Goal: Task Accomplishment & Management: Use online tool/utility

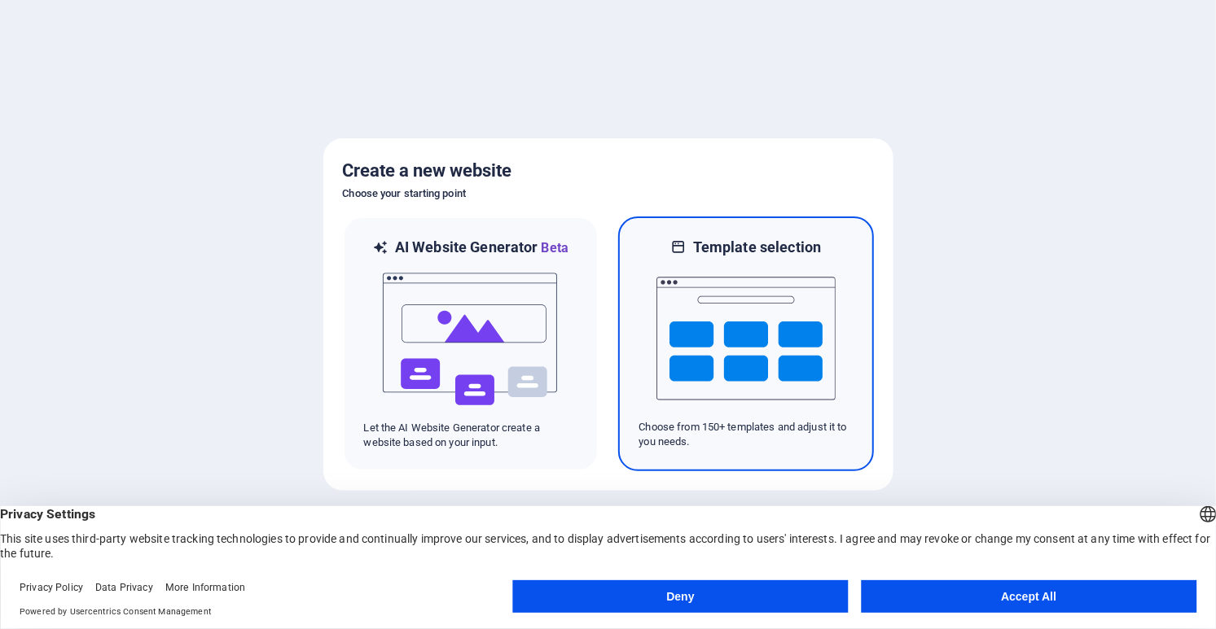
click at [725, 328] on img at bounding box center [745, 338] width 179 height 163
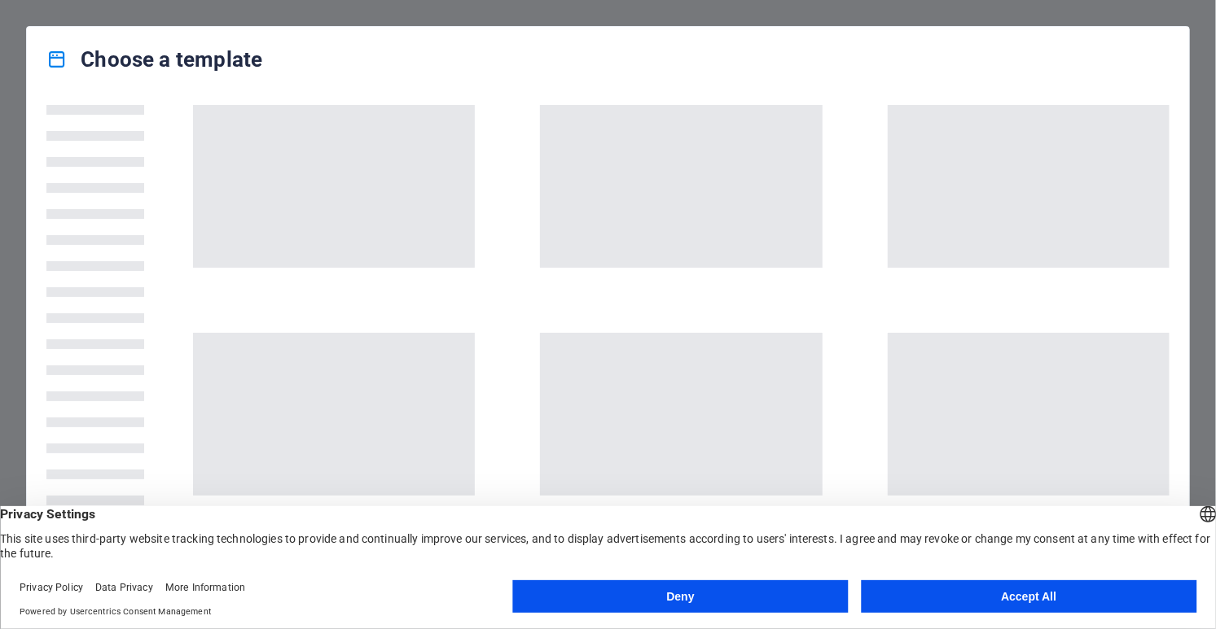
scroll to position [78, 0]
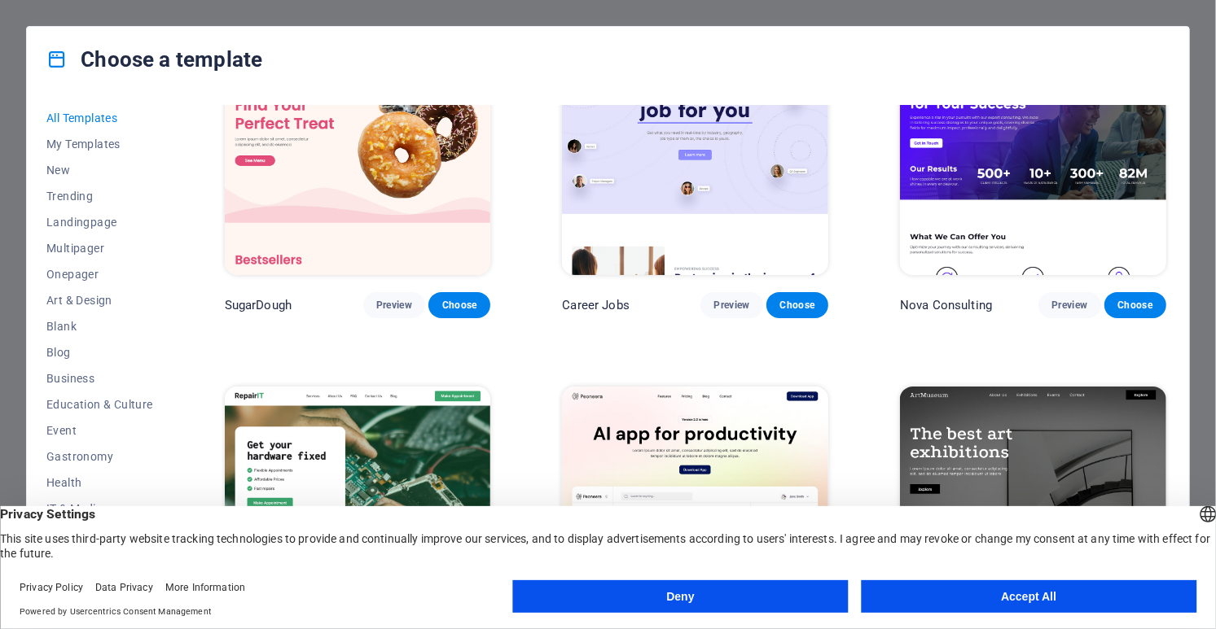
click at [996, 605] on button "Accept All" at bounding box center [1028, 597] width 335 height 33
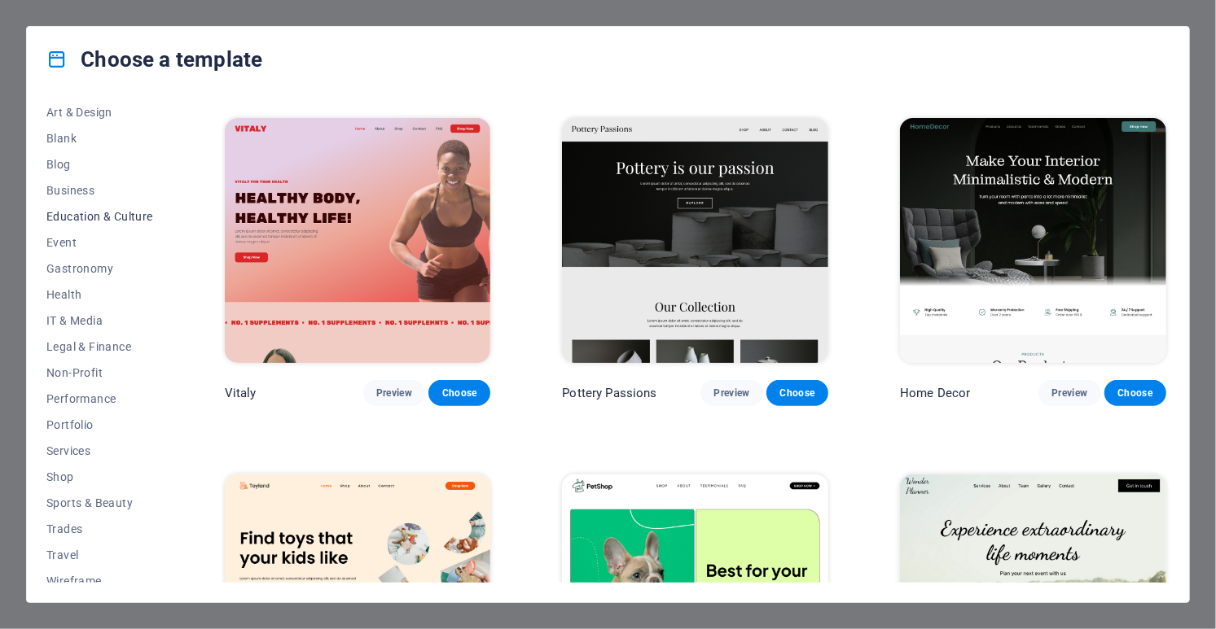
scroll to position [199, 0]
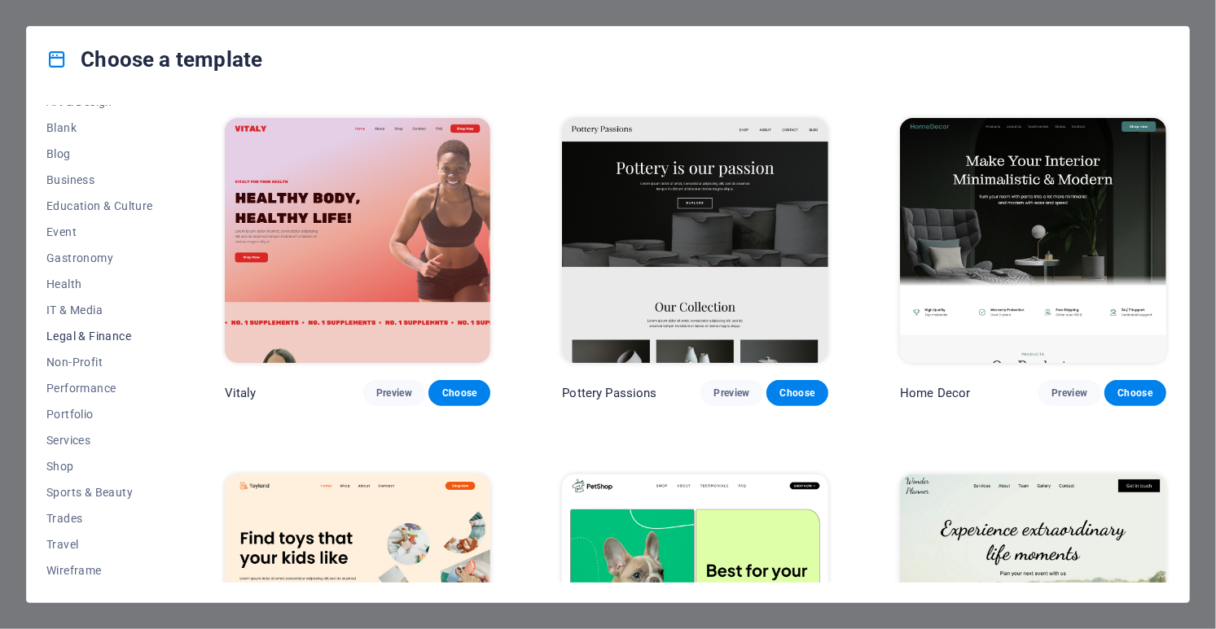
click at [90, 341] on span "Legal & Finance" at bounding box center [99, 336] width 107 height 13
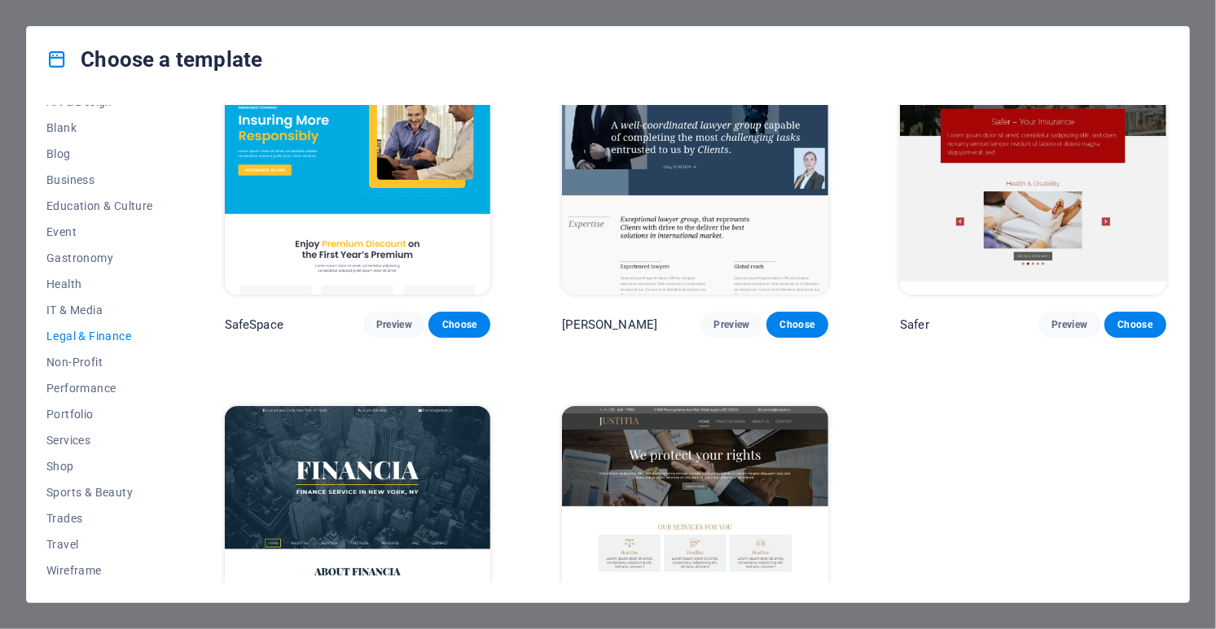
scroll to position [0, 0]
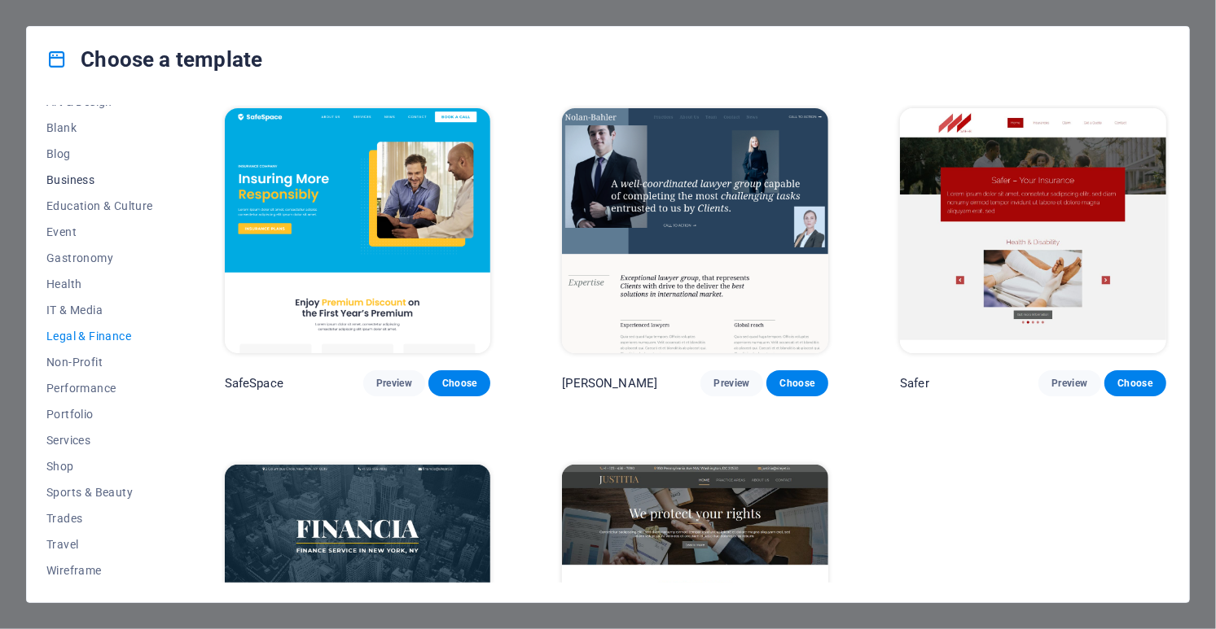
click at [68, 185] on span "Business" at bounding box center [99, 179] width 107 height 13
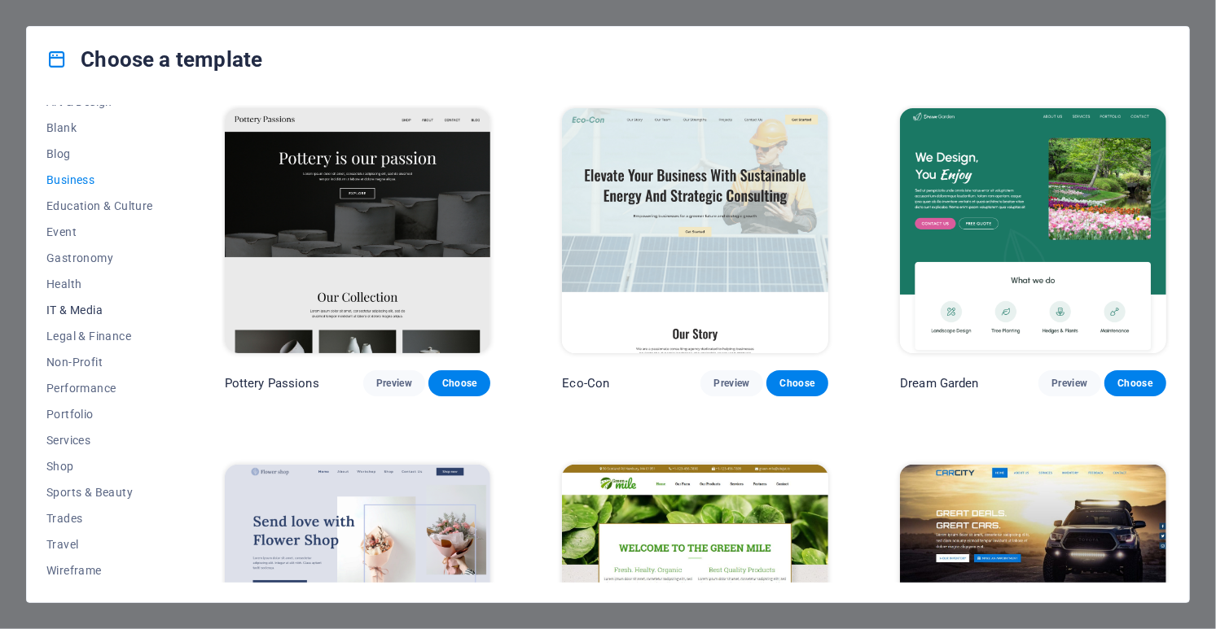
click at [69, 310] on span "IT & Media" at bounding box center [99, 310] width 107 height 13
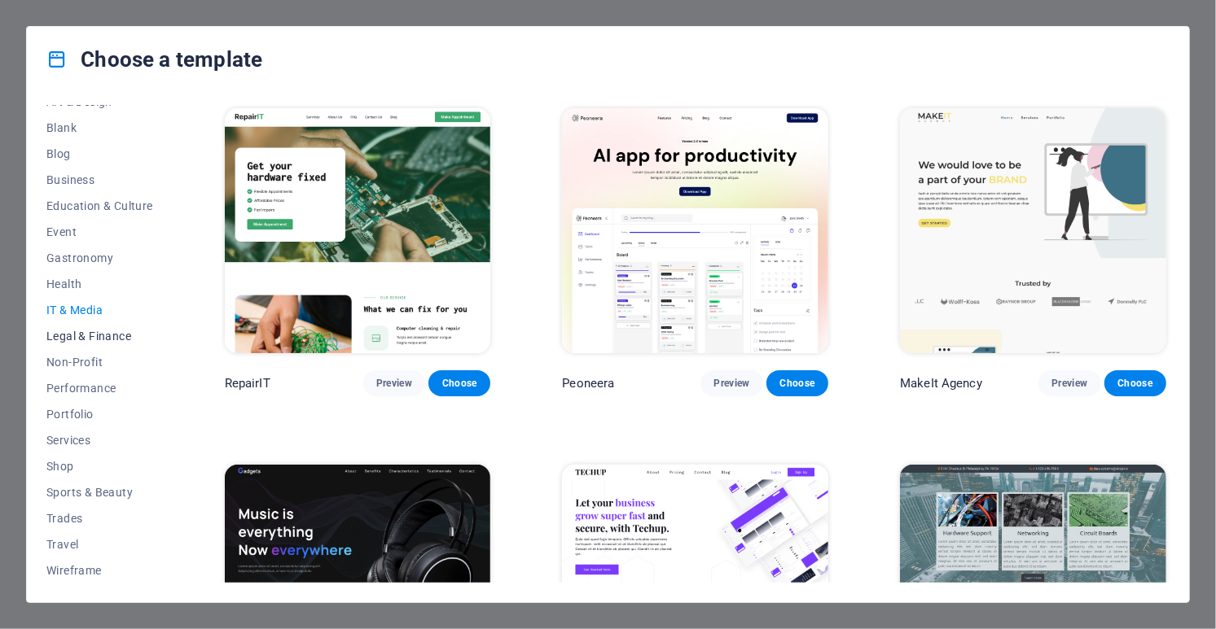
click at [77, 344] on button "Legal & Finance" at bounding box center [99, 336] width 107 height 26
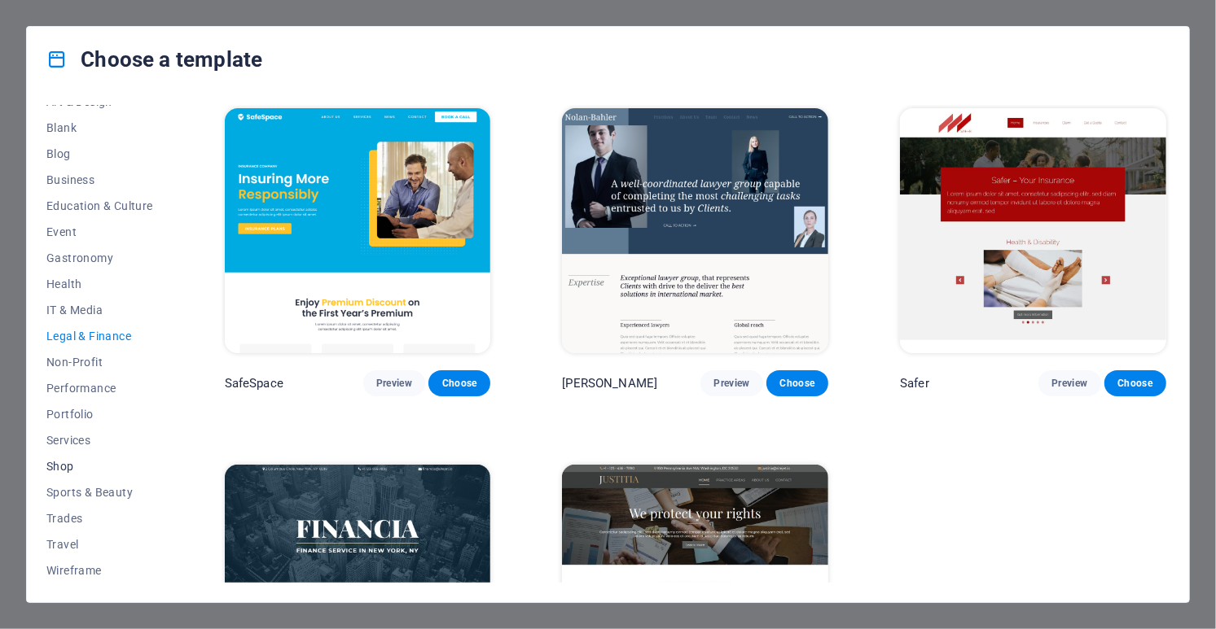
click at [58, 463] on span "Shop" at bounding box center [99, 466] width 107 height 13
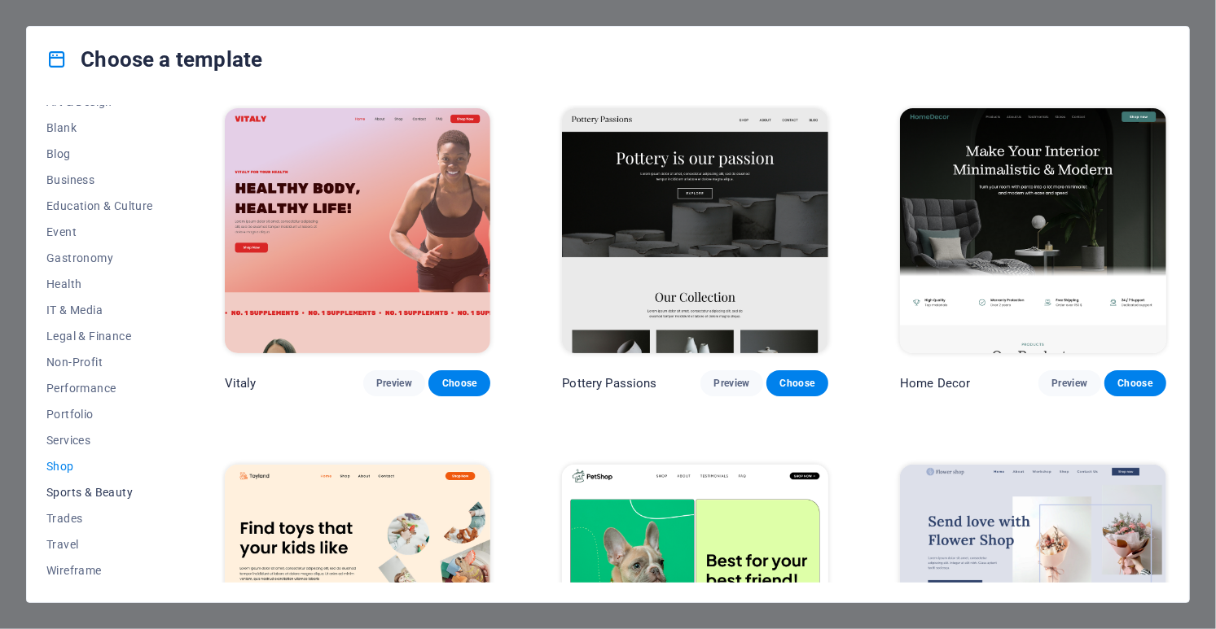
click at [74, 494] on span "Sports & Beauty" at bounding box center [99, 492] width 107 height 13
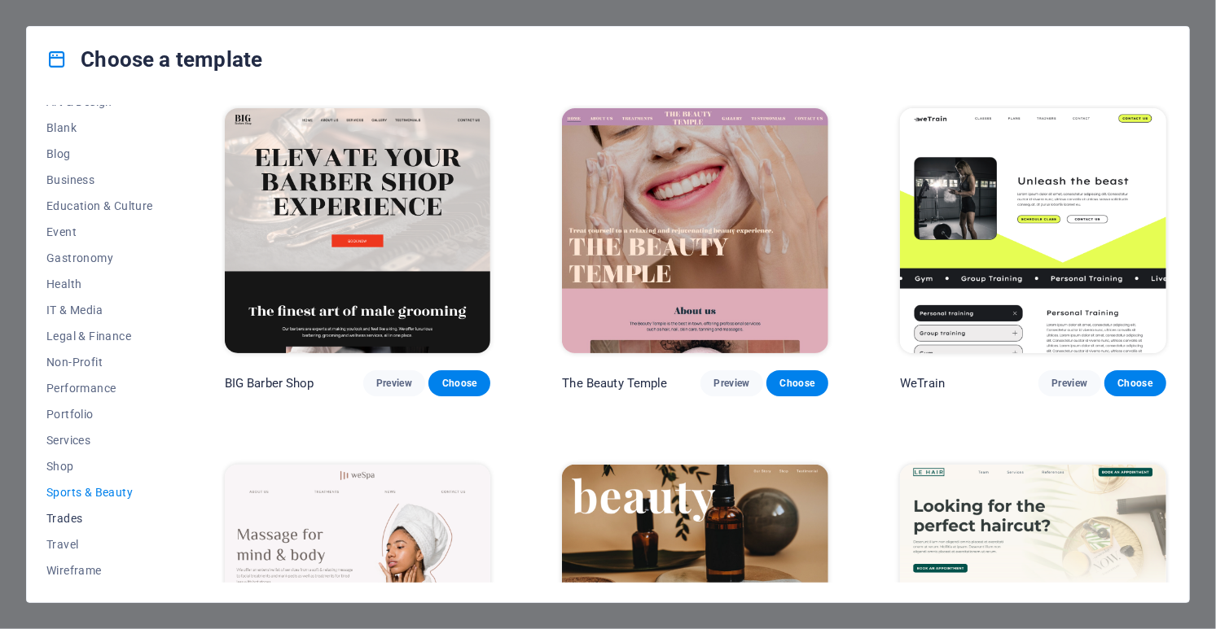
click at [74, 522] on span "Trades" at bounding box center [99, 518] width 107 height 13
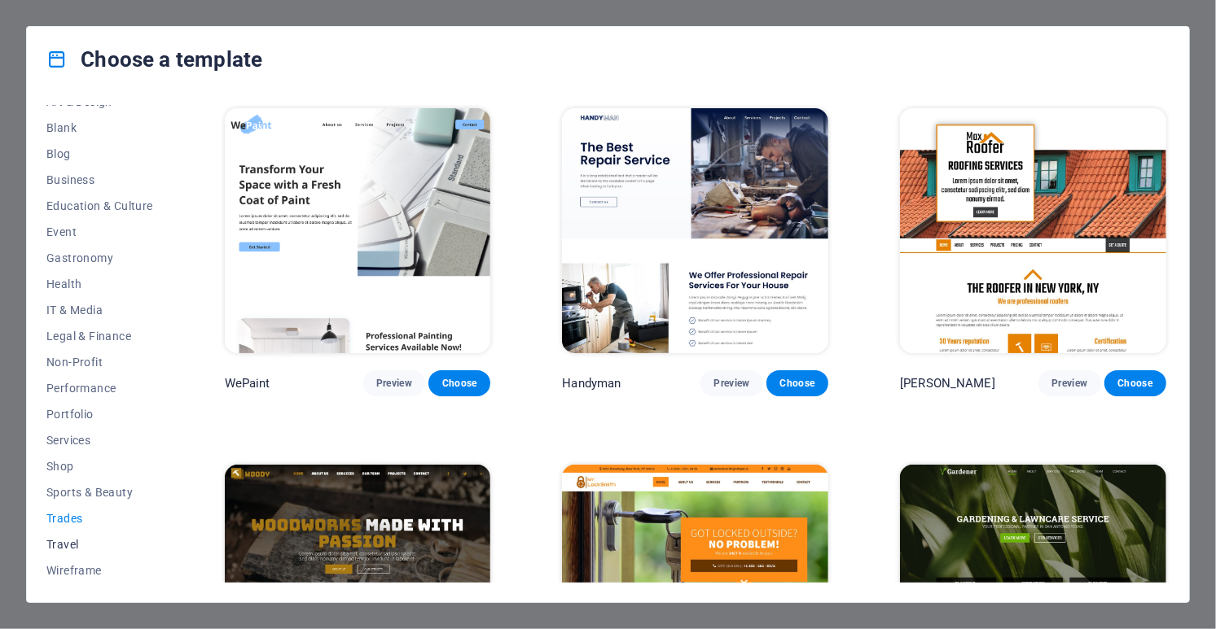
click at [74, 539] on span "Travel" at bounding box center [99, 544] width 107 height 13
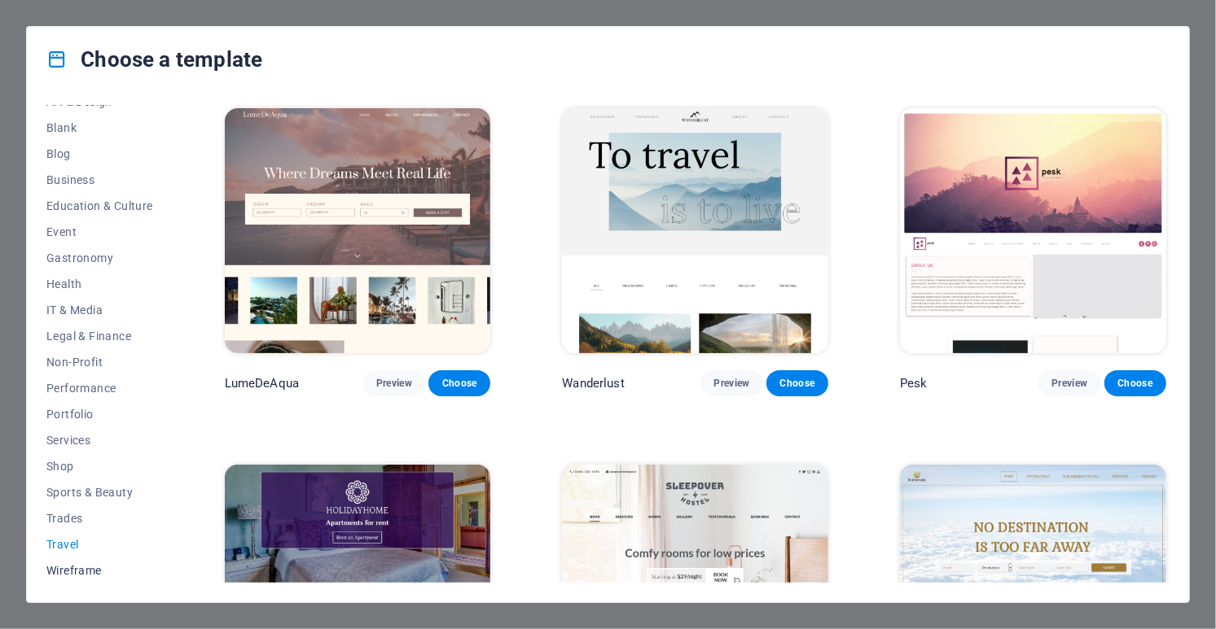
click at [68, 569] on span "Wireframe" at bounding box center [99, 570] width 107 height 13
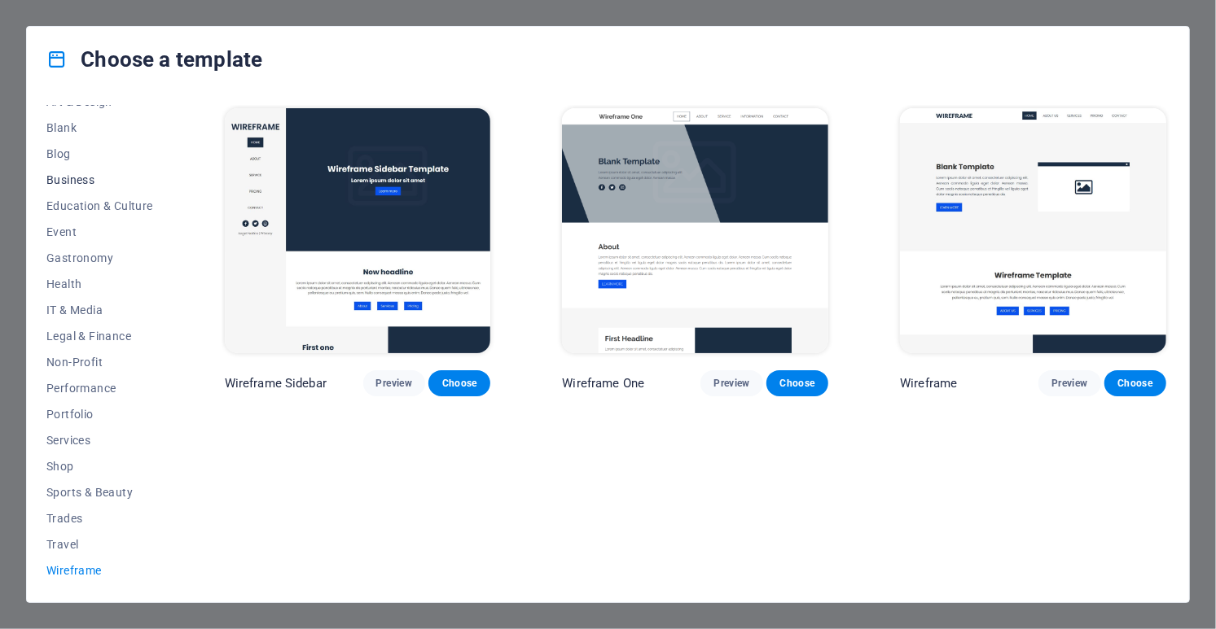
click at [53, 187] on button "Business" at bounding box center [99, 180] width 107 height 26
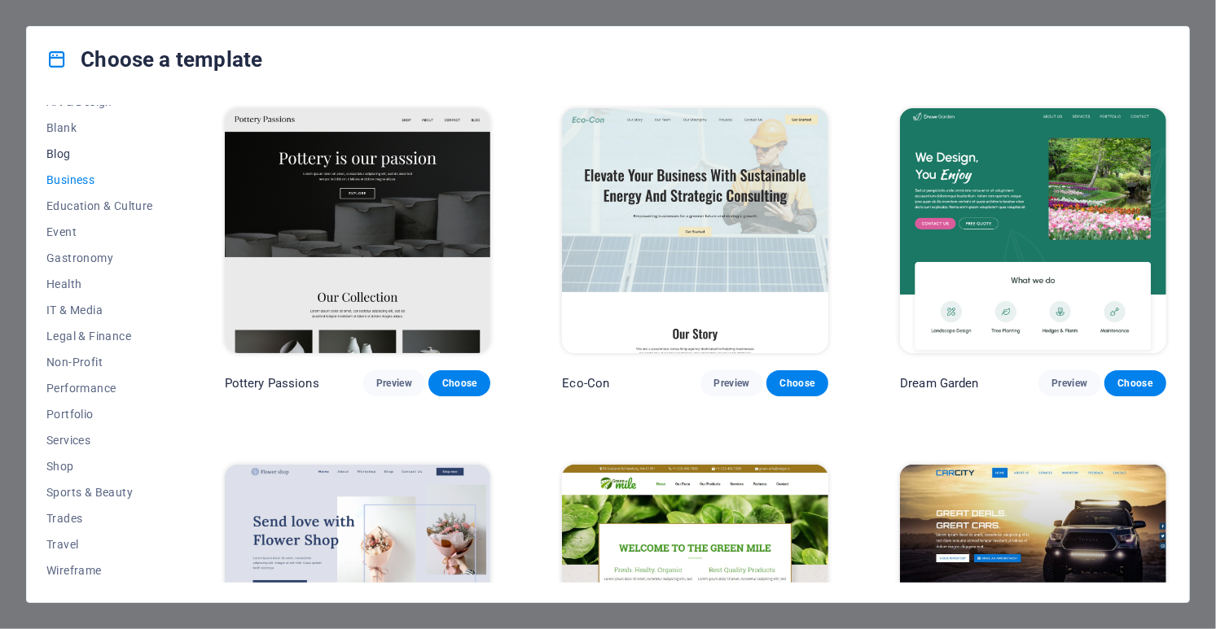
click at [66, 148] on span "Blog" at bounding box center [99, 153] width 107 height 13
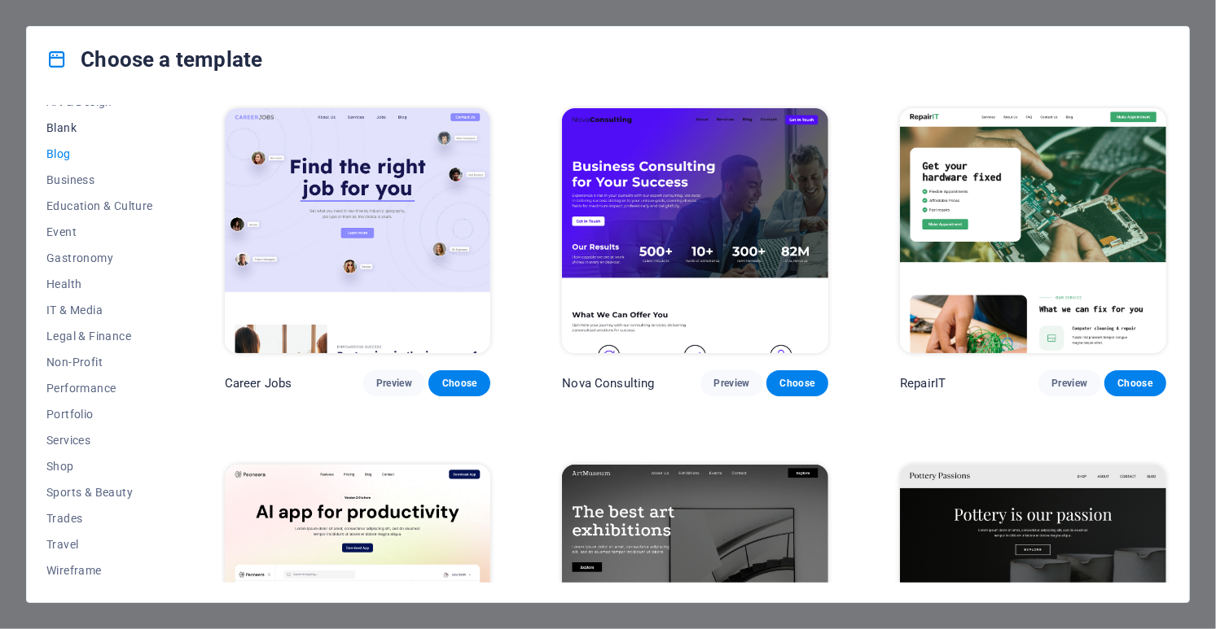
click at [62, 128] on span "Blank" at bounding box center [99, 127] width 107 height 13
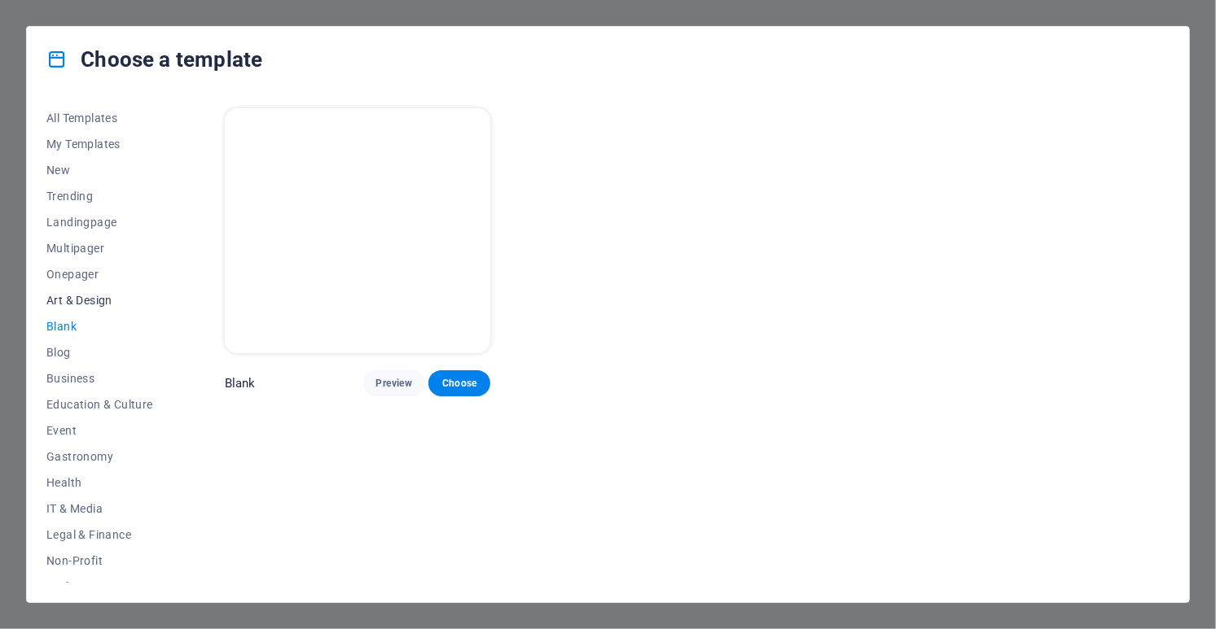
click at [72, 297] on span "Art & Design" at bounding box center [99, 300] width 107 height 13
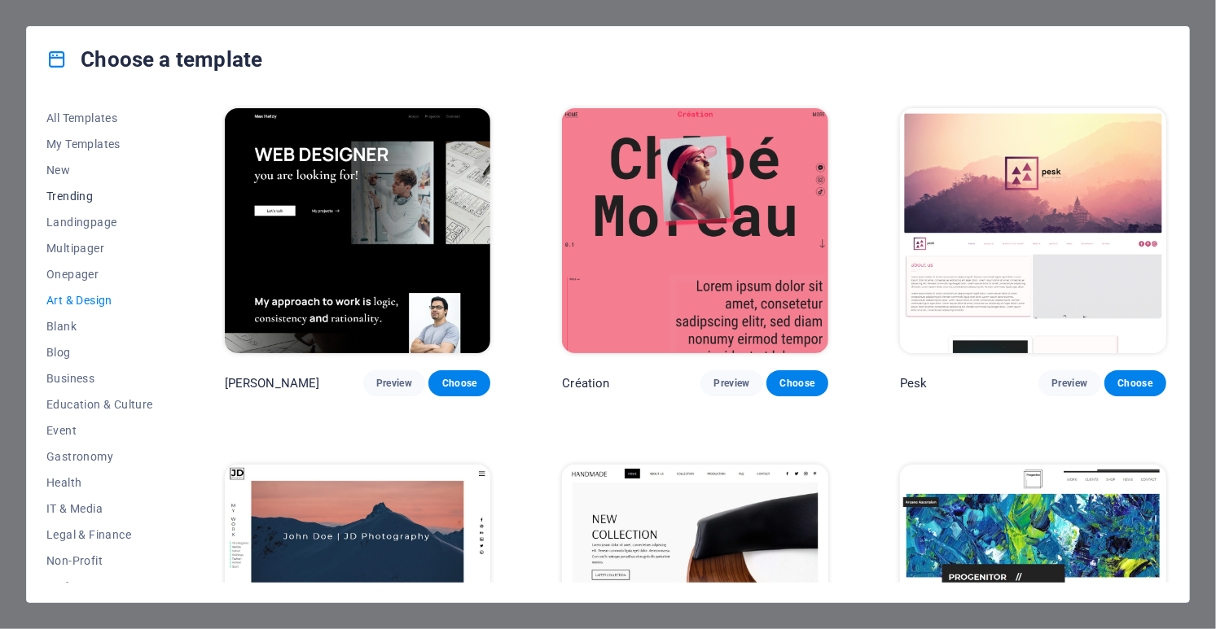
click at [75, 197] on span "Trending" at bounding box center [99, 196] width 107 height 13
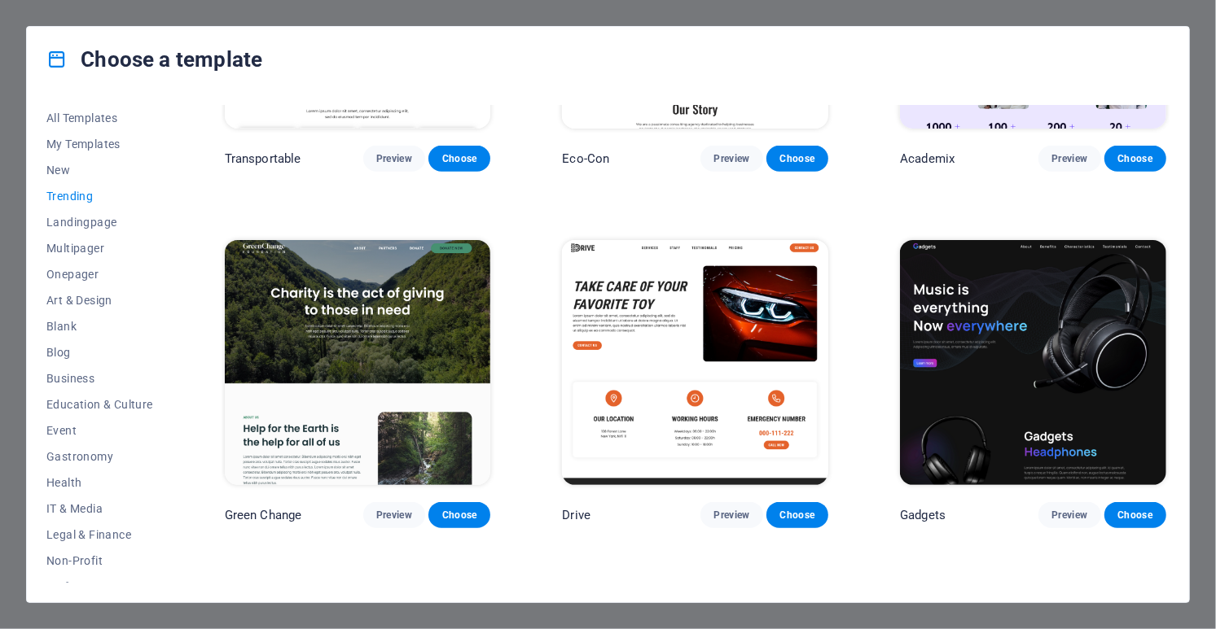
scroll to position [782, 0]
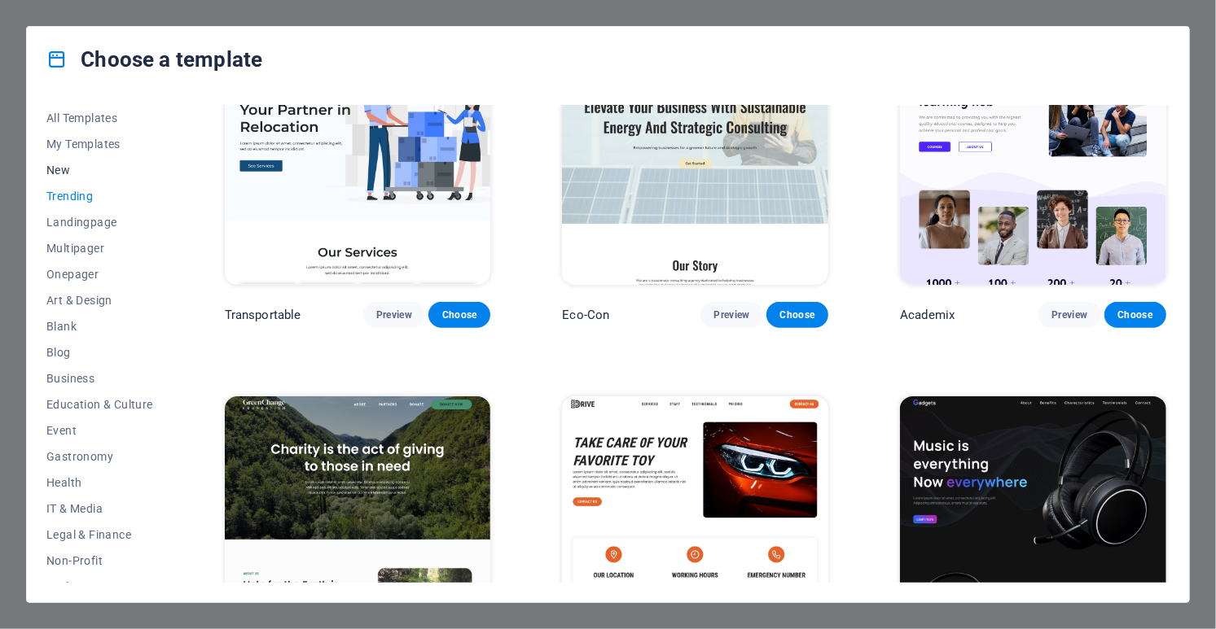
click at [59, 170] on span "New" at bounding box center [99, 170] width 107 height 13
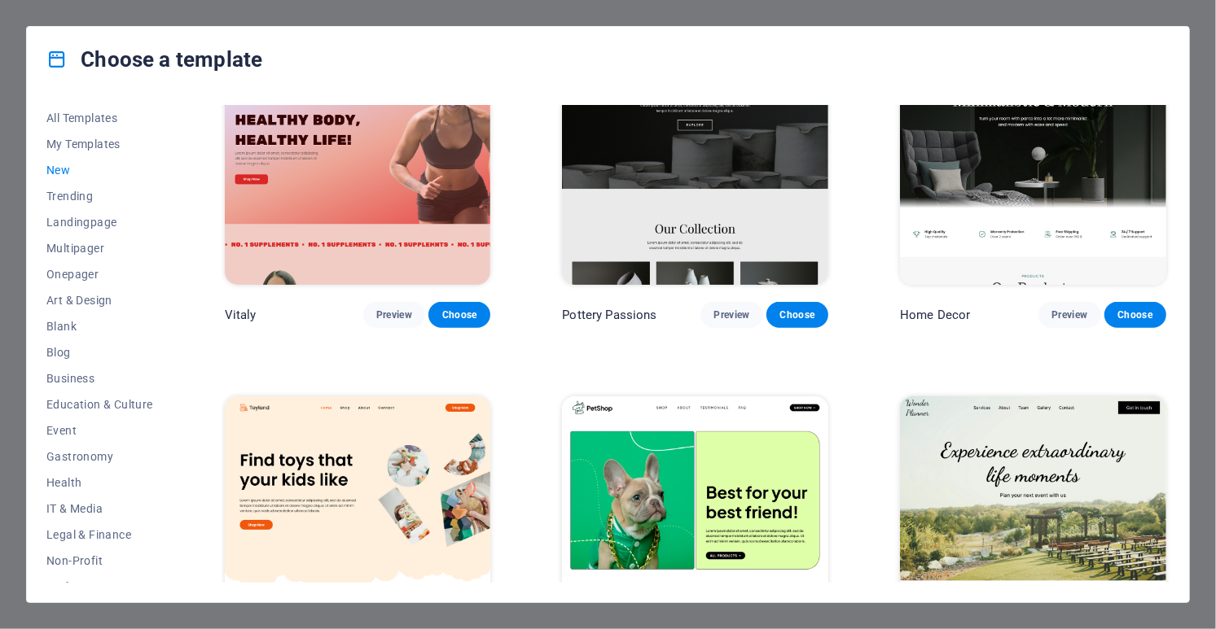
scroll to position [1496, 0]
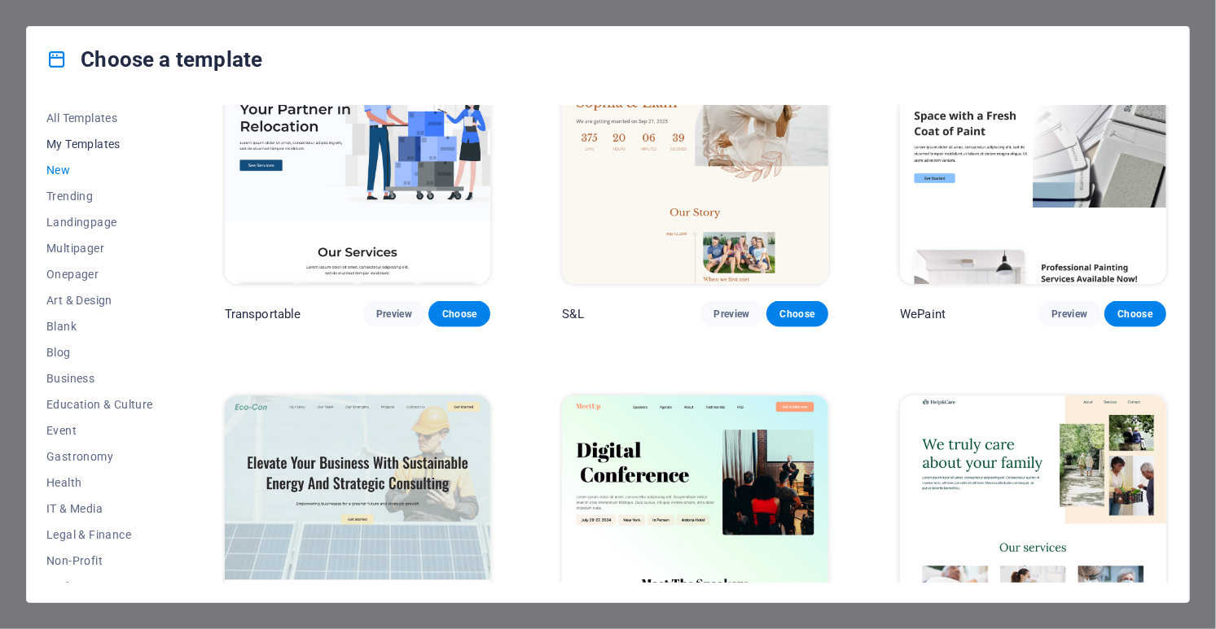
click at [74, 147] on span "My Templates" at bounding box center [99, 144] width 107 height 13
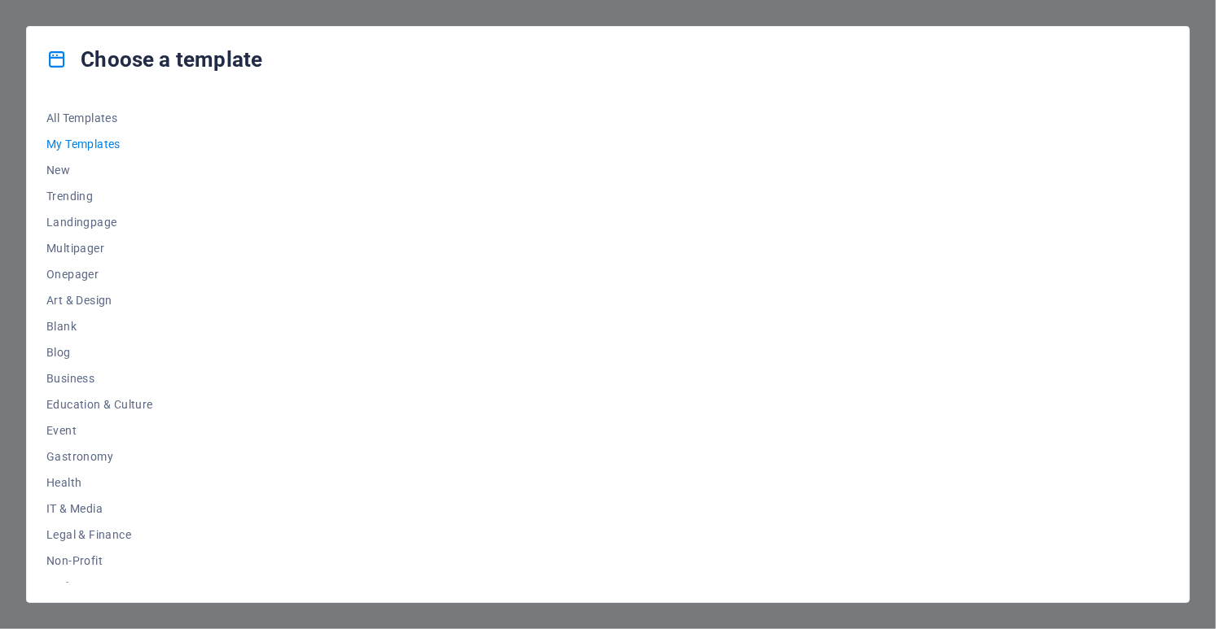
scroll to position [0, 0]
click at [66, 164] on span "New" at bounding box center [99, 170] width 107 height 13
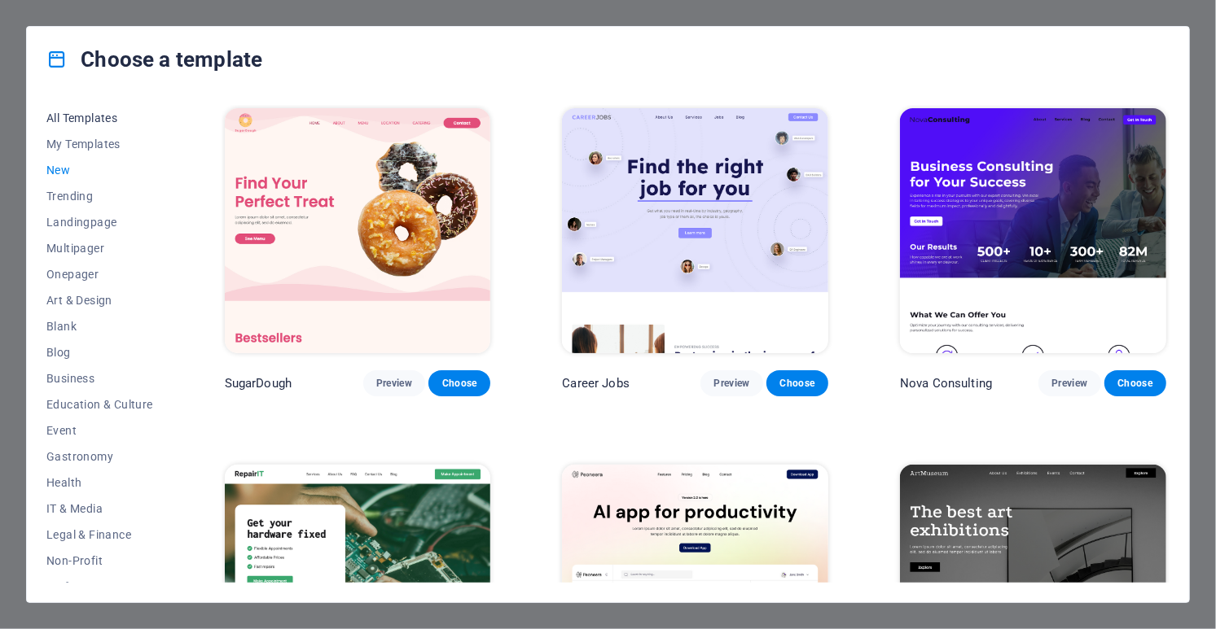
click at [79, 120] on span "All Templates" at bounding box center [99, 118] width 107 height 13
click at [85, 119] on span "All Templates" at bounding box center [99, 118] width 107 height 13
click at [65, 166] on span "New" at bounding box center [99, 170] width 107 height 13
click at [63, 177] on span "New" at bounding box center [99, 170] width 107 height 13
click at [67, 202] on span "Trending" at bounding box center [99, 196] width 107 height 13
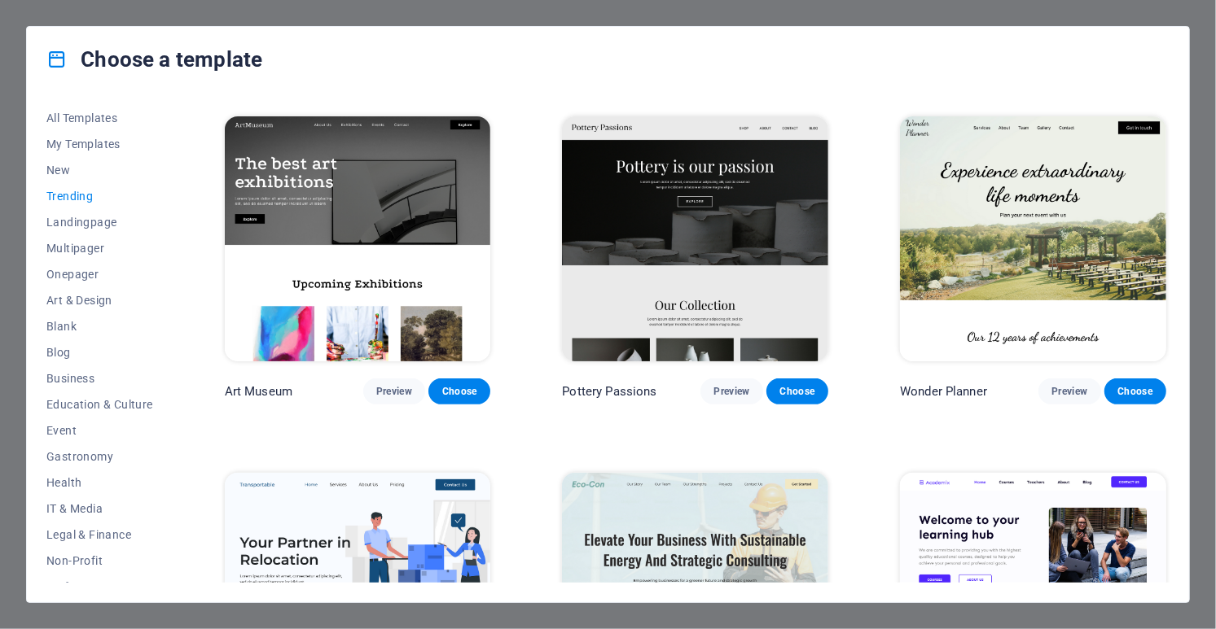
scroll to position [270, 0]
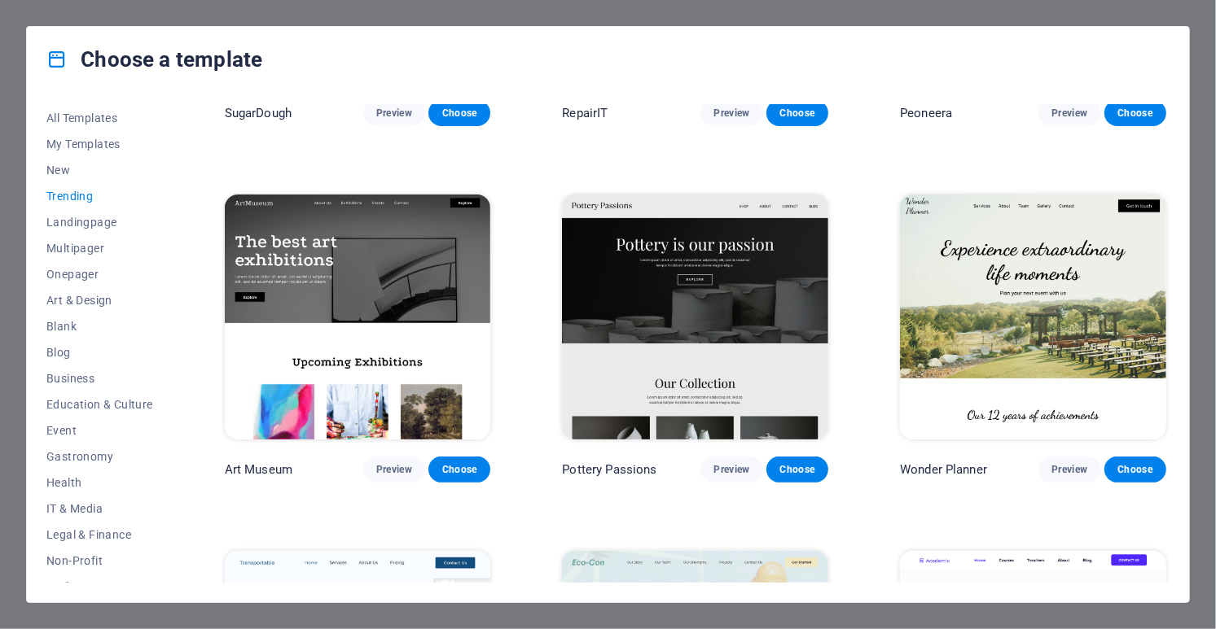
click at [730, 325] on img at bounding box center [695, 317] width 266 height 245
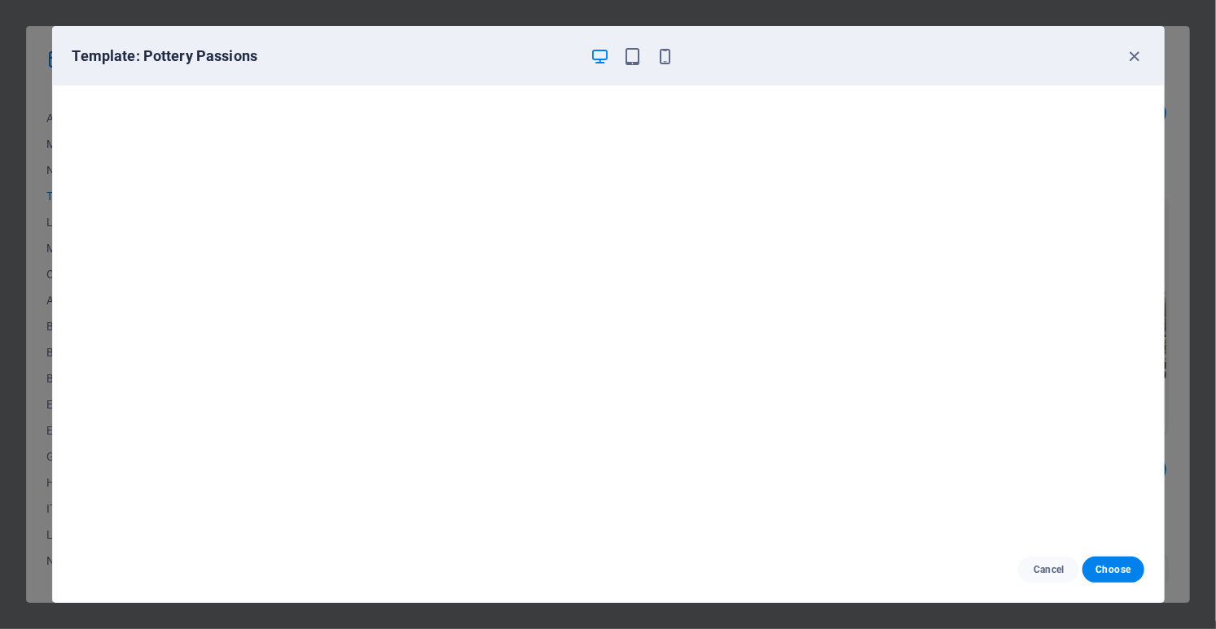
scroll to position [3, 0]
click at [1120, 566] on span "Choose" at bounding box center [1112, 569] width 35 height 13
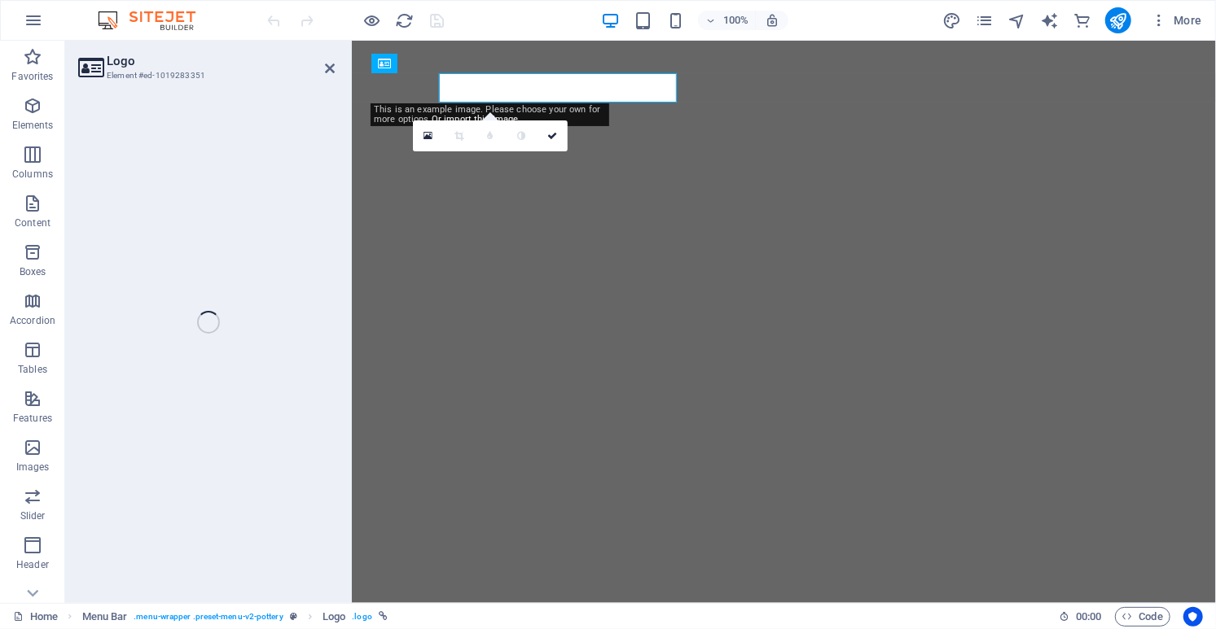
select select "px"
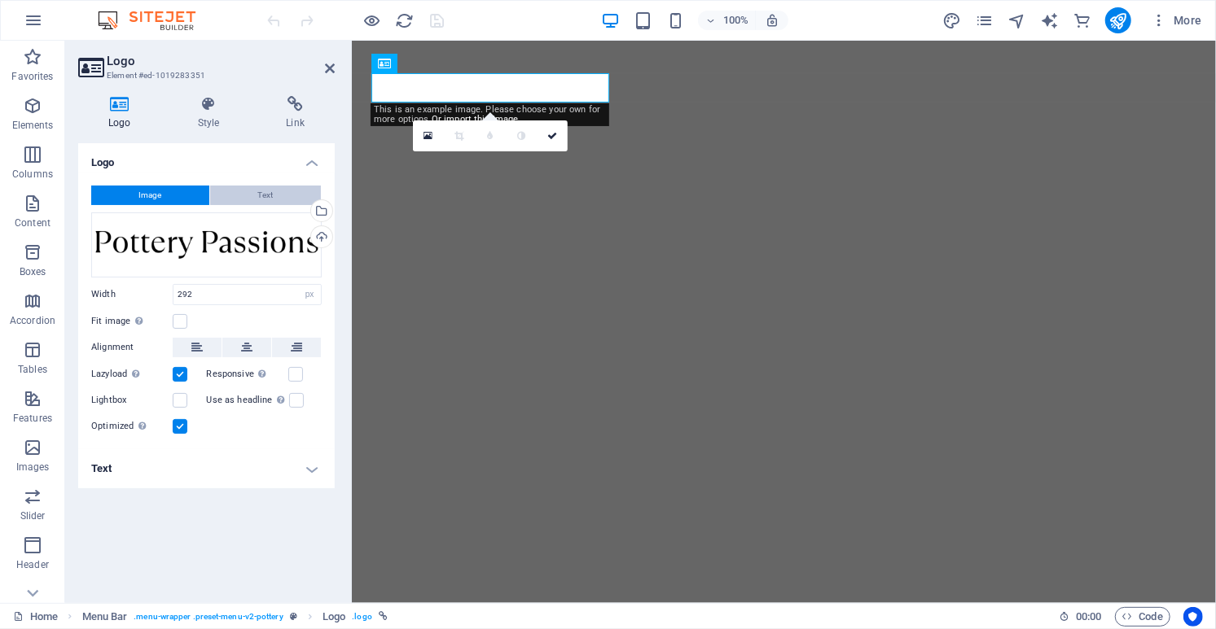
click at [278, 188] on button "Text" at bounding box center [265, 196] width 111 height 20
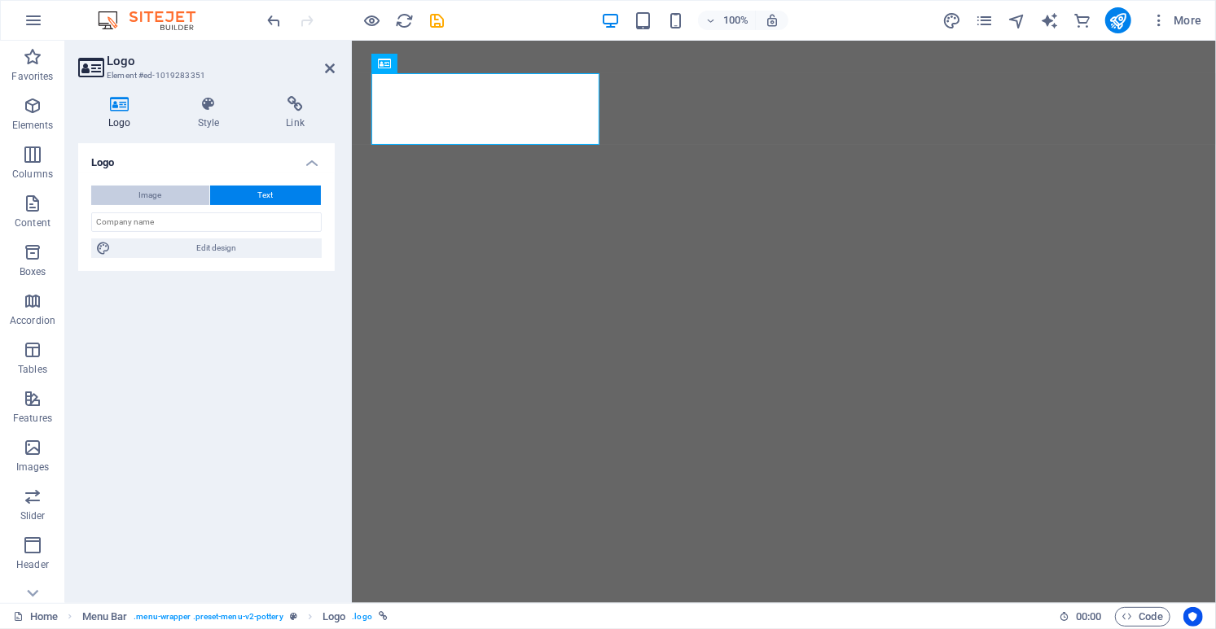
click at [158, 194] on span "Image" at bounding box center [150, 196] width 23 height 20
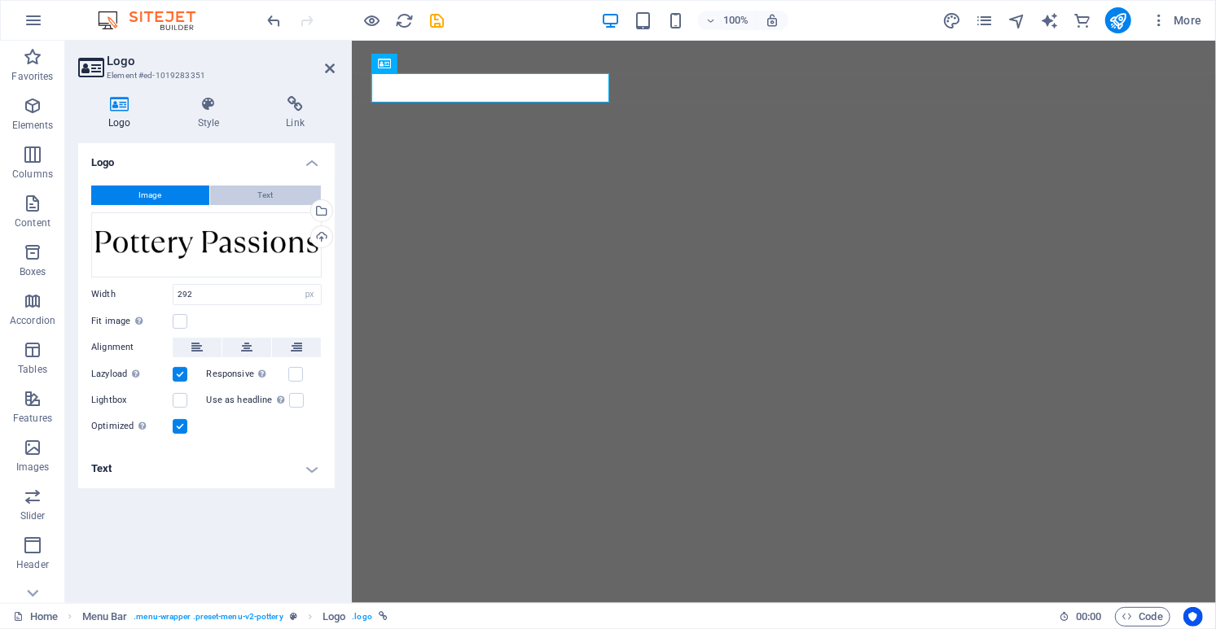
click at [284, 187] on button "Text" at bounding box center [265, 196] width 111 height 20
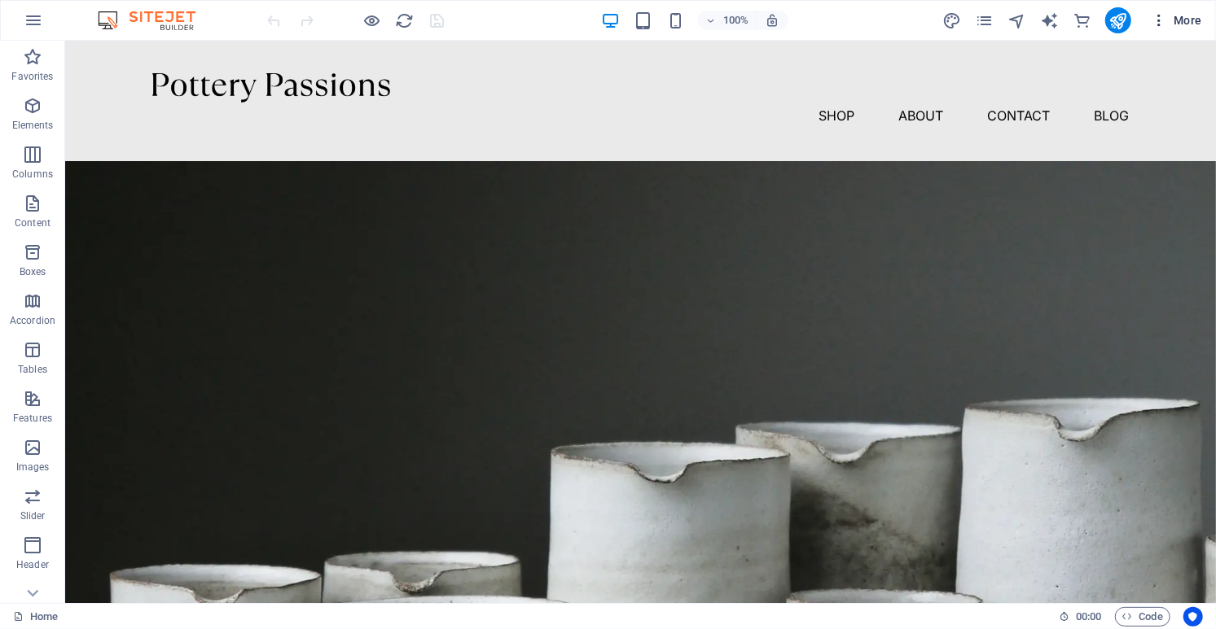
click at [1198, 20] on span "More" at bounding box center [1175, 20] width 51 height 16
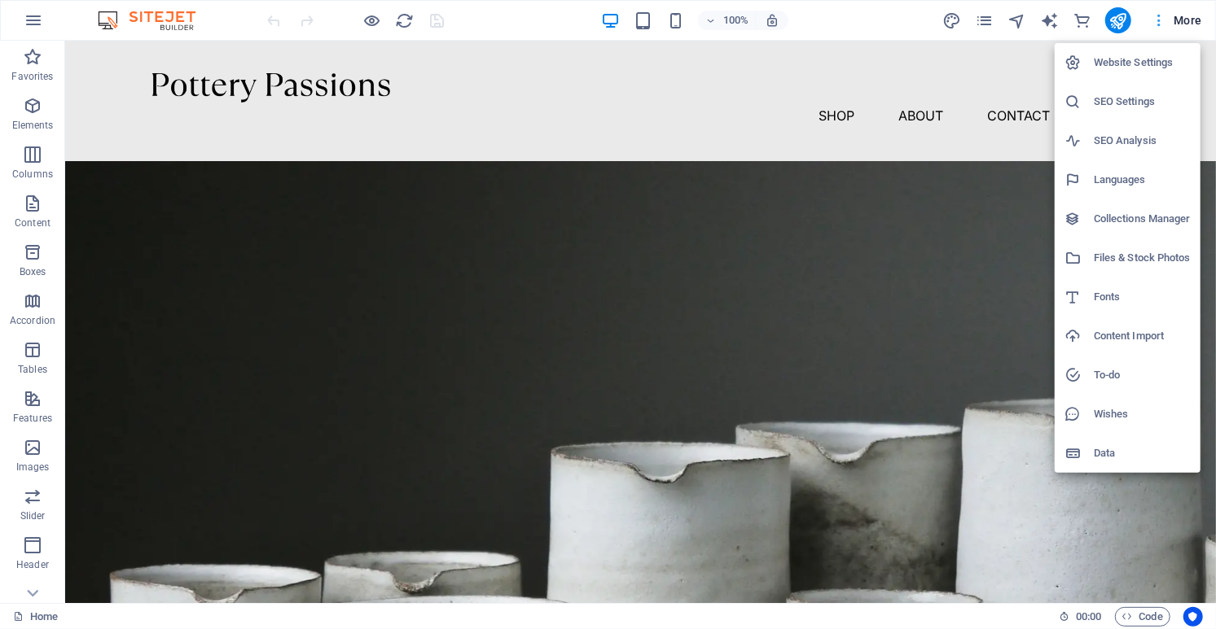
click at [1198, 20] on div at bounding box center [608, 314] width 1216 height 629
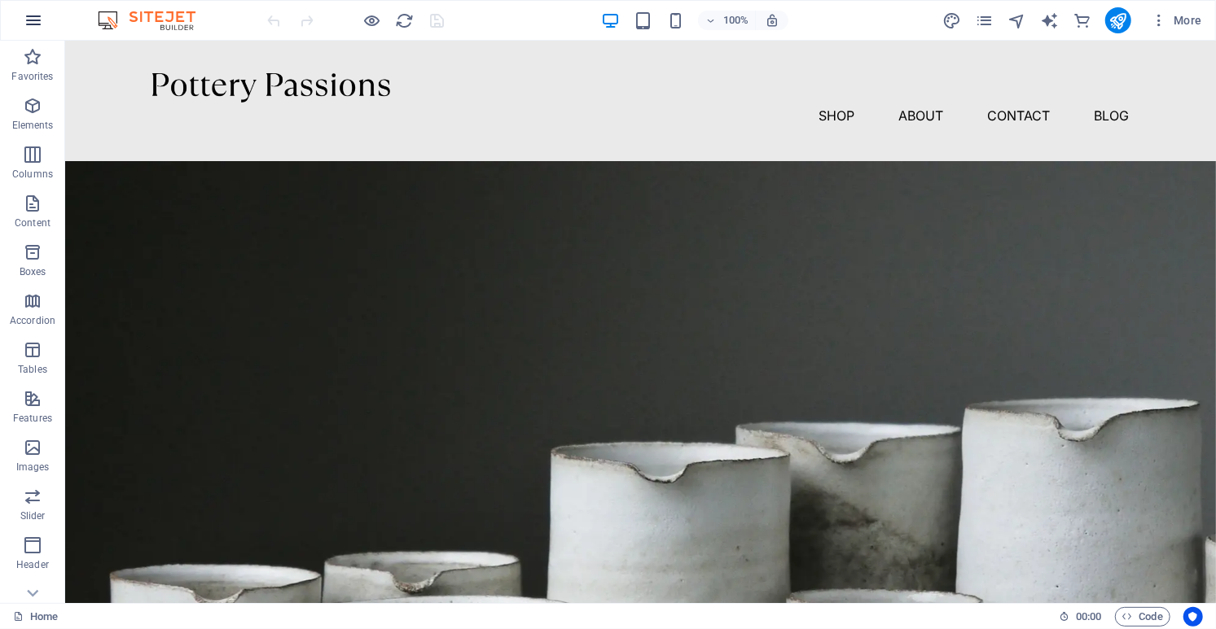
click at [38, 21] on icon "button" at bounding box center [34, 21] width 20 height 20
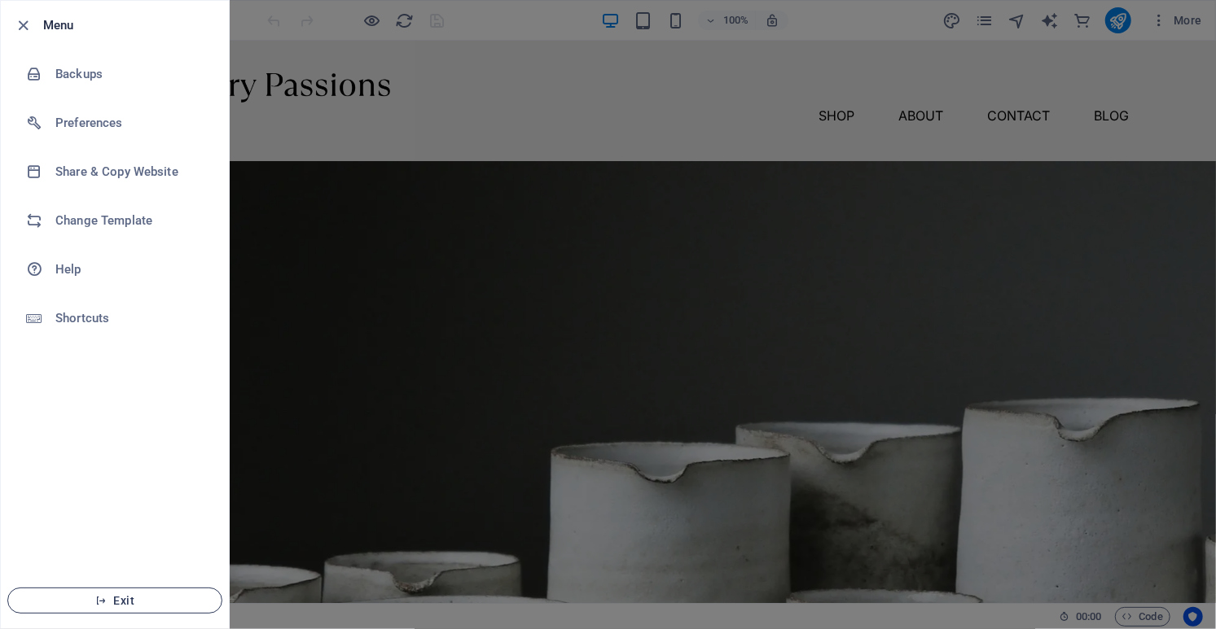
click at [121, 599] on span "Exit" at bounding box center [114, 600] width 187 height 13
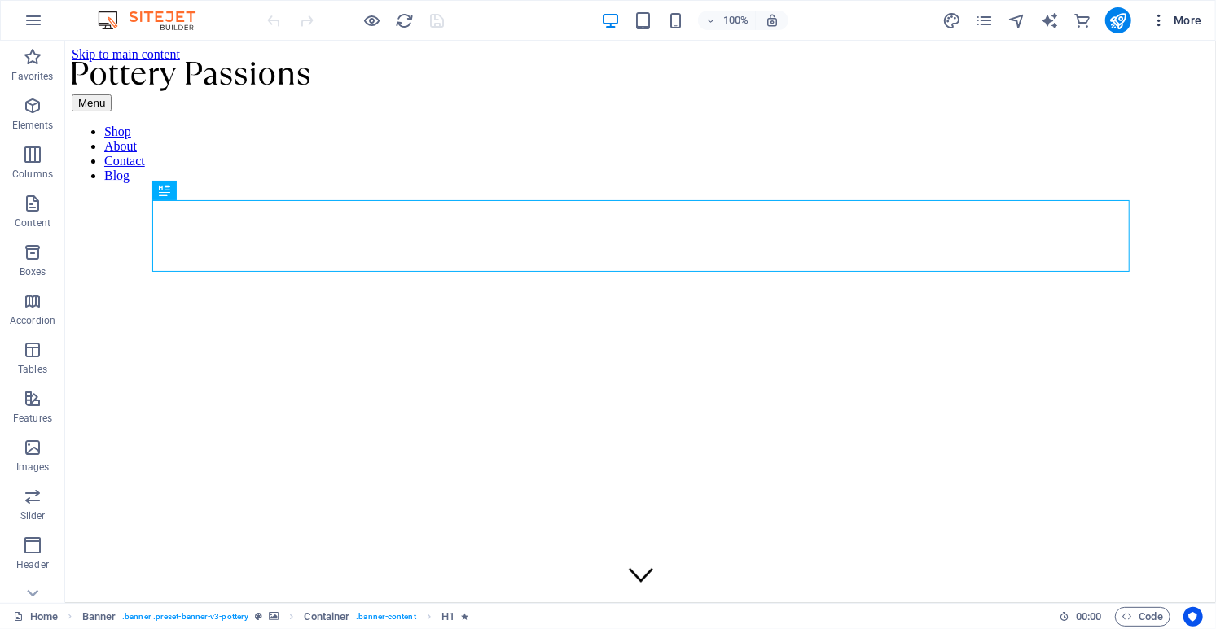
click at [1155, 22] on icon "button" at bounding box center [1158, 20] width 16 height 16
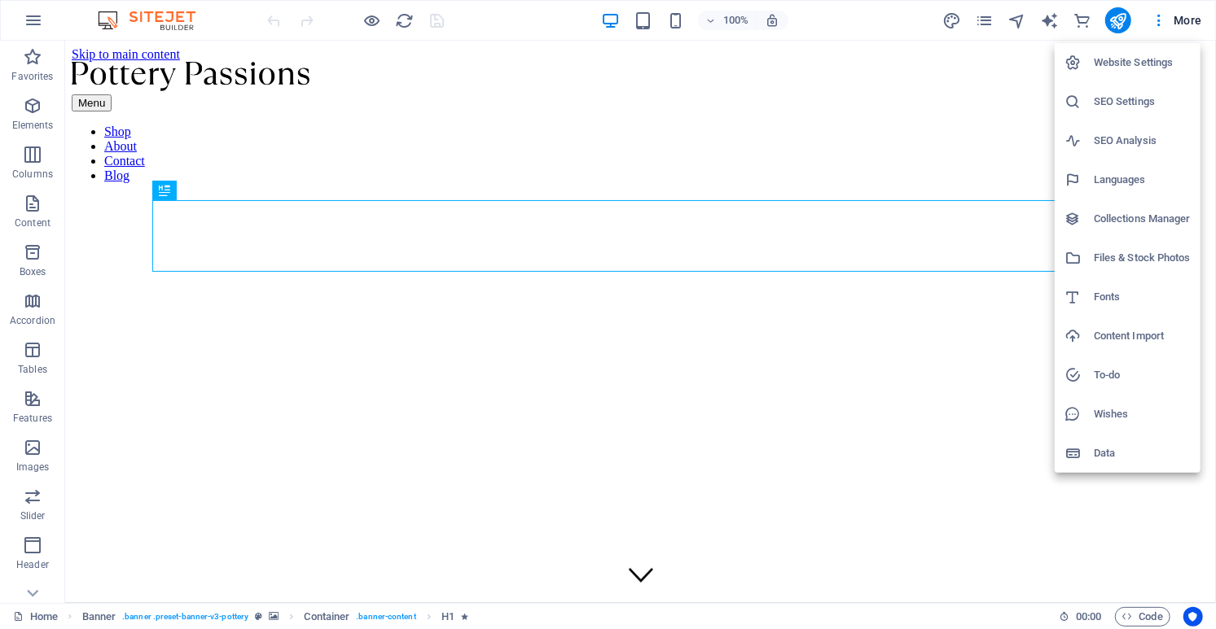
click at [1194, 19] on div at bounding box center [608, 314] width 1216 height 629
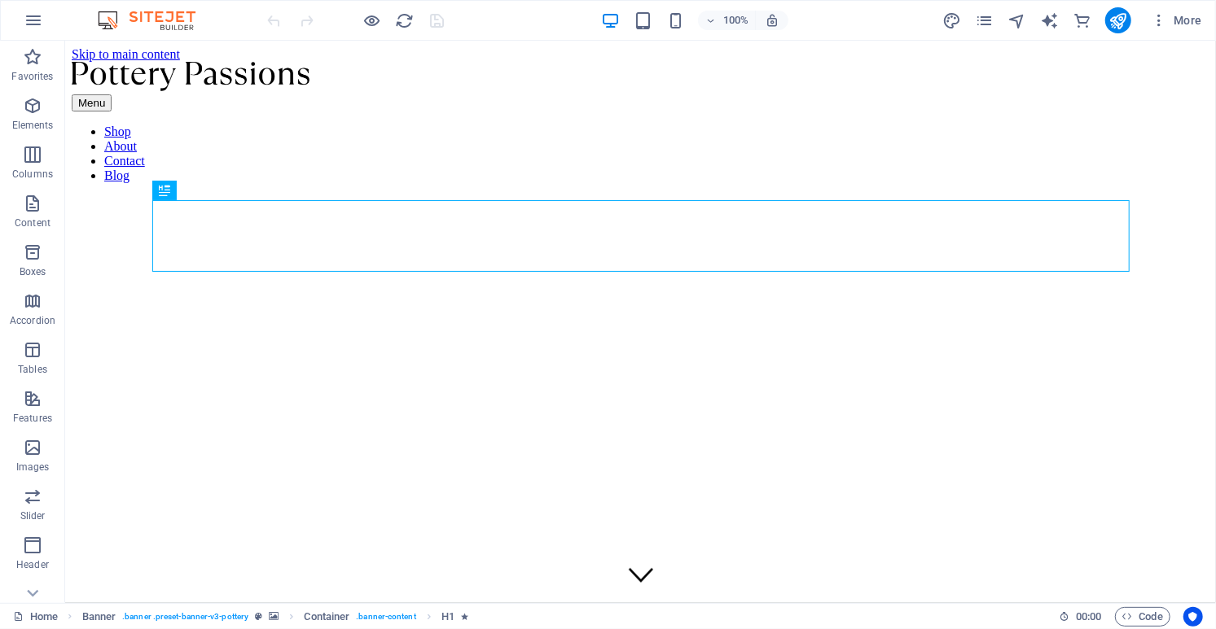
click at [1194, 19] on span "More" at bounding box center [1175, 20] width 51 height 16
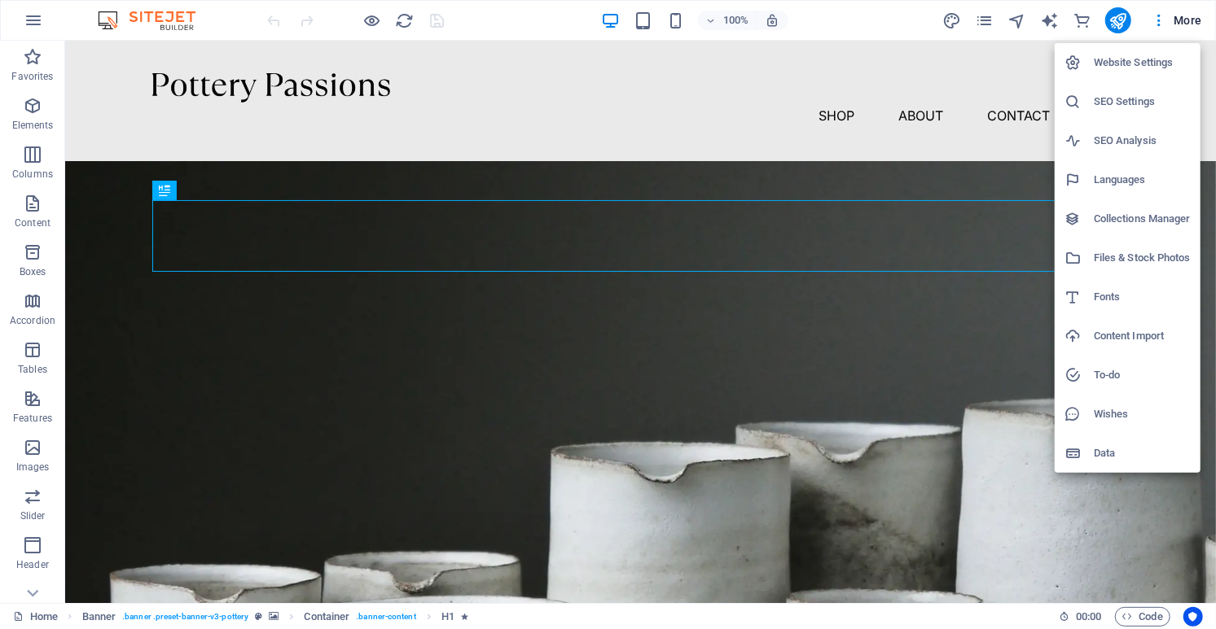
click at [38, 16] on div at bounding box center [608, 314] width 1216 height 629
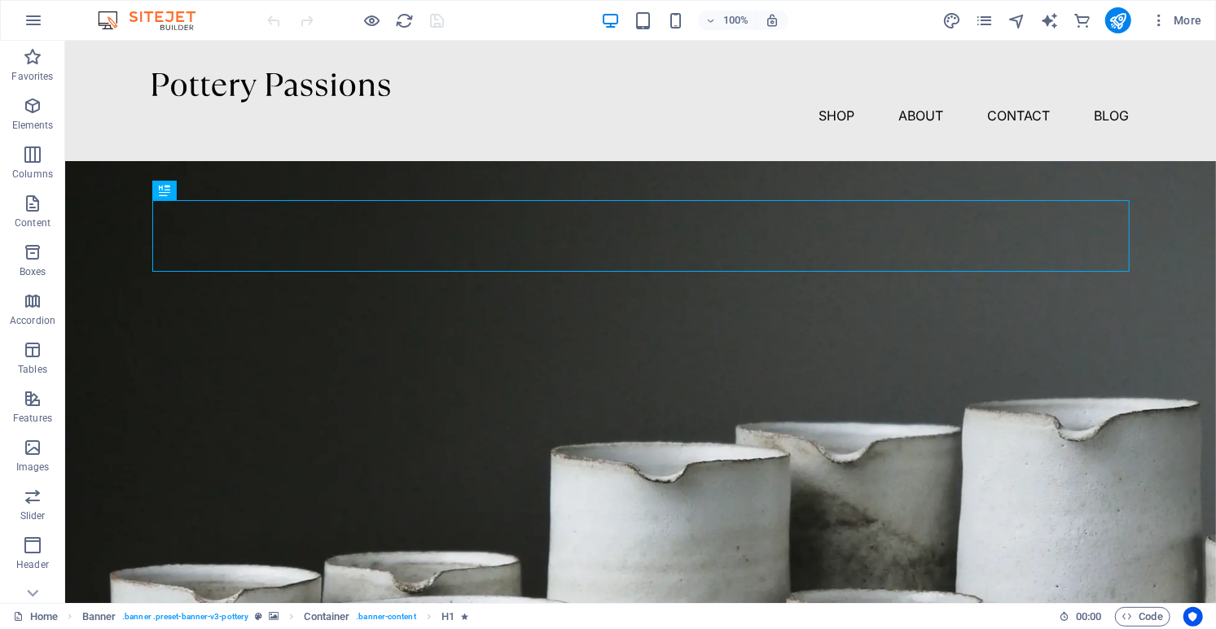
click at [40, 19] on icon "button" at bounding box center [34, 21] width 20 height 20
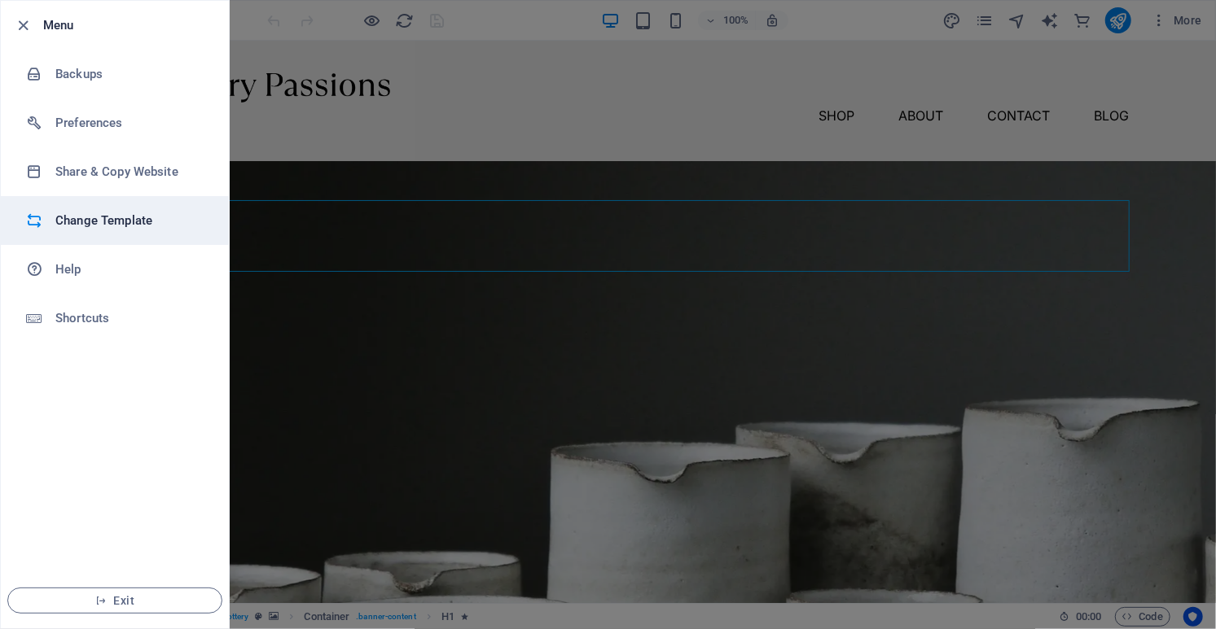
click at [107, 227] on h6 "Change Template" at bounding box center [130, 221] width 151 height 20
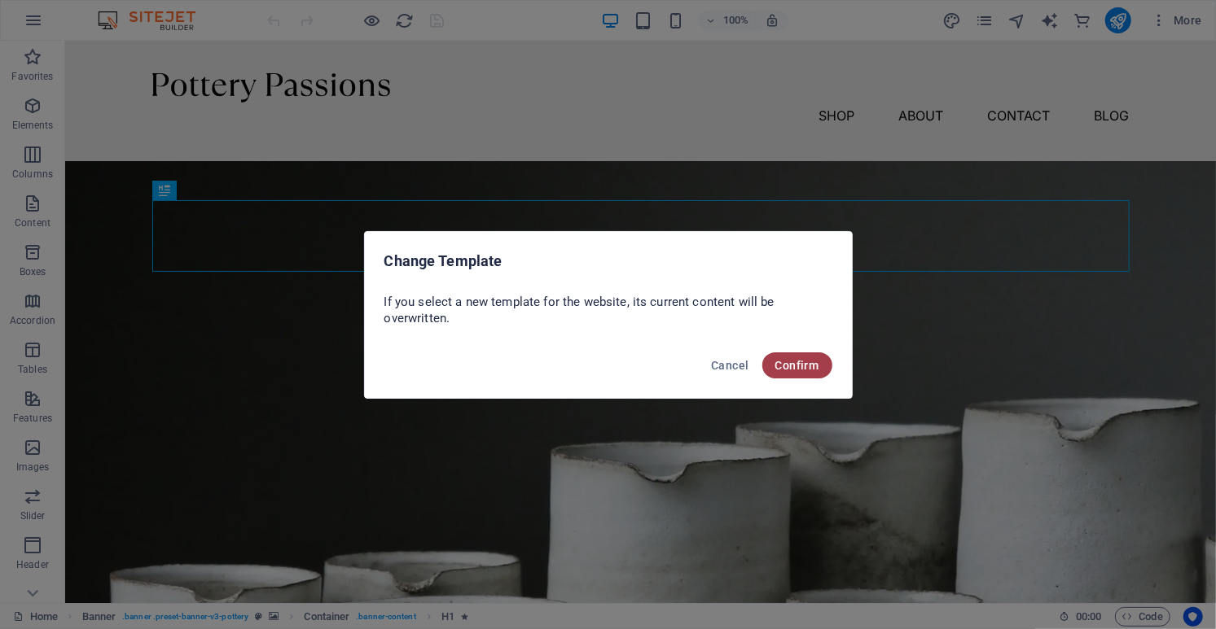
click at [800, 370] on span "Confirm" at bounding box center [797, 365] width 44 height 13
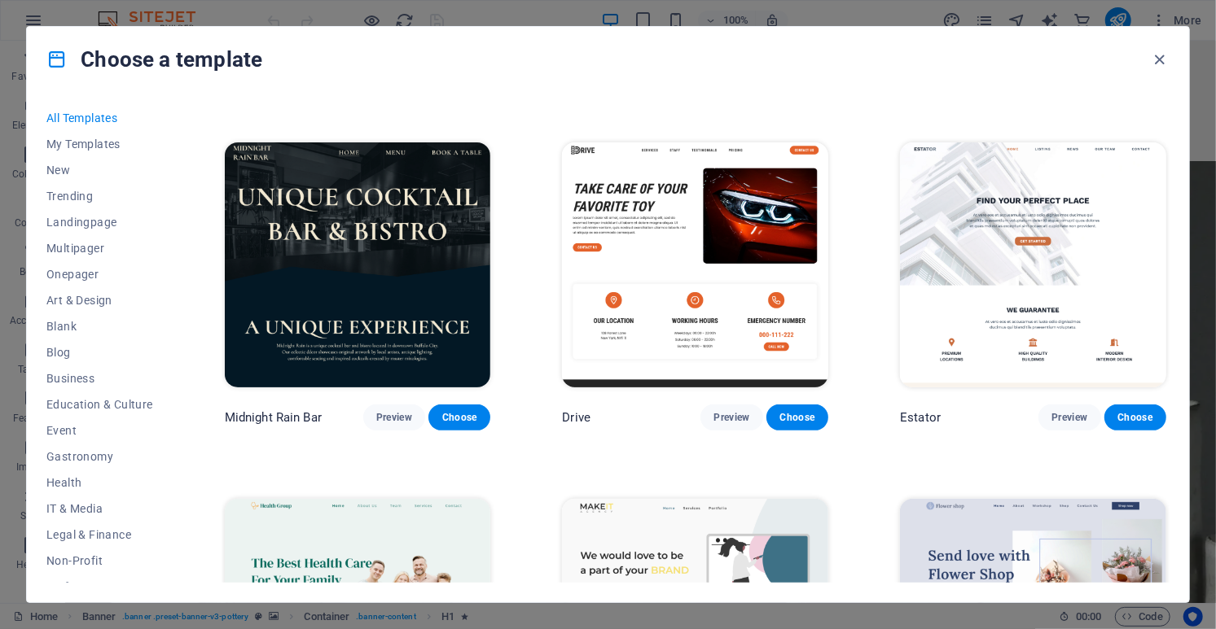
scroll to position [1329, 0]
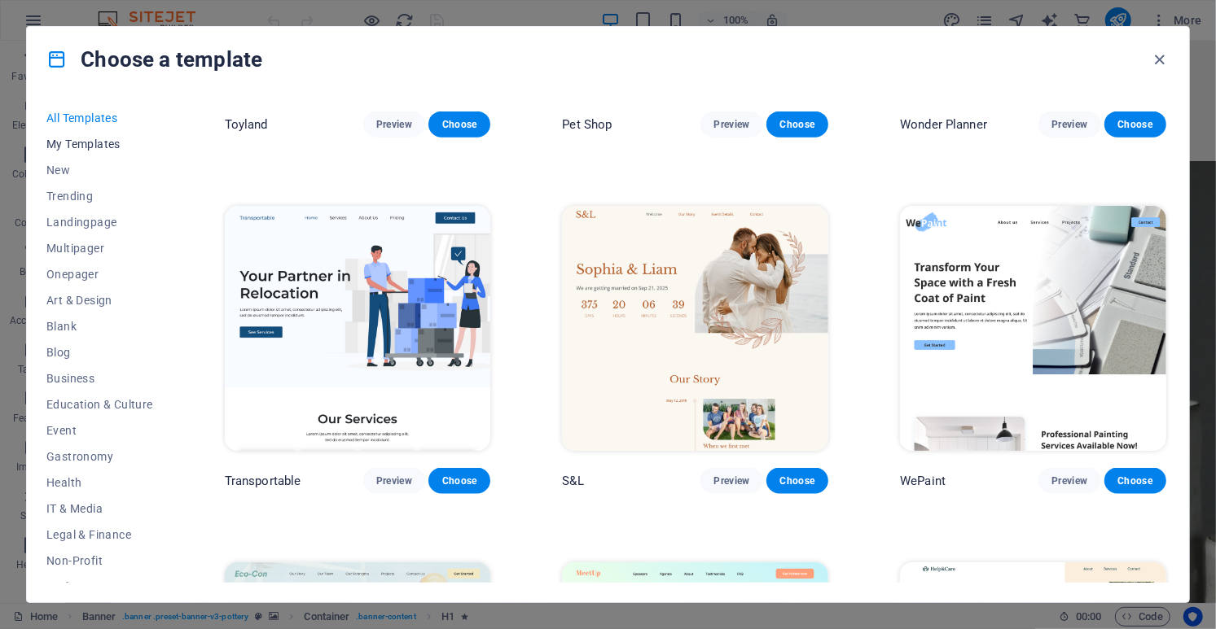
click at [103, 142] on span "My Templates" at bounding box center [99, 144] width 107 height 13
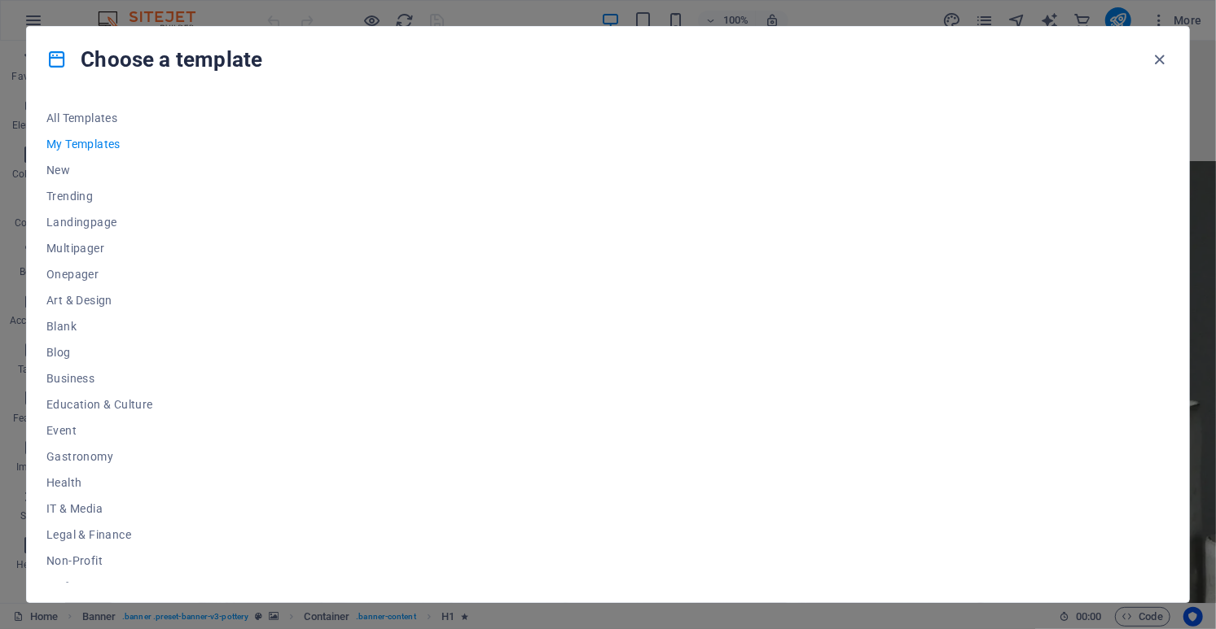
scroll to position [0, 0]
click at [55, 167] on span "New" at bounding box center [99, 170] width 107 height 13
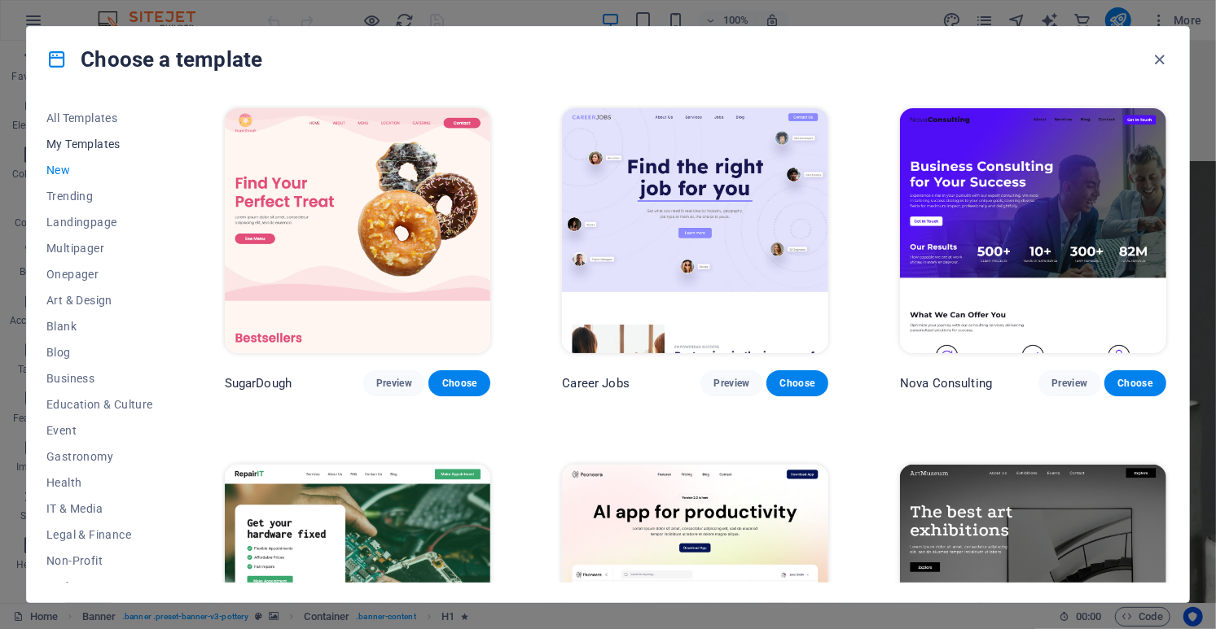
click at [82, 142] on span "My Templates" at bounding box center [99, 144] width 107 height 13
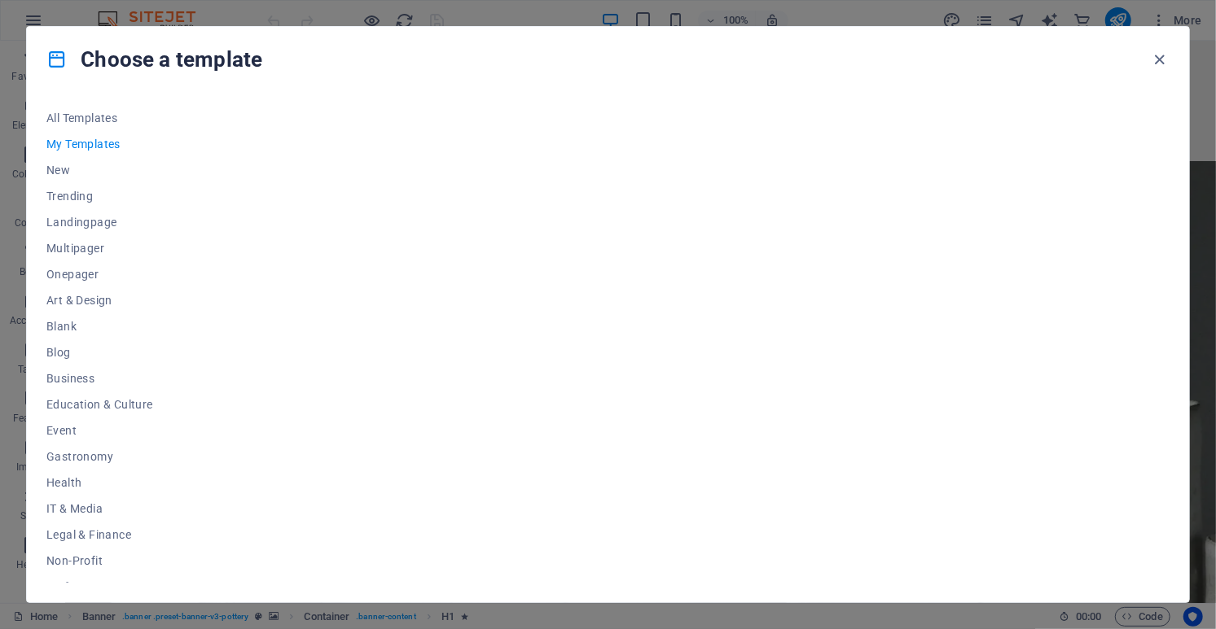
click at [572, 162] on div at bounding box center [695, 344] width 948 height 478
click at [905, 191] on div at bounding box center [695, 344] width 948 height 478
click at [69, 169] on span "New" at bounding box center [99, 170] width 107 height 13
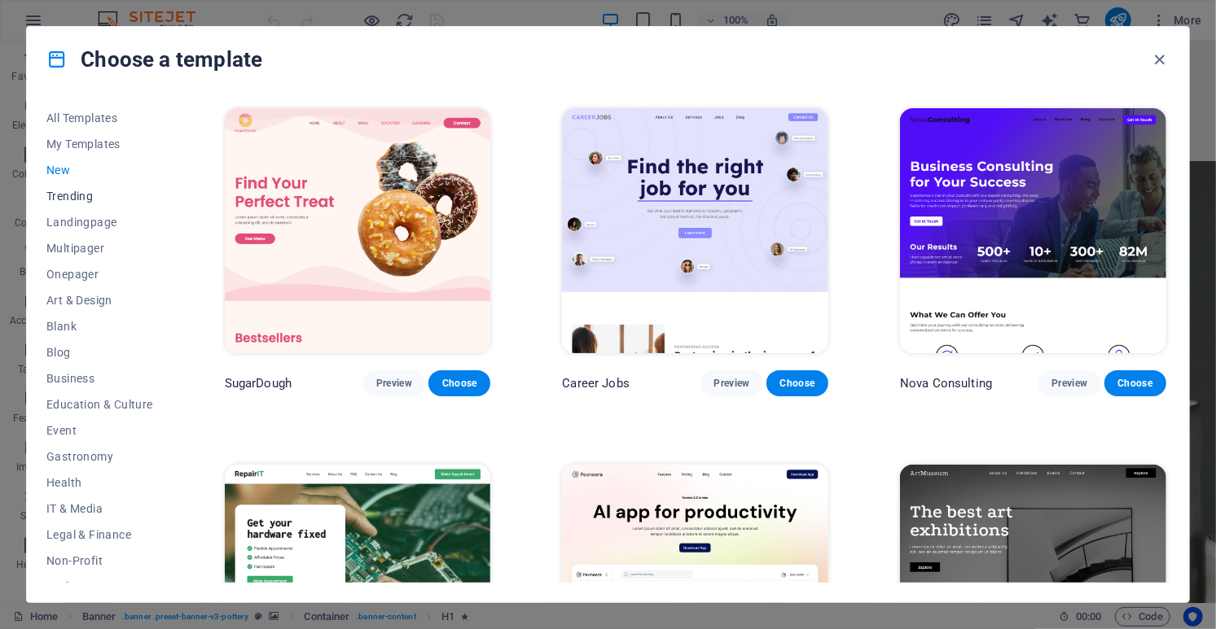
click at [69, 195] on span "Trending" at bounding box center [99, 196] width 107 height 13
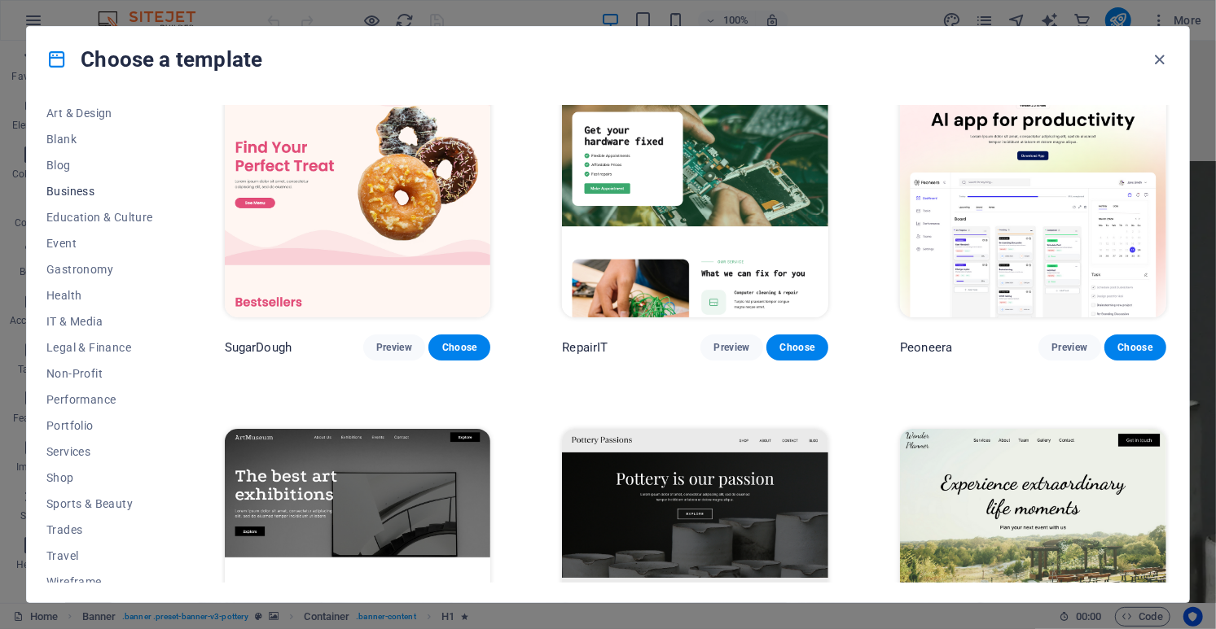
scroll to position [199, 0]
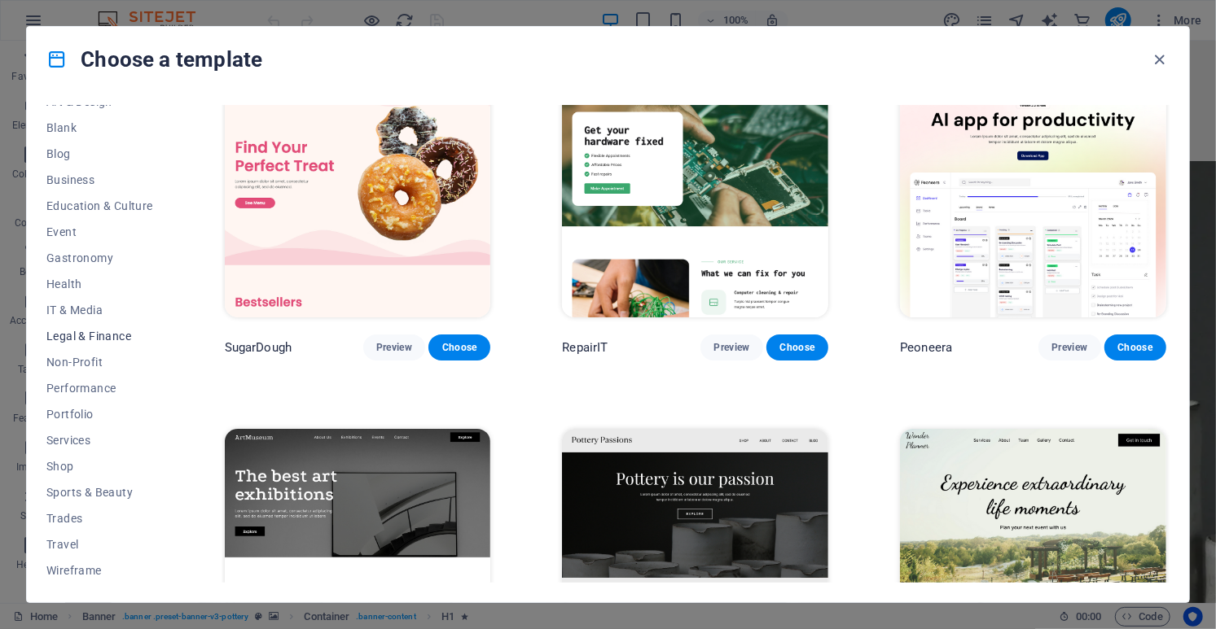
click at [99, 335] on span "Legal & Finance" at bounding box center [99, 336] width 107 height 13
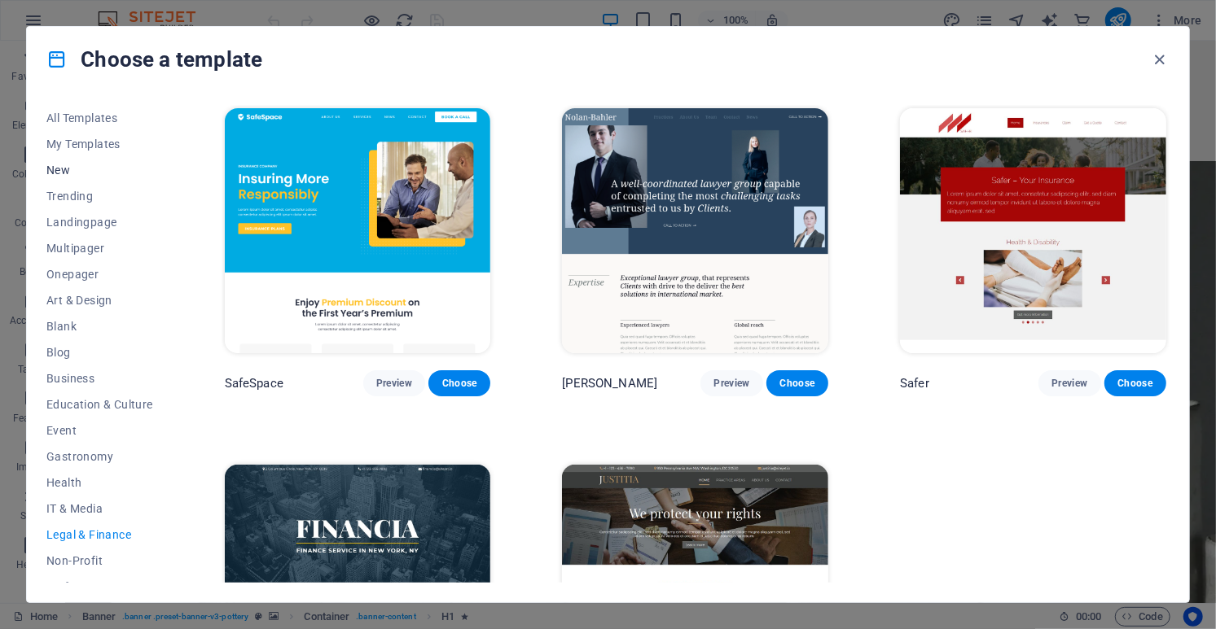
scroll to position [0, 0]
click at [81, 199] on span "Trending" at bounding box center [99, 196] width 107 height 13
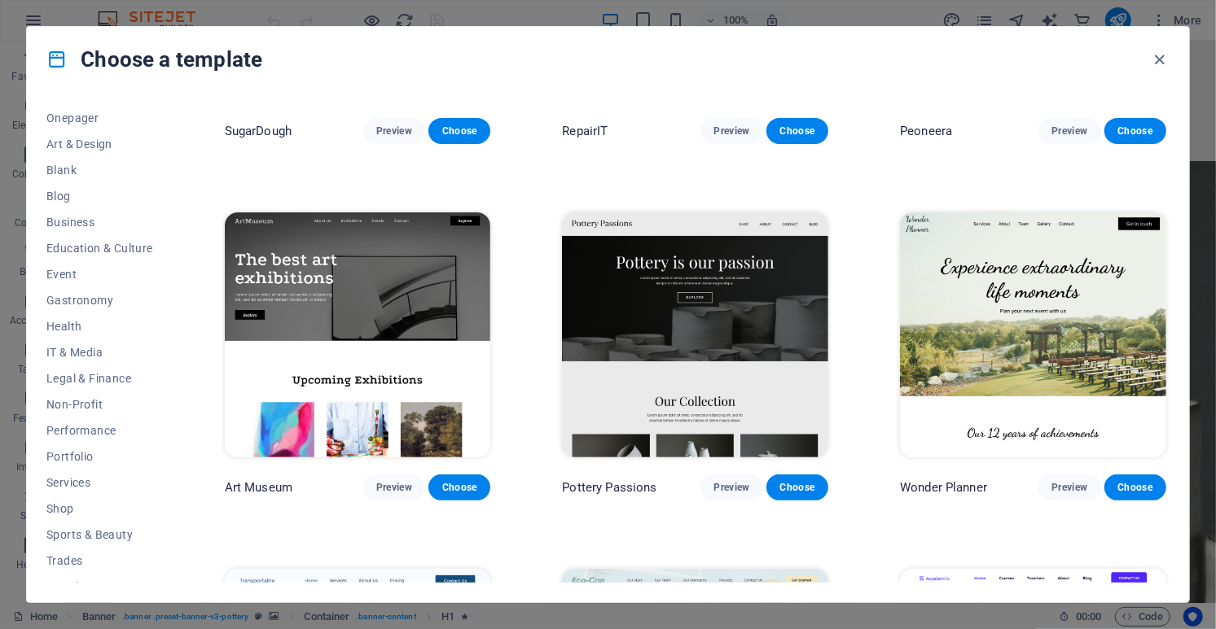
scroll to position [391, 0]
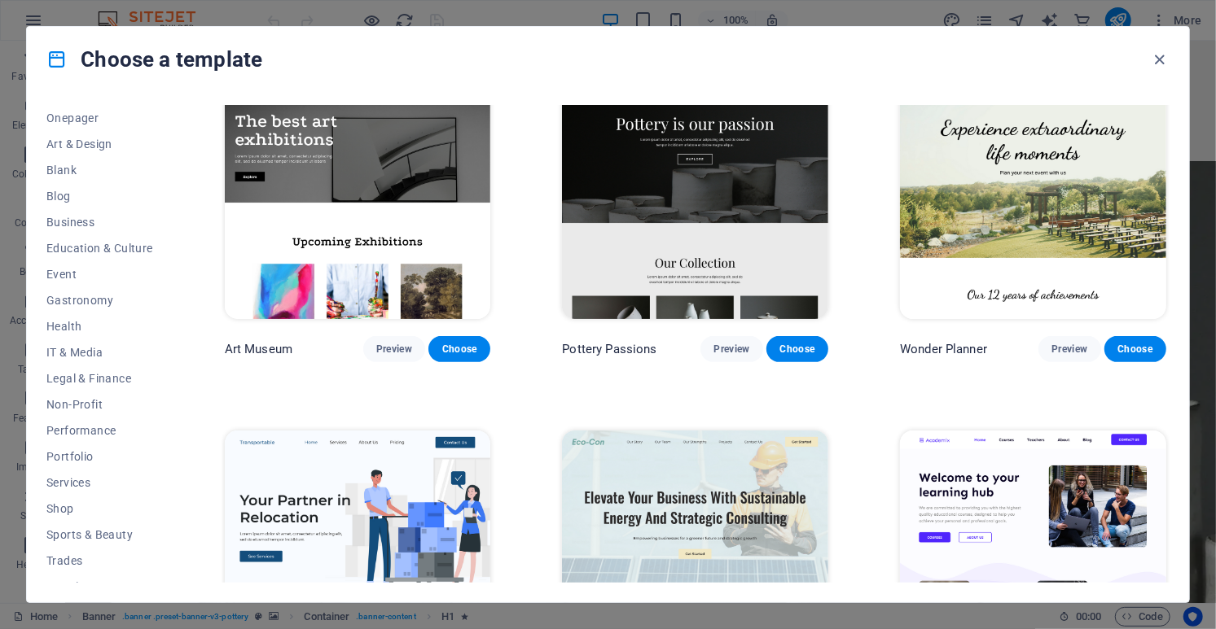
click at [778, 160] on img at bounding box center [695, 196] width 266 height 245
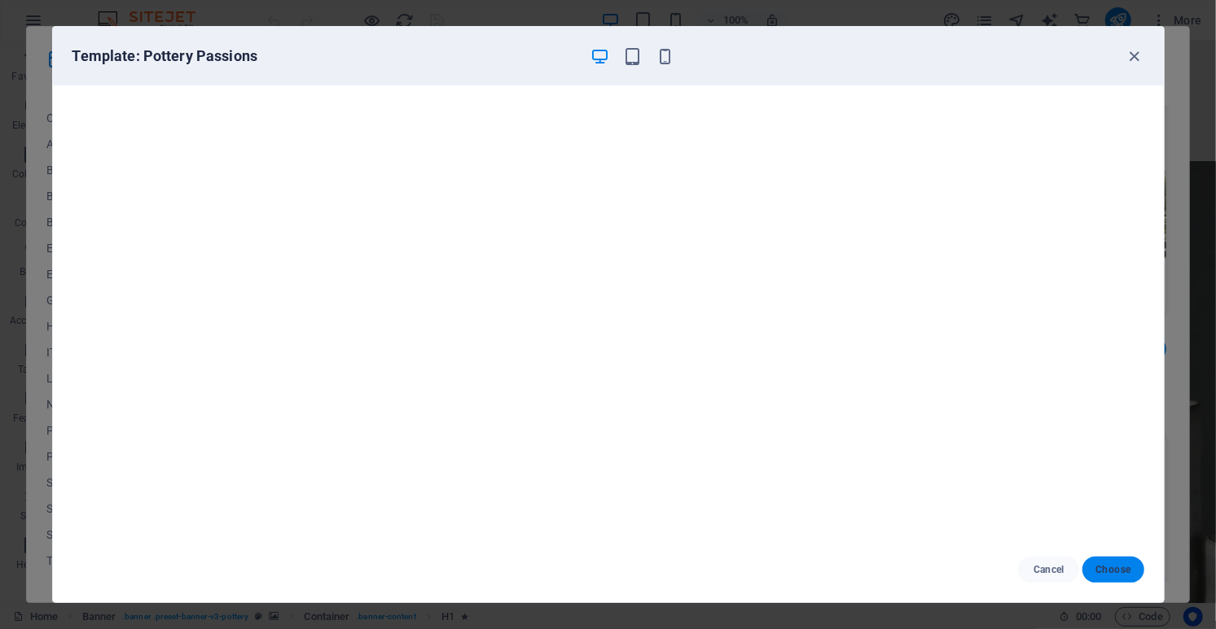
click at [1113, 577] on button "Choose" at bounding box center [1112, 570] width 61 height 26
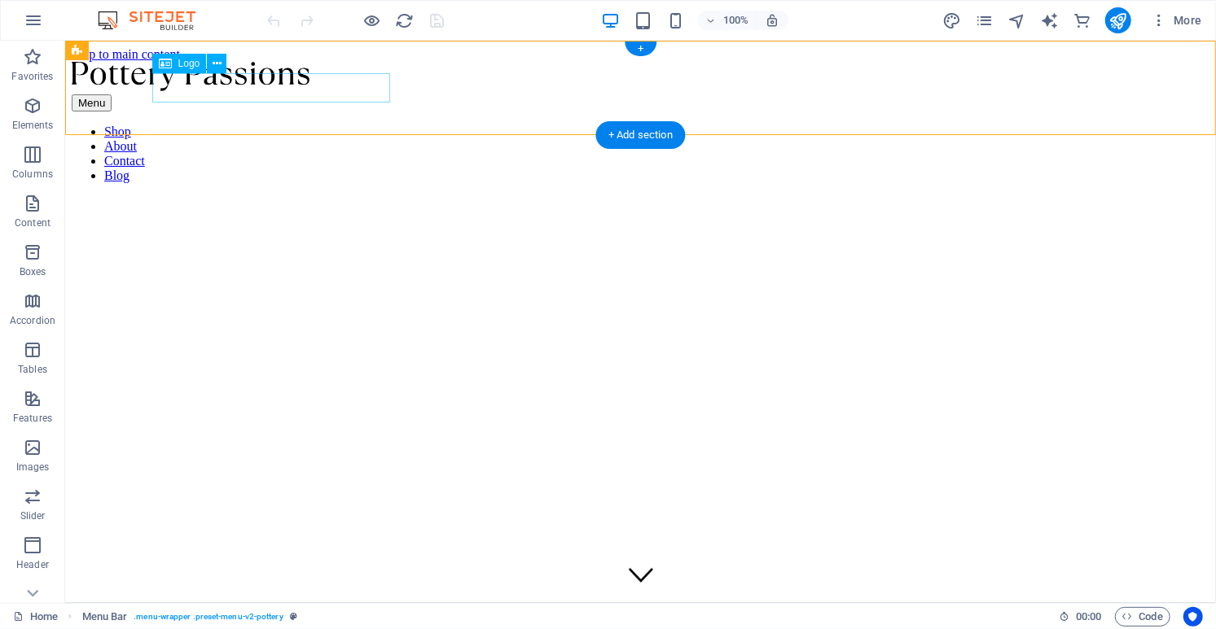
click at [275, 94] on div at bounding box center [639, 77] width 1137 height 33
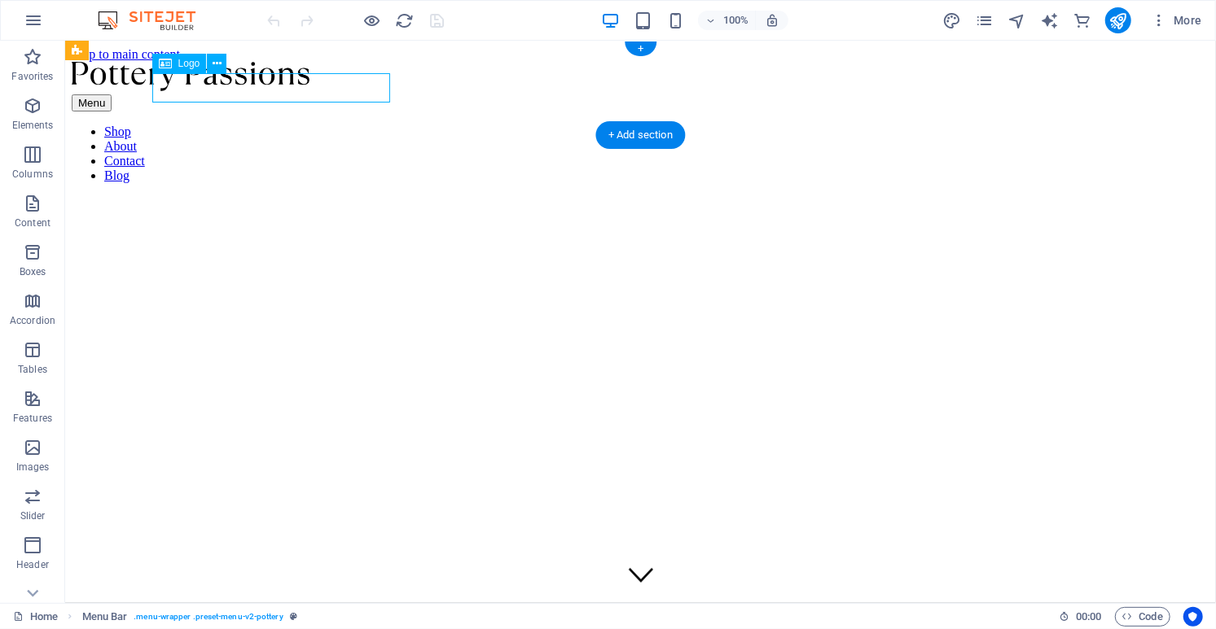
click at [275, 94] on div at bounding box center [639, 77] width 1137 height 33
select select "px"
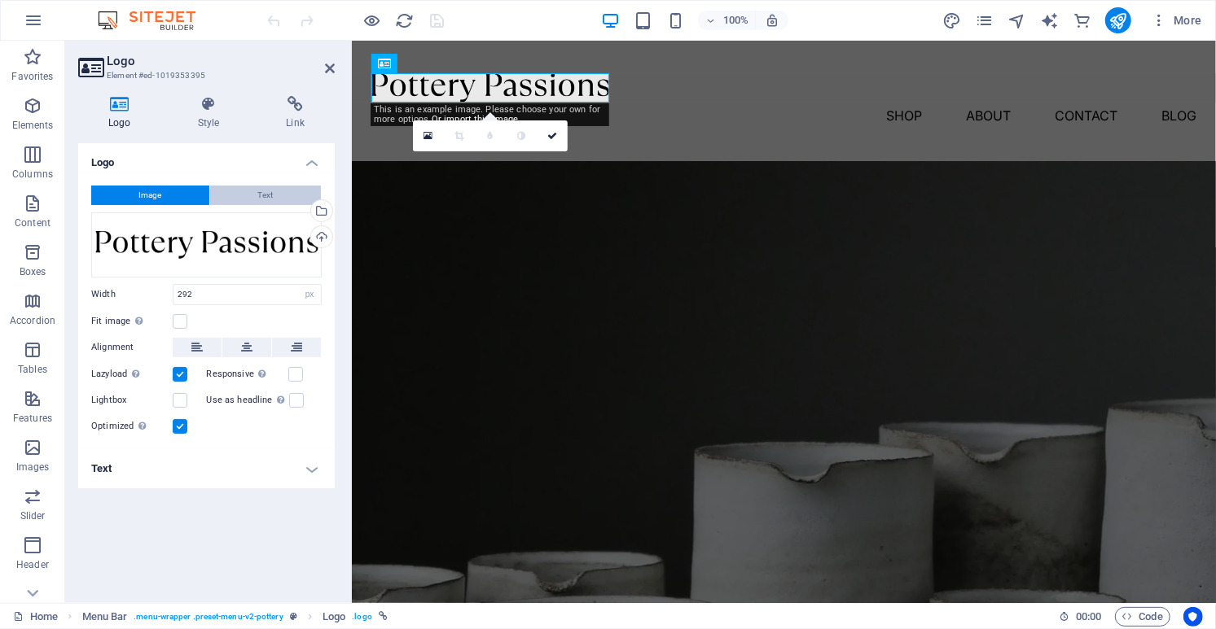
click at [254, 191] on button "Text" at bounding box center [265, 196] width 111 height 20
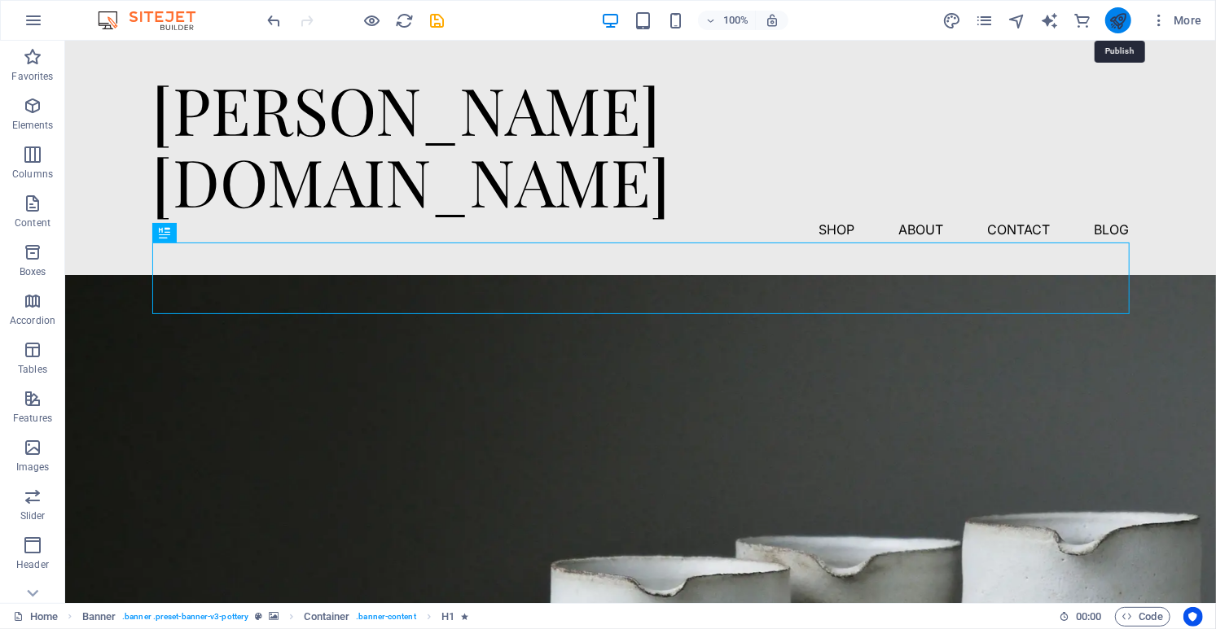
click at [1121, 20] on icon "publish" at bounding box center [1117, 20] width 19 height 19
checkbox input "false"
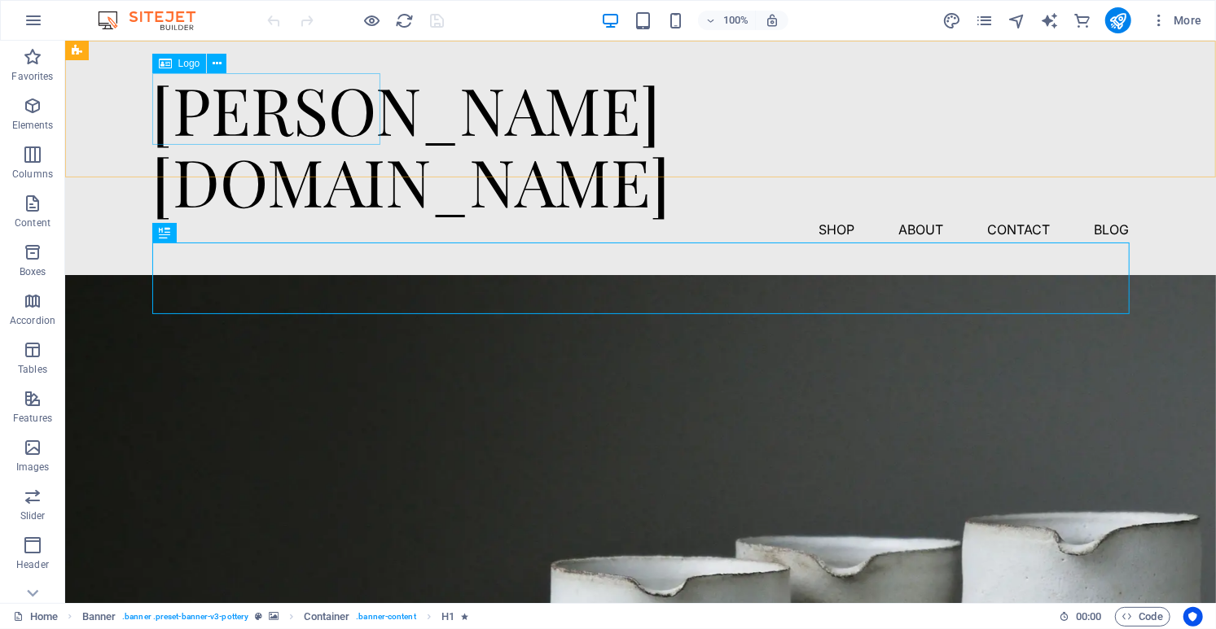
click at [186, 68] on span "Logo" at bounding box center [189, 64] width 22 height 10
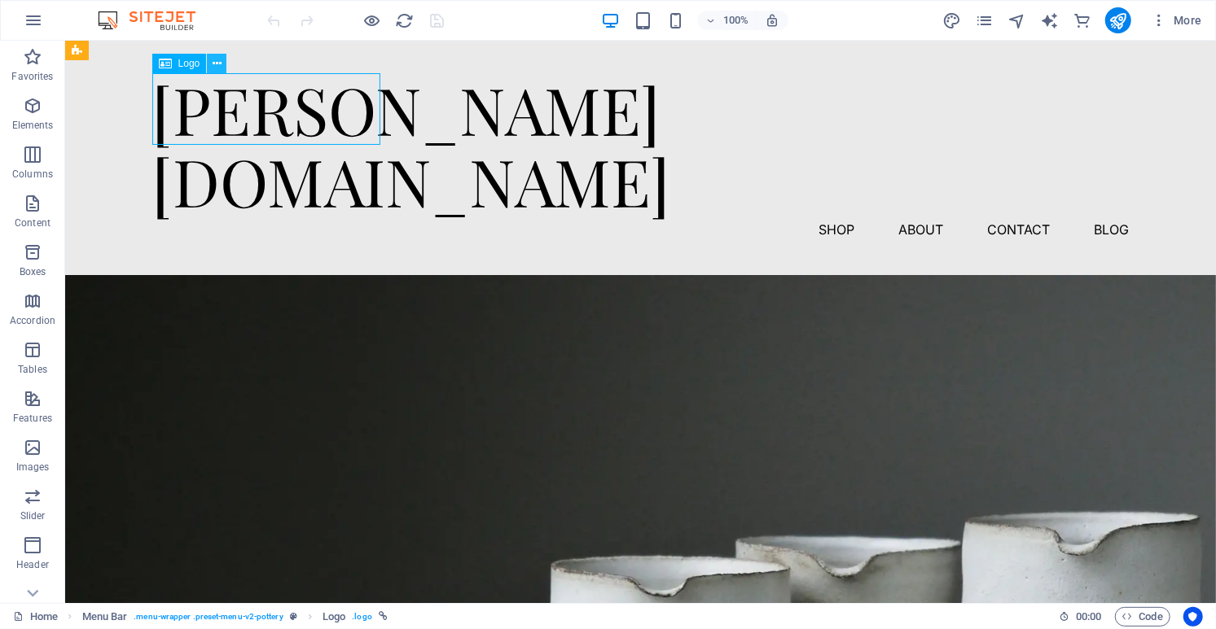
click at [216, 66] on icon at bounding box center [217, 63] width 9 height 17
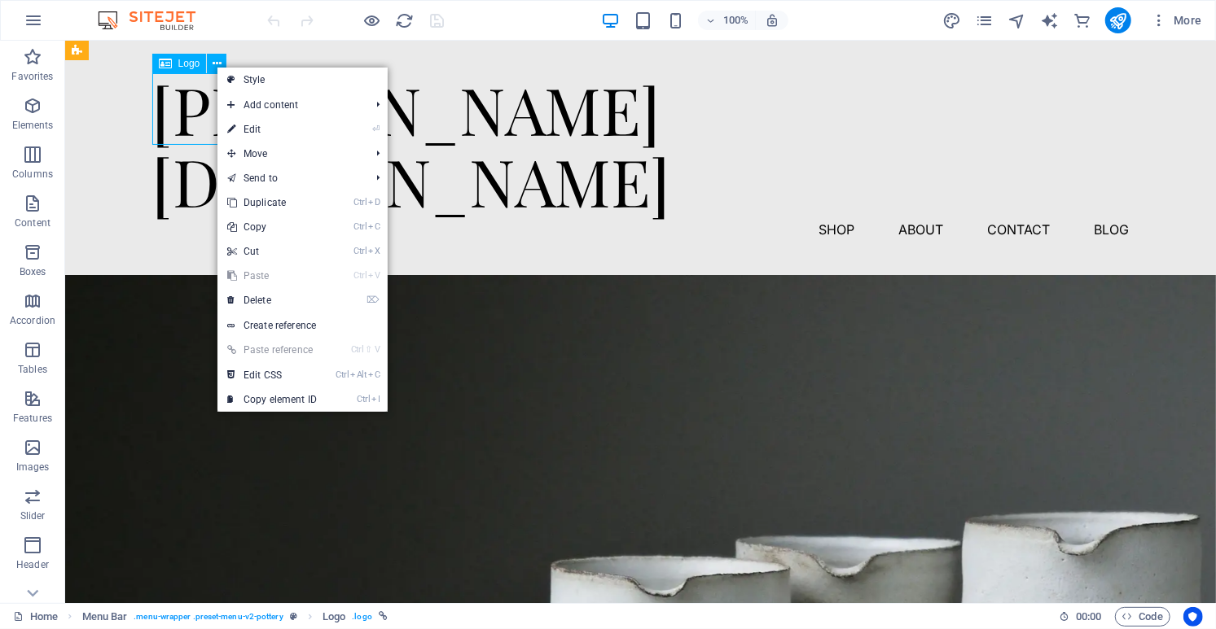
click at [175, 64] on div "Logo" at bounding box center [179, 64] width 55 height 20
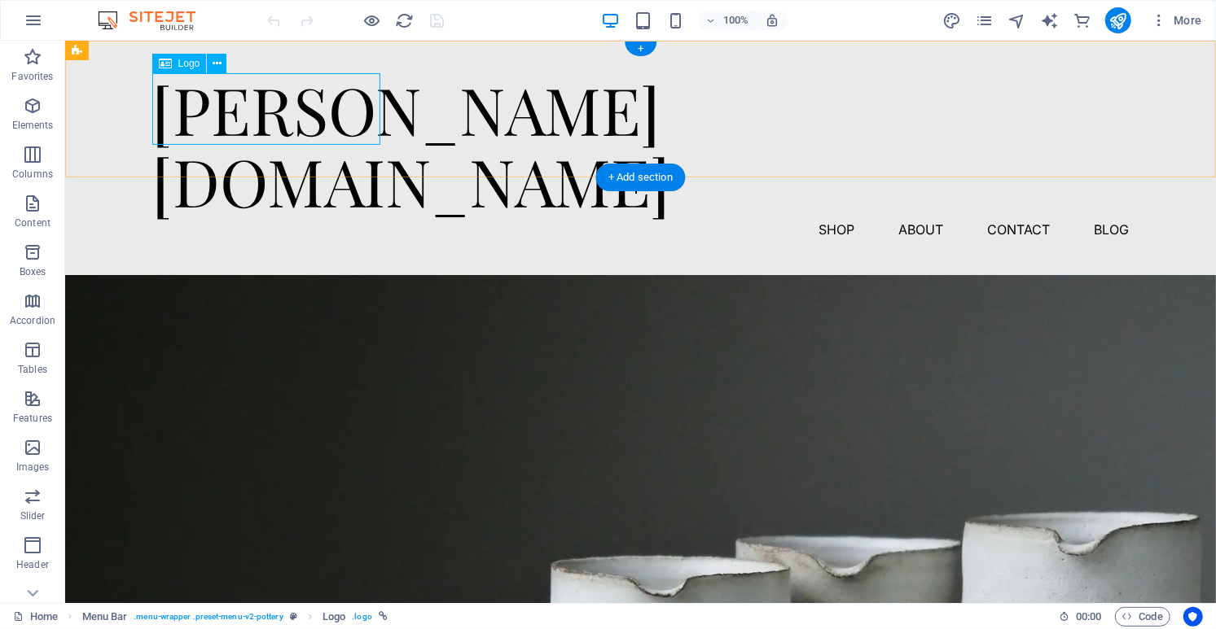
click at [194, 115] on div "[PERSON_NAME][DOMAIN_NAME]" at bounding box center [639, 143] width 977 height 143
select select "px"
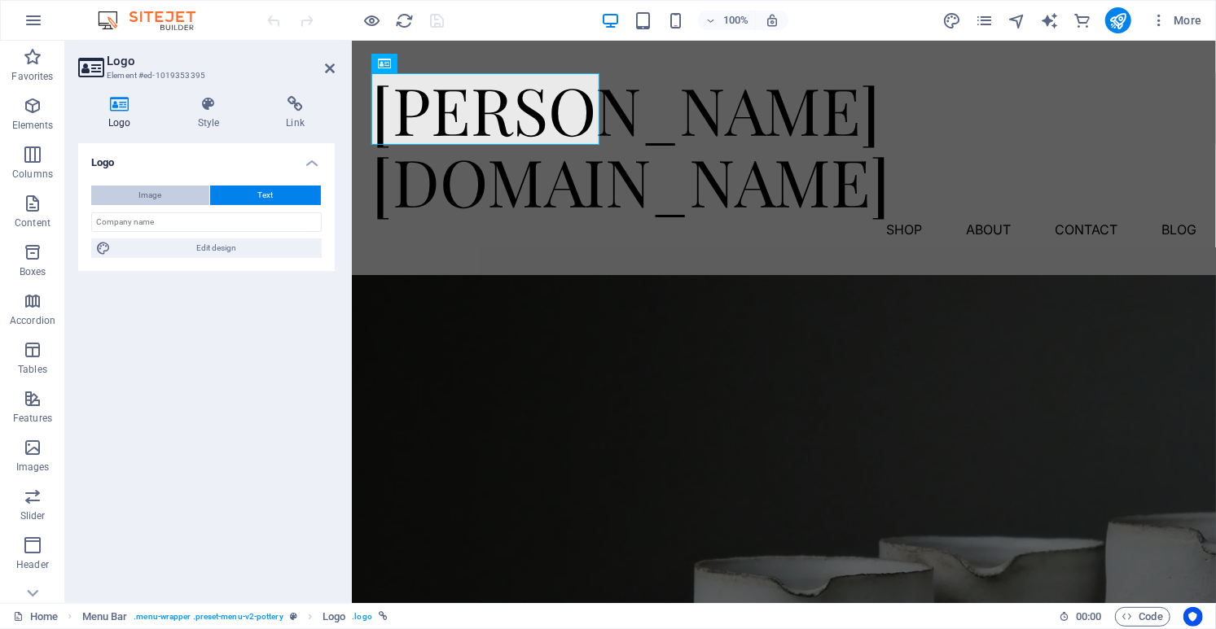
click at [170, 193] on button "Image" at bounding box center [150, 196] width 118 height 20
select select "DISABLED_OPTION_VALUE"
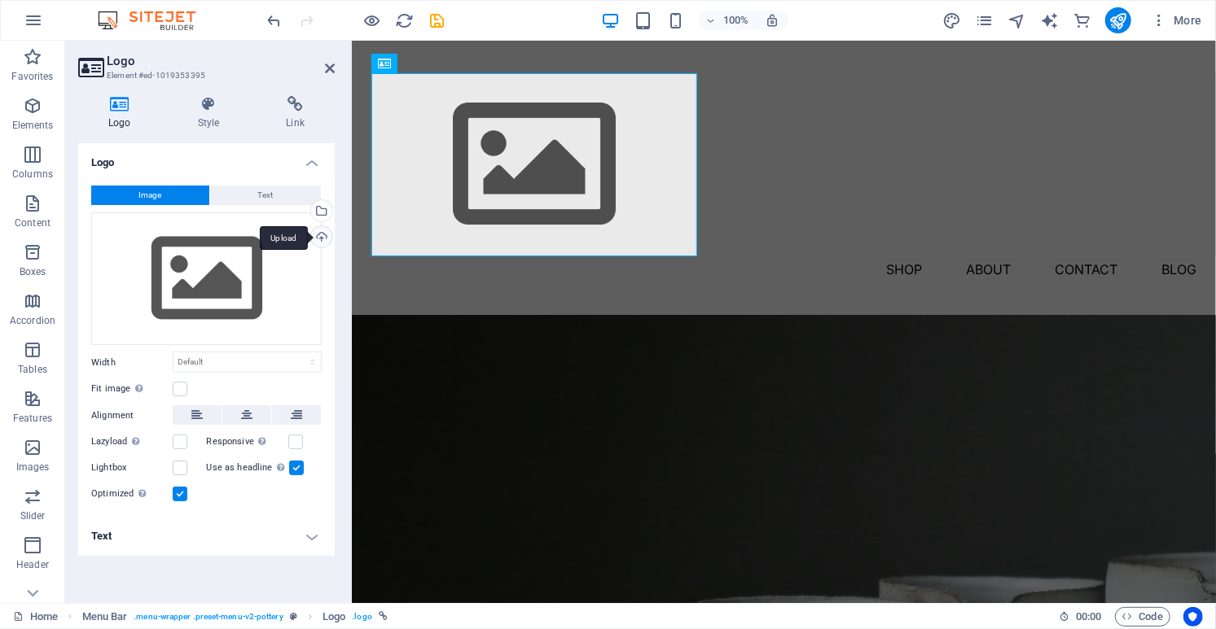
click at [326, 230] on div "Upload" at bounding box center [320, 238] width 24 height 24
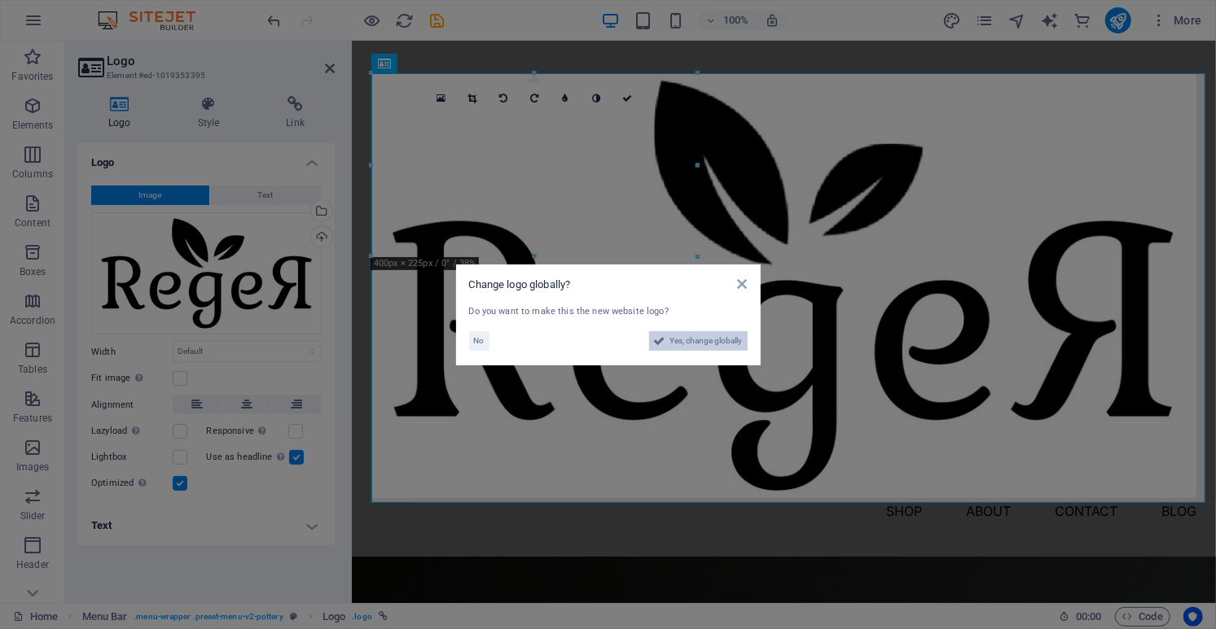
click at [714, 344] on span "Yes, change globally" at bounding box center [706, 341] width 72 height 20
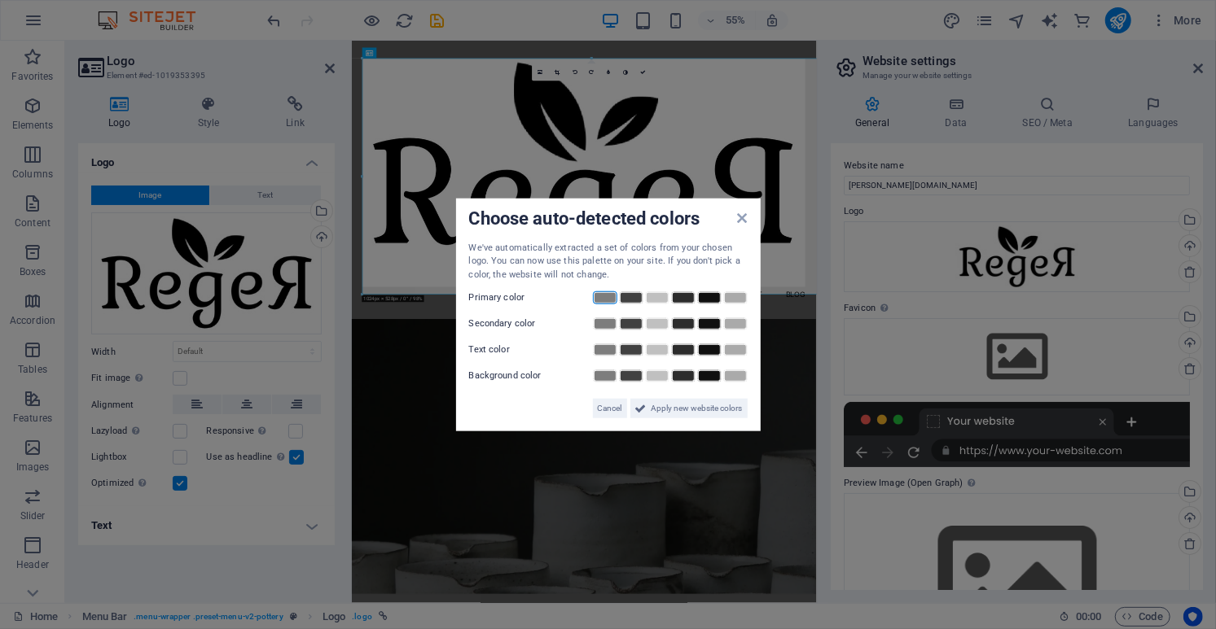
click at [606, 301] on link at bounding box center [605, 297] width 24 height 13
click at [633, 326] on link at bounding box center [631, 324] width 24 height 13
click at [685, 413] on span "Apply new website colors" at bounding box center [696, 409] width 91 height 20
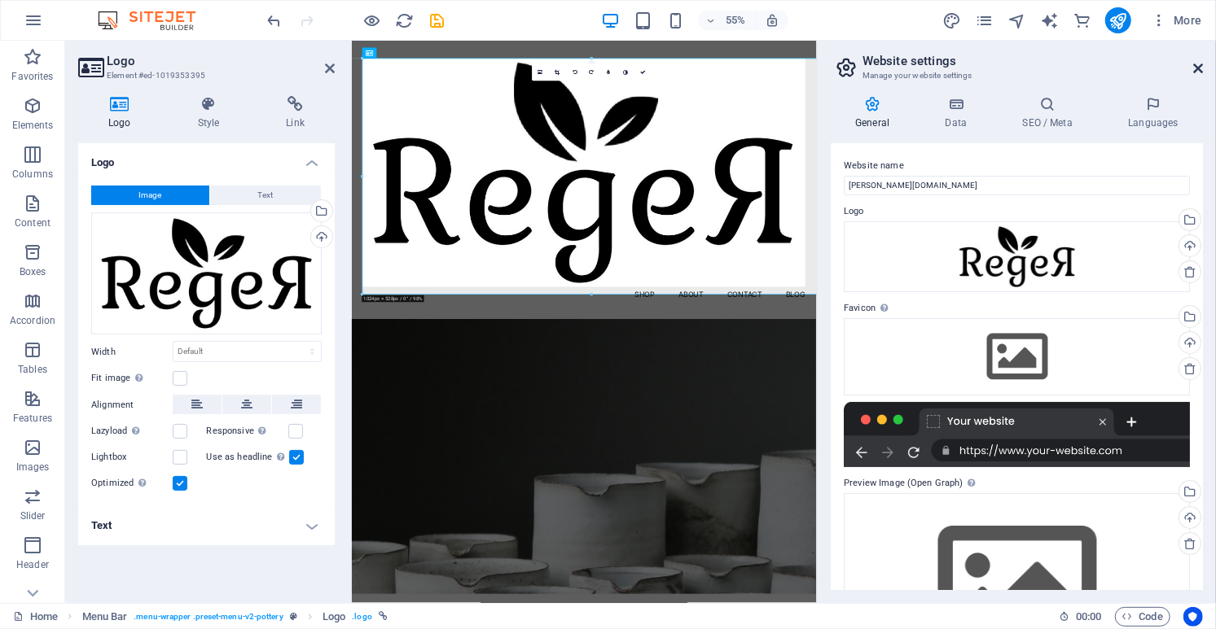
click at [1194, 72] on icon at bounding box center [1198, 68] width 10 height 13
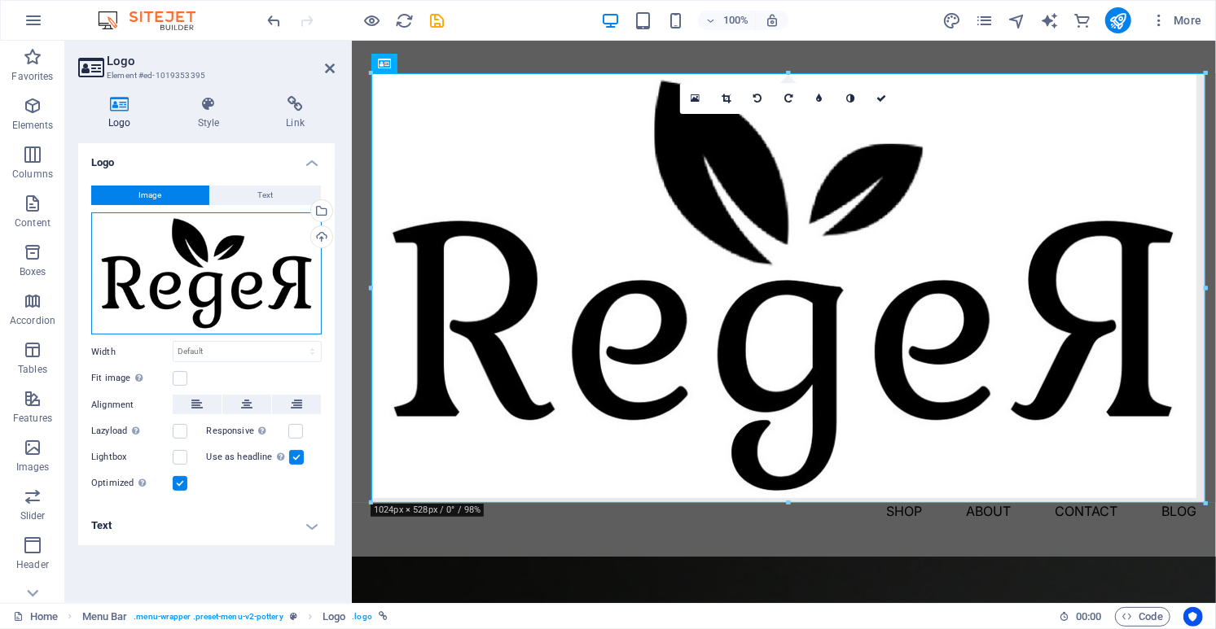
click at [167, 282] on div "Drag files here, click to choose files or select files from Files or our free s…" at bounding box center [206, 274] width 230 height 123
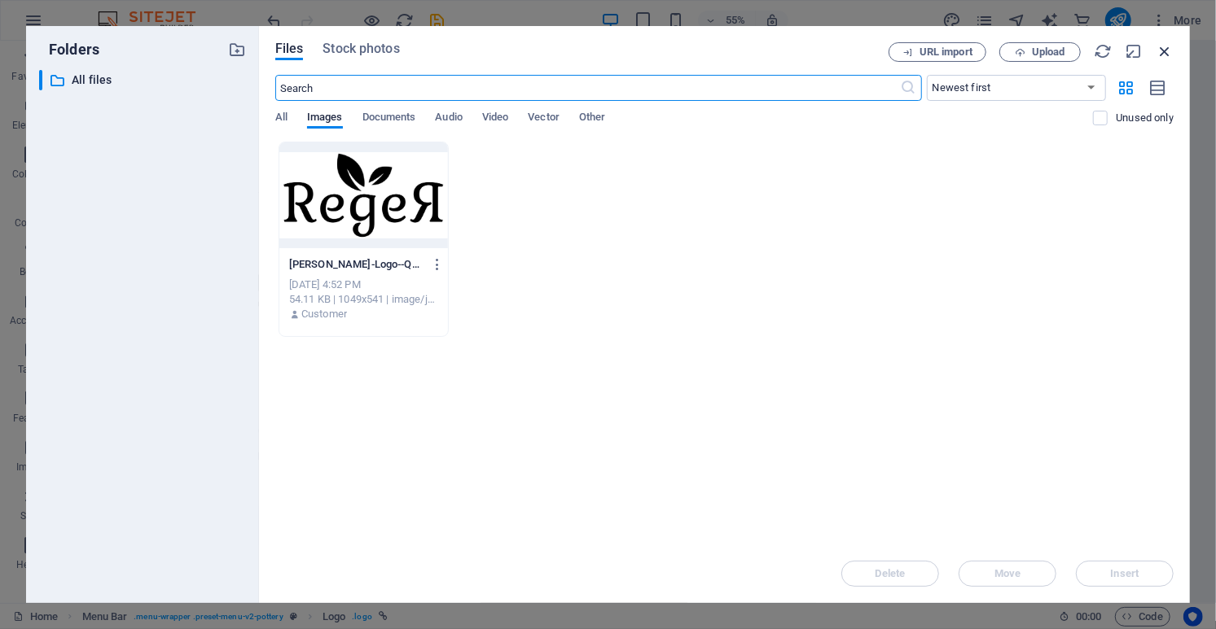
click at [1159, 49] on icon "button" at bounding box center [1164, 51] width 18 height 18
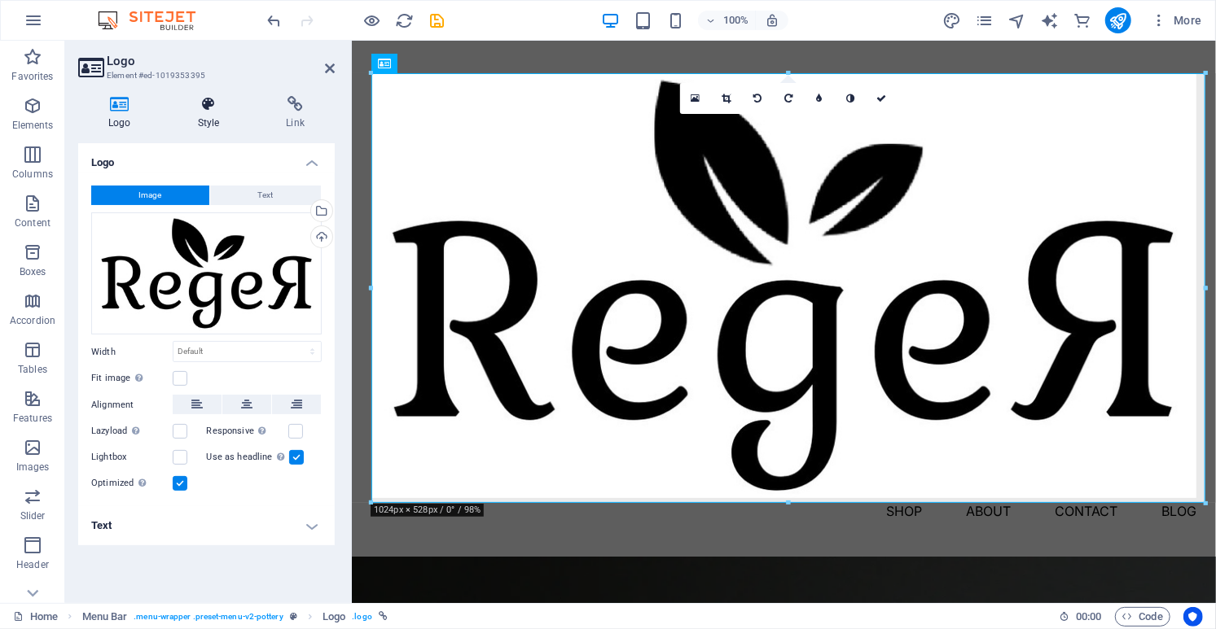
click at [206, 110] on icon at bounding box center [209, 104] width 82 height 16
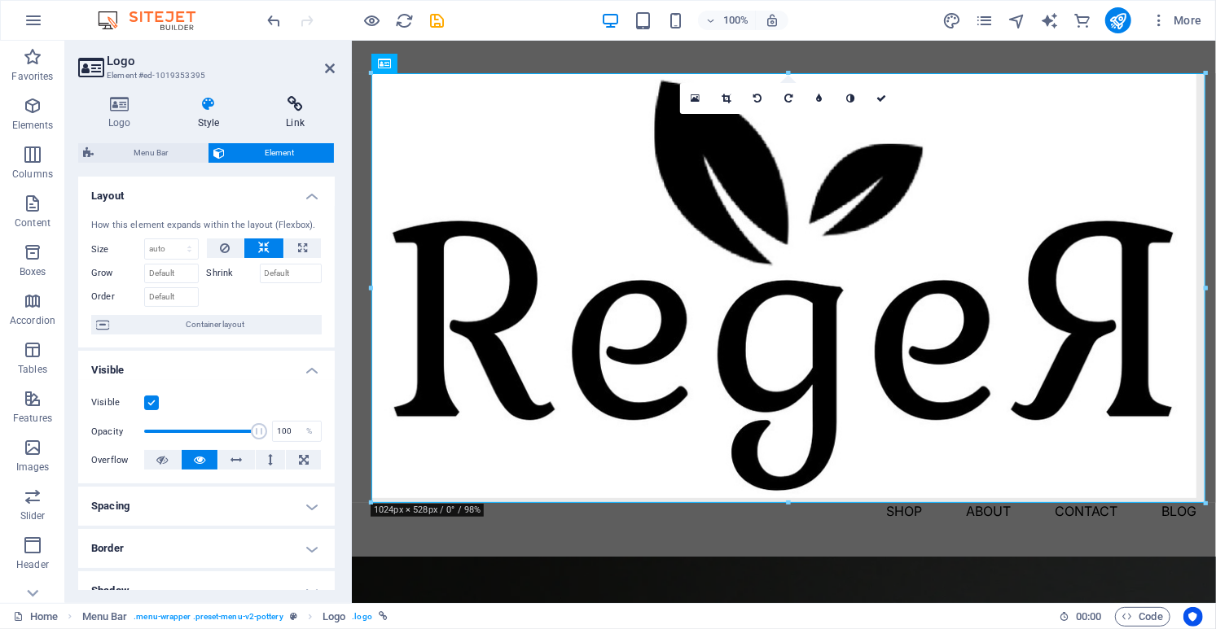
click at [277, 114] on h4 "Link" at bounding box center [295, 113] width 79 height 34
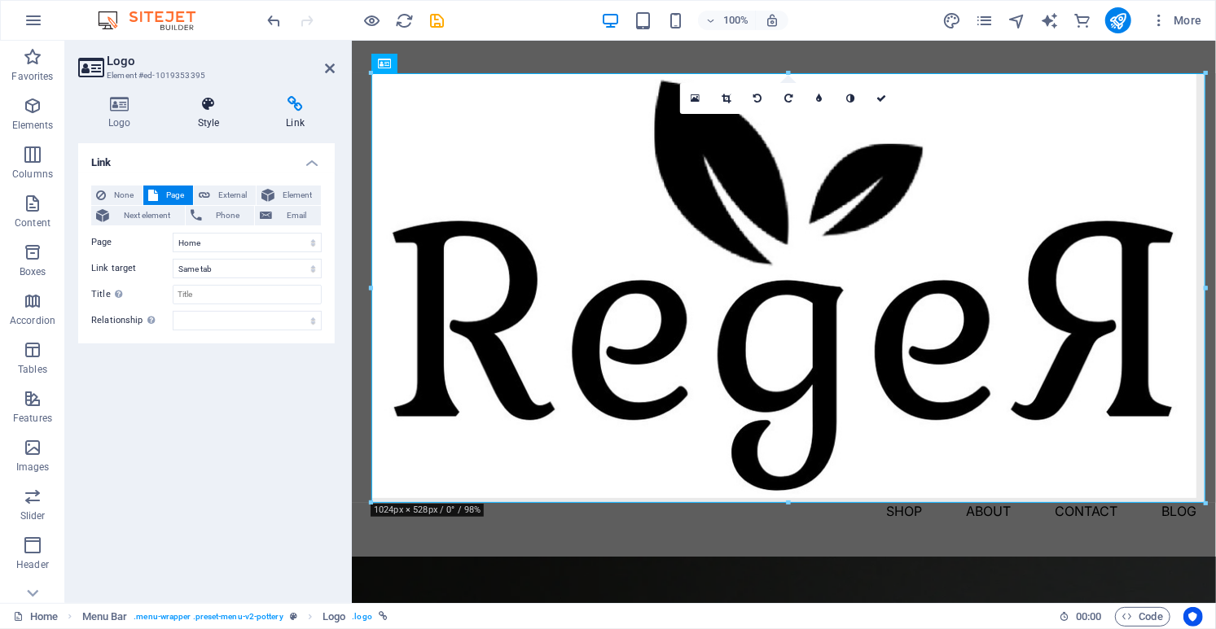
click at [204, 121] on h4 "Style" at bounding box center [212, 113] width 89 height 34
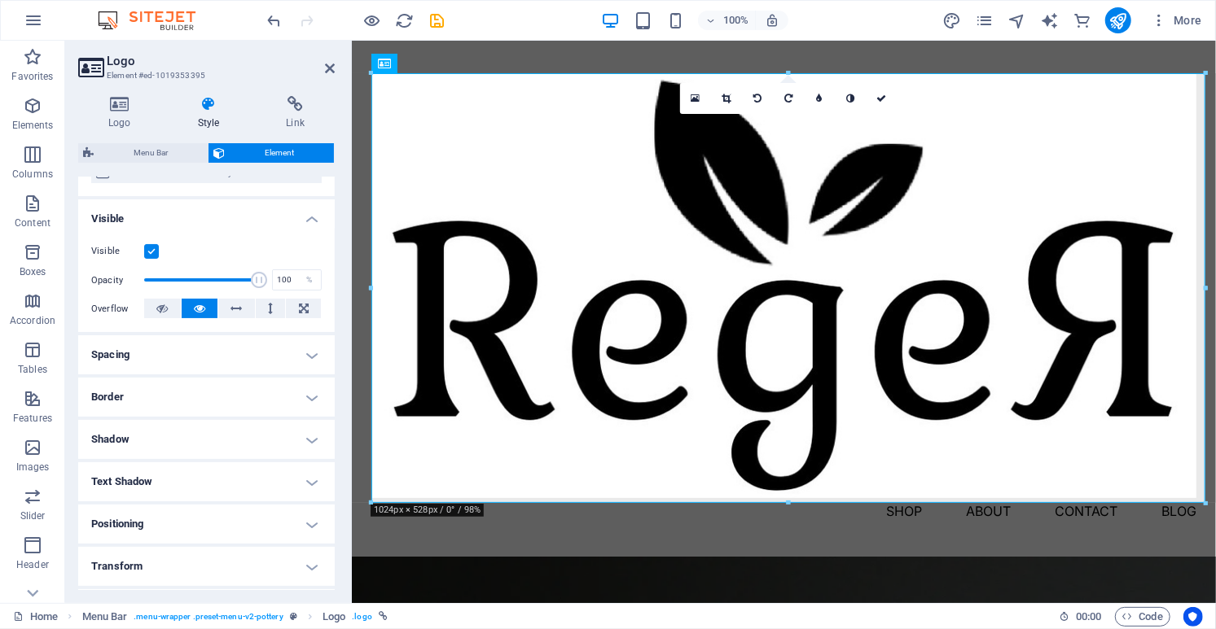
scroll to position [274, 0]
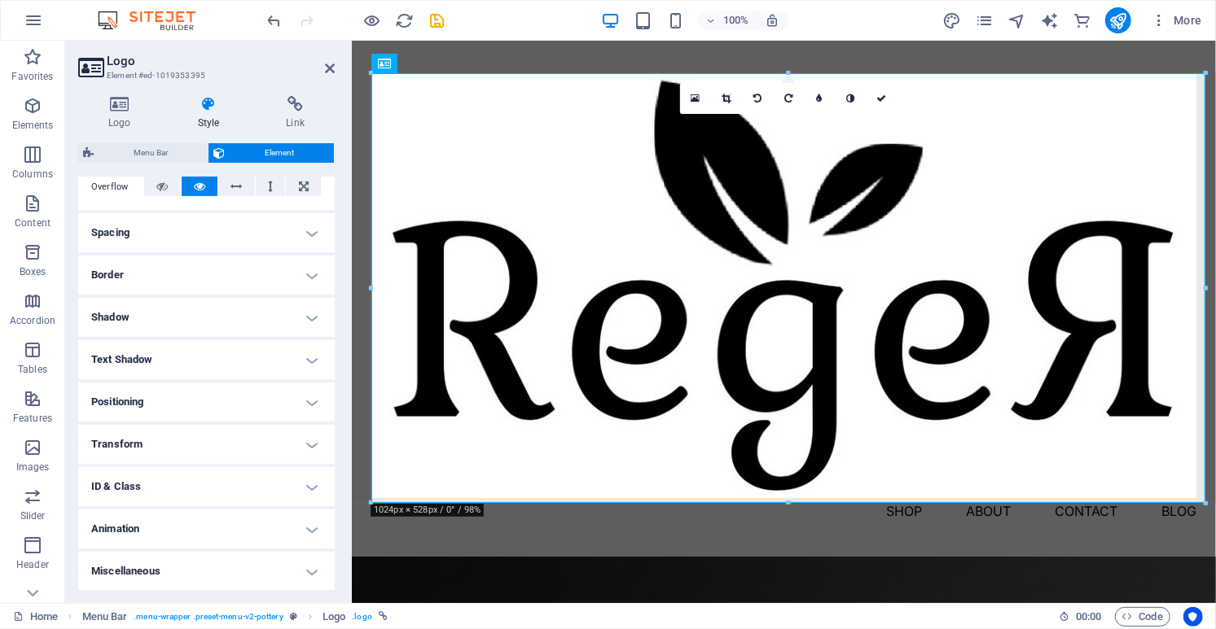
click at [335, 62] on aside "Logo Element #ed-1019353395 Logo Style Link Logo Image Text Drag files here, cl…" at bounding box center [208, 322] width 287 height 563
click at [331, 68] on icon at bounding box center [330, 68] width 10 height 13
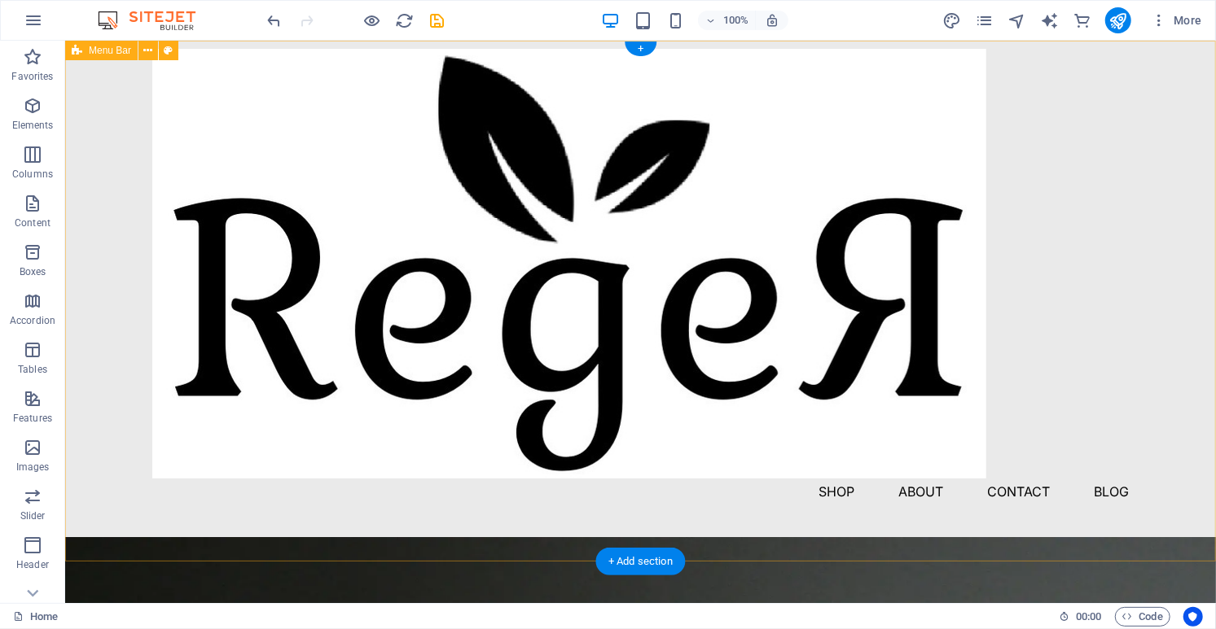
scroll to position [0, 0]
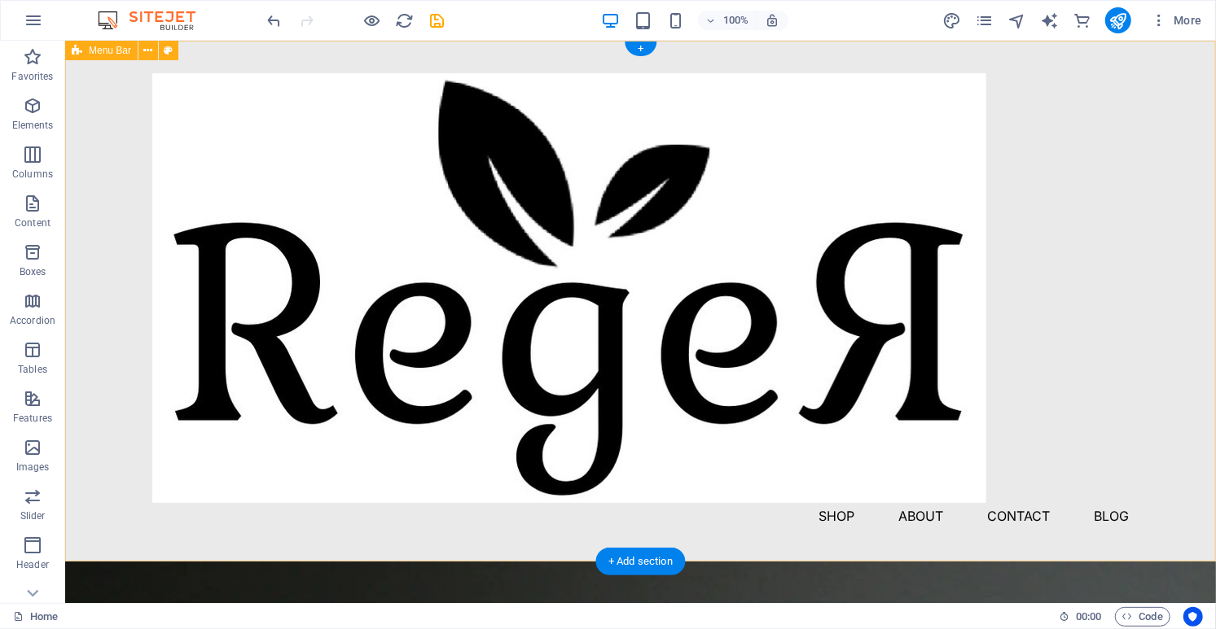
click at [986, 329] on div "Menu Shop About Contact Blog" at bounding box center [639, 300] width 1150 height 521
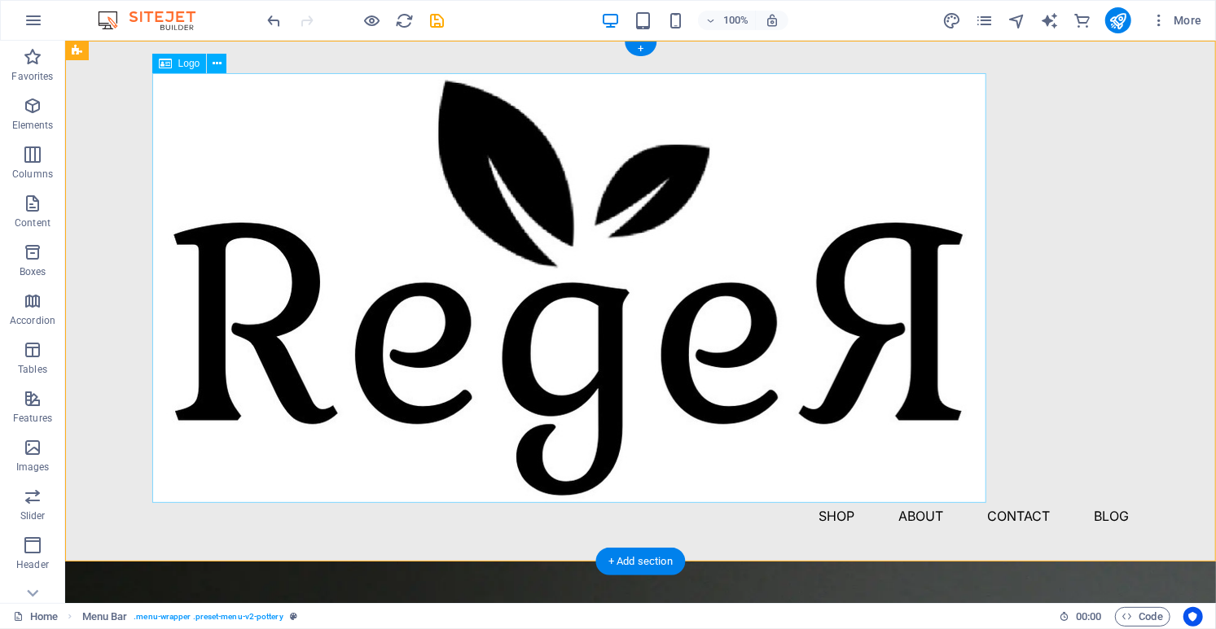
click at [907, 334] on div at bounding box center [639, 287] width 977 height 430
click at [979, 499] on div at bounding box center [639, 287] width 977 height 430
click at [984, 504] on nav "Shop About Contact Blog" at bounding box center [639, 515] width 977 height 26
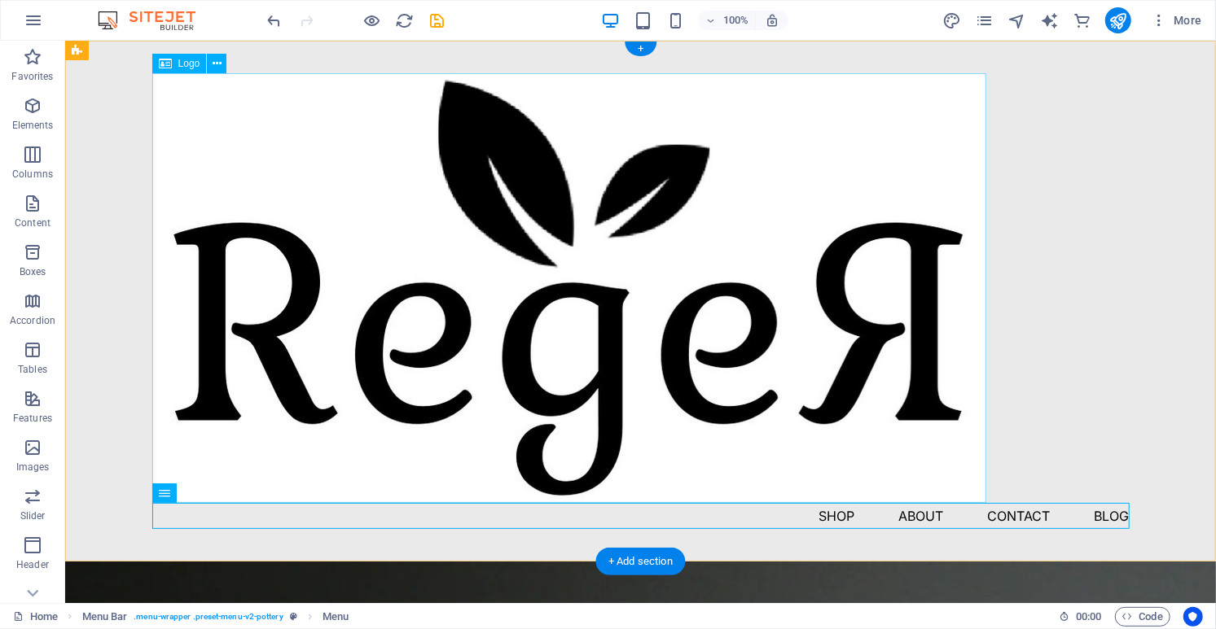
click at [766, 335] on div at bounding box center [639, 287] width 977 height 430
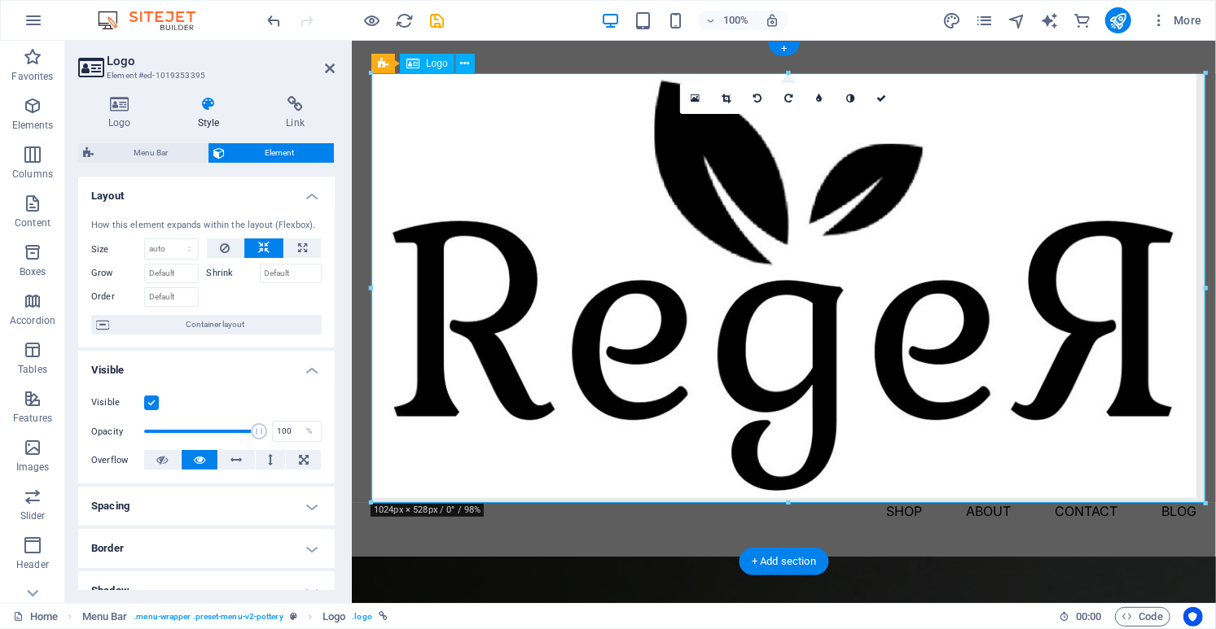
click at [766, 335] on div at bounding box center [782, 284] width 825 height 425
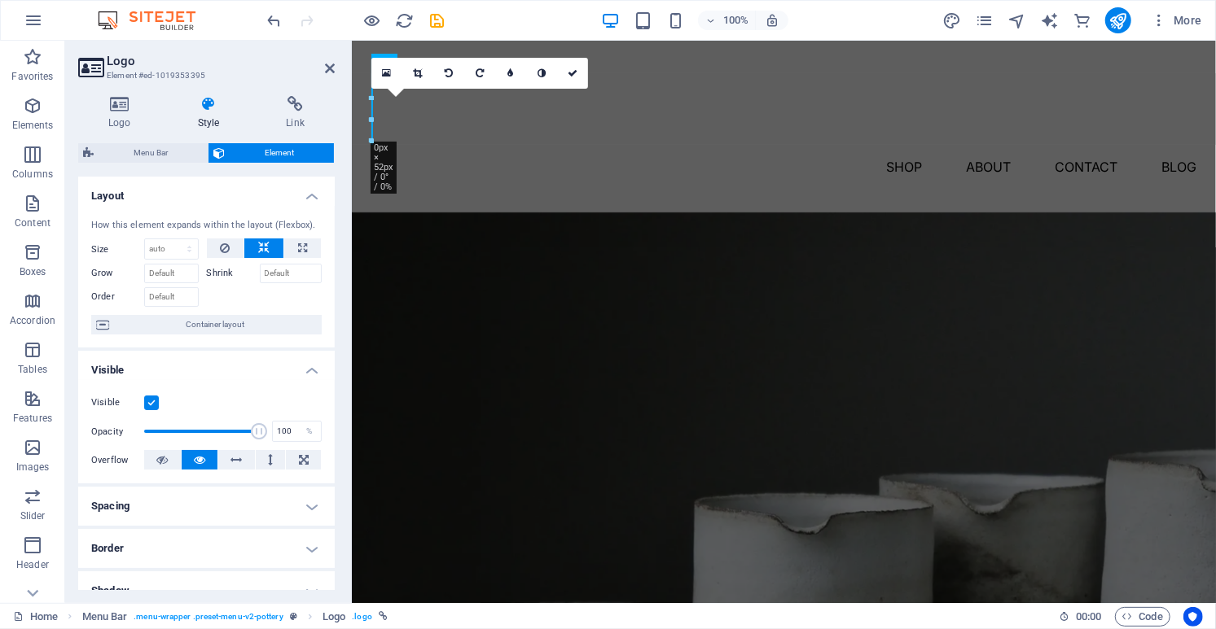
drag, startPoint x: 1203, startPoint y: 504, endPoint x: 907, endPoint y: 143, distance: 466.8
click at [907, 143] on div "H1 Banner Banner Container Spacer Button Spacer Menu Bar Menu Logo Text 180 170…" at bounding box center [784, 322] width 864 height 563
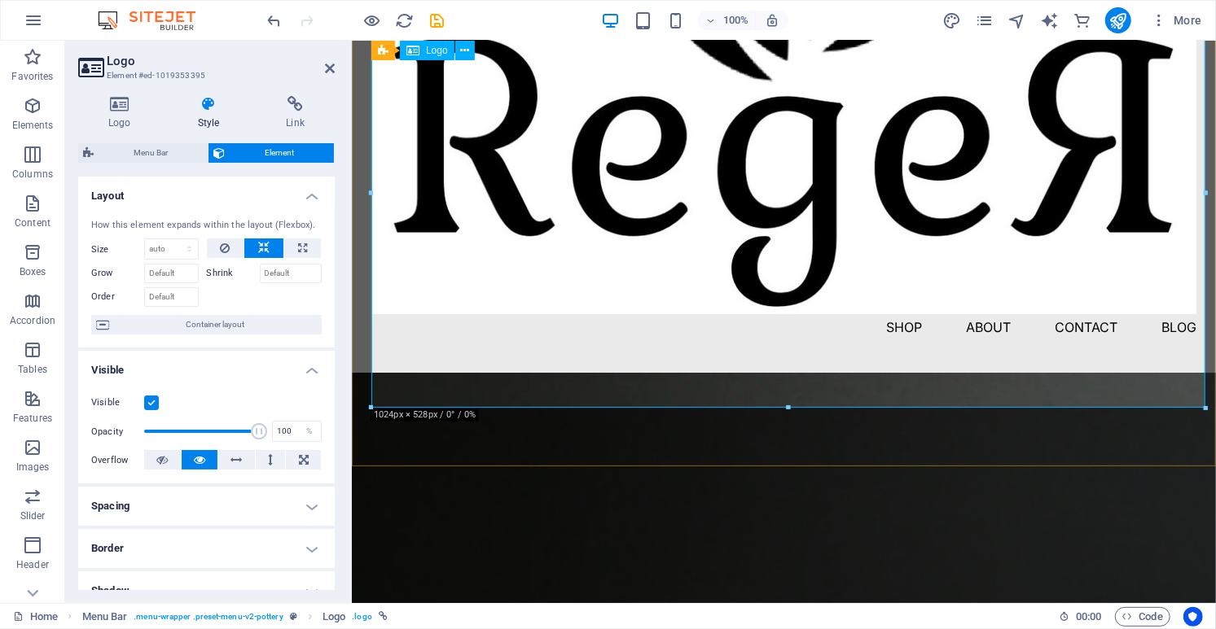
scroll to position [85, 0]
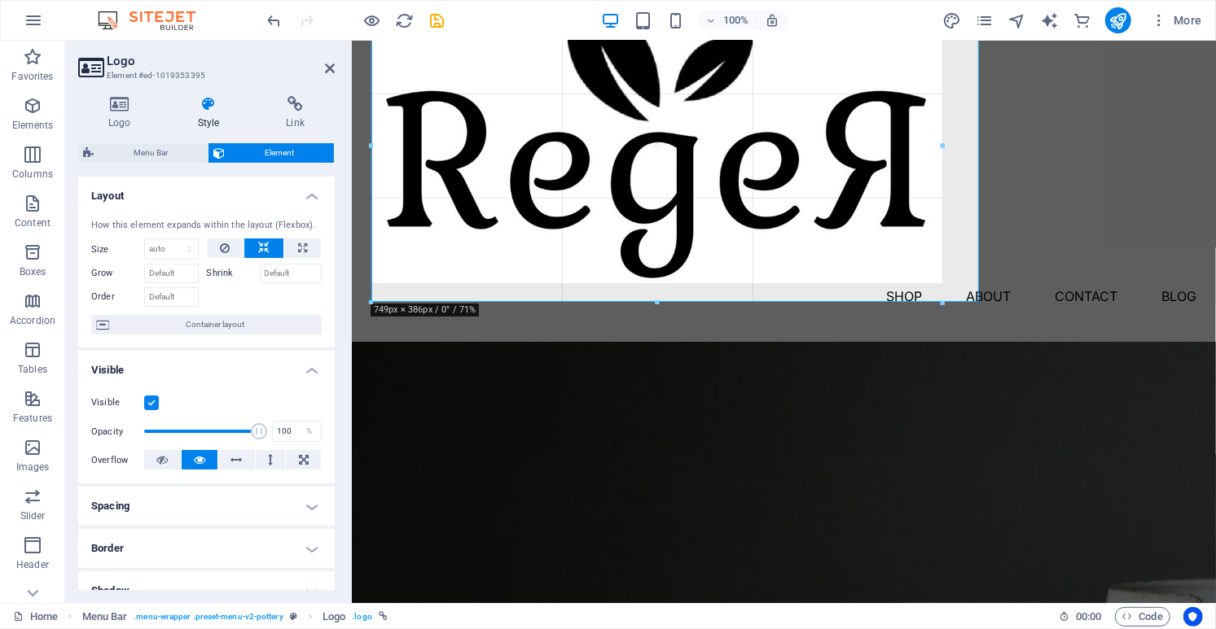
drag, startPoint x: 1207, startPoint y: 418, endPoint x: 800, endPoint y: 283, distance: 428.2
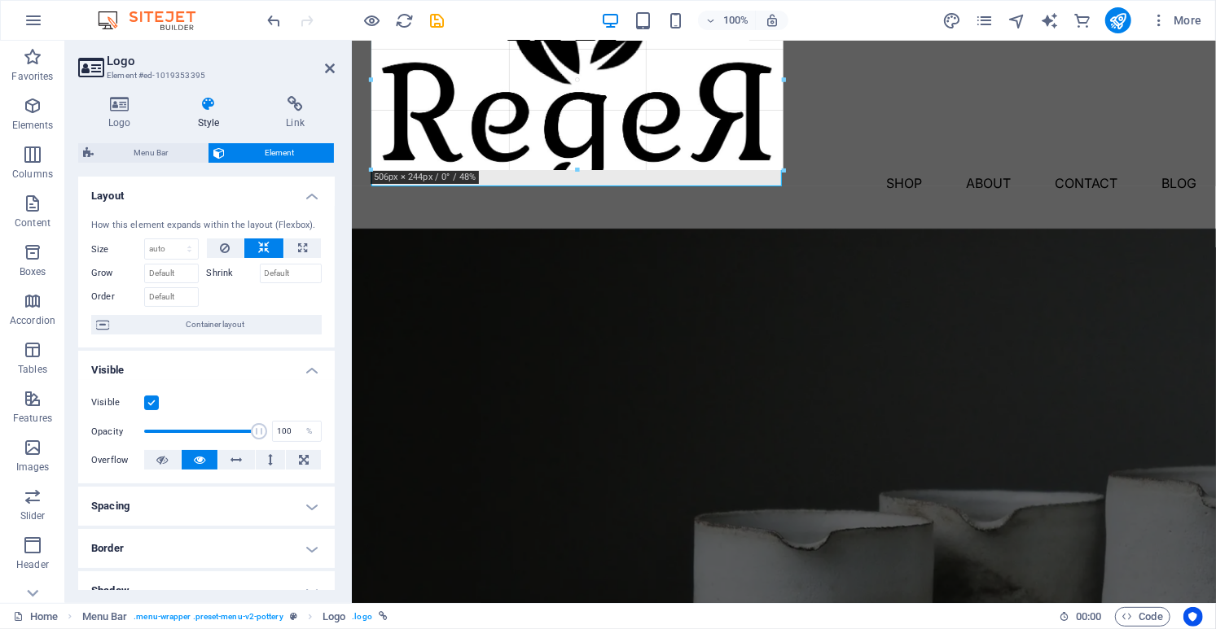
drag, startPoint x: 942, startPoint y: 286, endPoint x: 749, endPoint y: 125, distance: 251.4
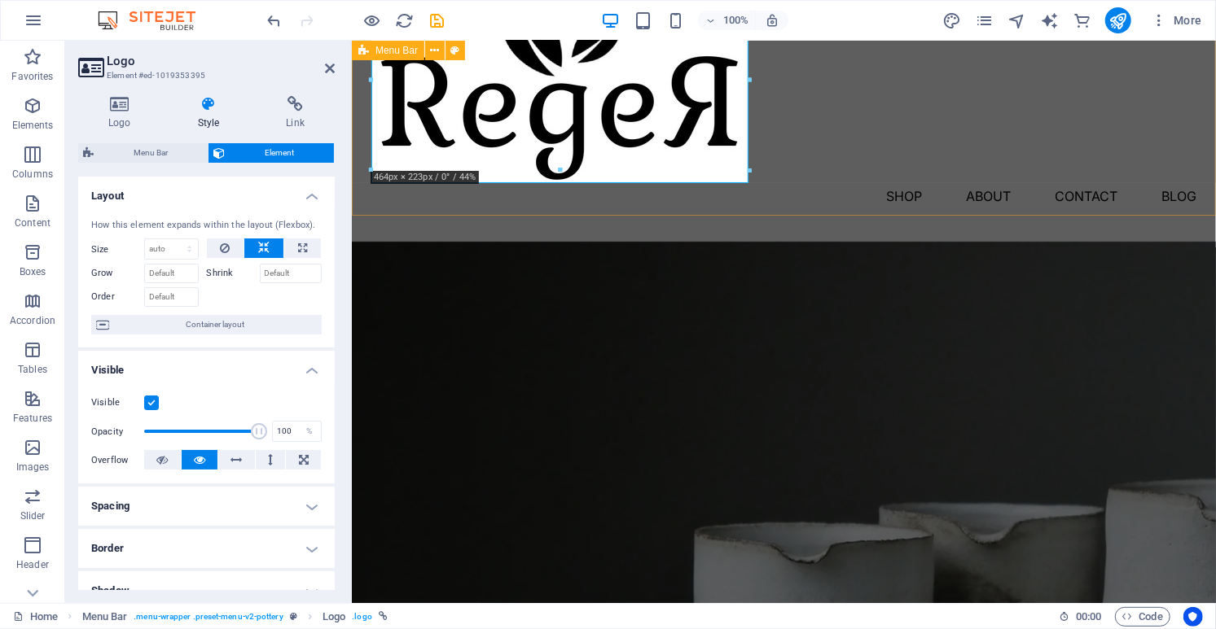
click at [857, 156] on div "Menu Shop About Contact Blog" at bounding box center [783, 98] width 864 height 286
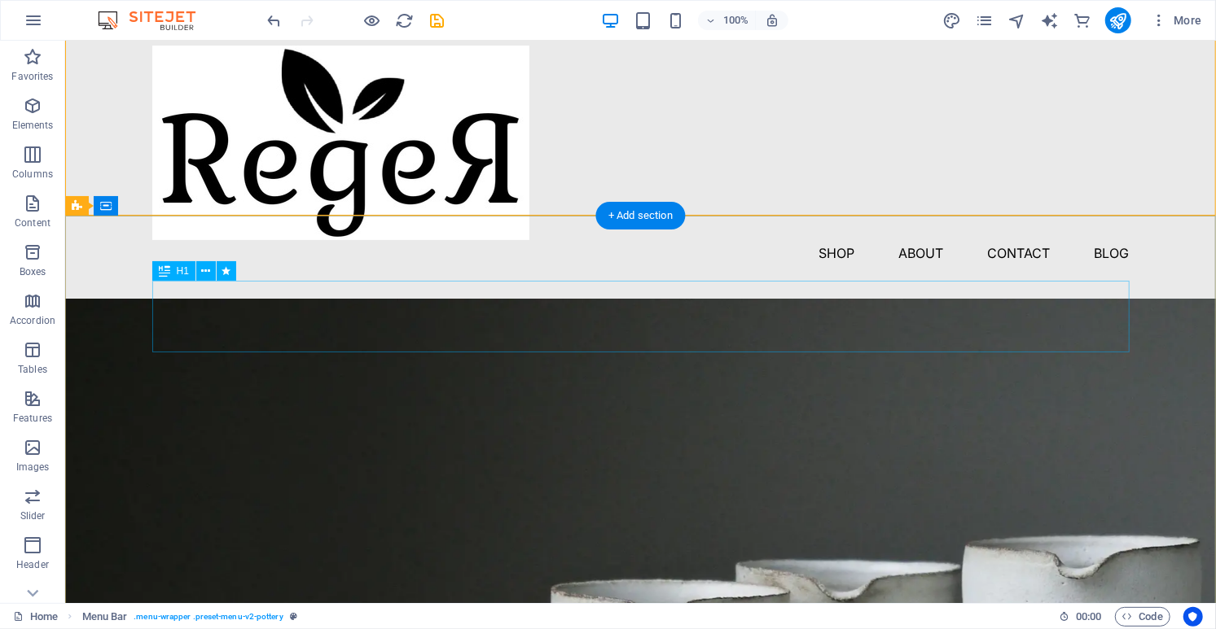
scroll to position [0, 0]
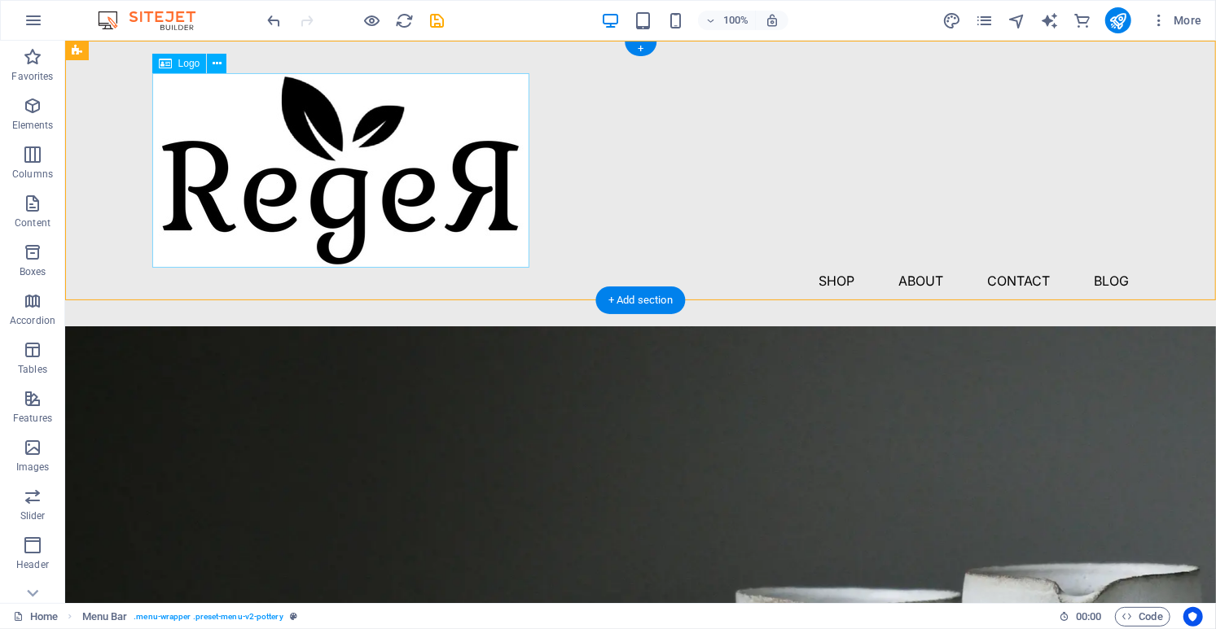
click at [448, 77] on div at bounding box center [639, 169] width 977 height 195
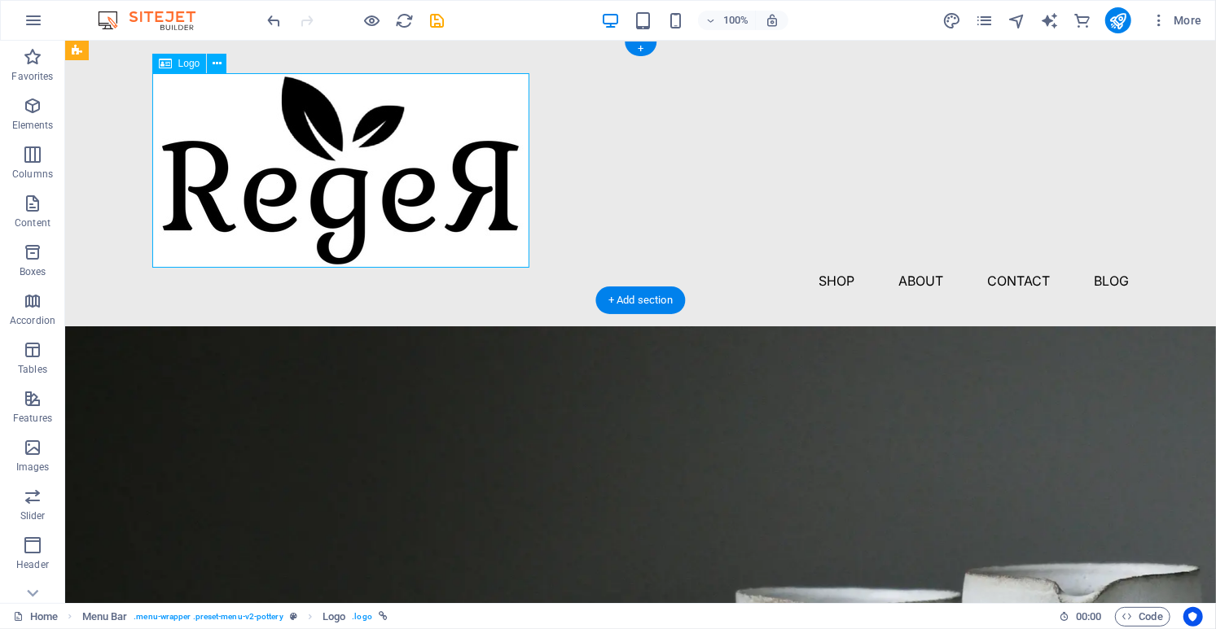
click at [448, 77] on div at bounding box center [639, 169] width 977 height 195
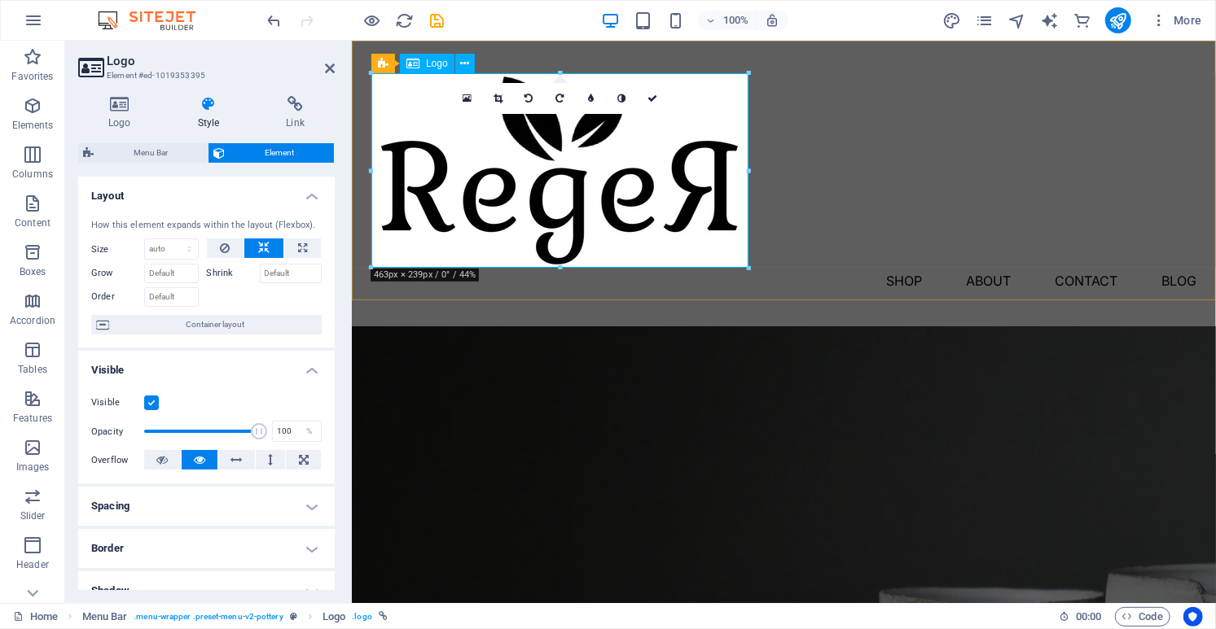
click at [415, 94] on div at bounding box center [782, 169] width 825 height 195
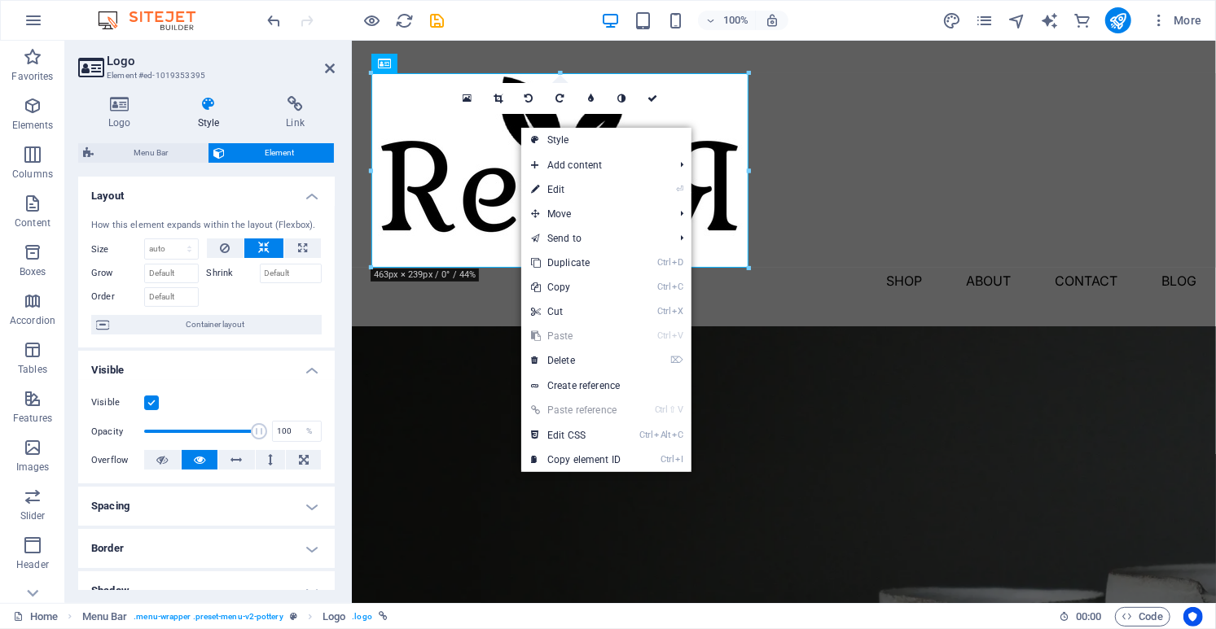
click at [388, 127] on div at bounding box center [782, 169] width 825 height 195
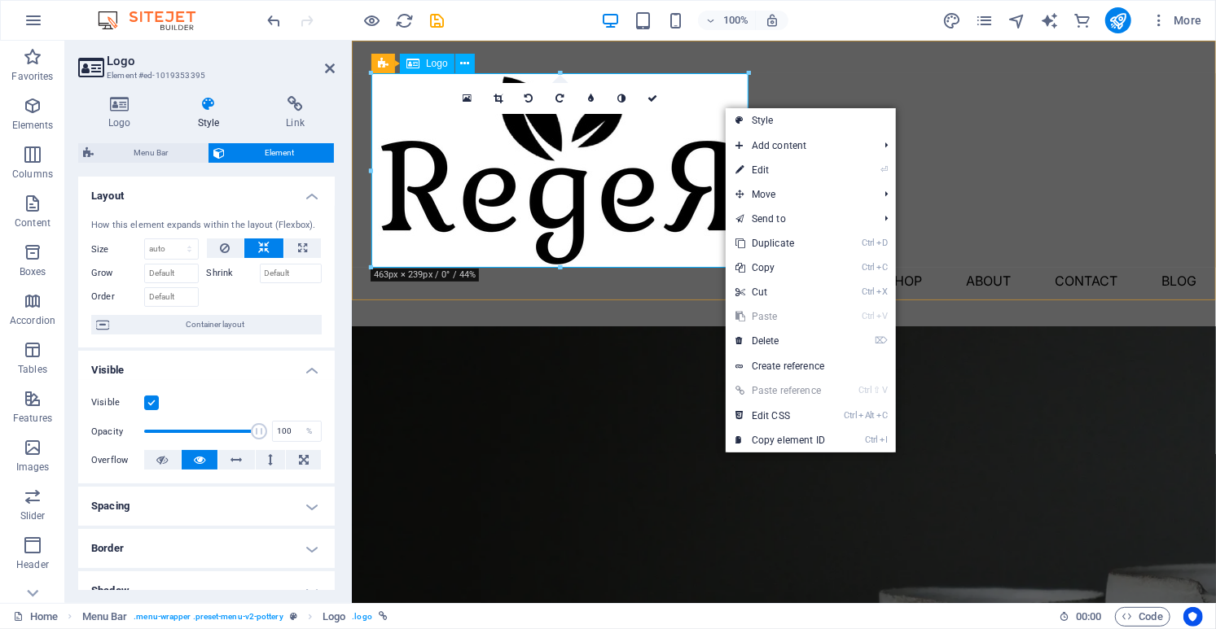
click at [462, 260] on div at bounding box center [782, 169] width 825 height 195
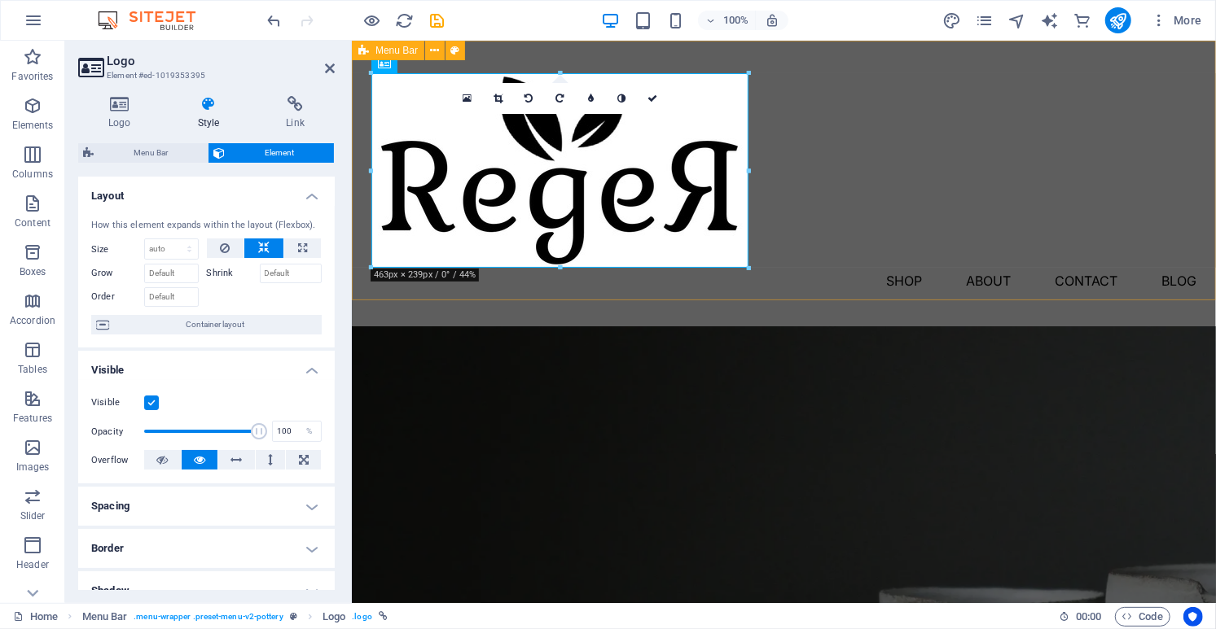
click at [832, 230] on div "Menu Shop About Contact Blog" at bounding box center [783, 183] width 864 height 286
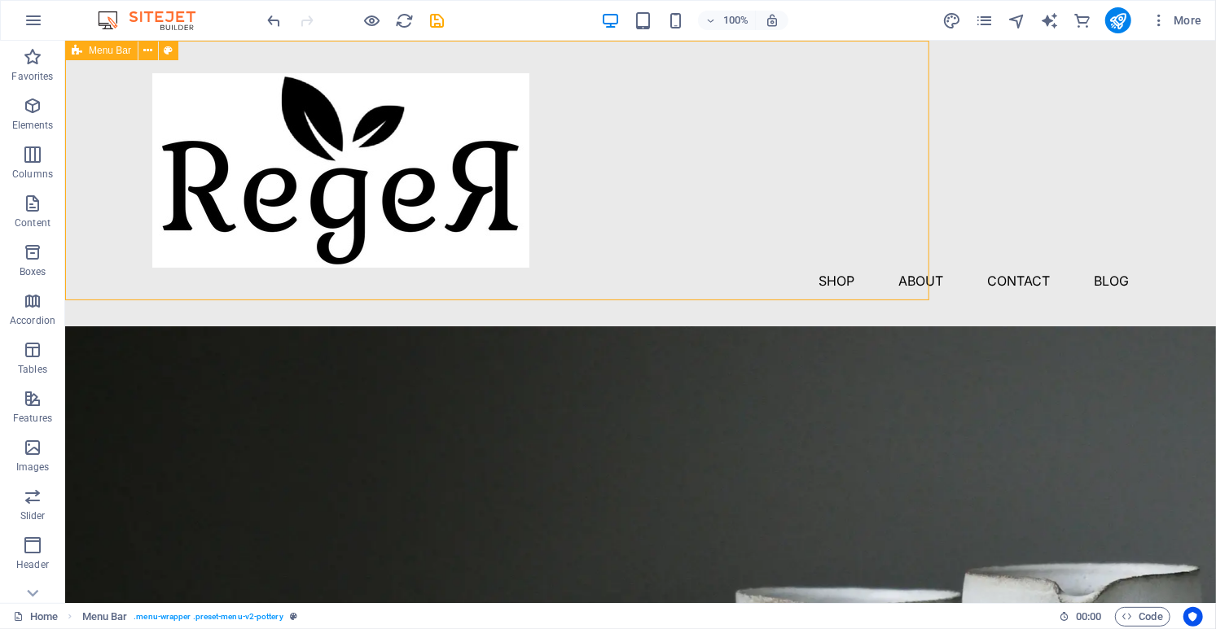
click at [833, 230] on div "Menu Shop About Contact Blog" at bounding box center [639, 183] width 1150 height 286
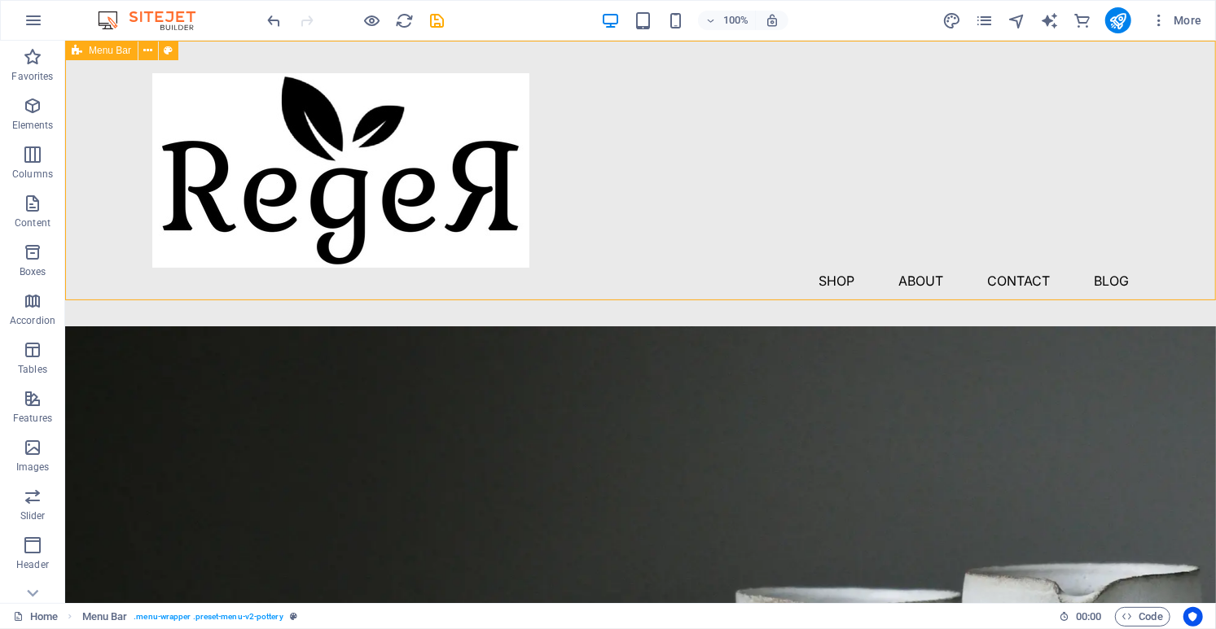
click at [833, 230] on div "Menu Shop About Contact Blog" at bounding box center [639, 183] width 1150 height 286
click at [392, 111] on div at bounding box center [639, 169] width 977 height 195
select select "rem"
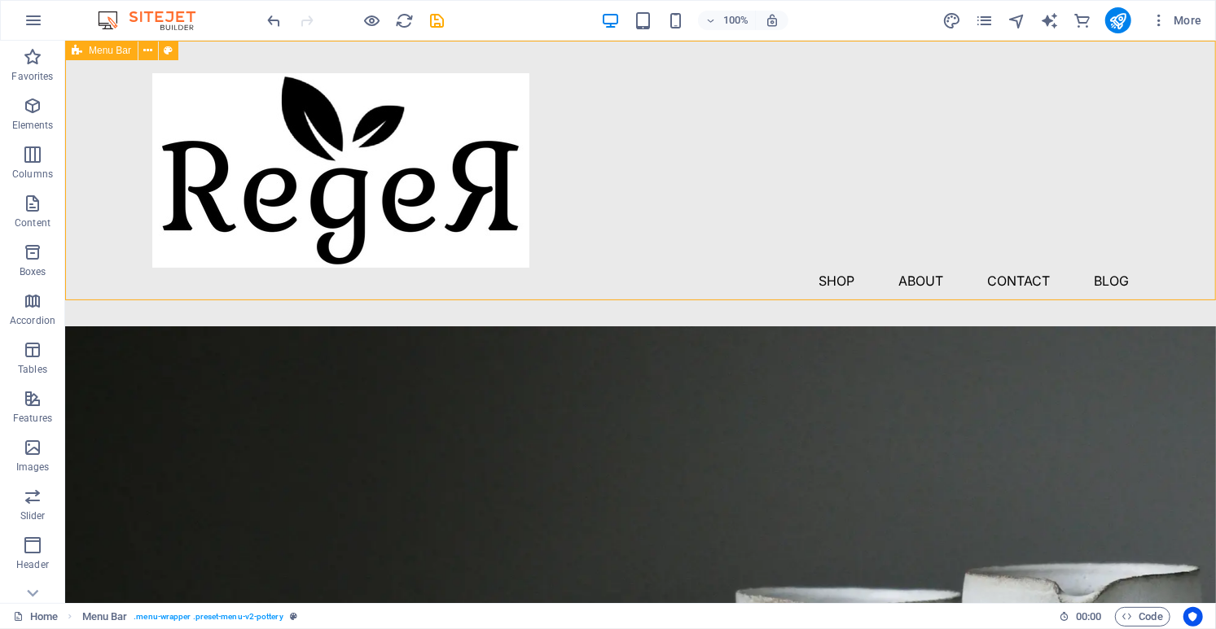
select select "rem"
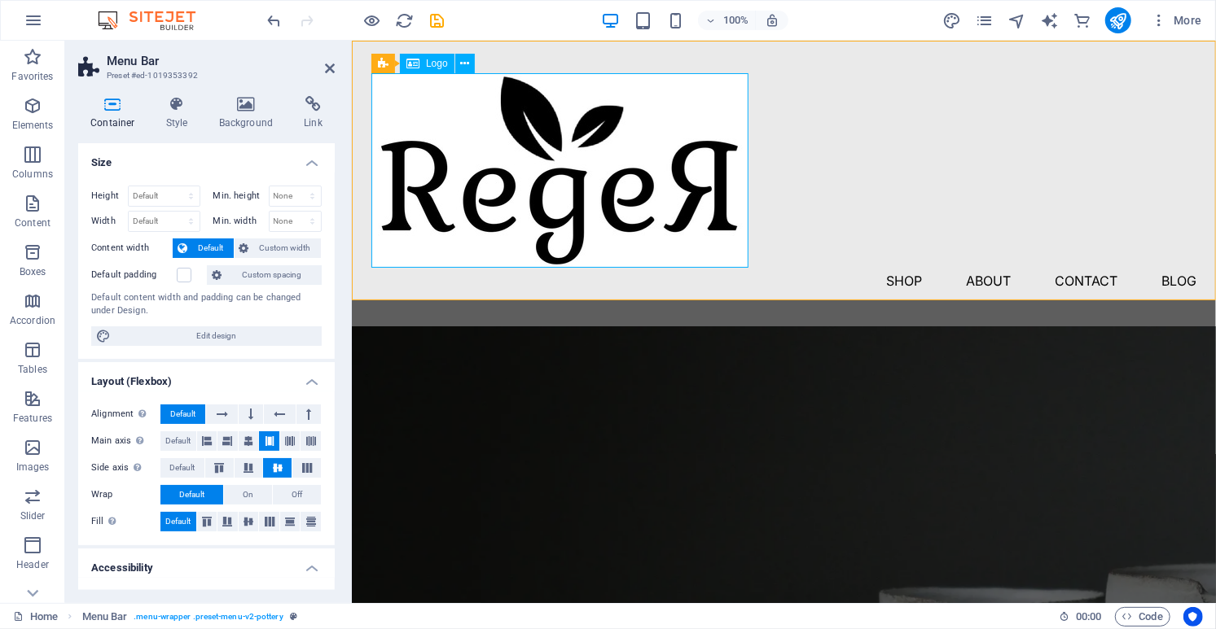
click at [679, 111] on div at bounding box center [782, 169] width 825 height 195
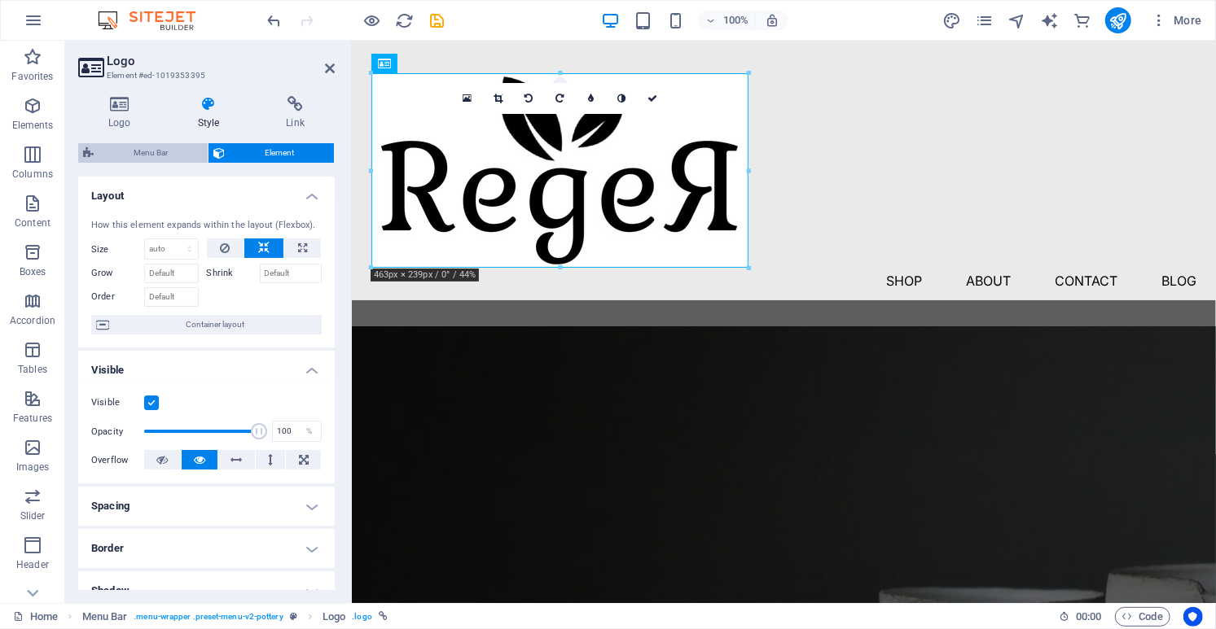
click at [163, 155] on span "Menu Bar" at bounding box center [151, 153] width 104 height 20
select select "rem"
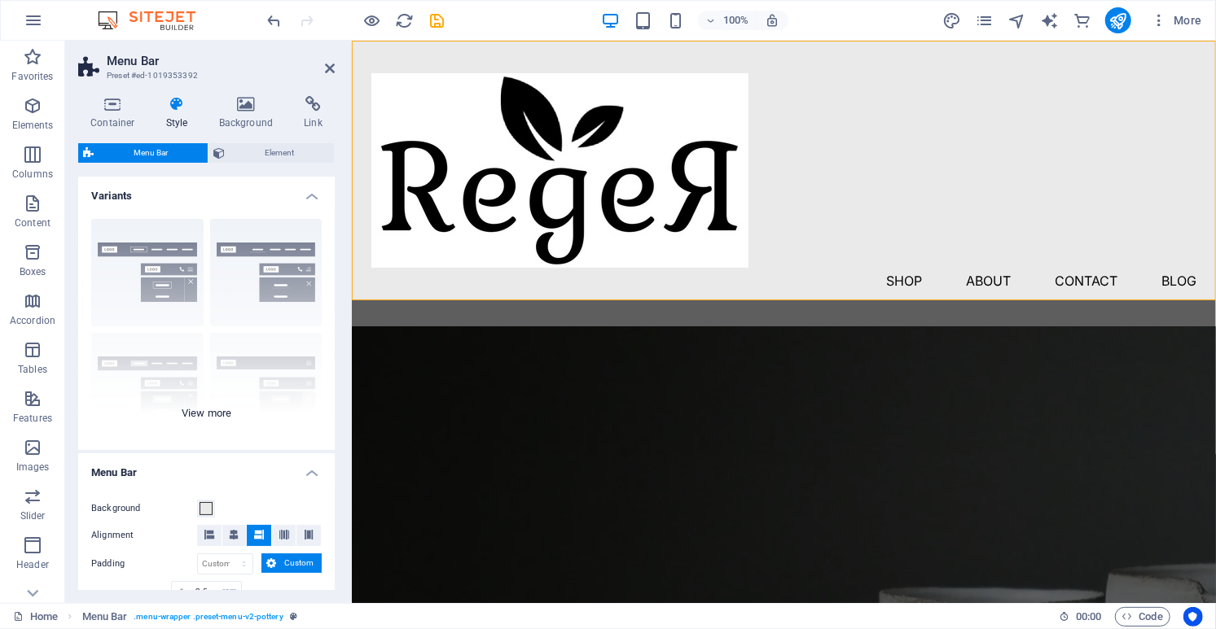
click at [167, 265] on div "Border Centered Default Fixed Loki Trigger Wide XXL" at bounding box center [206, 328] width 256 height 244
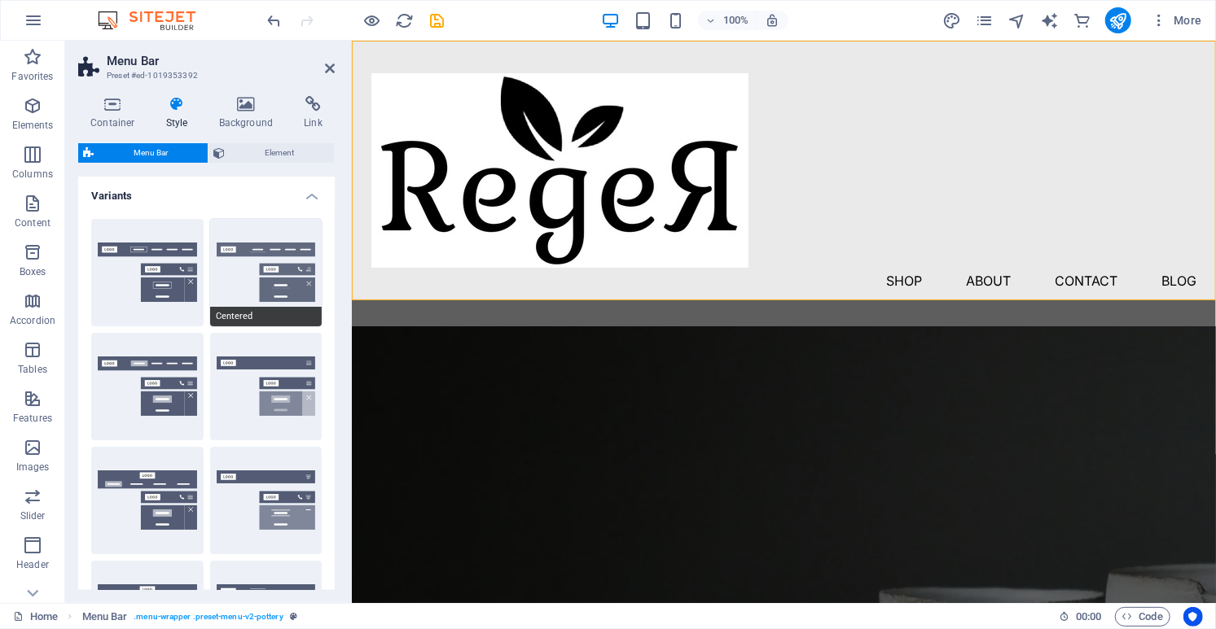
click at [260, 281] on button "Centered" at bounding box center [266, 272] width 112 height 107
type input "1"
select select "rem"
type input "1"
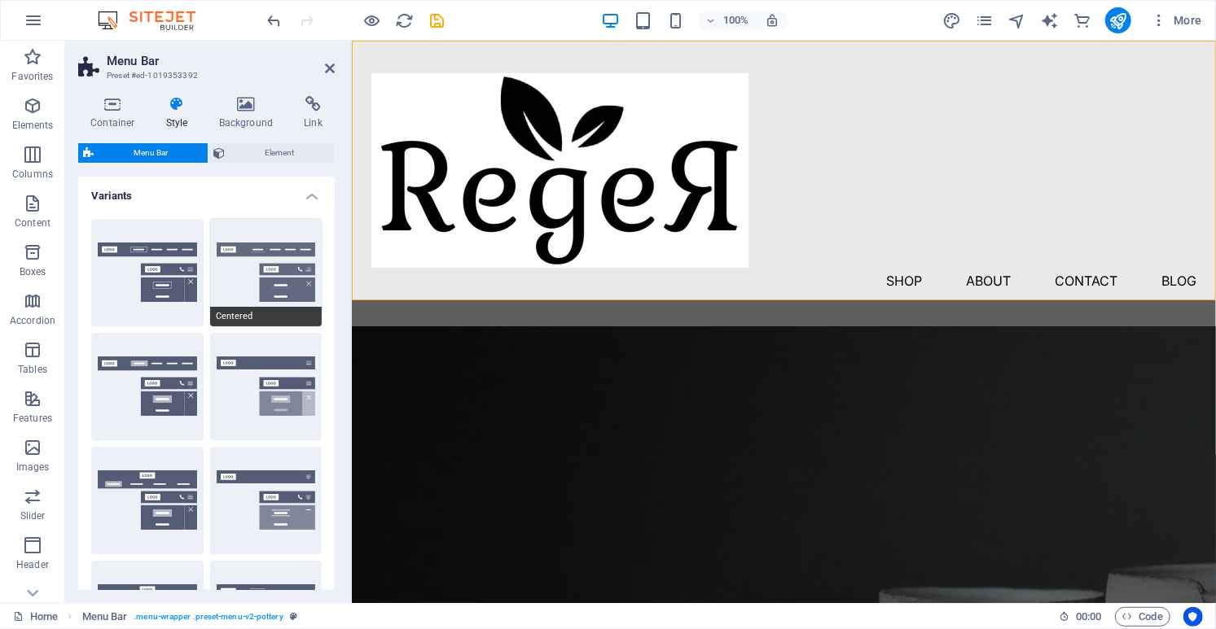
type input "1"
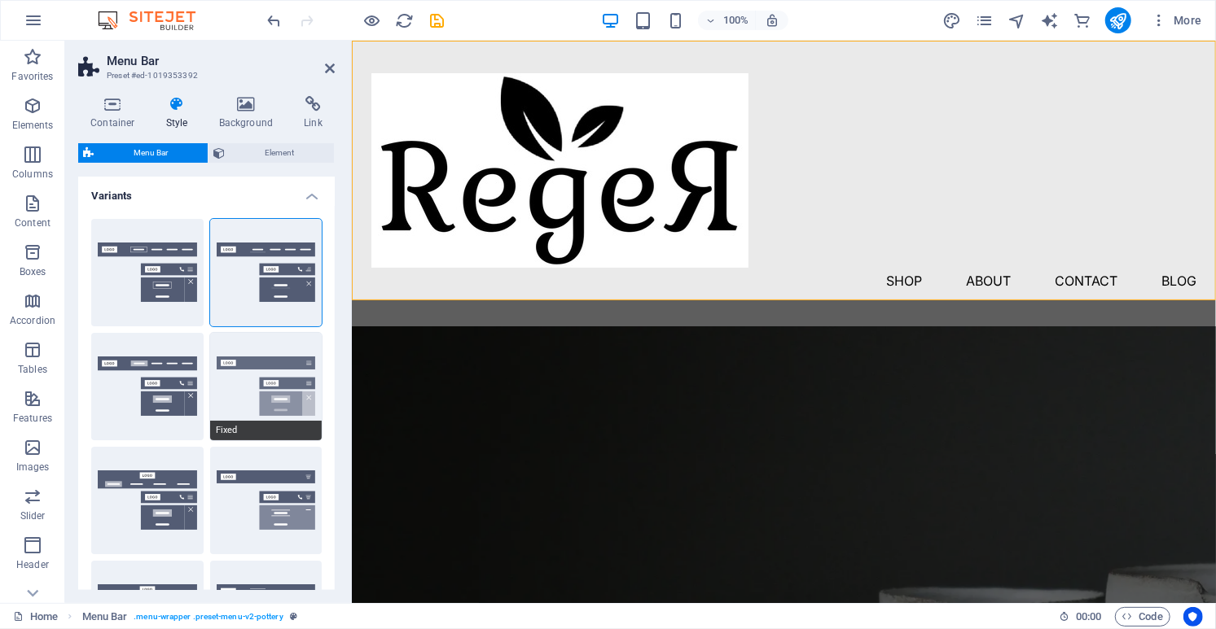
click at [271, 390] on button "Fixed" at bounding box center [266, 386] width 112 height 107
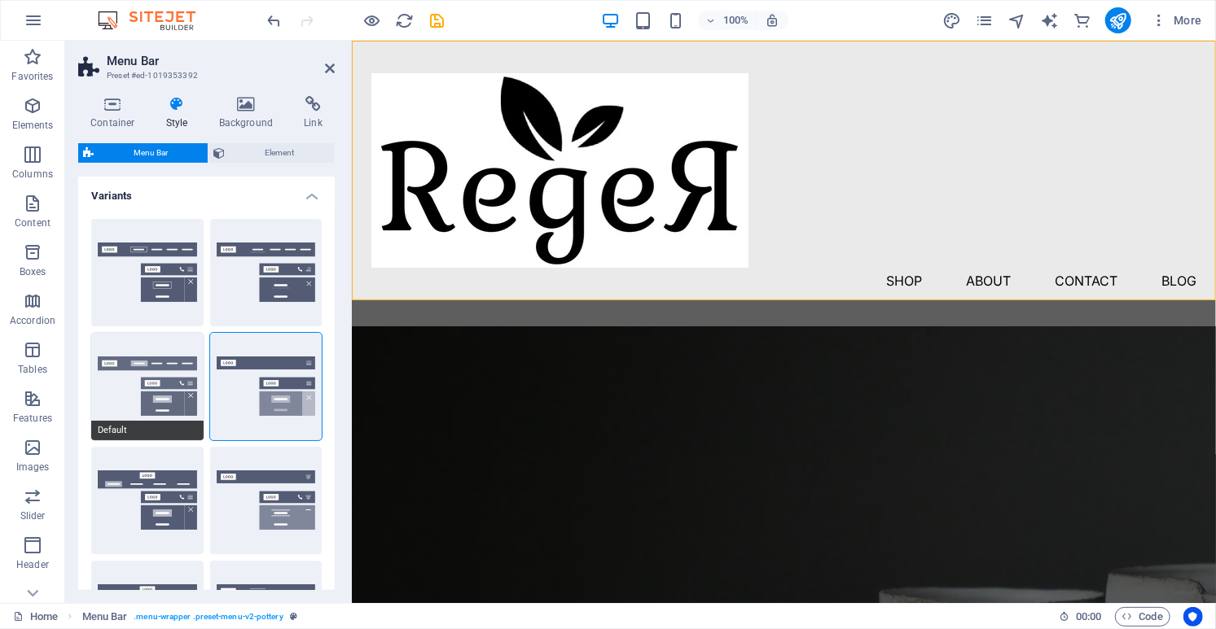
click at [156, 385] on button "Default" at bounding box center [147, 386] width 112 height 107
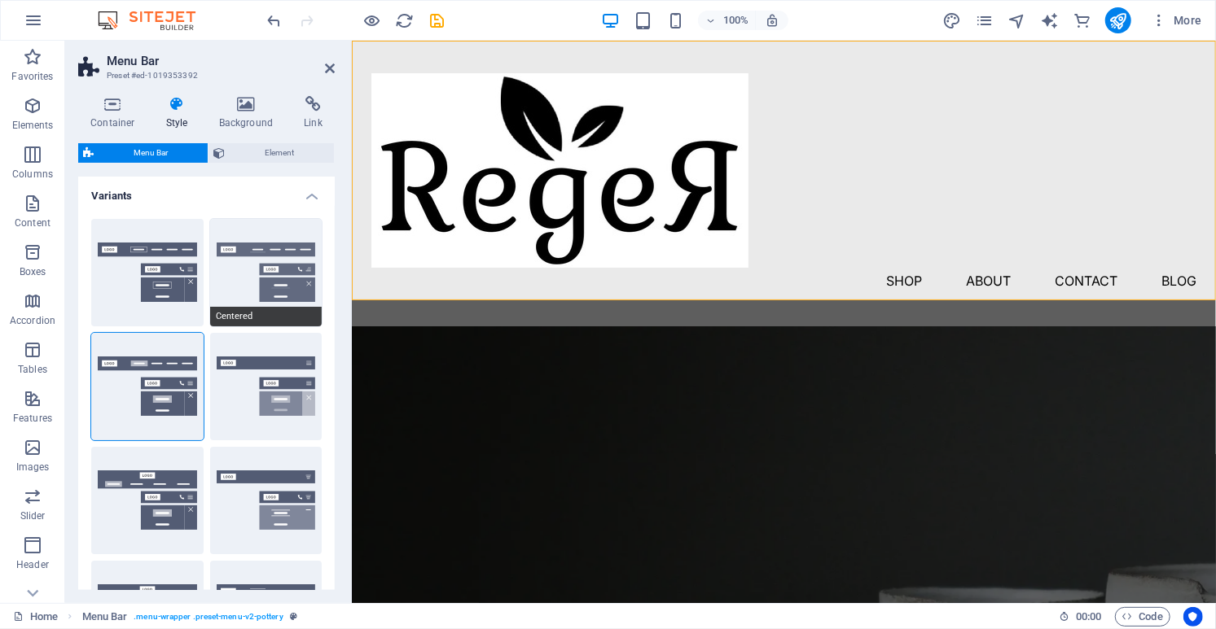
click at [283, 245] on button "Centered" at bounding box center [266, 272] width 112 height 107
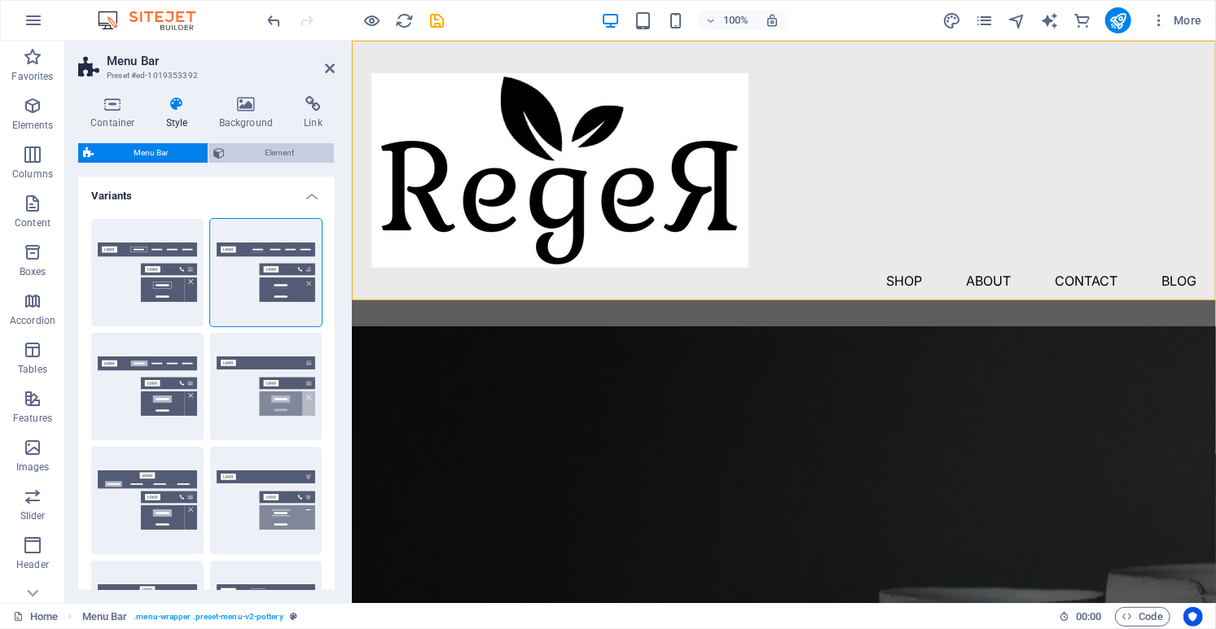
click at [300, 150] on span "Element" at bounding box center [279, 153] width 99 height 20
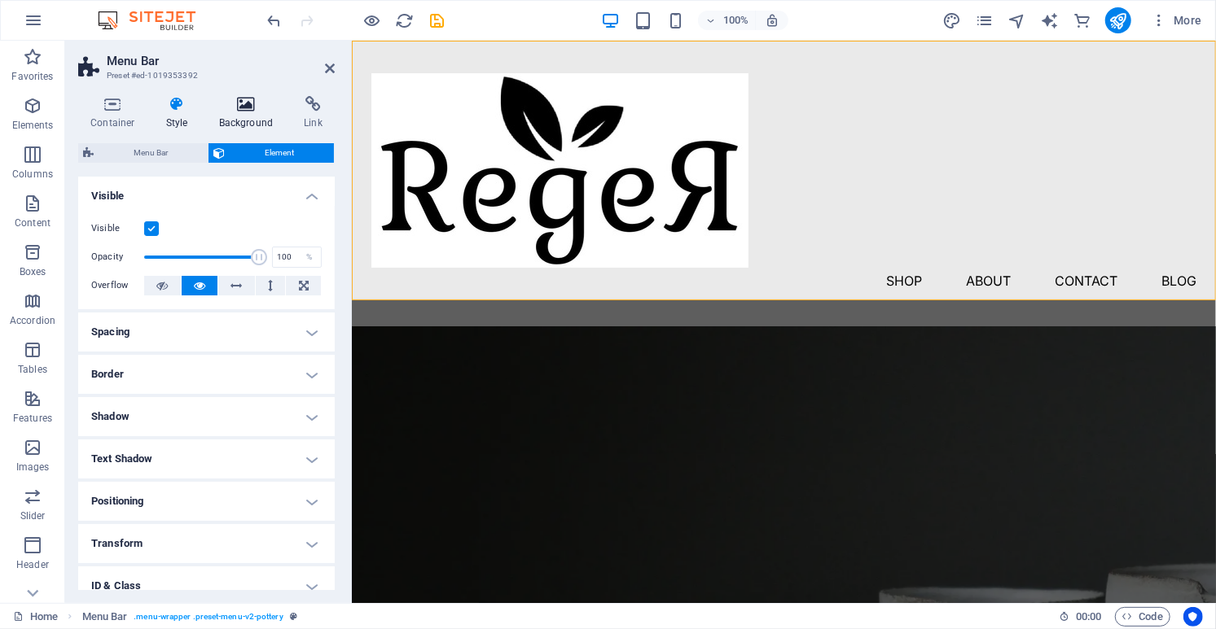
click at [251, 118] on h4 "Background" at bounding box center [249, 113] width 85 height 34
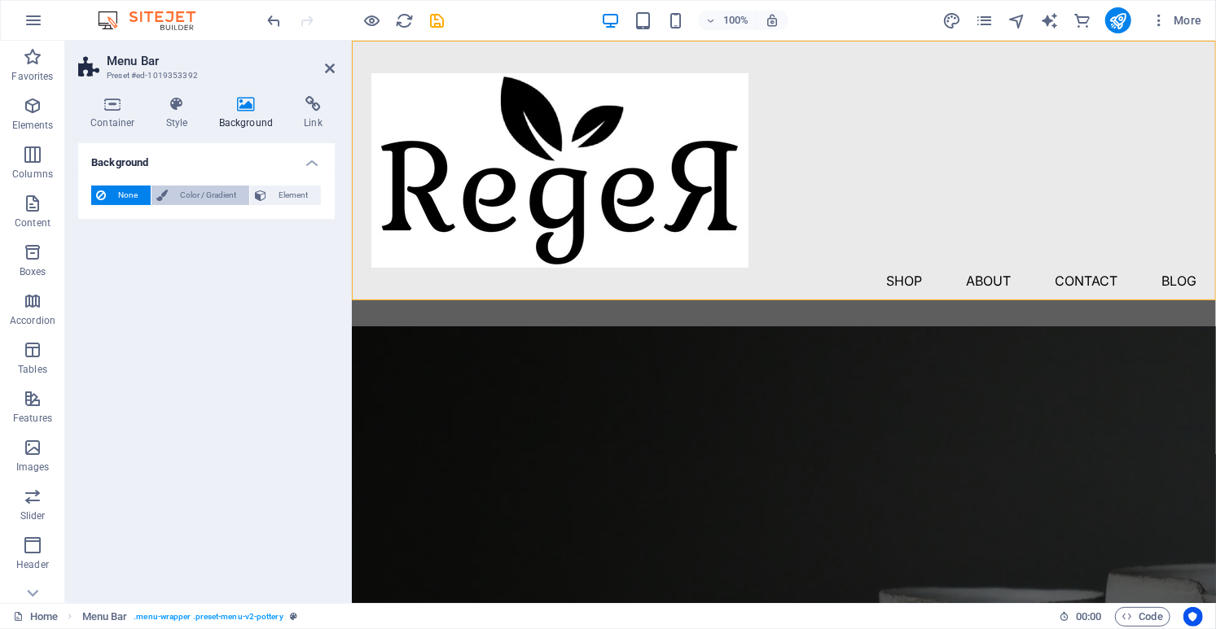
click at [211, 196] on span "Color / Gradient" at bounding box center [209, 196] width 72 height 20
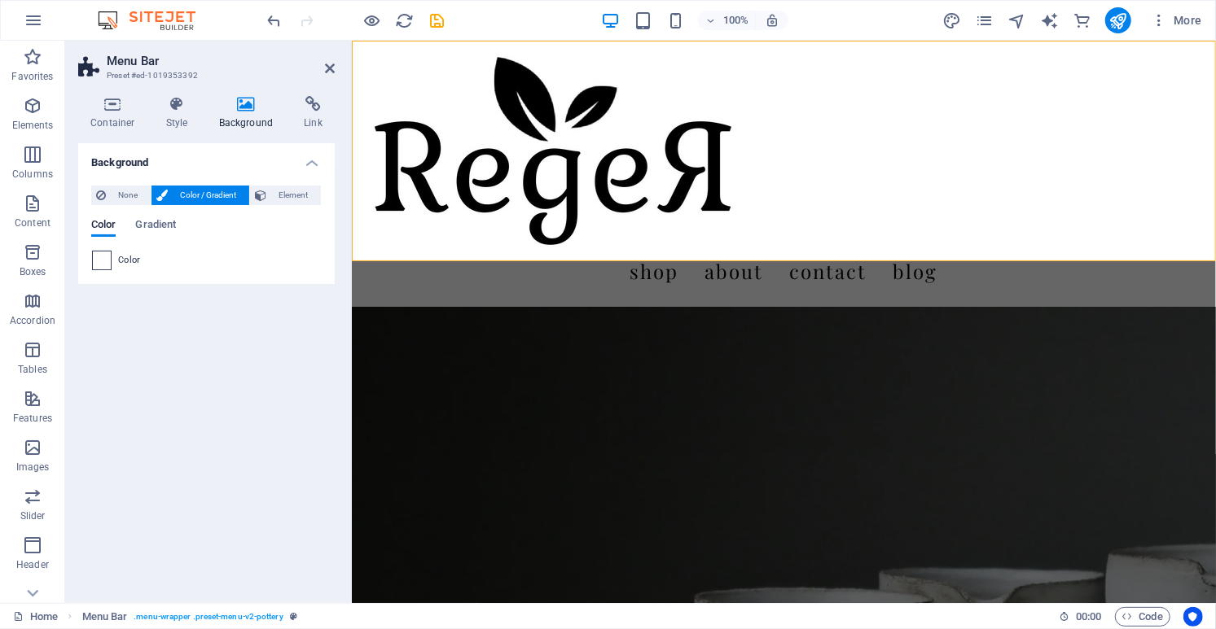
click at [105, 261] on span at bounding box center [102, 261] width 18 height 18
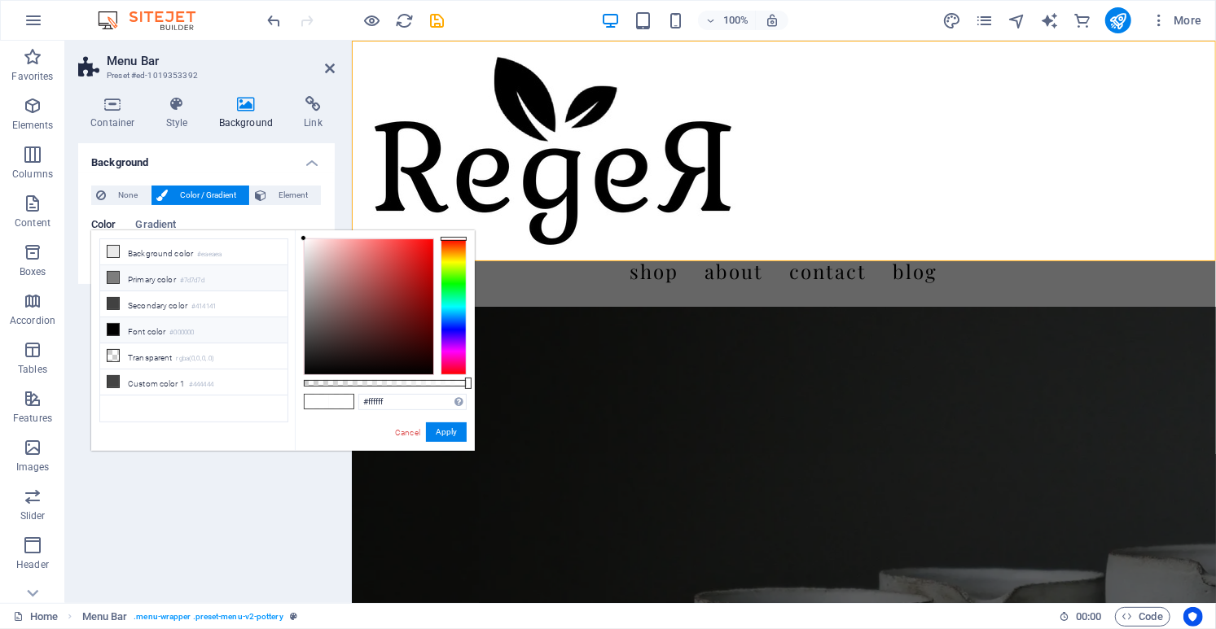
click at [115, 278] on icon at bounding box center [112, 277] width 11 height 11
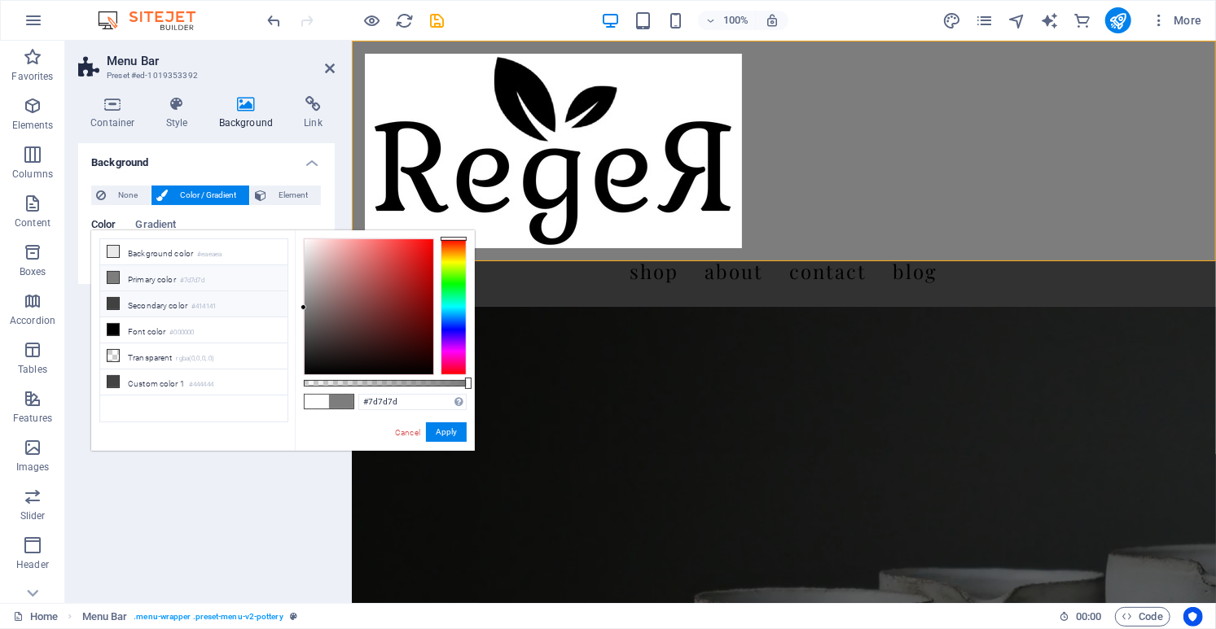
click at [119, 300] on li "Secondary color #414141" at bounding box center [193, 304] width 187 height 26
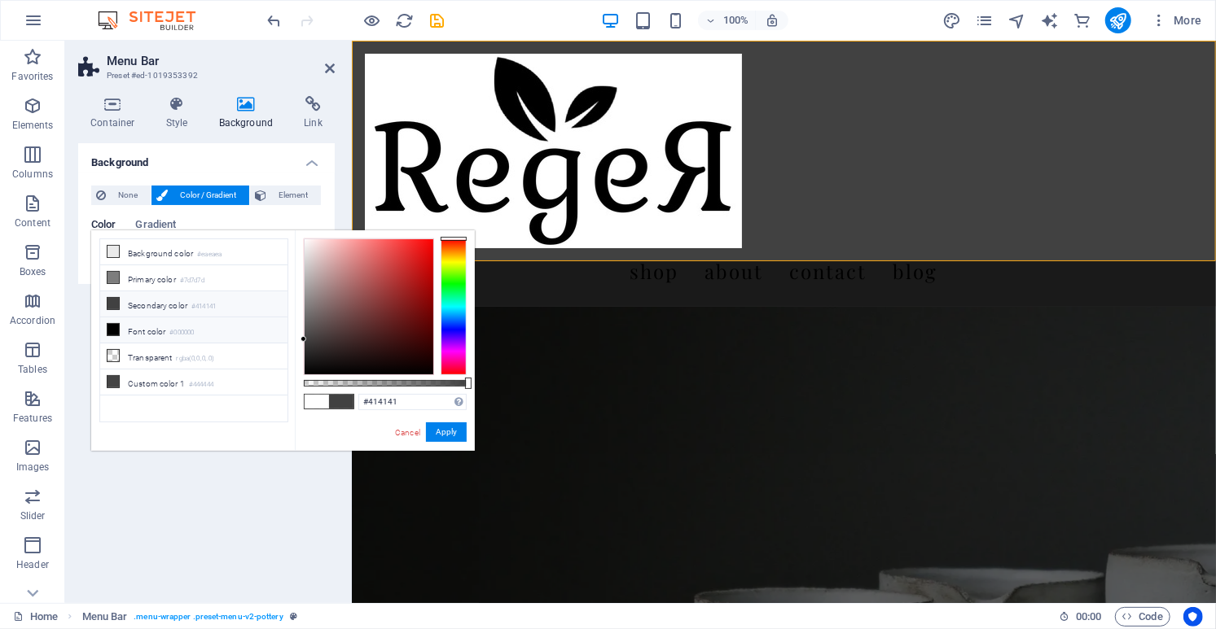
click at [127, 330] on li "Font color #000000" at bounding box center [193, 331] width 187 height 26
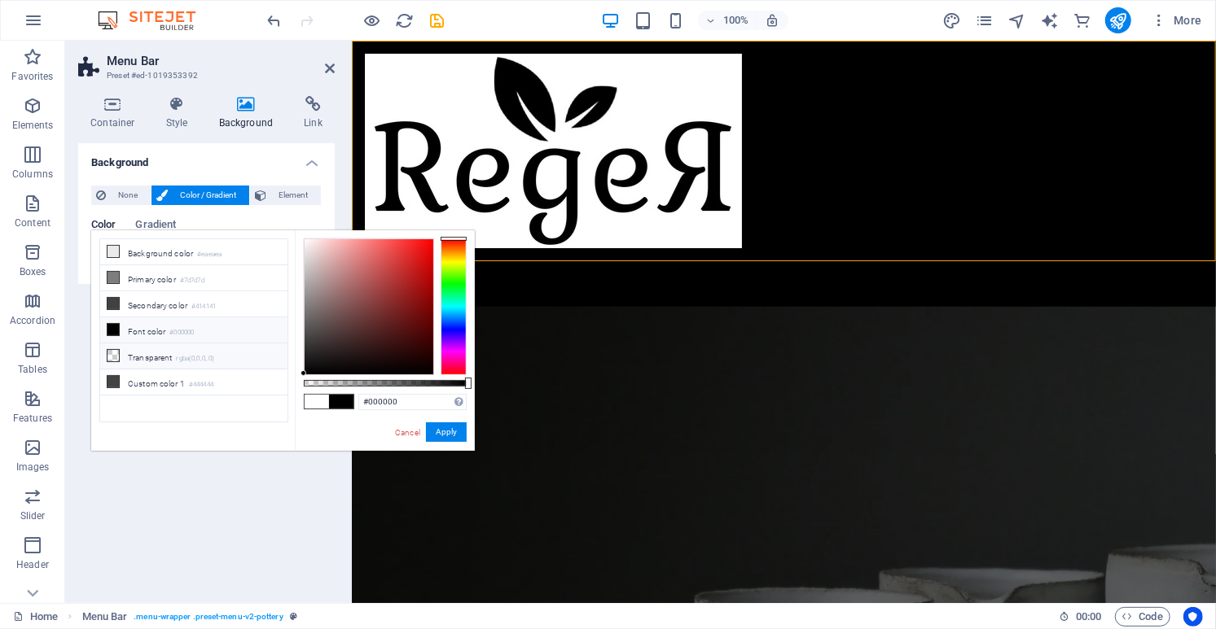
click at [133, 356] on li "Transparent rgba(0,0,0,.0)" at bounding box center [193, 357] width 187 height 26
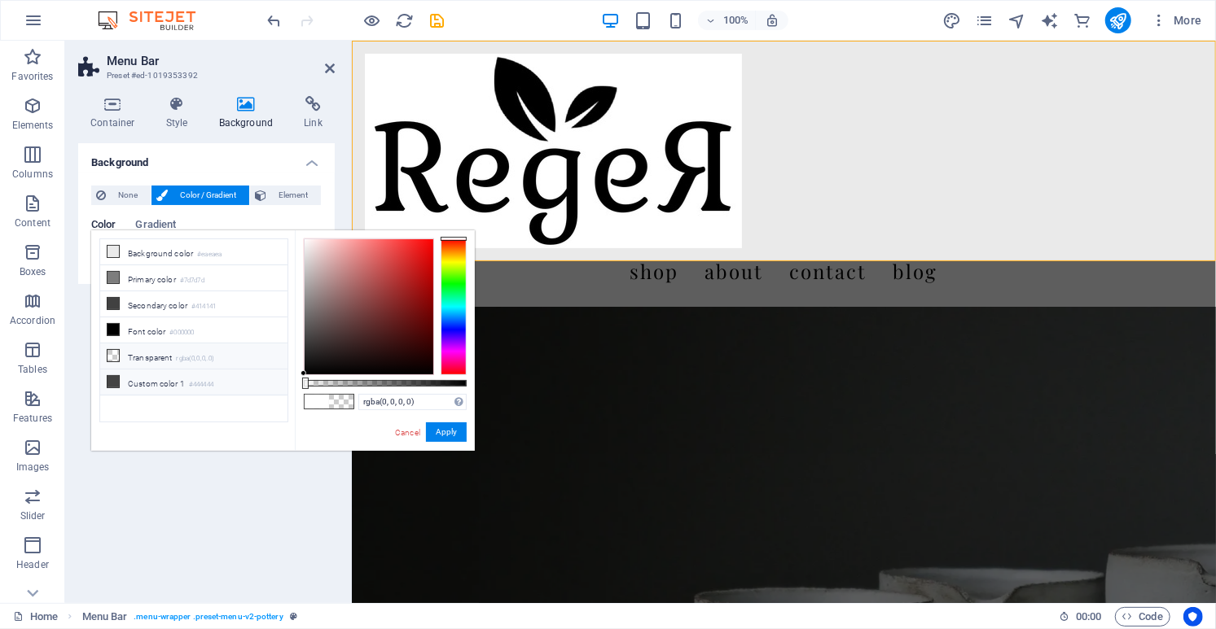
click at [144, 381] on li "Custom color 1 #444444" at bounding box center [193, 383] width 187 height 26
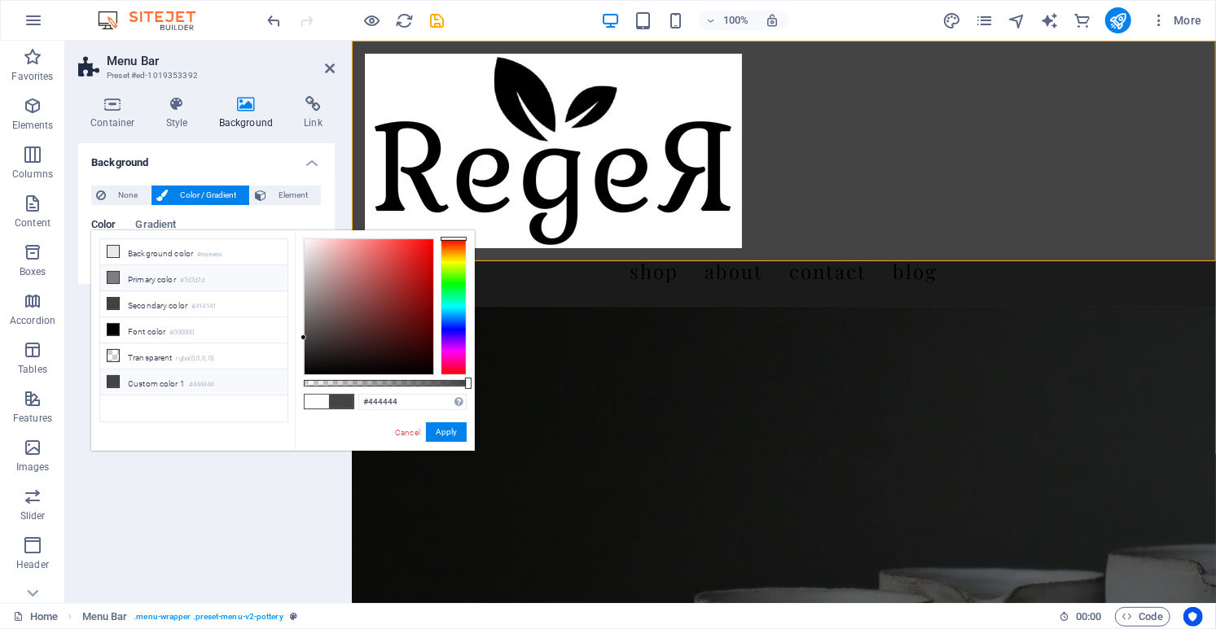
click at [166, 265] on li "Primary color #7d7d7d" at bounding box center [193, 278] width 187 height 26
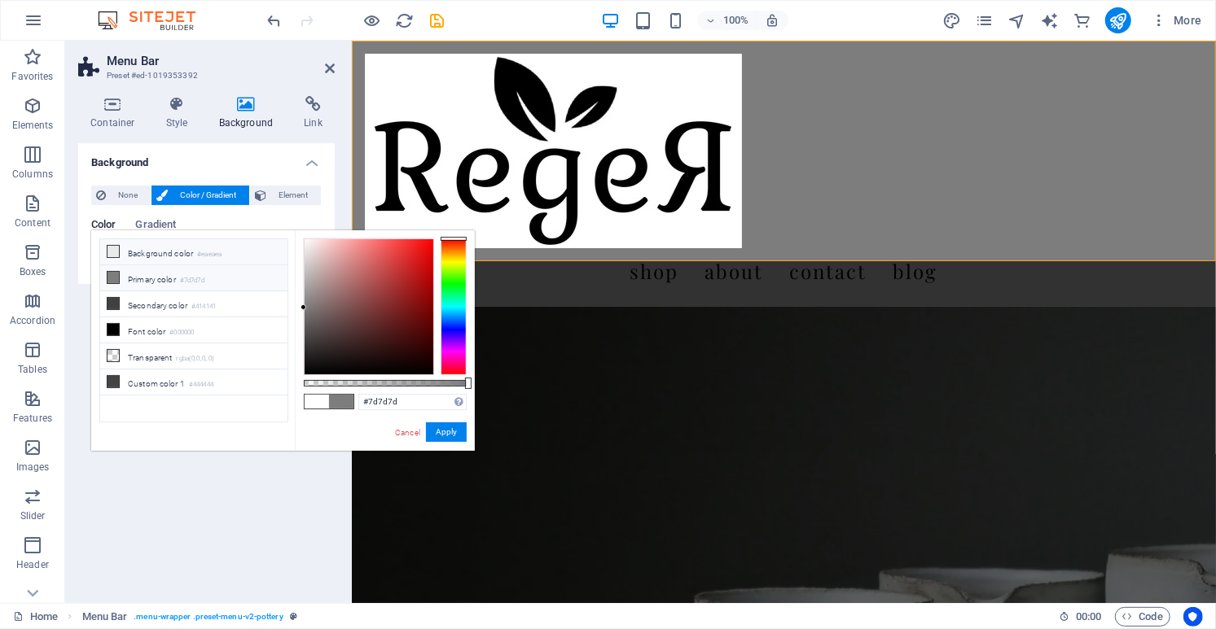
click at [172, 249] on li "Background color #eaeaea" at bounding box center [193, 252] width 187 height 26
type input "#eaeaea"
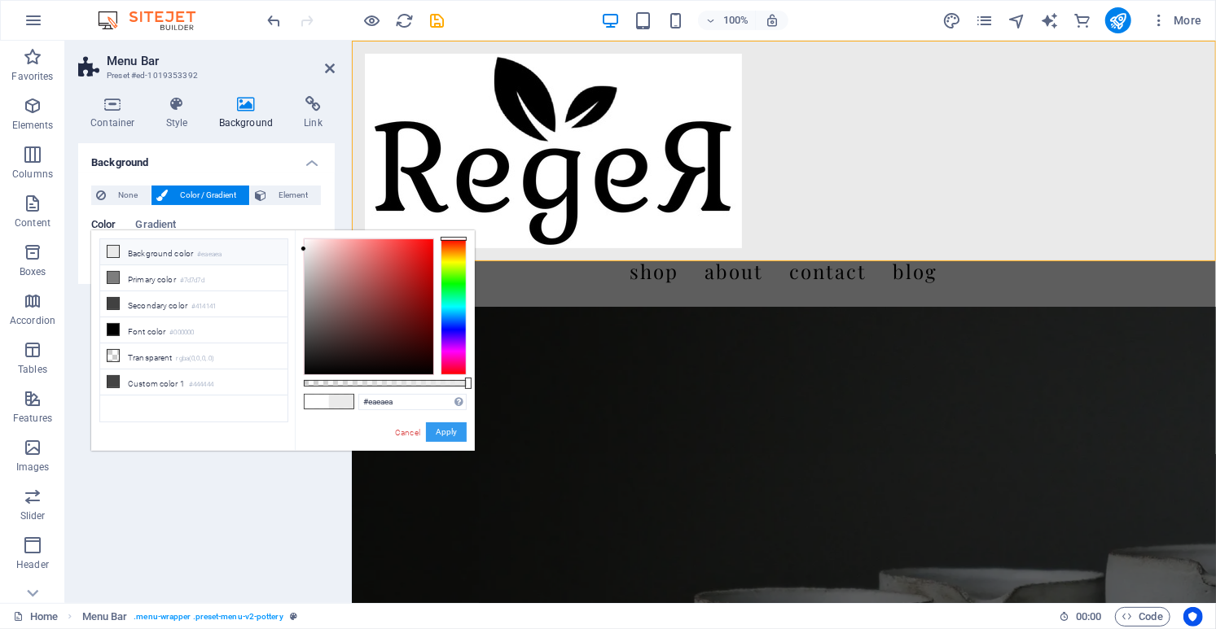
click at [440, 436] on button "Apply" at bounding box center [446, 433] width 41 height 20
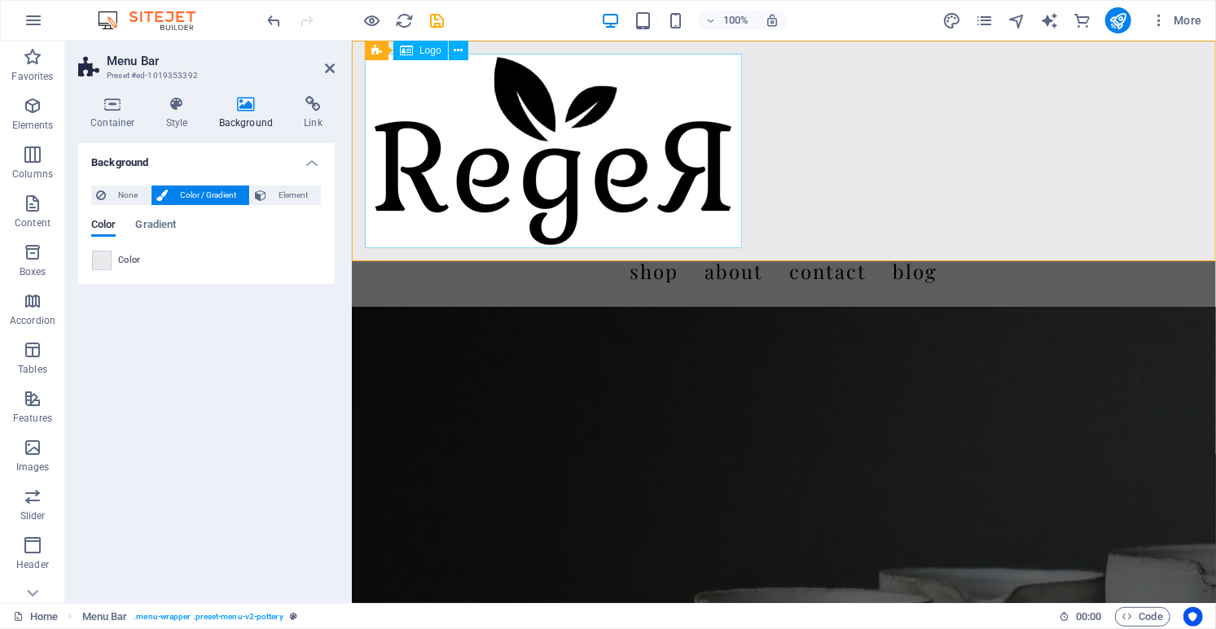
click at [718, 105] on div at bounding box center [783, 150] width 838 height 195
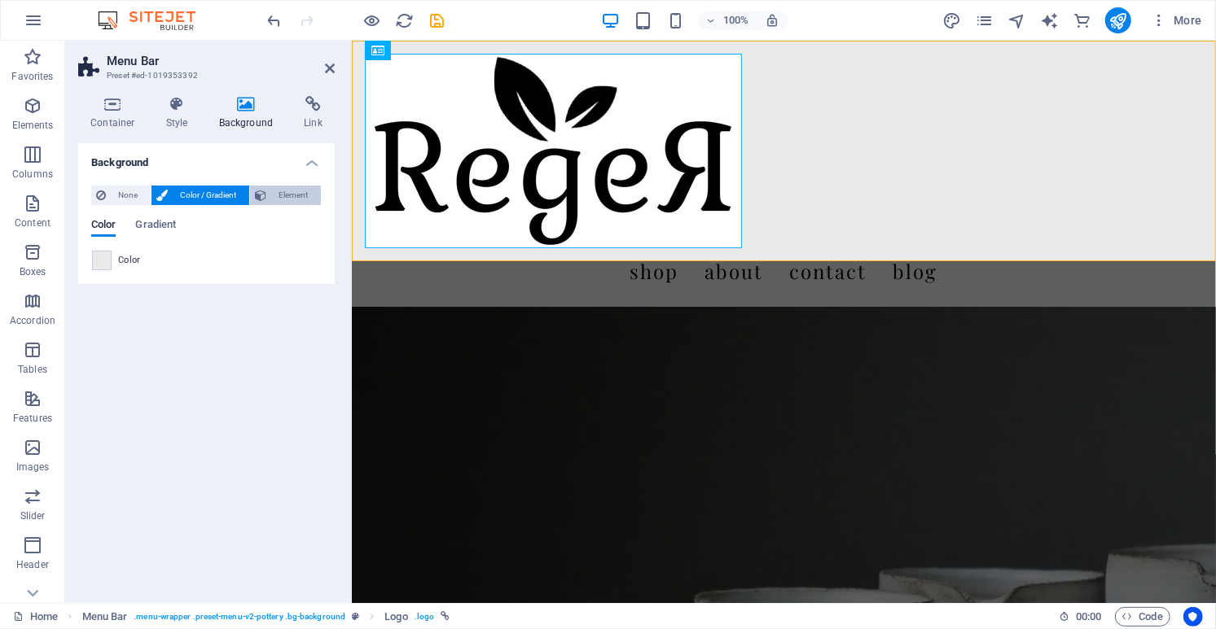
click at [300, 195] on span "Element" at bounding box center [293, 196] width 45 height 20
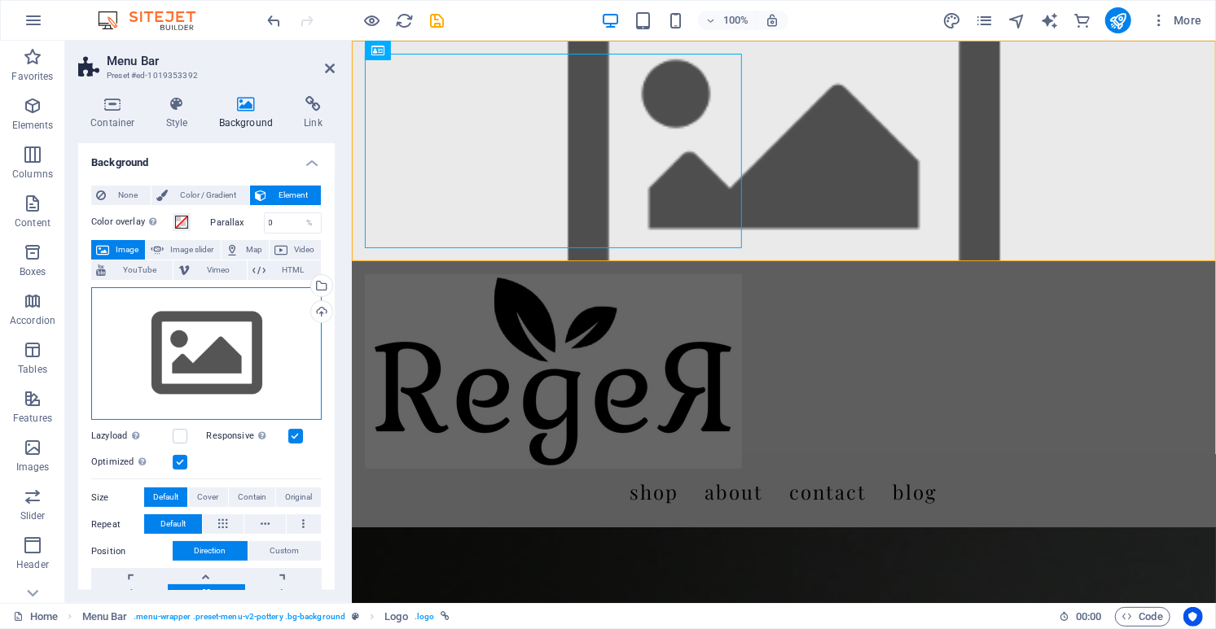
click at [199, 344] on div "Drag files here, click to choose files or select files from Files or our free s…" at bounding box center [206, 354] width 230 height 134
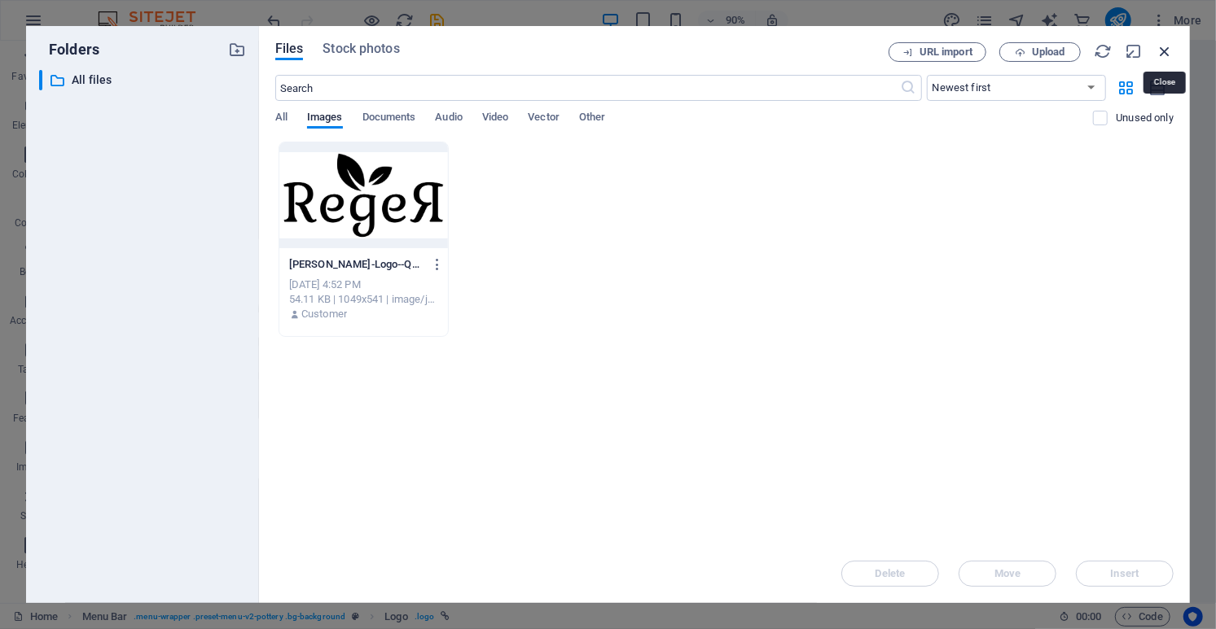
drag, startPoint x: 1168, startPoint y: 53, endPoint x: 1058, endPoint y: 11, distance: 117.8
click at [1168, 53] on icon "button" at bounding box center [1164, 51] width 18 height 18
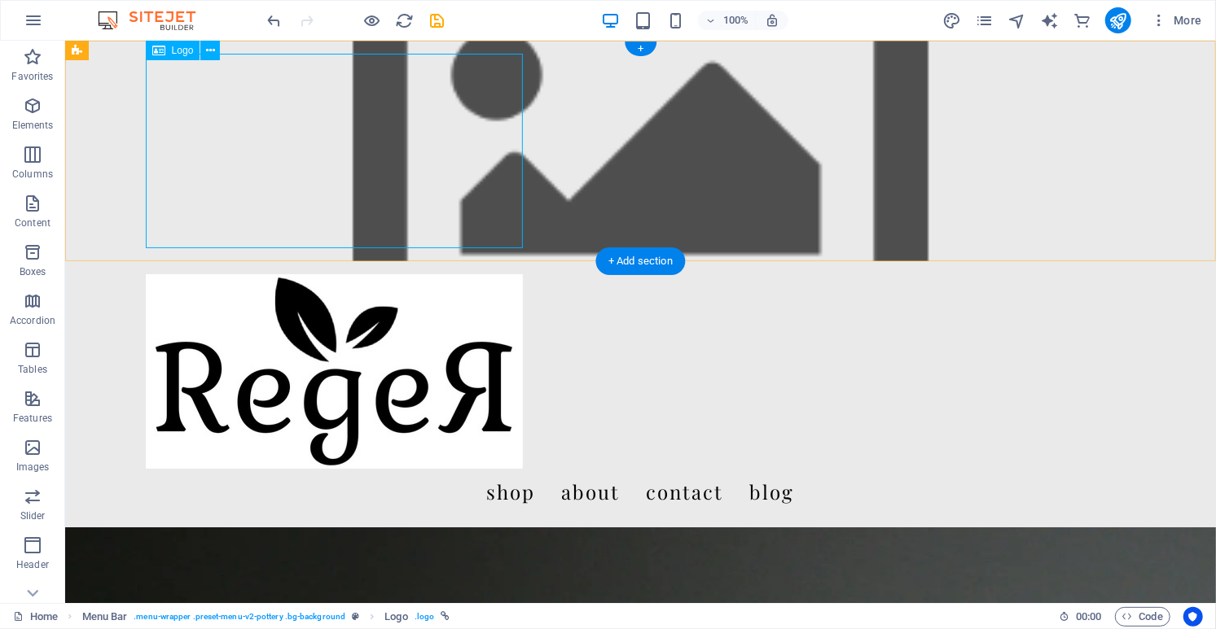
click at [495, 274] on div at bounding box center [640, 371] width 990 height 195
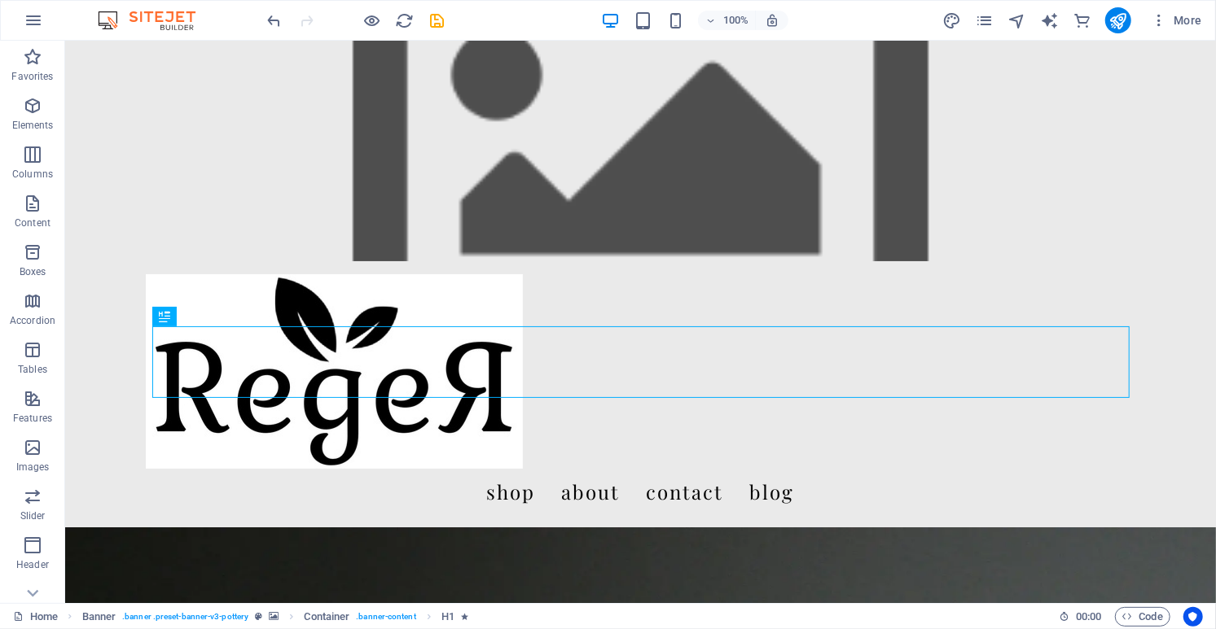
click at [1132, 205] on figure at bounding box center [639, 150] width 1150 height 221
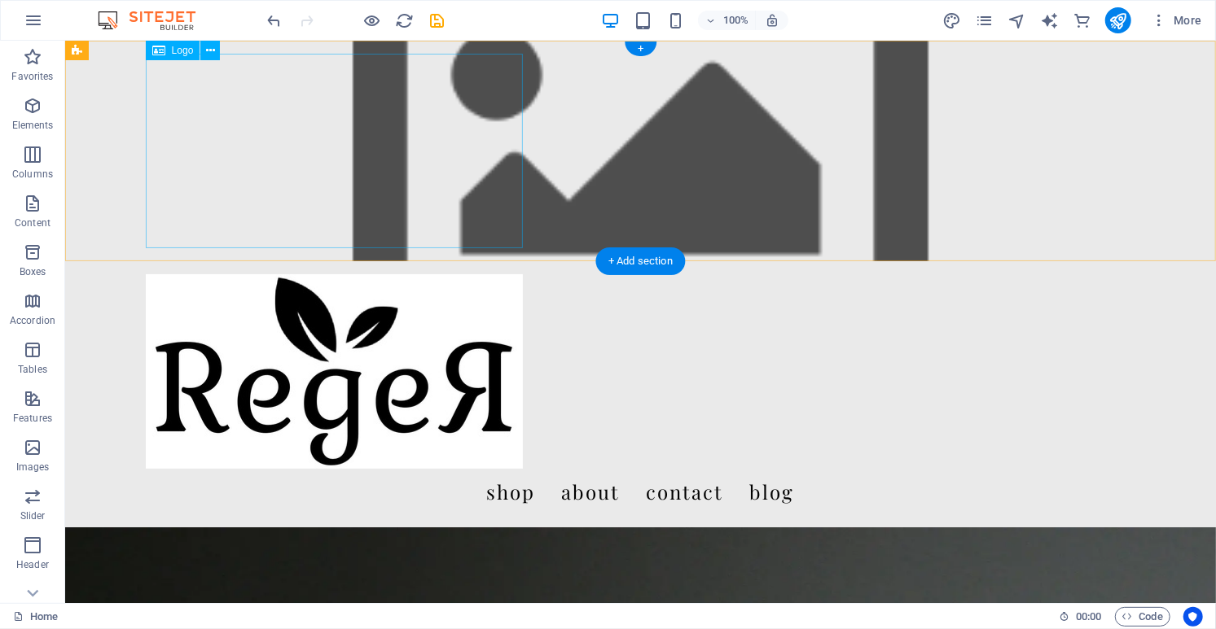
click at [473, 274] on div at bounding box center [640, 371] width 990 height 195
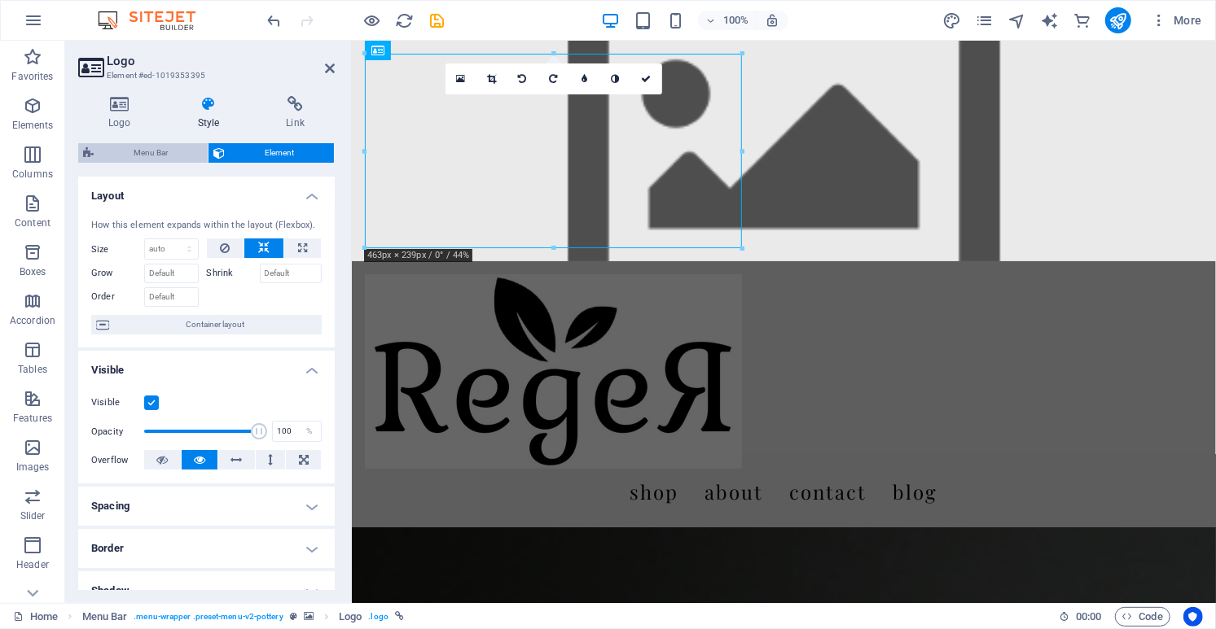
click at [161, 147] on span "Menu Bar" at bounding box center [151, 153] width 104 height 20
select select "rem"
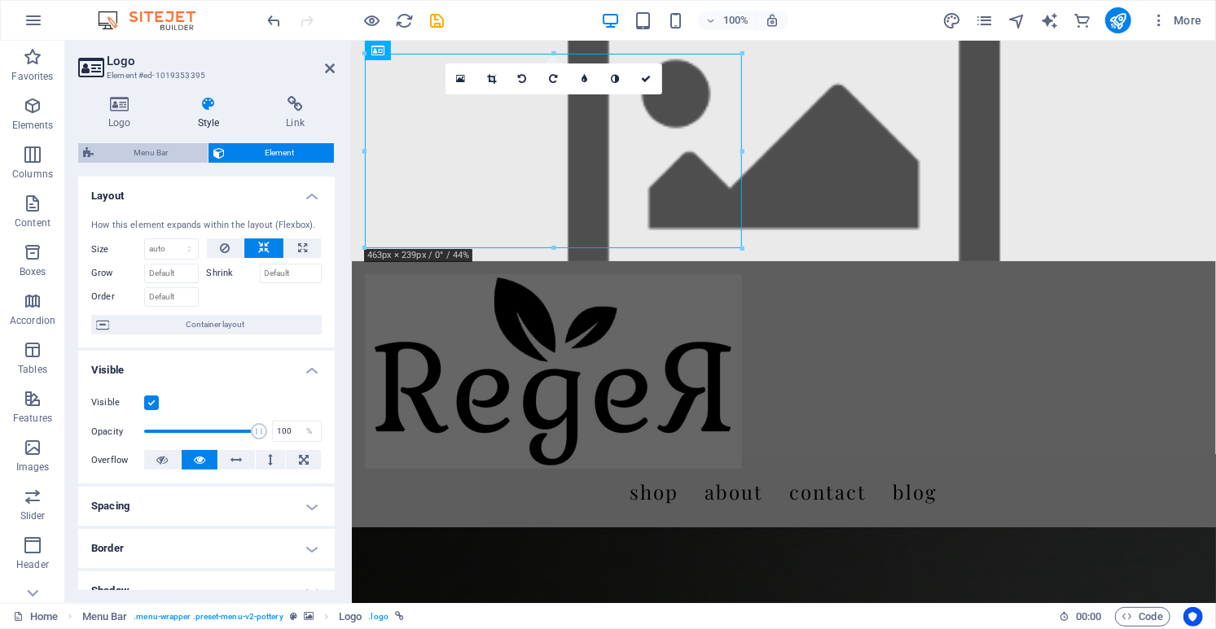
select select "rem"
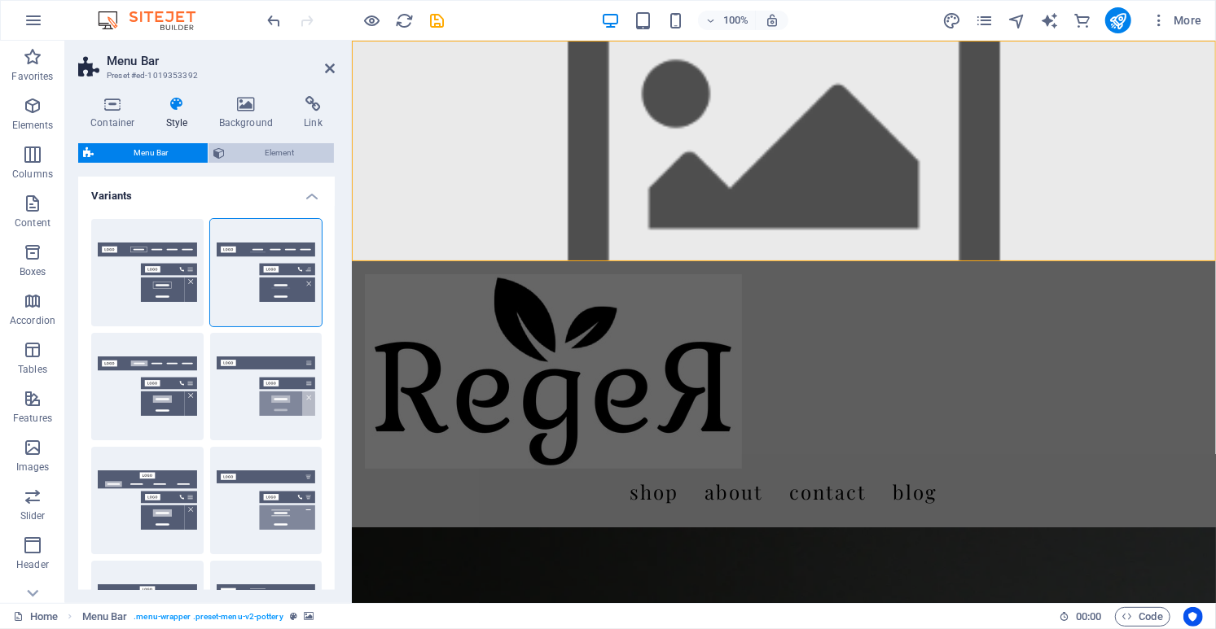
click at [274, 151] on span "Element" at bounding box center [279, 153] width 99 height 20
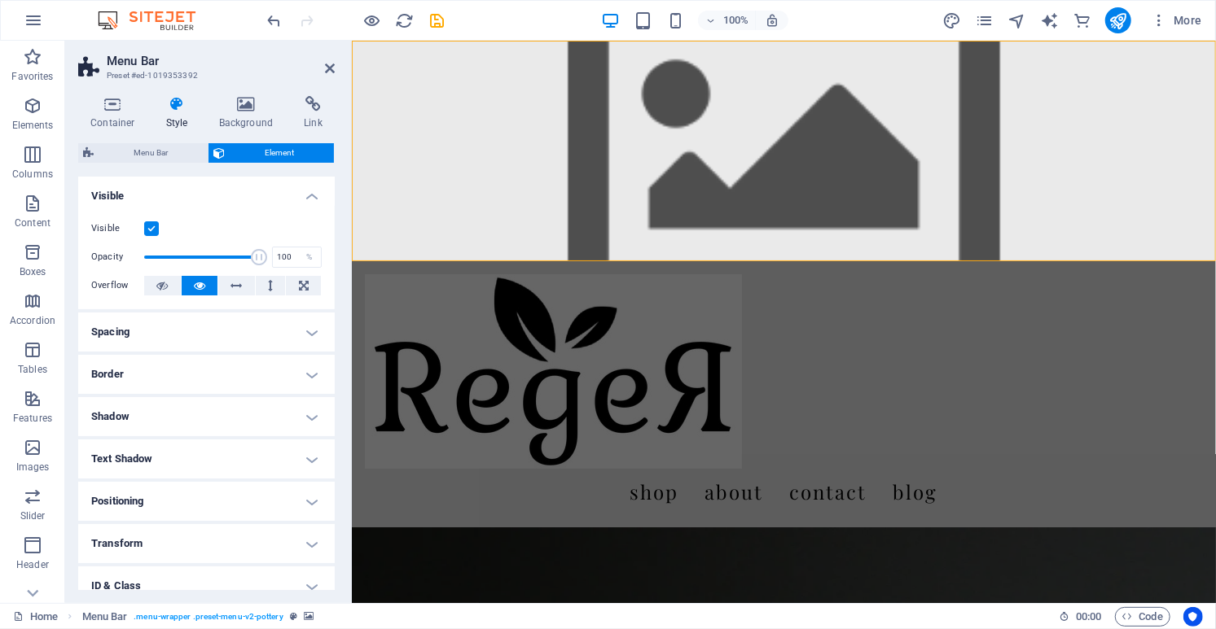
click at [129, 164] on div "Menu Bar Element Layout How this element expands within the layout (Flexbox). S…" at bounding box center [206, 366] width 256 height 447
click at [138, 157] on span "Menu Bar" at bounding box center [151, 153] width 104 height 20
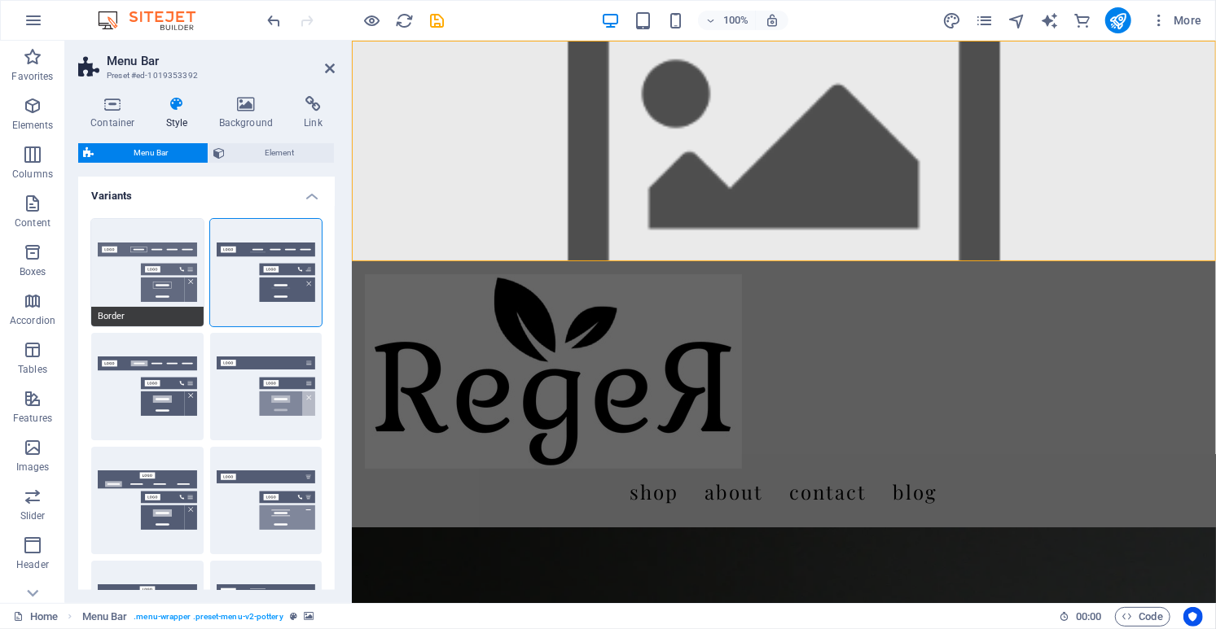
click at [167, 287] on button "Border" at bounding box center [147, 272] width 112 height 107
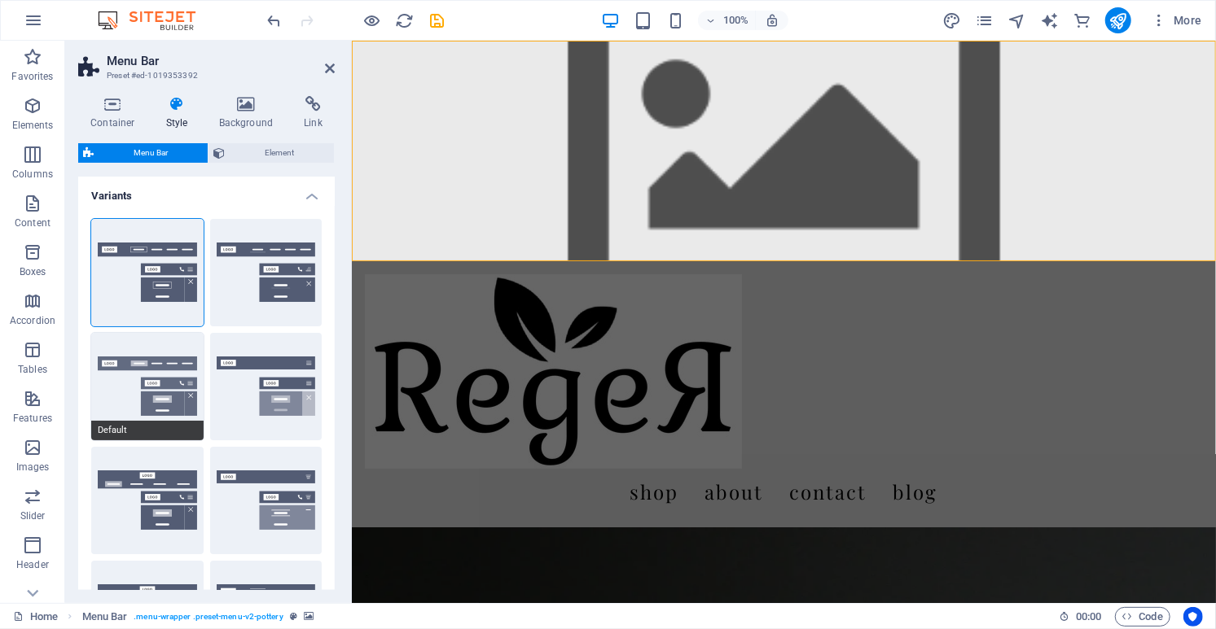
click at [172, 398] on button "Default" at bounding box center [147, 386] width 112 height 107
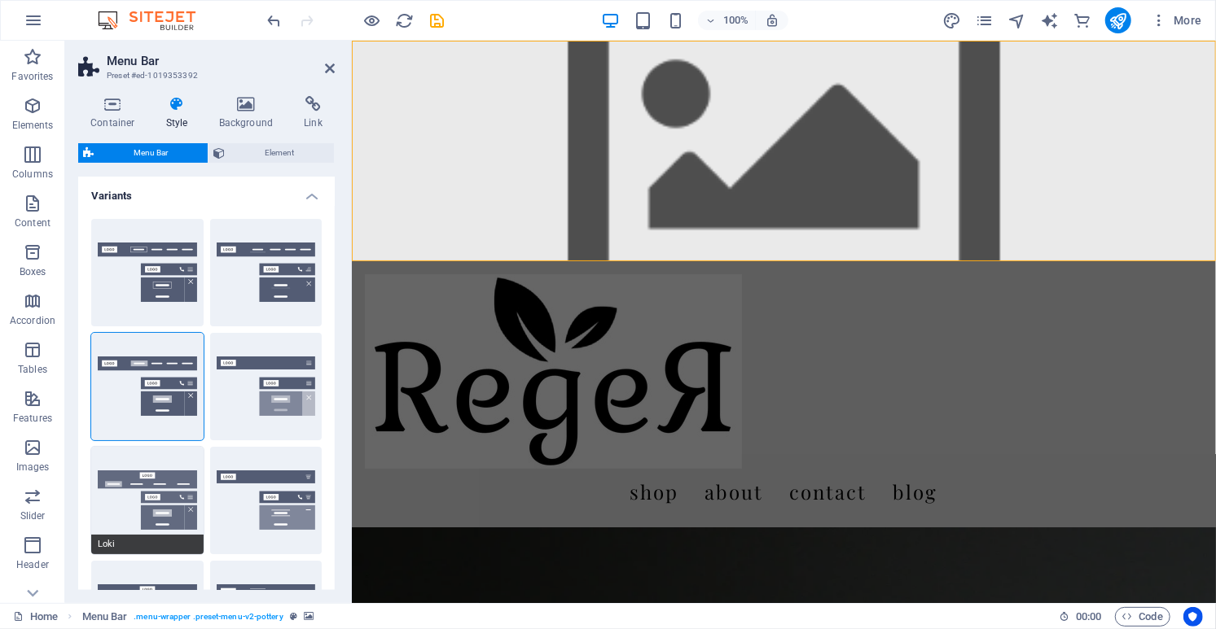
click at [178, 497] on button "Loki" at bounding box center [147, 500] width 112 height 107
type input "0"
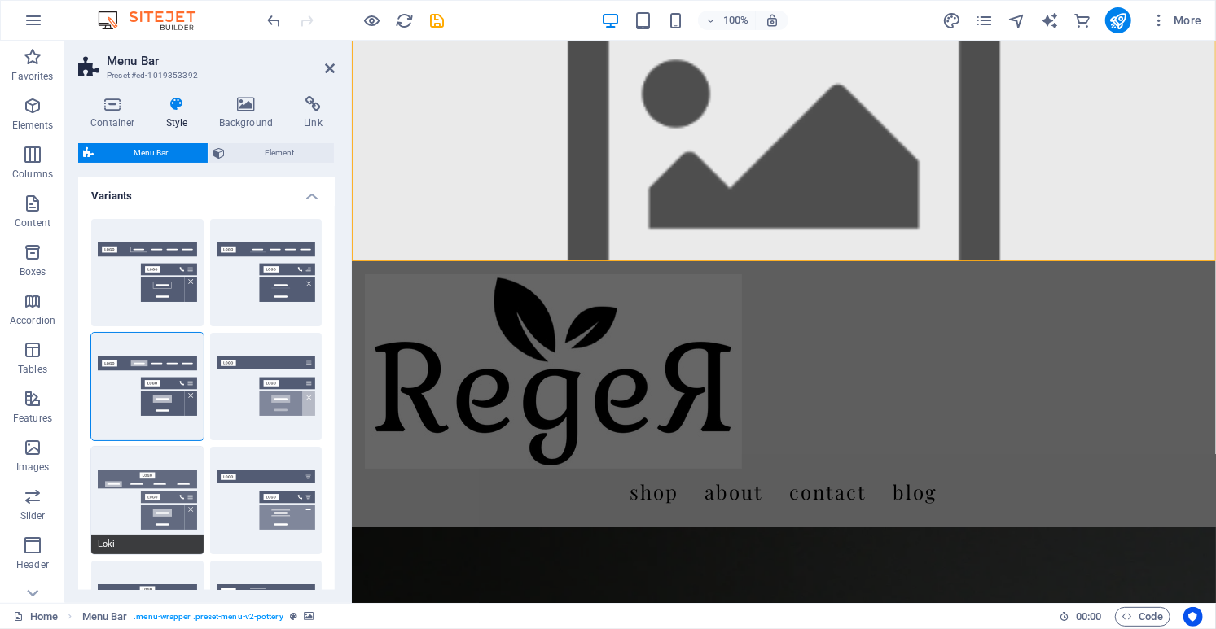
type input "0"
select select "DISABLED_OPTION_VALUE"
type input "2"
type input "1"
click at [257, 135] on div "Container Style Background Link Size Height Default px rem % vh vw Min. height …" at bounding box center [206, 343] width 256 height 494
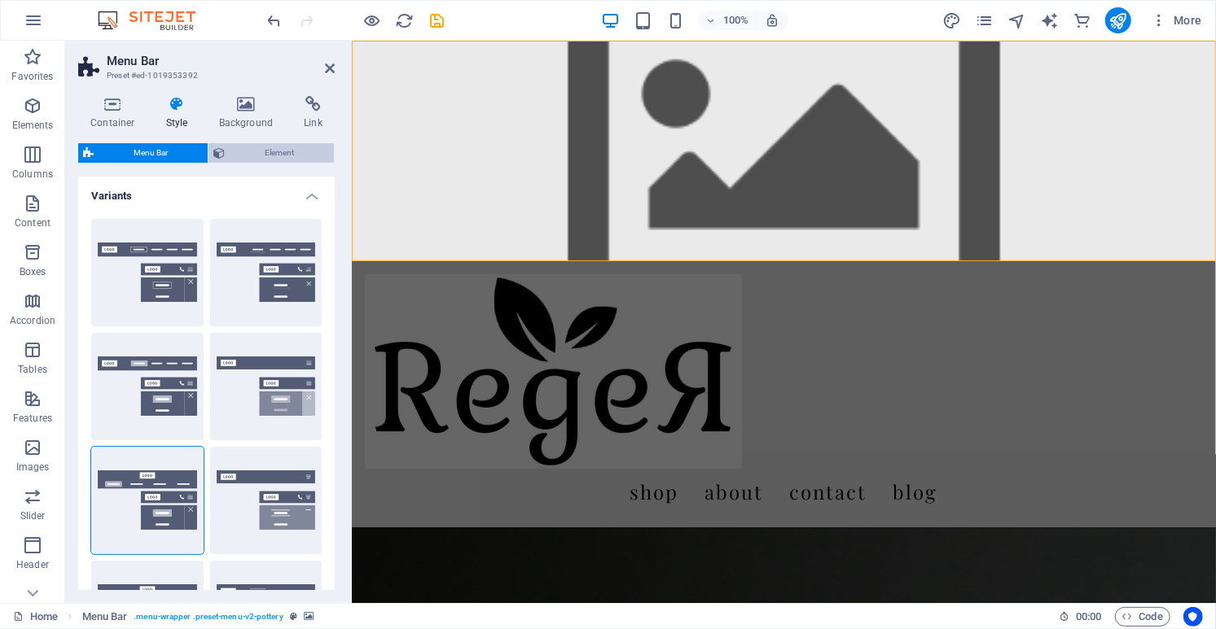
click at [258, 151] on span "Element" at bounding box center [279, 153] width 99 height 20
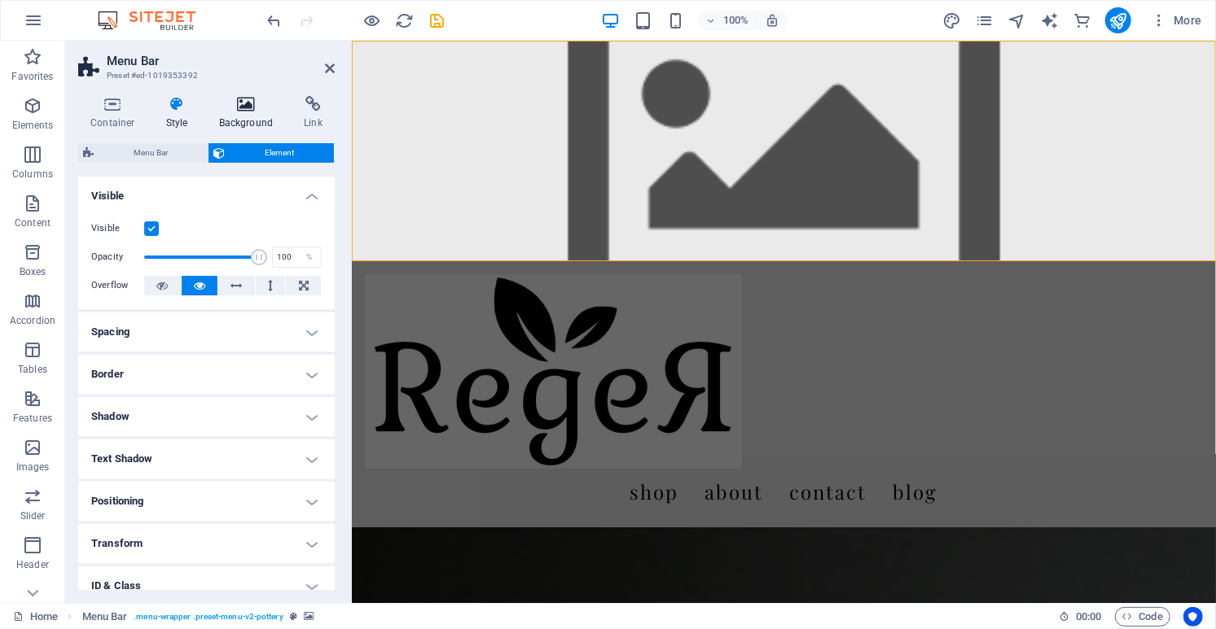
click at [248, 127] on h4 "Background" at bounding box center [249, 113] width 85 height 34
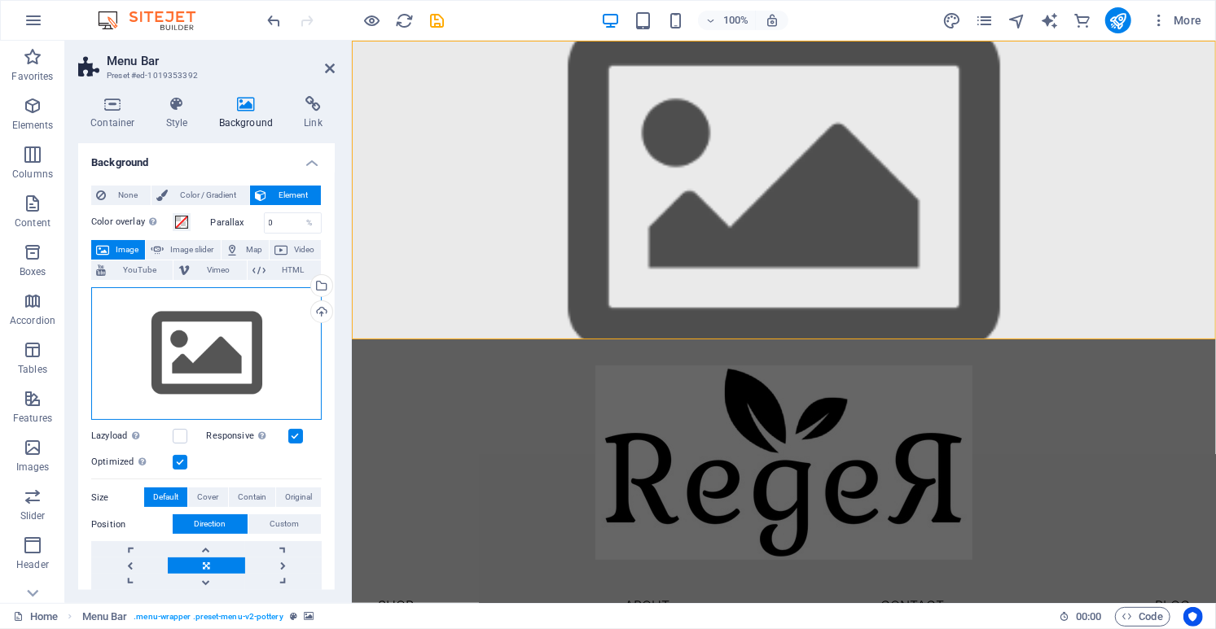
click at [181, 315] on div "Drag files here, click to choose files or select files from Files or our free s…" at bounding box center [206, 354] width 230 height 134
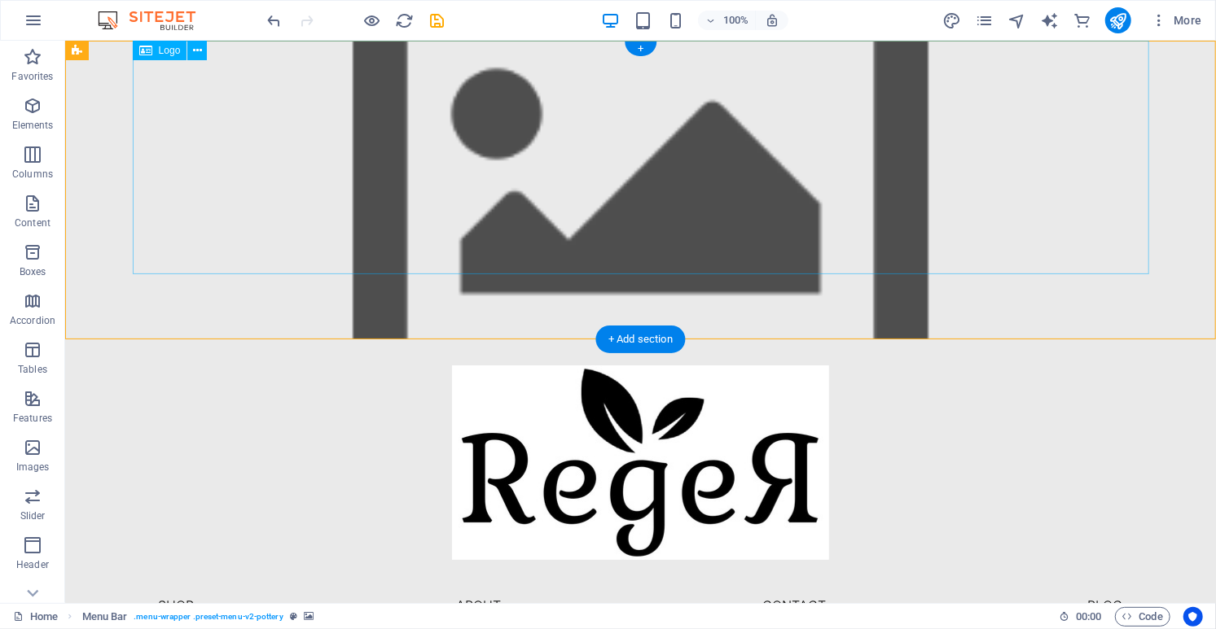
click at [716, 339] on div at bounding box center [640, 456] width 1016 height 234
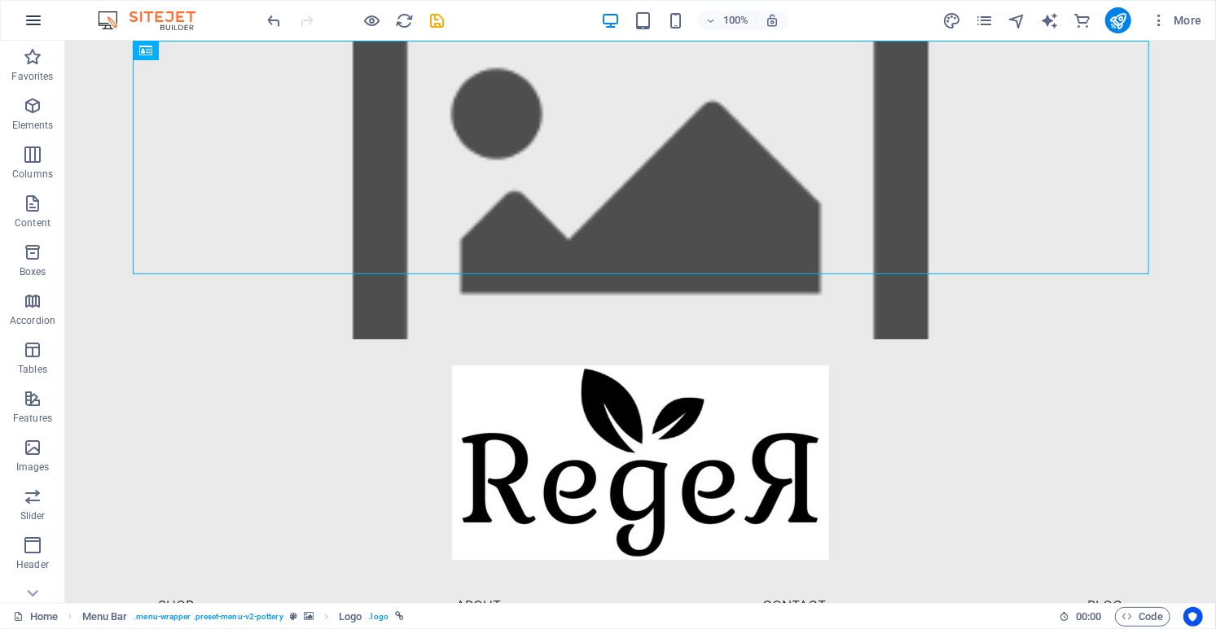
click at [28, 23] on icon "button" at bounding box center [34, 21] width 20 height 20
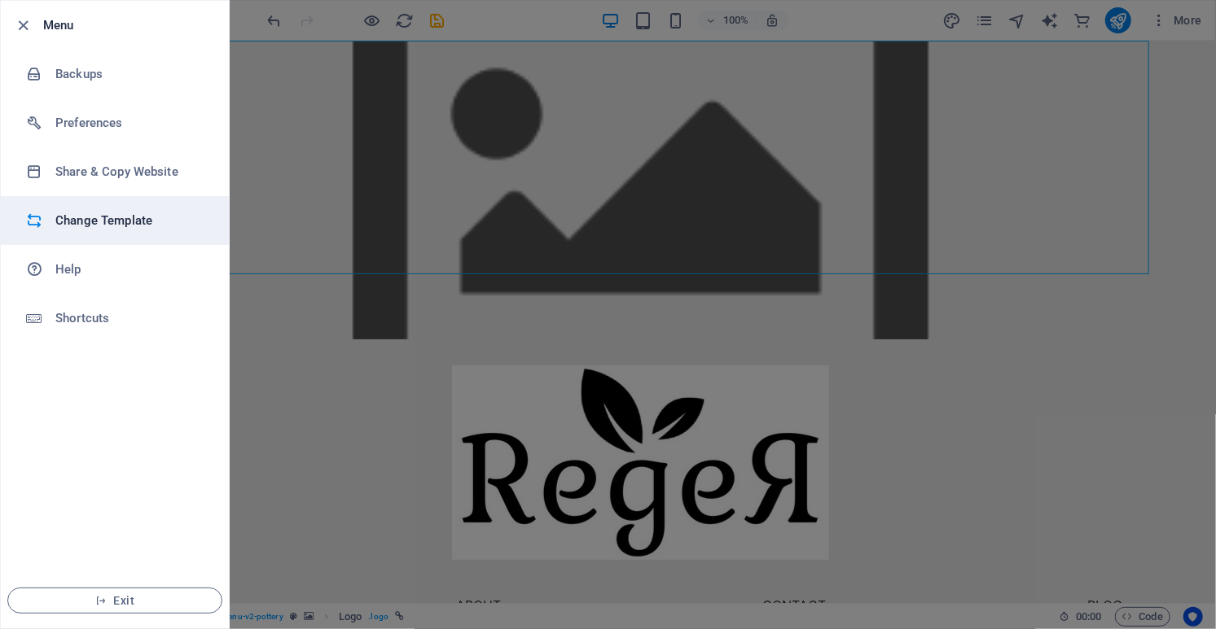
click at [112, 218] on h6 "Change Template" at bounding box center [130, 221] width 151 height 20
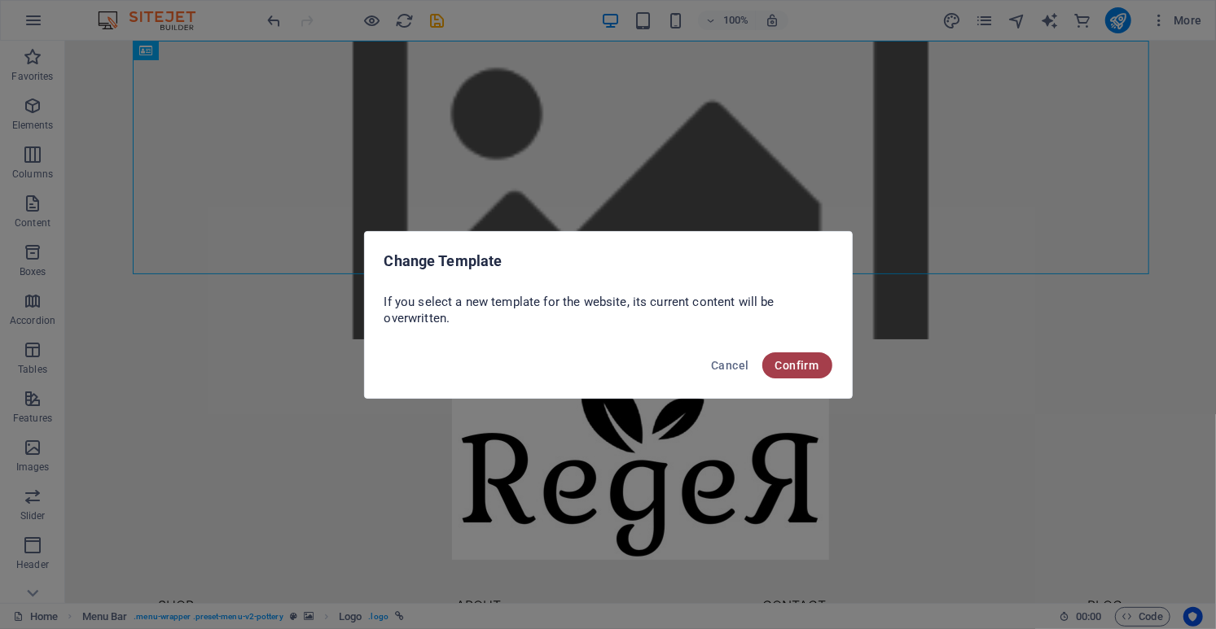
click at [791, 367] on span "Confirm" at bounding box center [797, 365] width 44 height 13
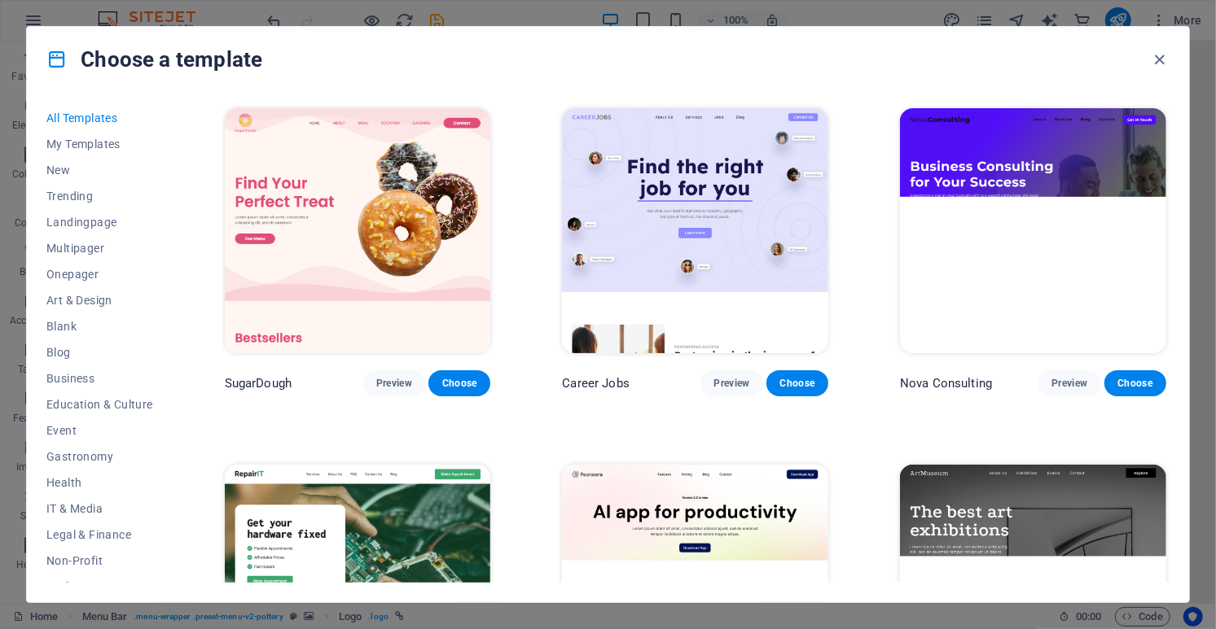
click at [1093, 192] on img at bounding box center [1033, 230] width 266 height 245
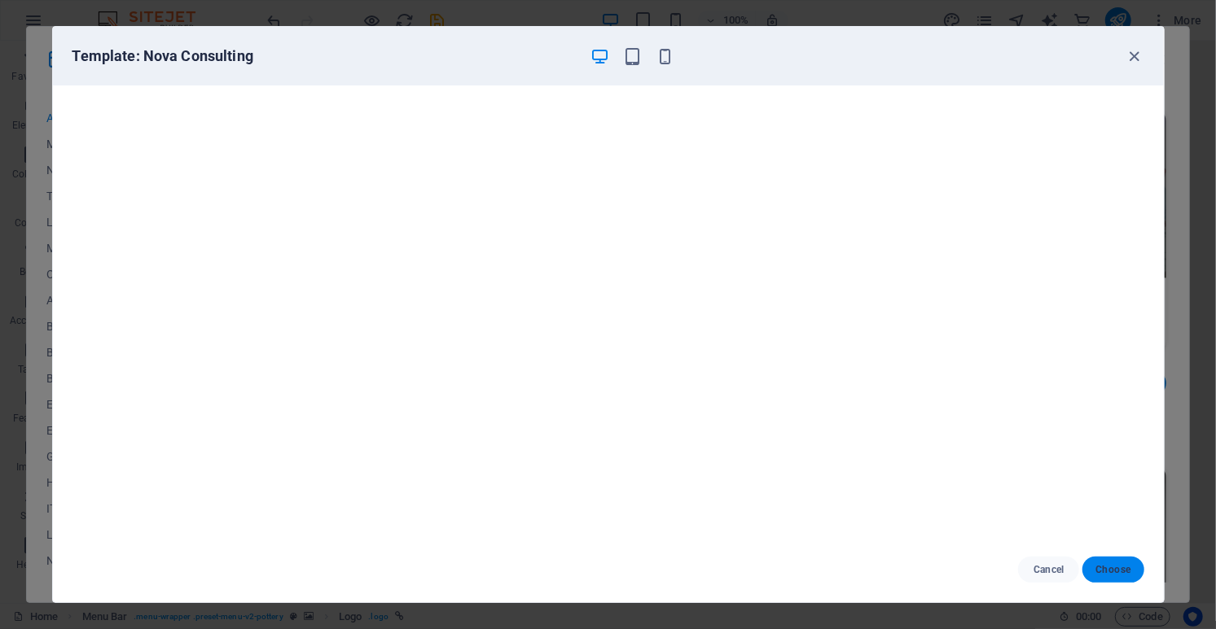
click at [1112, 563] on button "Choose" at bounding box center [1112, 570] width 61 height 26
checkbox input "false"
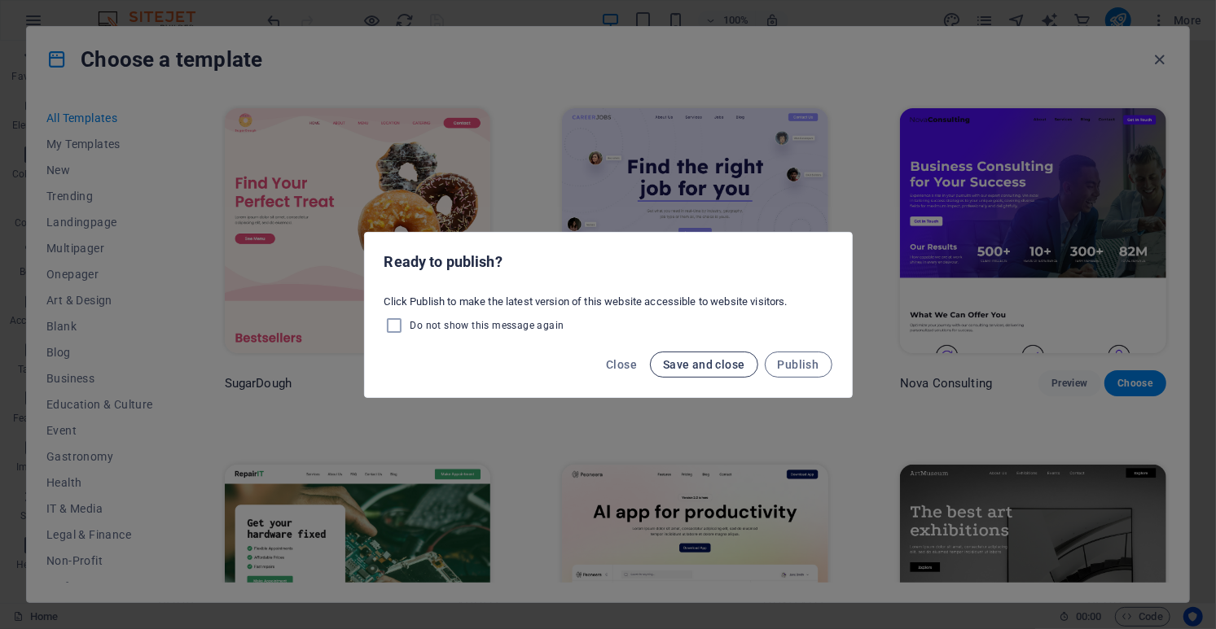
click at [712, 371] on button "Save and close" at bounding box center [704, 365] width 108 height 26
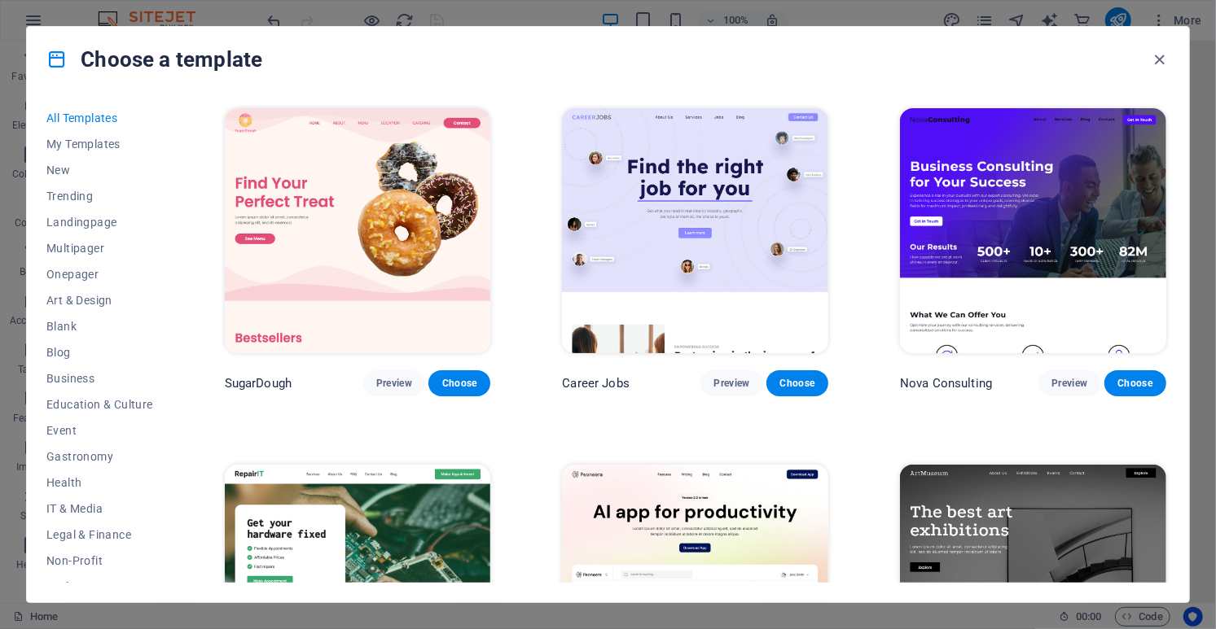
click at [1041, 178] on img at bounding box center [1033, 230] width 266 height 245
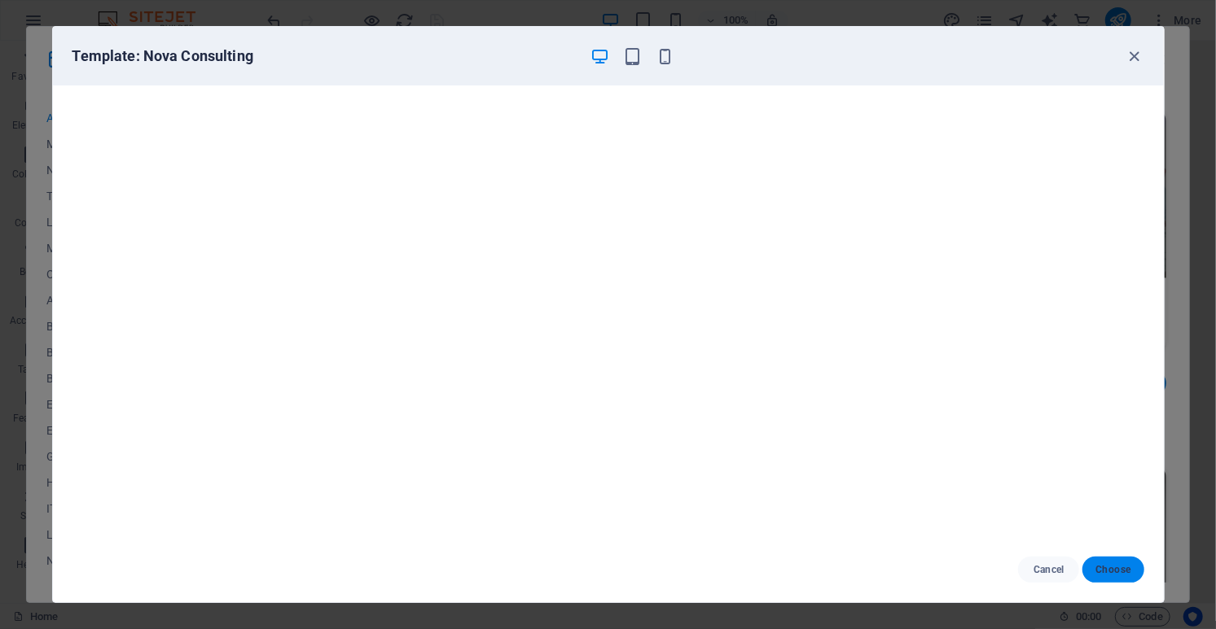
click at [1120, 568] on span "Choose" at bounding box center [1112, 569] width 35 height 13
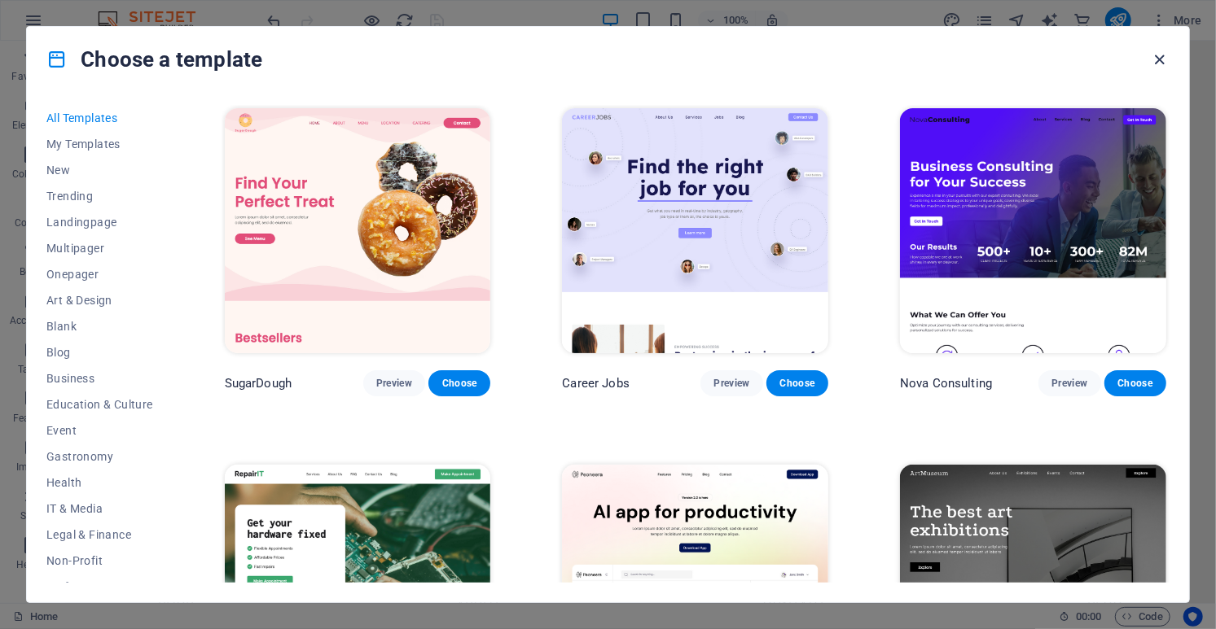
click at [1162, 59] on icon "button" at bounding box center [1159, 59] width 19 height 19
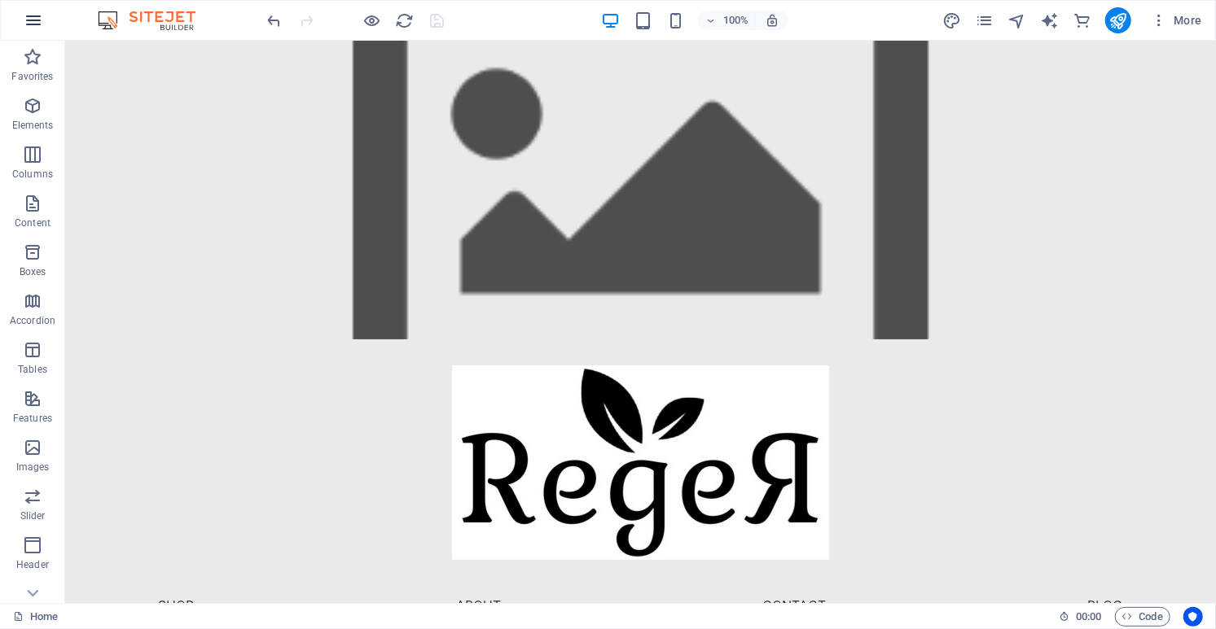
click at [24, 27] on button "button" at bounding box center [33, 20] width 39 height 39
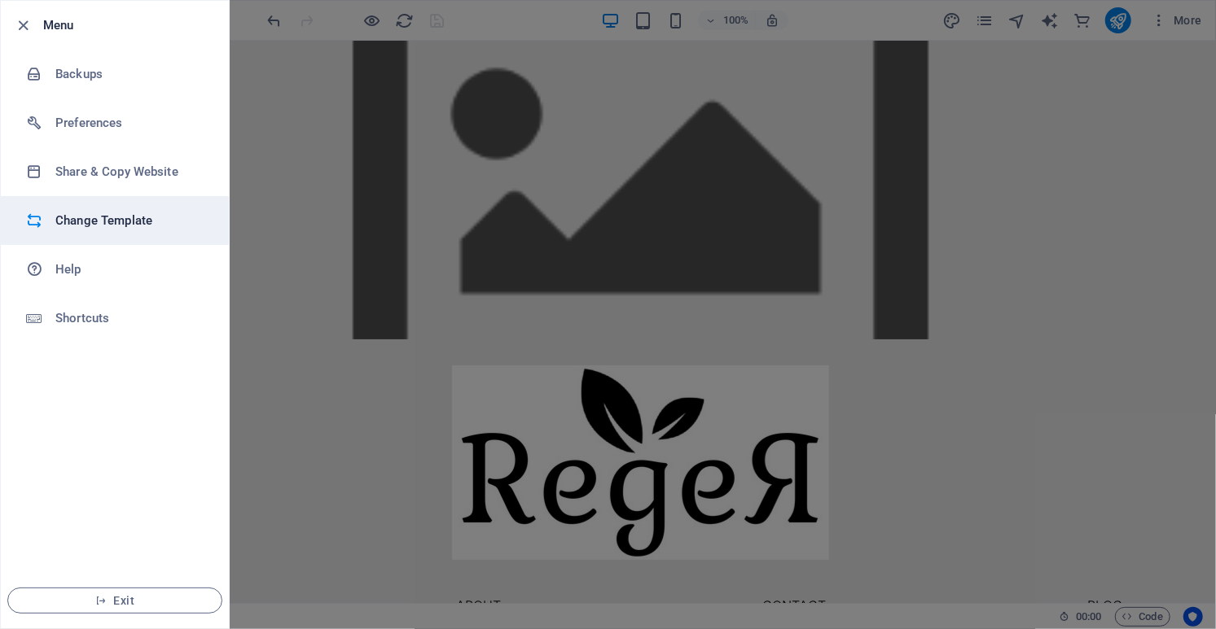
click at [110, 225] on h6 "Change Template" at bounding box center [130, 221] width 151 height 20
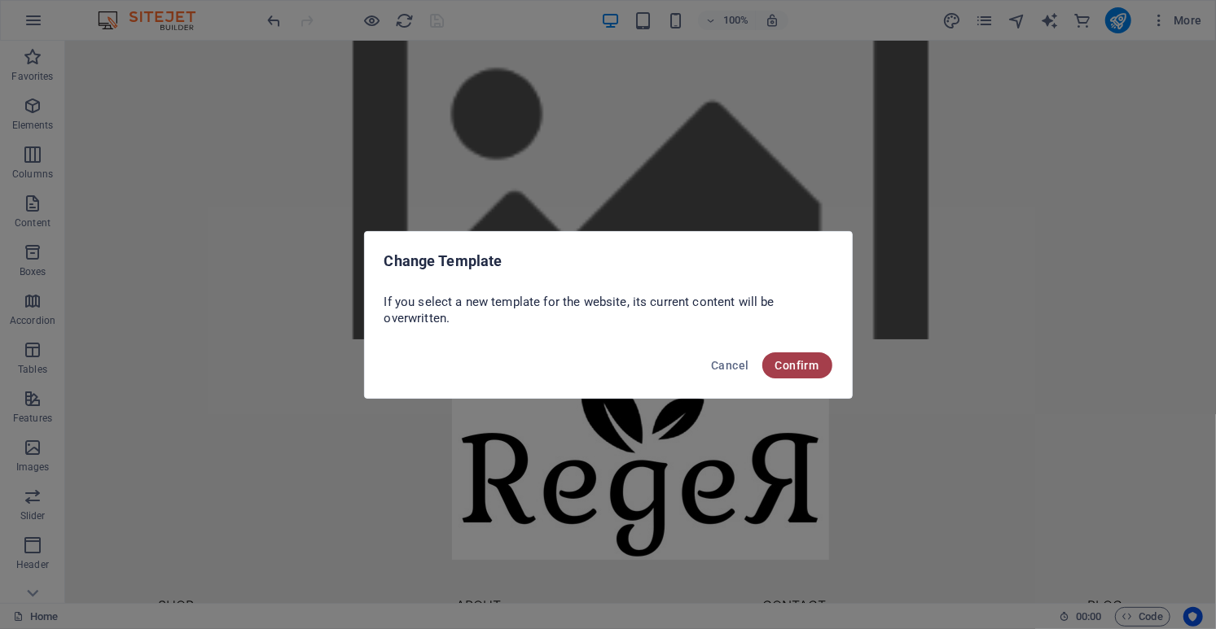
click at [820, 375] on button "Confirm" at bounding box center [797, 366] width 70 height 26
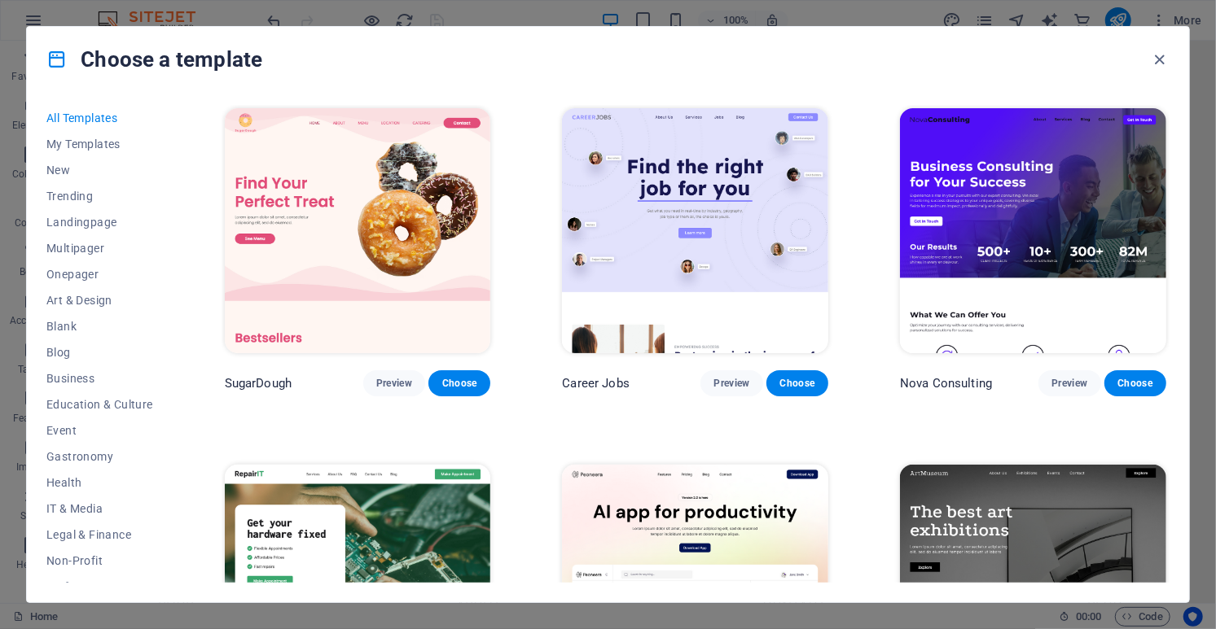
click at [1022, 191] on img at bounding box center [1033, 230] width 266 height 245
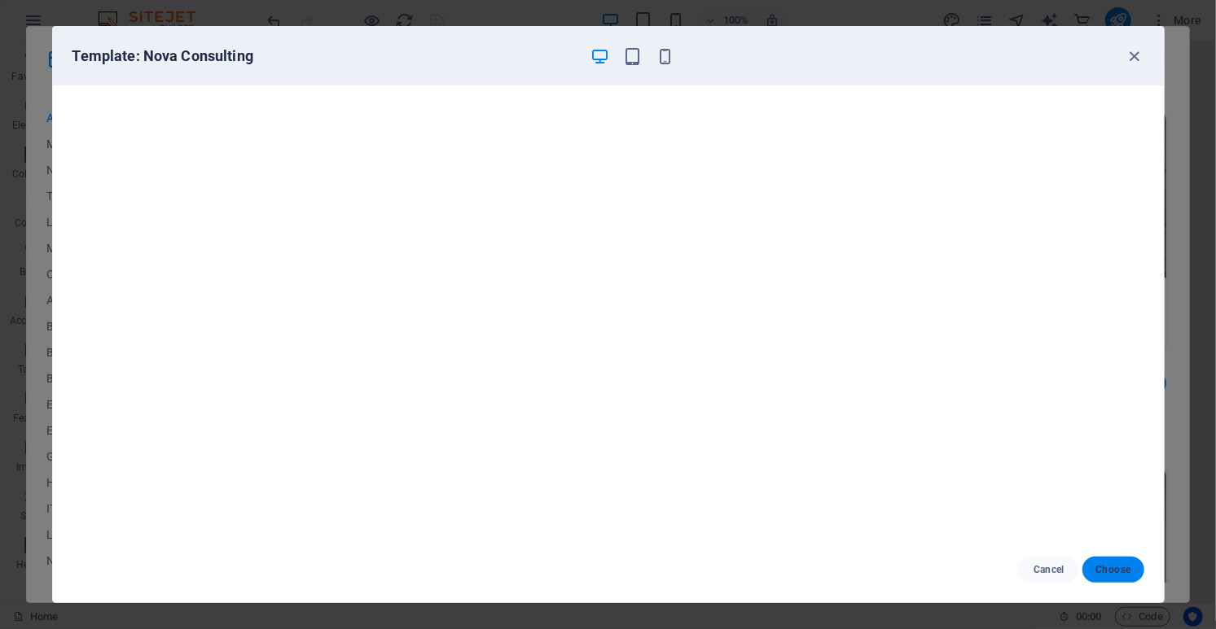
click at [1115, 570] on span "Choose" at bounding box center [1112, 569] width 35 height 13
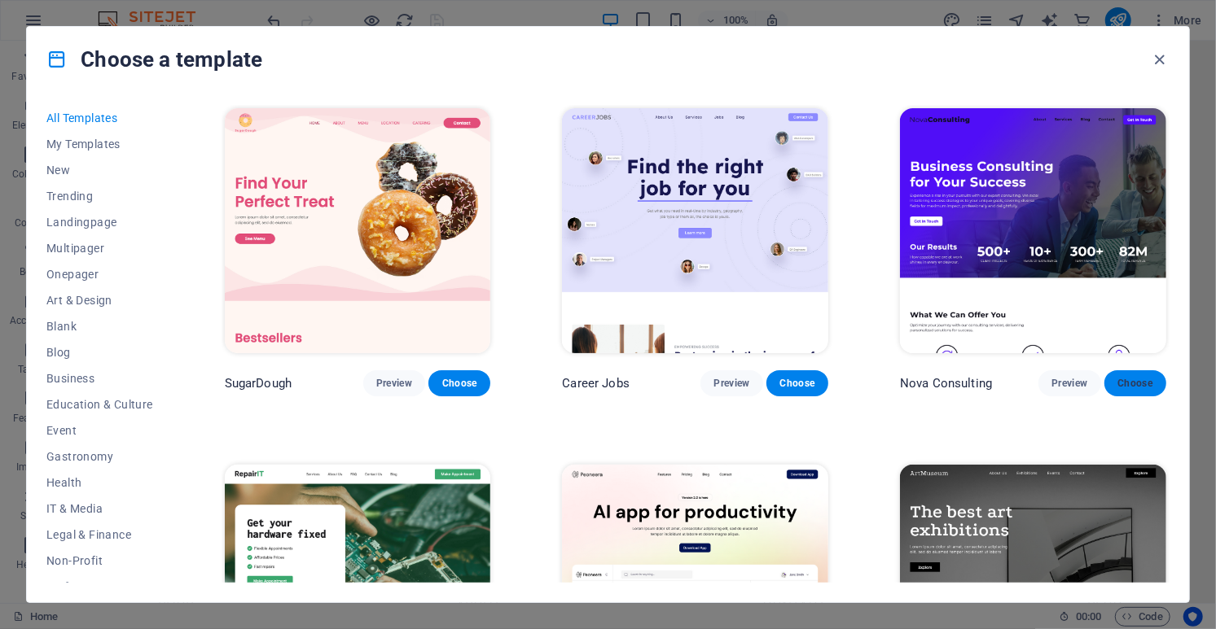
click at [1133, 386] on span "Choose" at bounding box center [1135, 383] width 36 height 13
click at [1119, 388] on span "Choose" at bounding box center [1135, 383] width 36 height 13
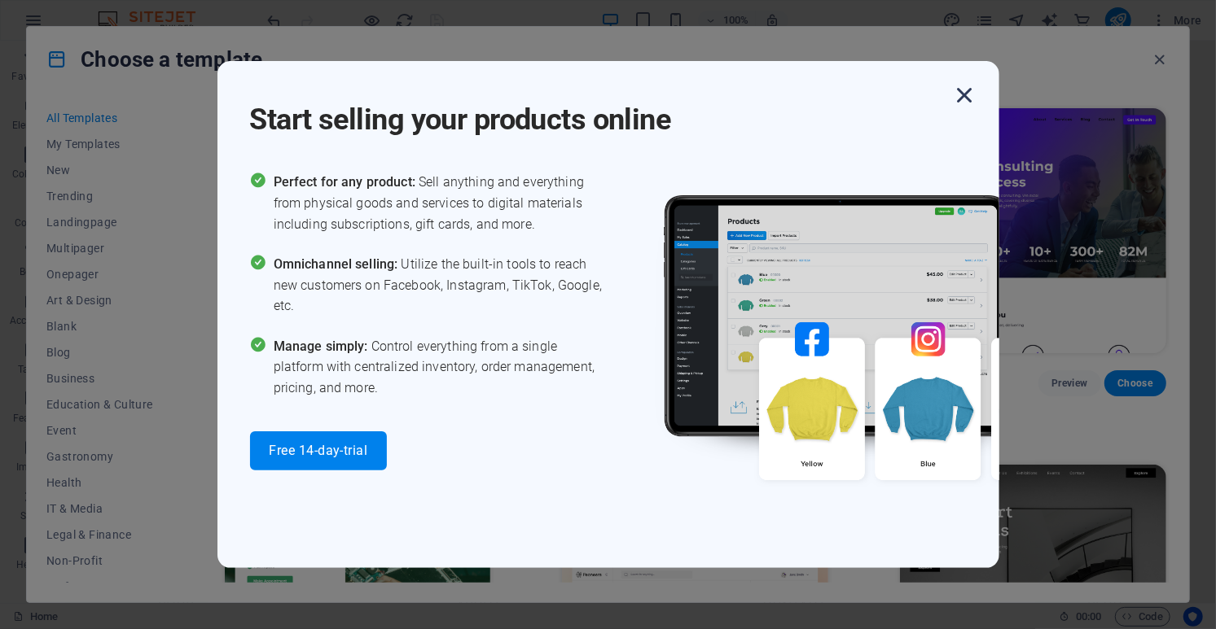
click at [970, 100] on icon "button" at bounding box center [964, 95] width 29 height 29
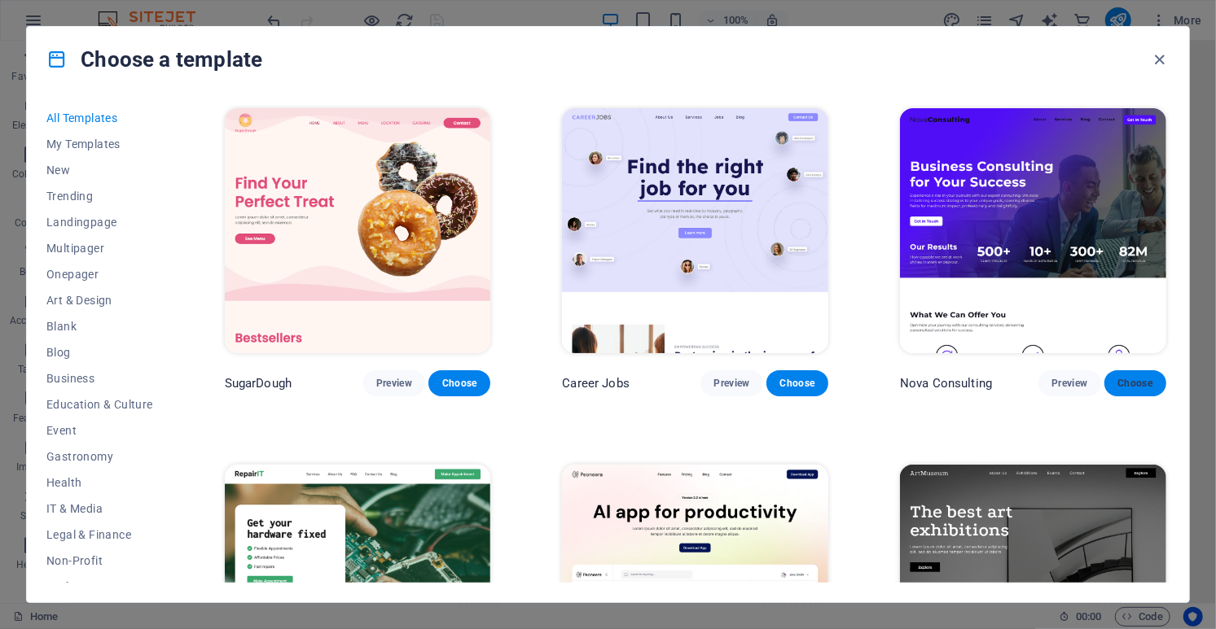
click at [1141, 388] on span "Choose" at bounding box center [1135, 383] width 36 height 13
click at [1155, 59] on icon "button" at bounding box center [1159, 59] width 19 height 19
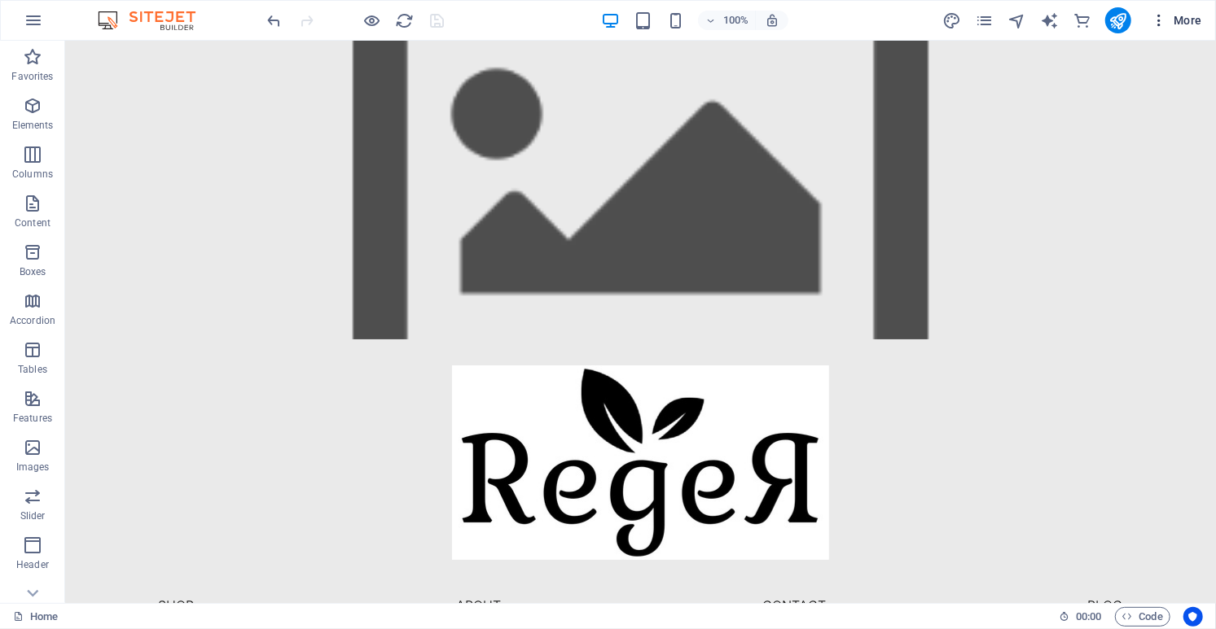
click at [1162, 21] on icon "button" at bounding box center [1158, 20] width 16 height 16
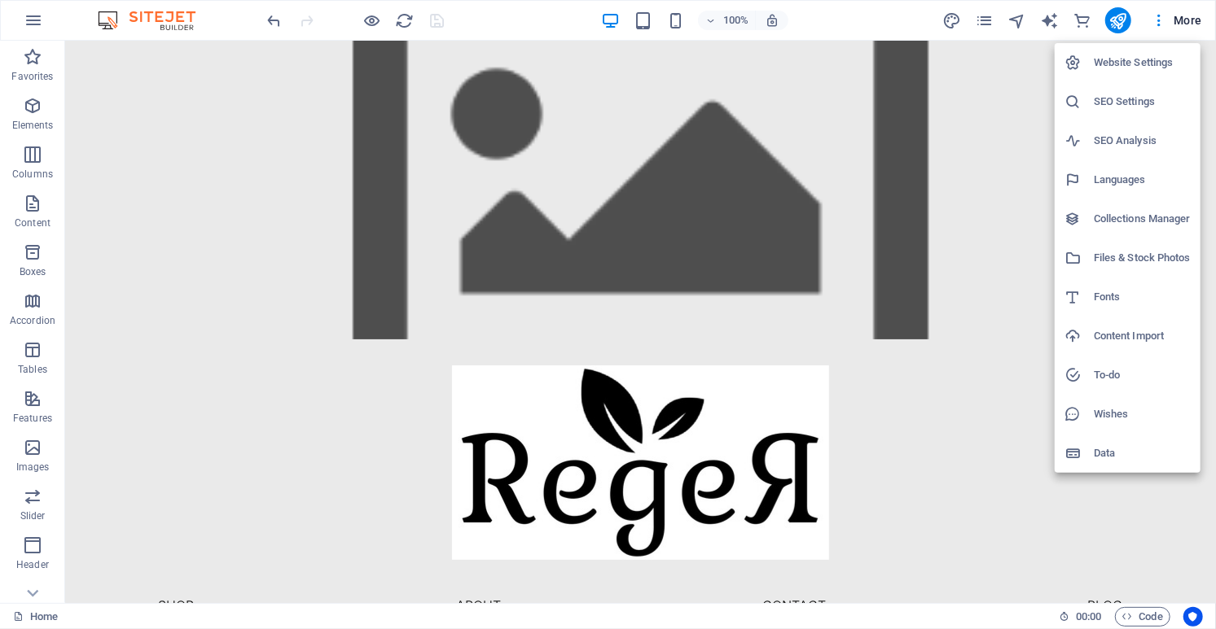
click at [29, 24] on div at bounding box center [608, 314] width 1216 height 629
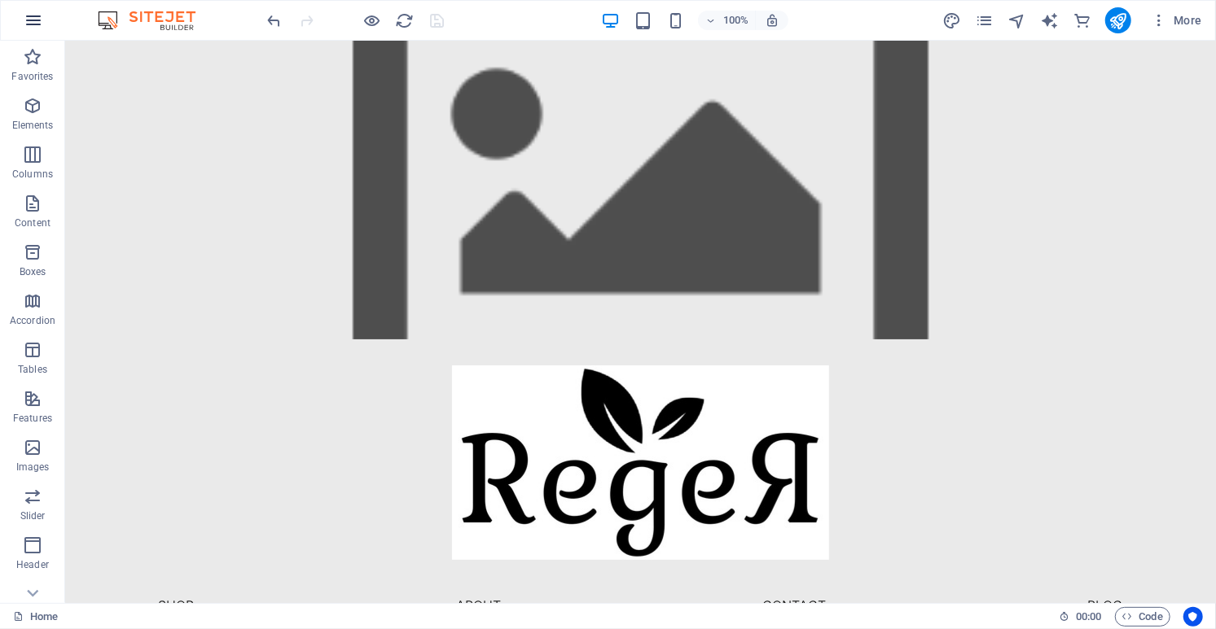
click at [32, 24] on icon "button" at bounding box center [34, 21] width 20 height 20
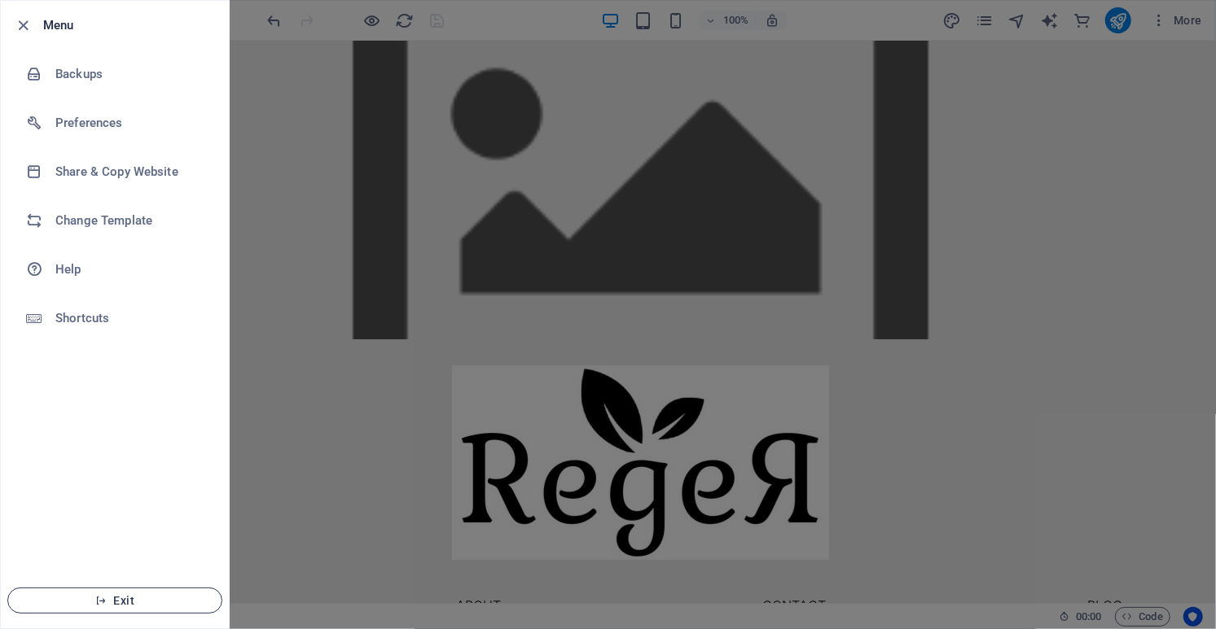
click at [138, 608] on button "Exit" at bounding box center [114, 601] width 215 height 26
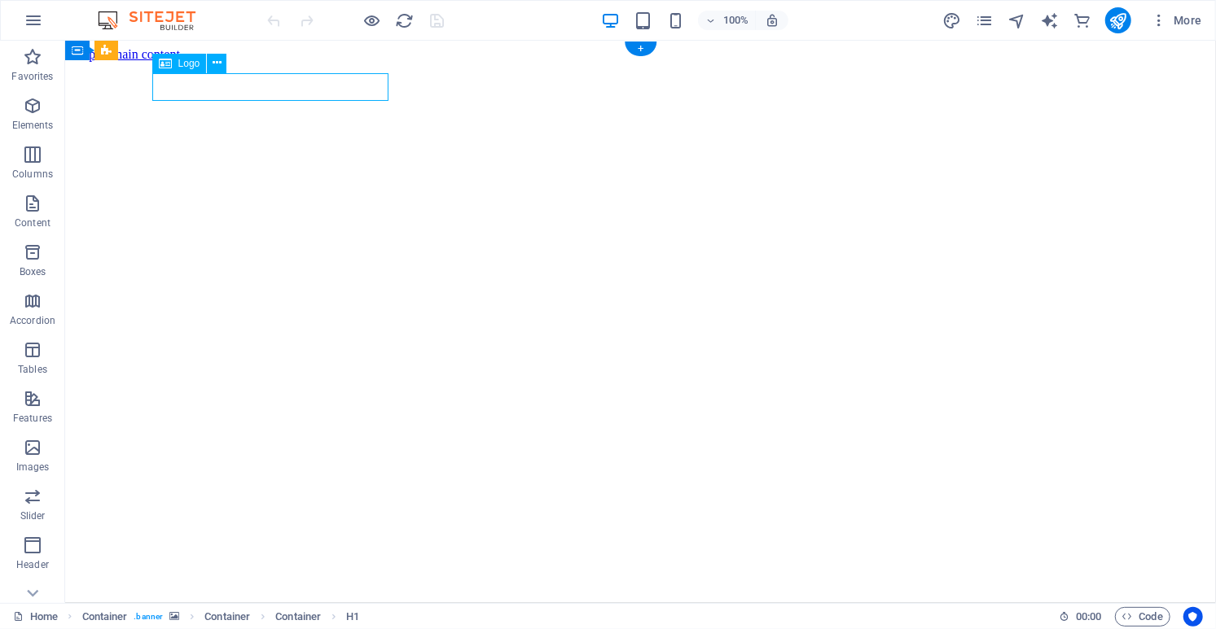
select select "px"
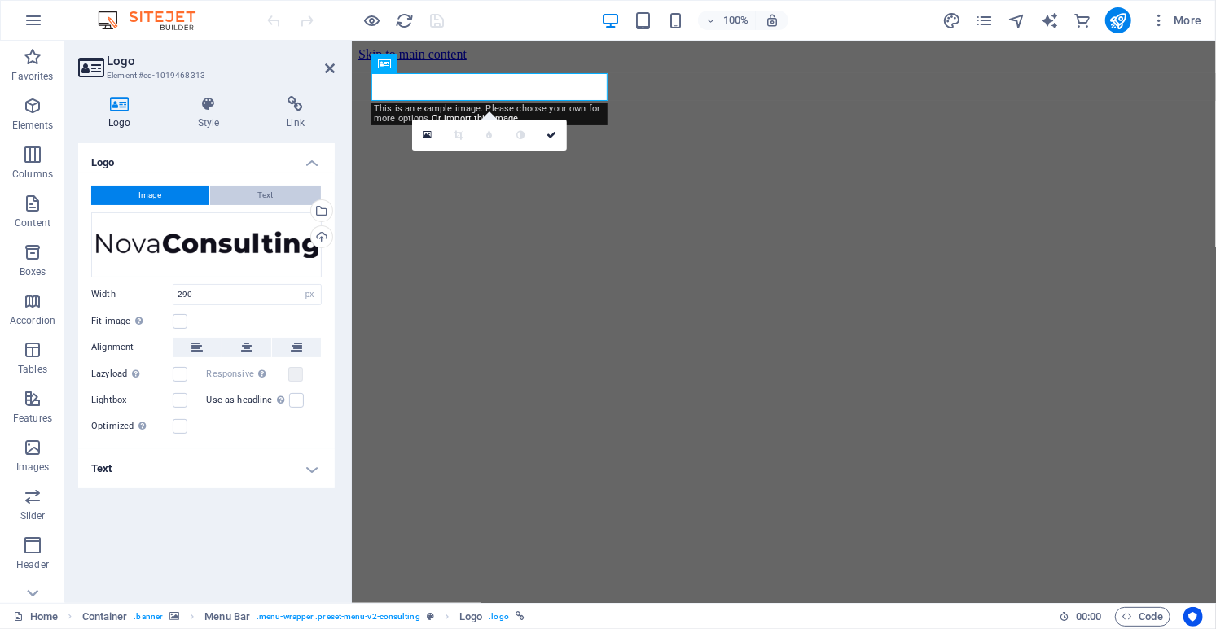
click at [250, 197] on button "Text" at bounding box center [265, 196] width 111 height 20
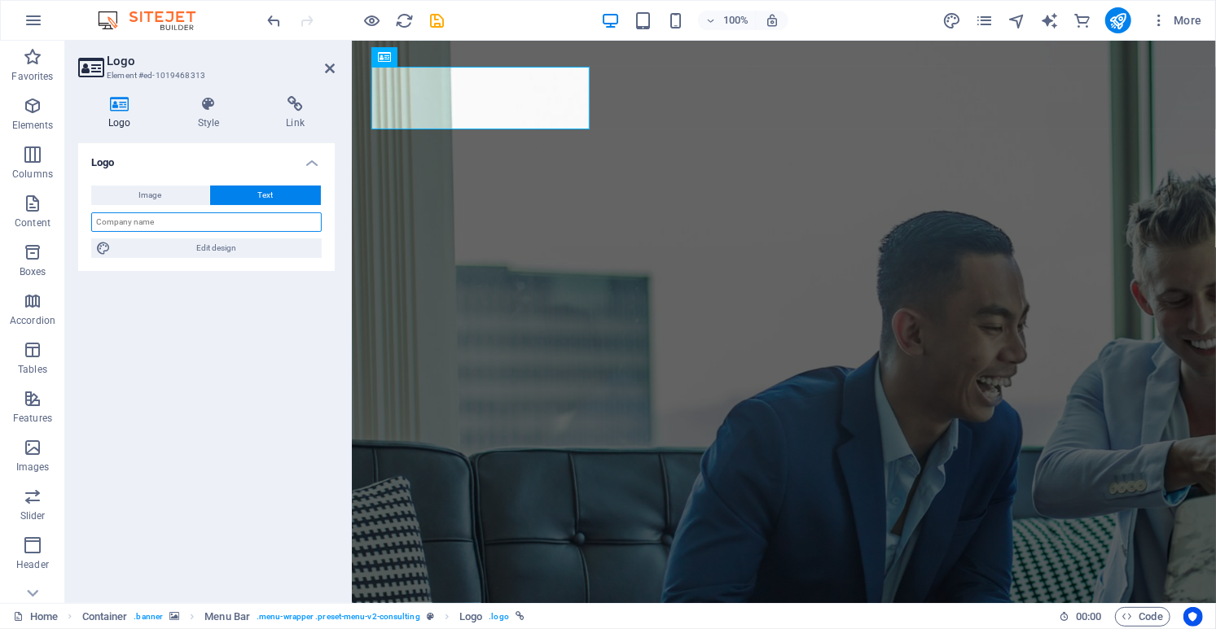
click at [241, 226] on input "text" at bounding box center [206, 223] width 230 height 20
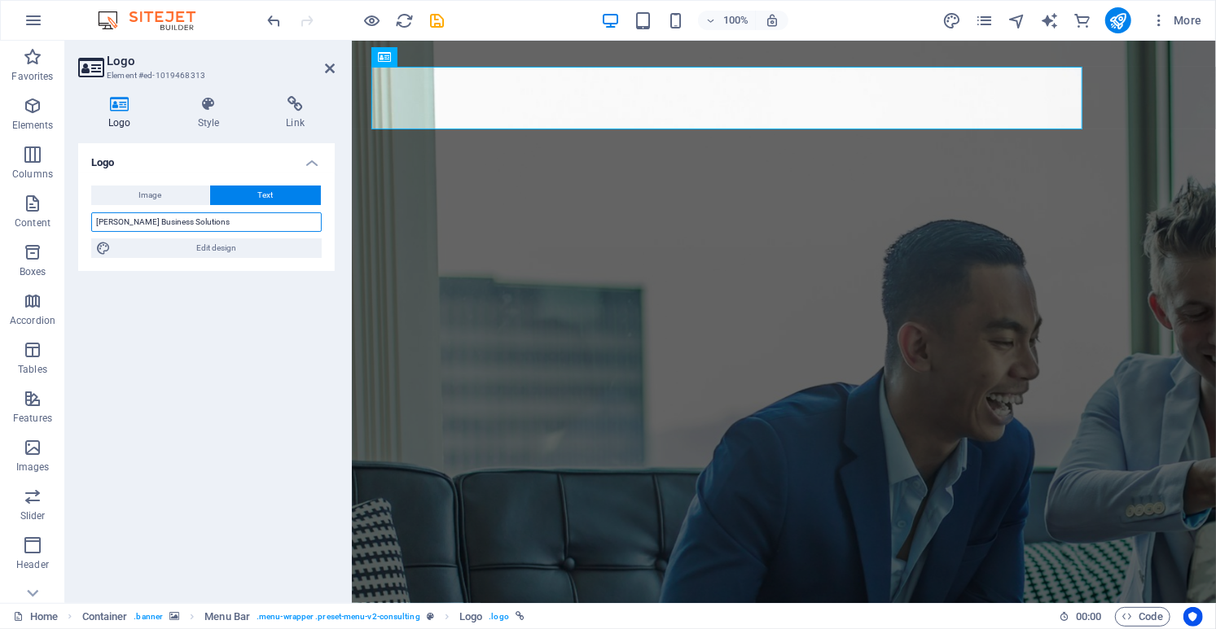
click at [224, 220] on input "[PERSON_NAME] Business Solutions" at bounding box center [206, 223] width 230 height 20
type input "[PERSON_NAME] Business Solutions"
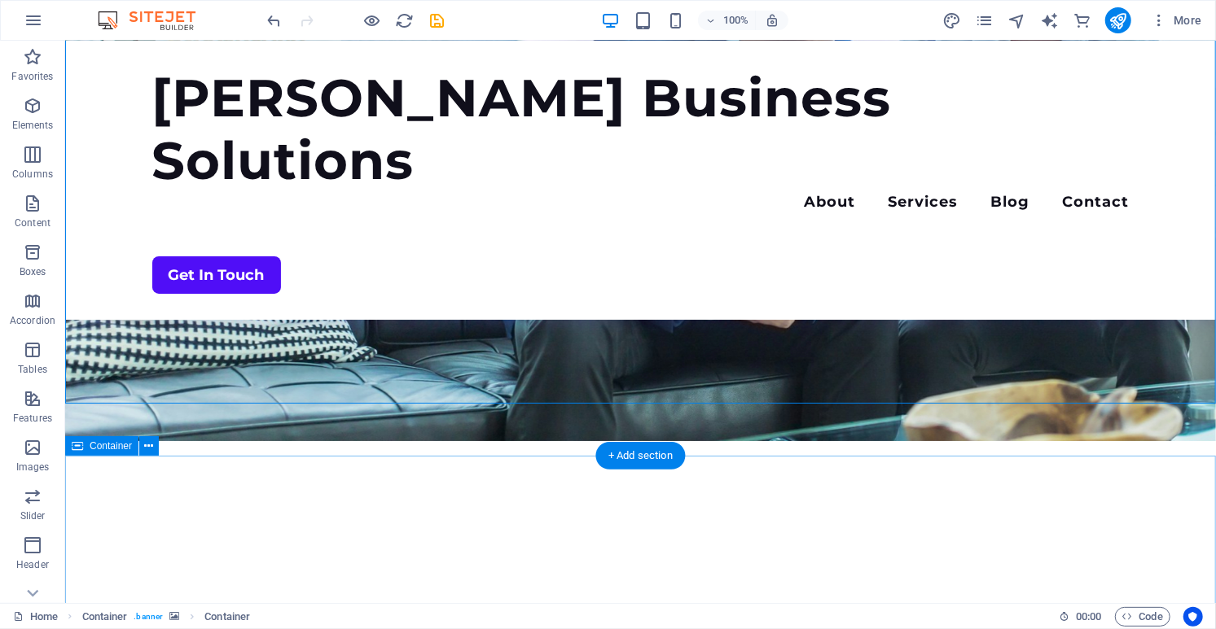
scroll to position [254, 0]
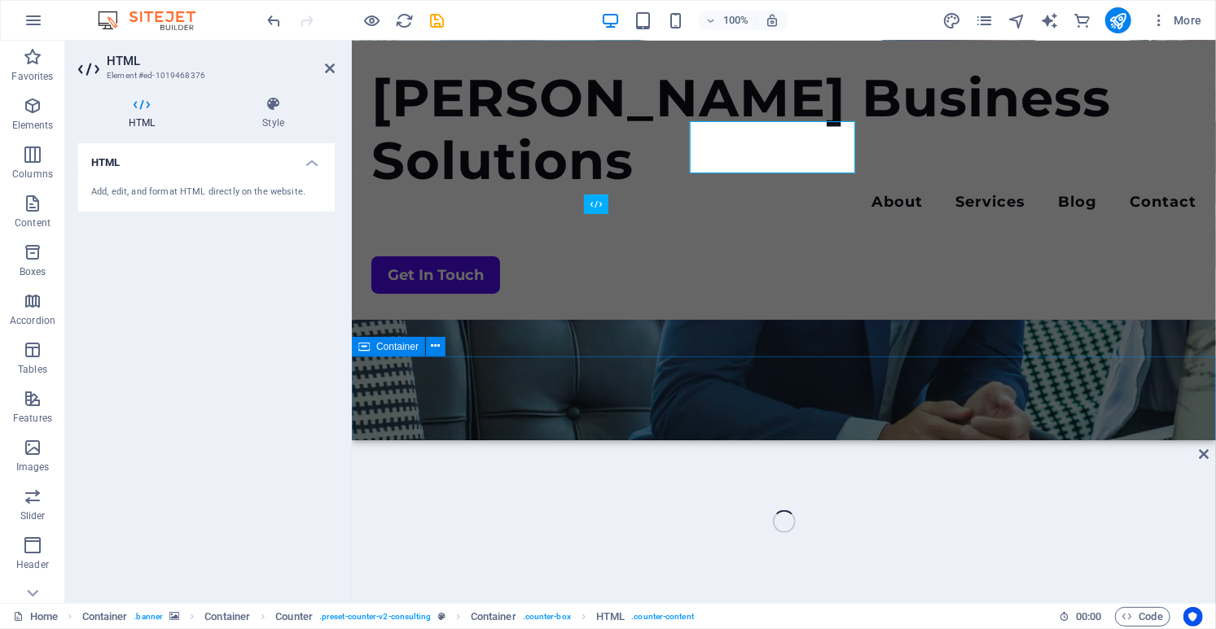
scroll to position [527, 0]
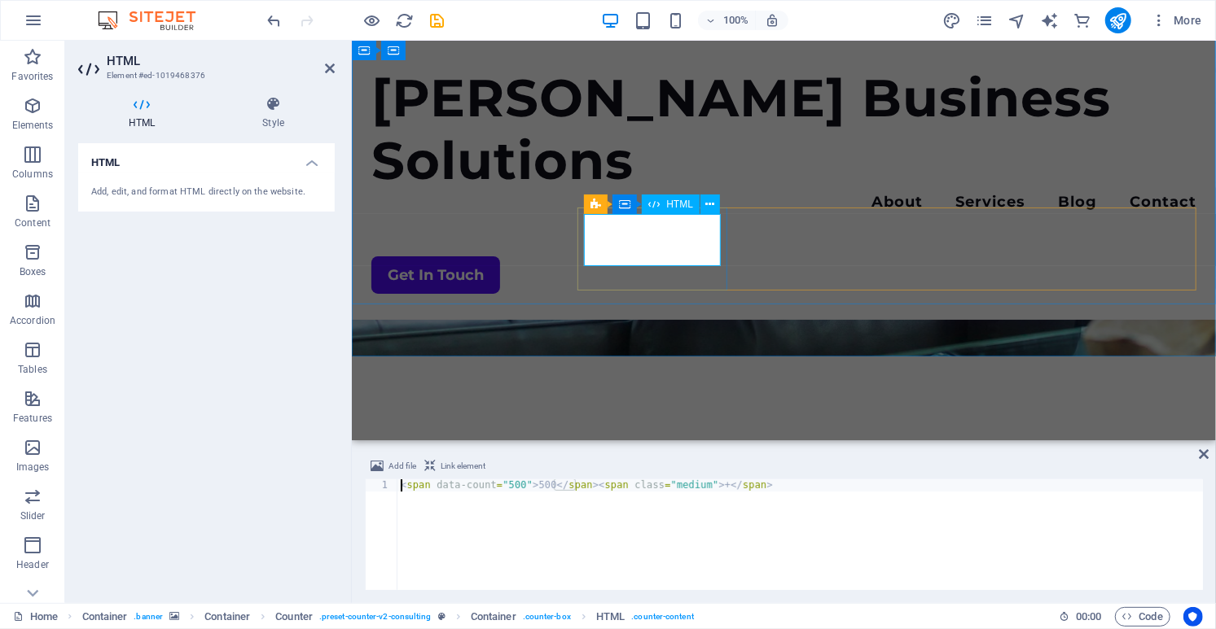
click at [680, 208] on span "HTML" at bounding box center [679, 204] width 27 height 10
click at [713, 204] on icon at bounding box center [710, 204] width 9 height 17
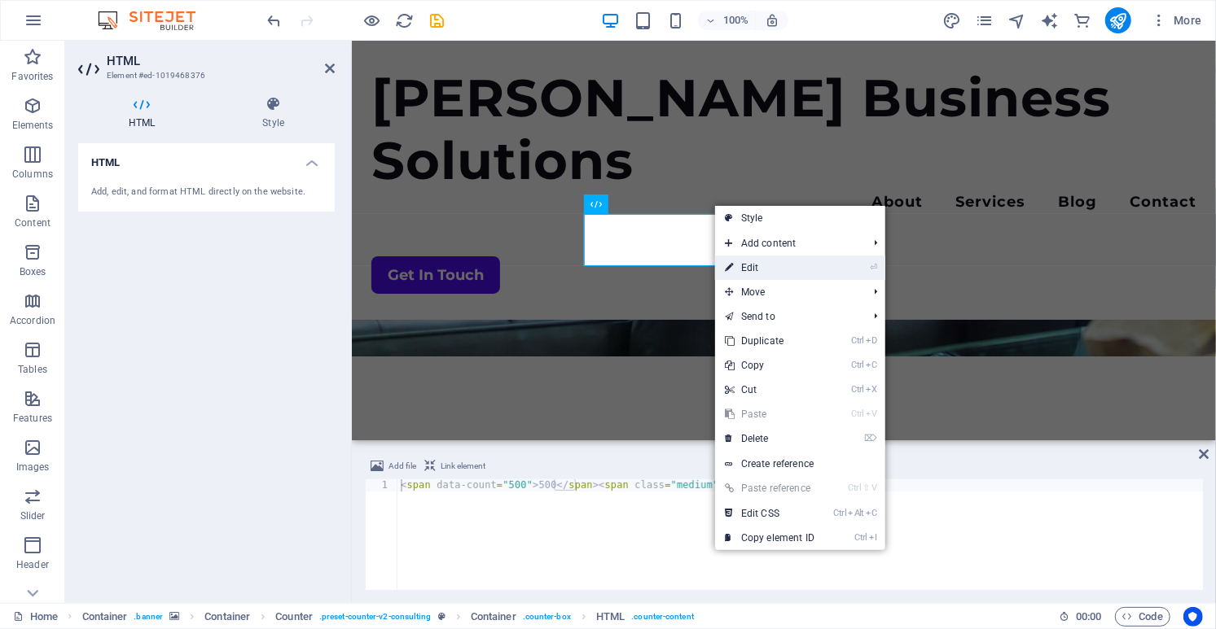
click at [776, 261] on link "⏎ Edit" at bounding box center [769, 268] width 109 height 24
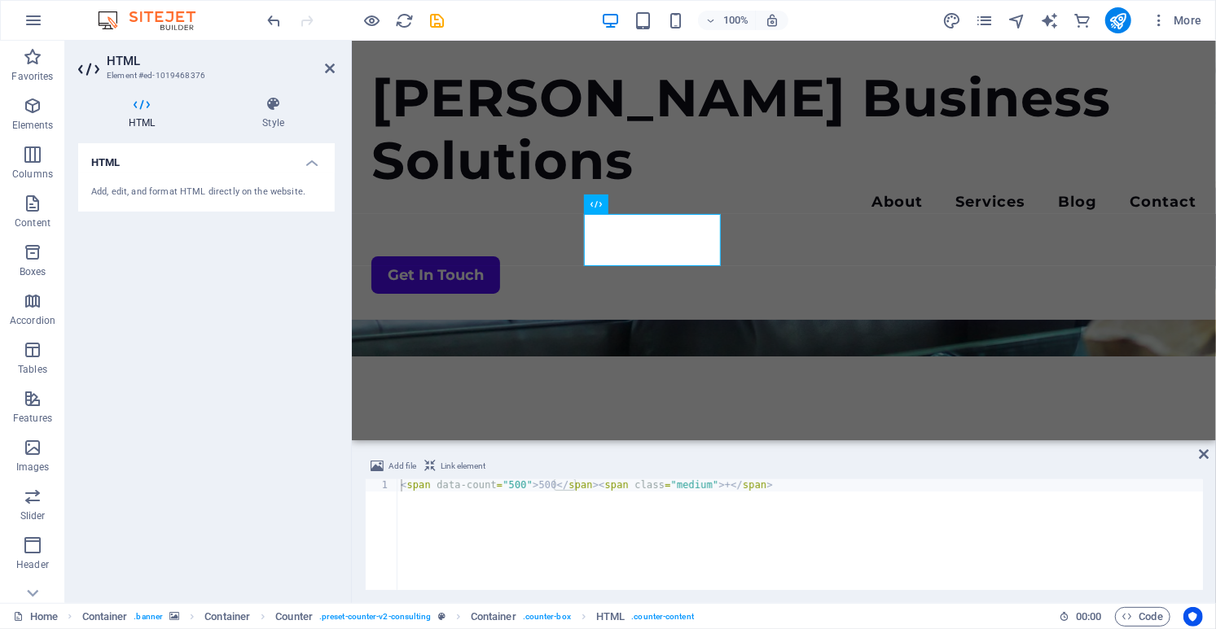
click at [208, 186] on div "Add, edit, and format HTML directly on the website." at bounding box center [206, 193] width 230 height 14
click at [209, 186] on div "Add, edit, and format HTML directly on the website." at bounding box center [206, 193] width 230 height 14
click at [263, 95] on div "HTML Style HTML Add, edit, and format HTML directly on the website. Counter Ele…" at bounding box center [206, 343] width 283 height 520
click at [275, 116] on h4 "Style" at bounding box center [273, 113] width 123 height 34
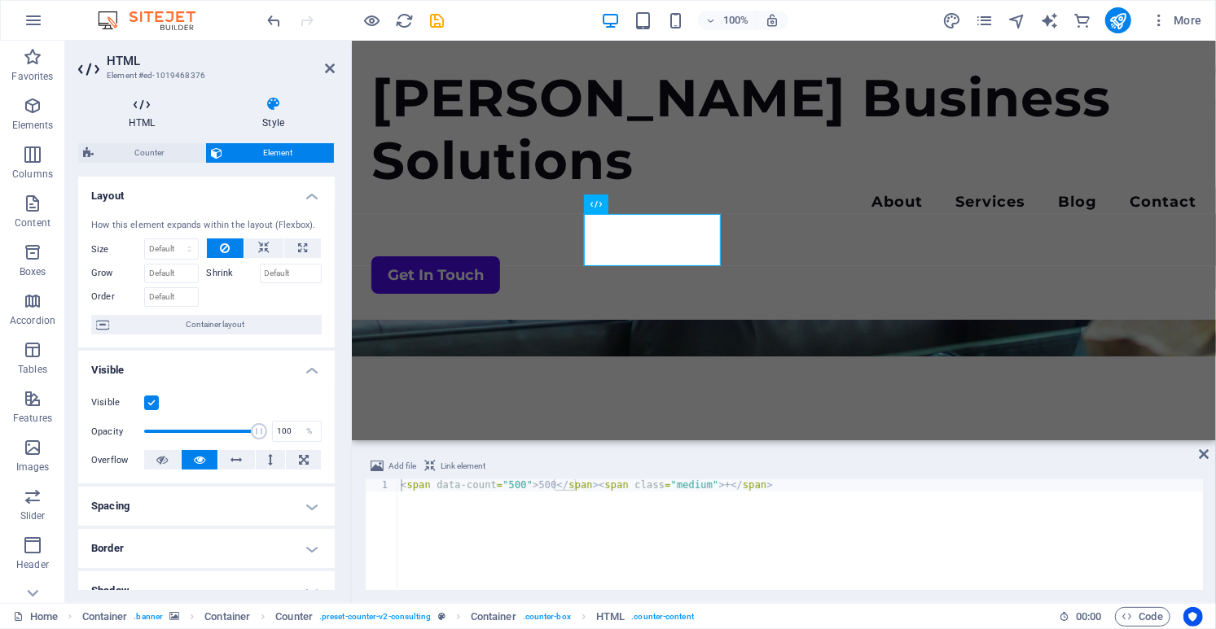
click at [134, 112] on icon at bounding box center [141, 104] width 127 height 16
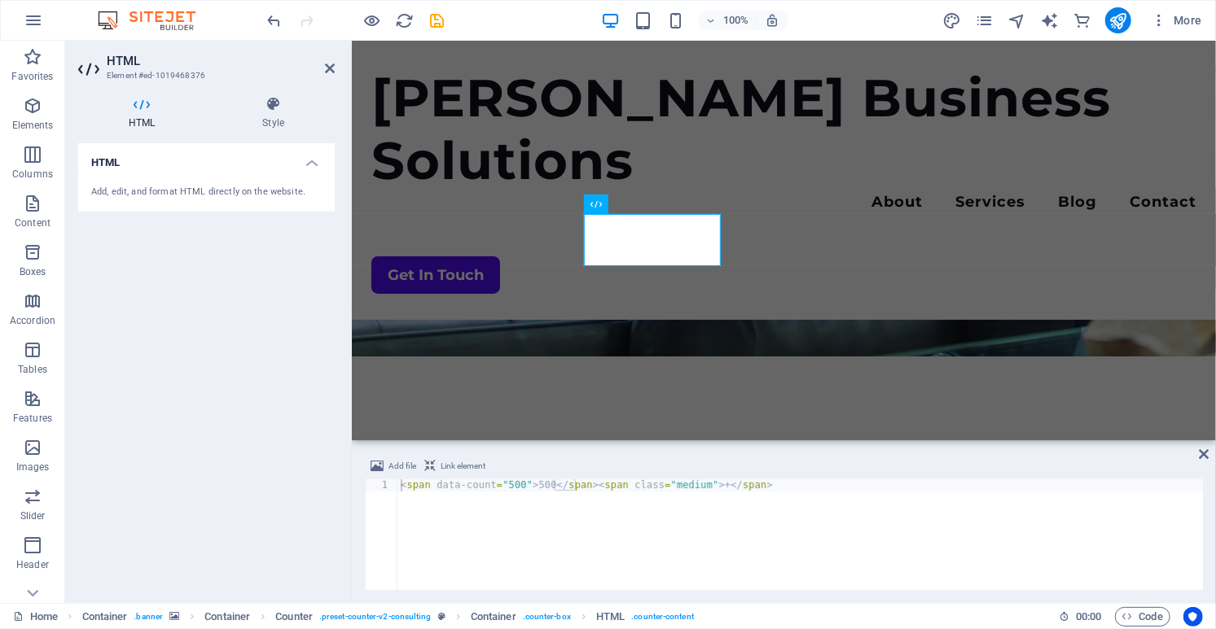
click at [134, 191] on div "Add, edit, and format HTML directly on the website." at bounding box center [206, 193] width 230 height 14
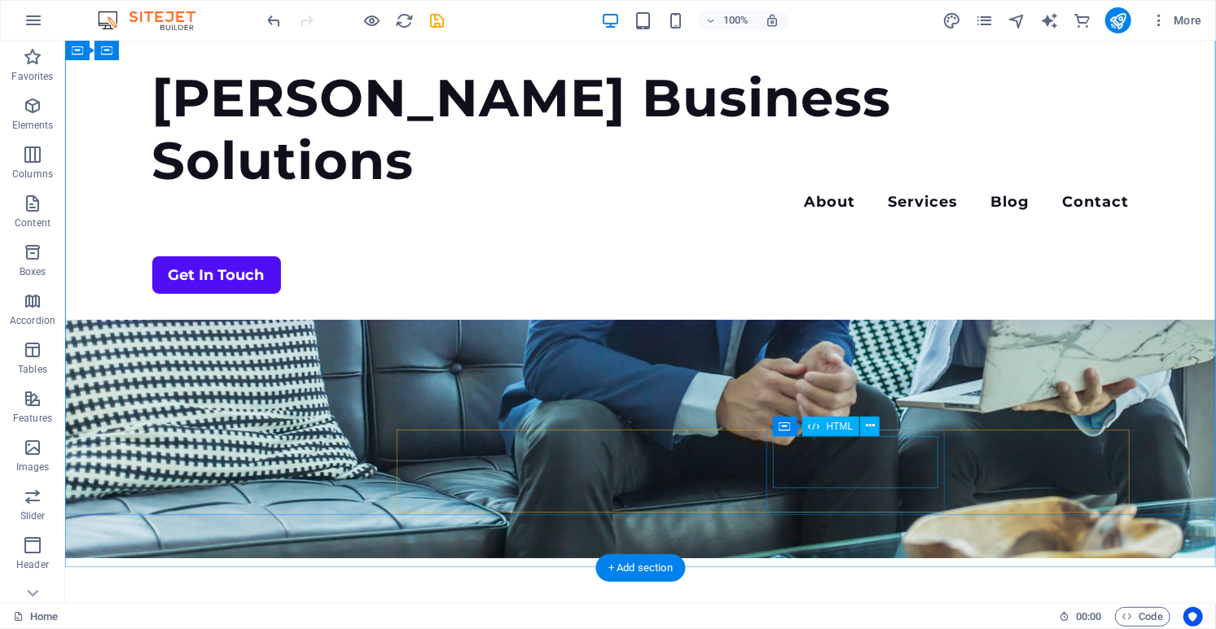
scroll to position [254, 0]
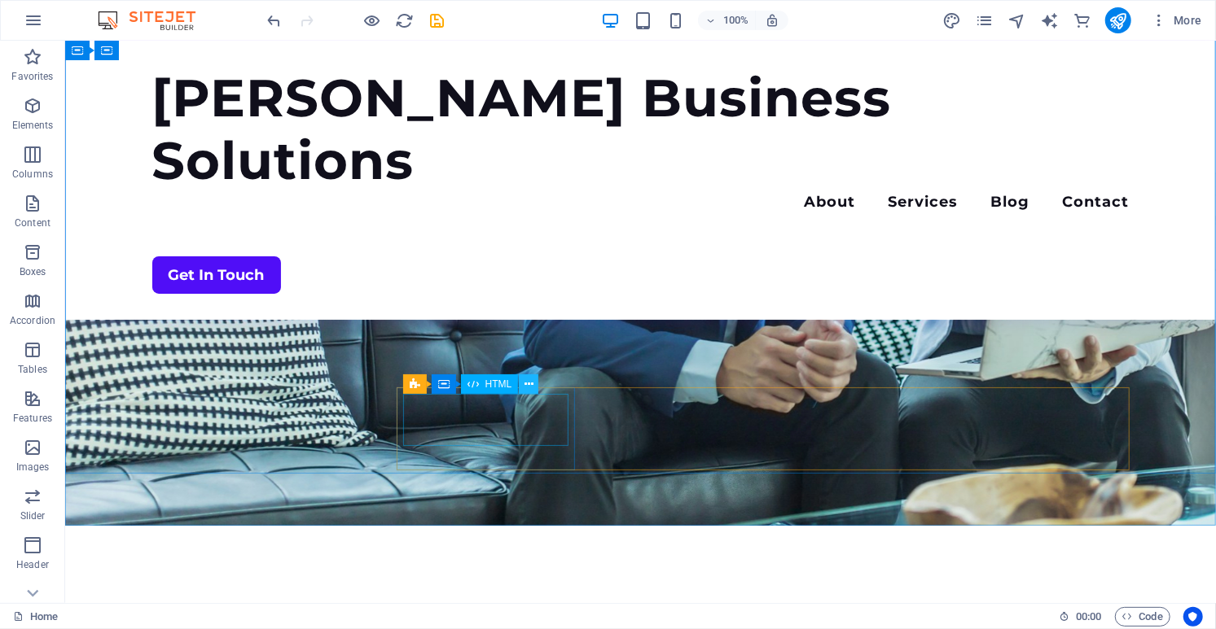
click at [530, 389] on icon at bounding box center [528, 384] width 9 height 17
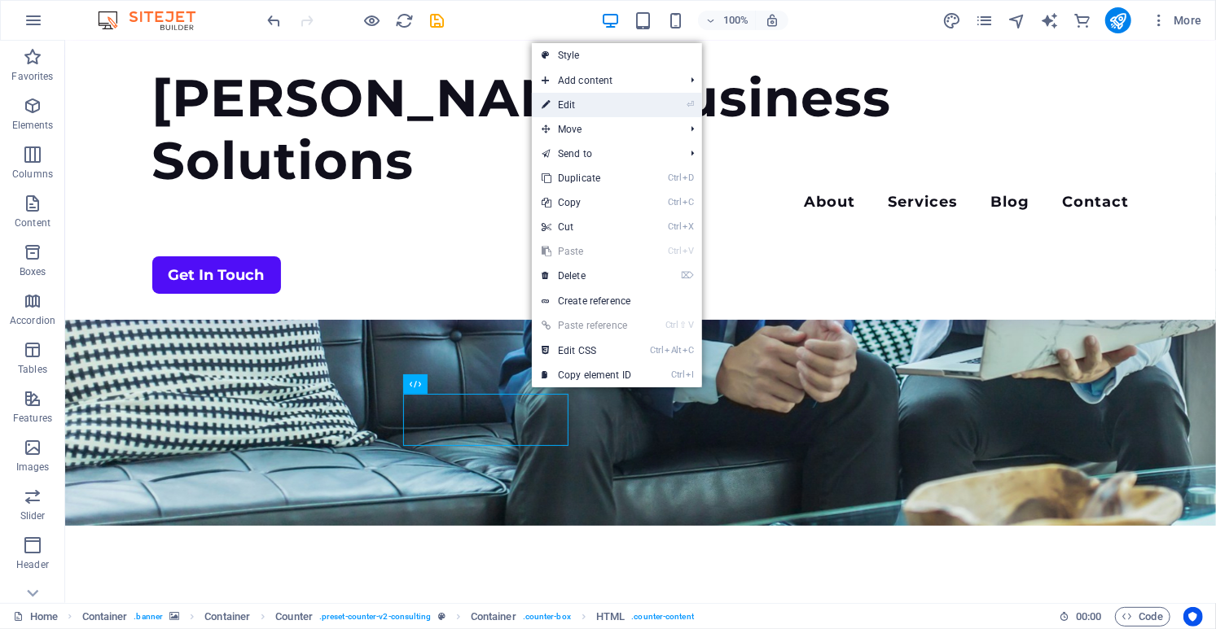
click at [581, 112] on link "⏎ Edit" at bounding box center [586, 105] width 109 height 24
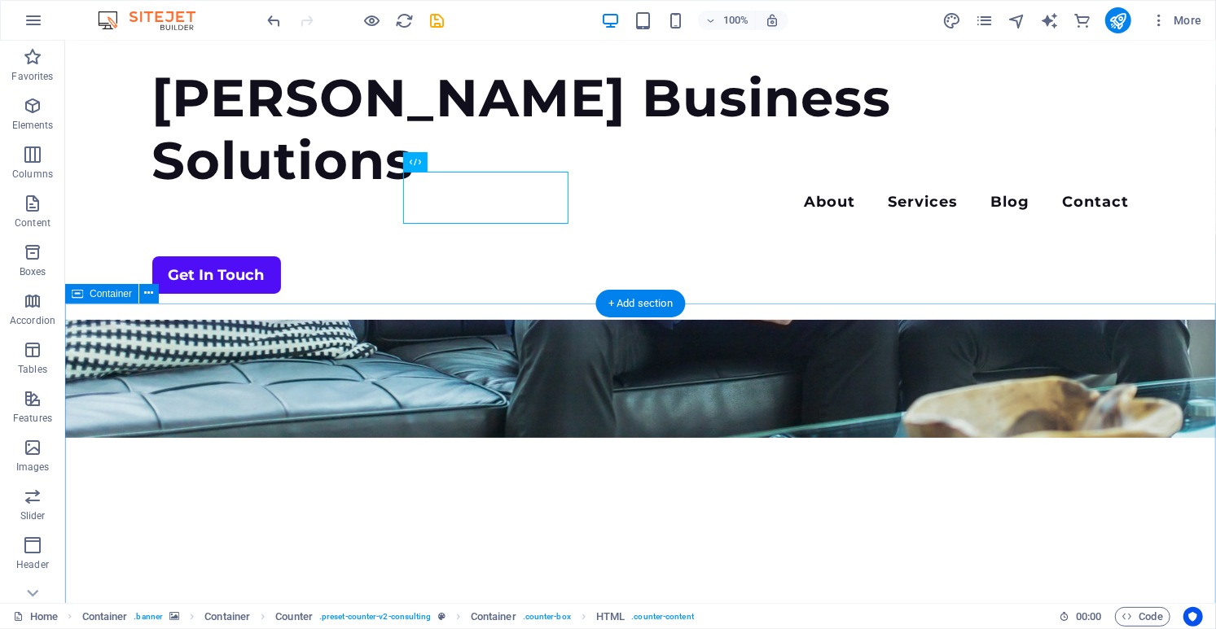
scroll to position [273, 0]
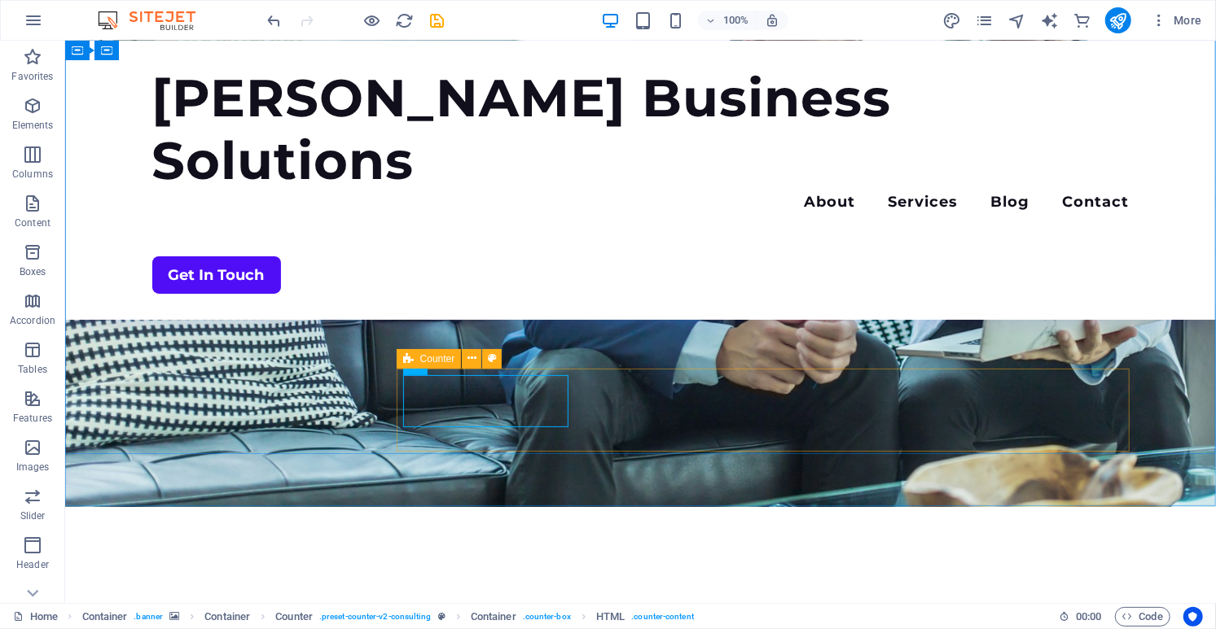
click at [432, 356] on span "Counter" at bounding box center [437, 359] width 35 height 10
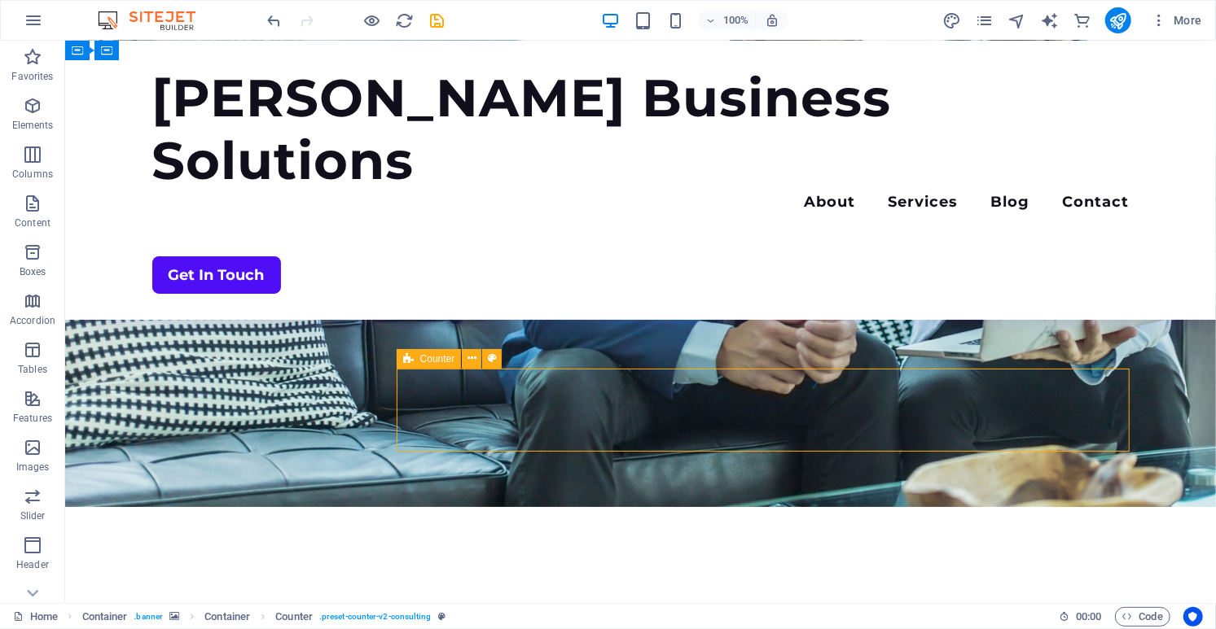
click at [414, 357] on div "Counter" at bounding box center [429, 359] width 65 height 20
click at [471, 356] on icon at bounding box center [471, 358] width 9 height 17
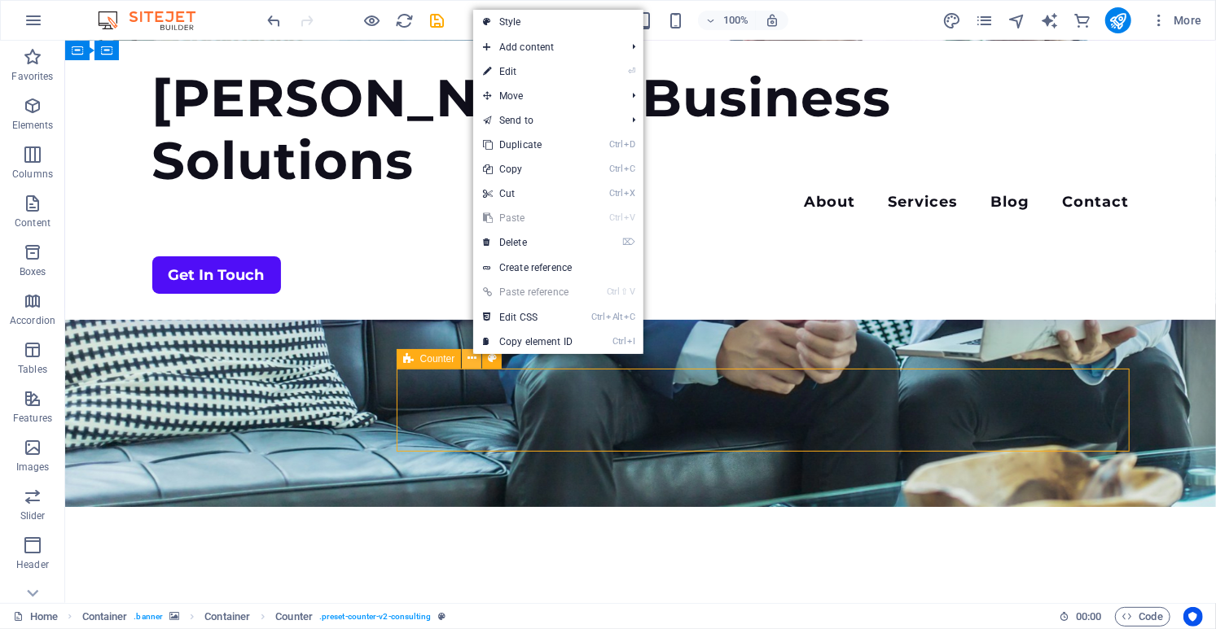
click at [471, 356] on icon at bounding box center [471, 358] width 9 height 17
click at [528, 74] on link "⏎ Edit" at bounding box center [527, 71] width 109 height 24
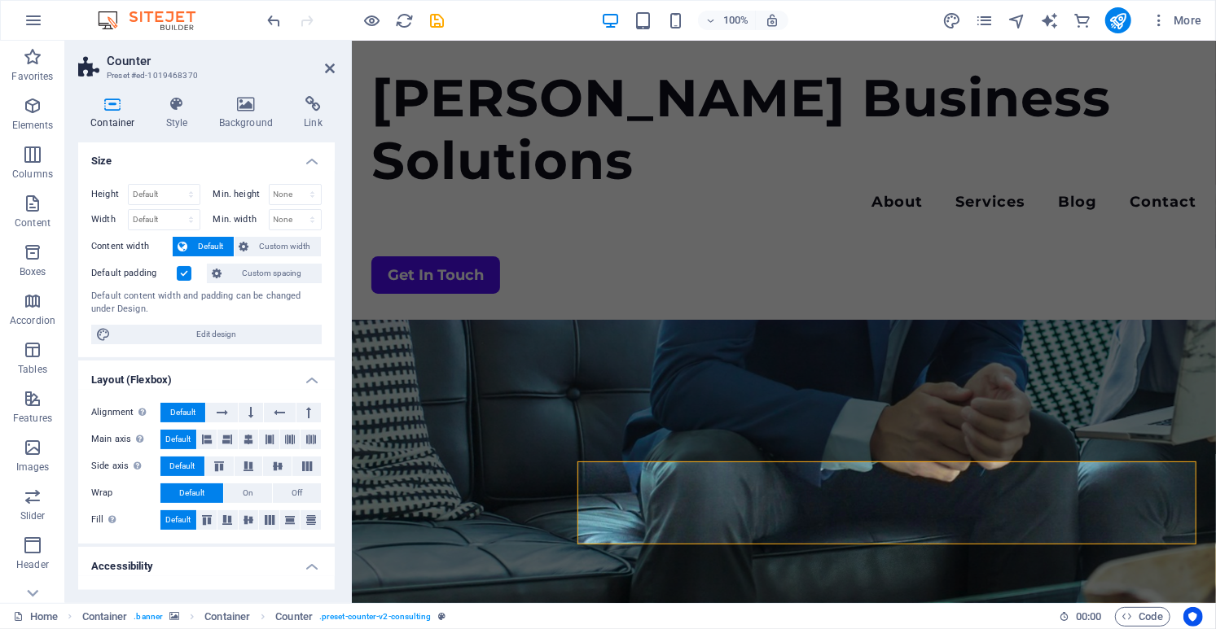
scroll to position [0, 0]
click at [180, 102] on icon at bounding box center [177, 104] width 46 height 16
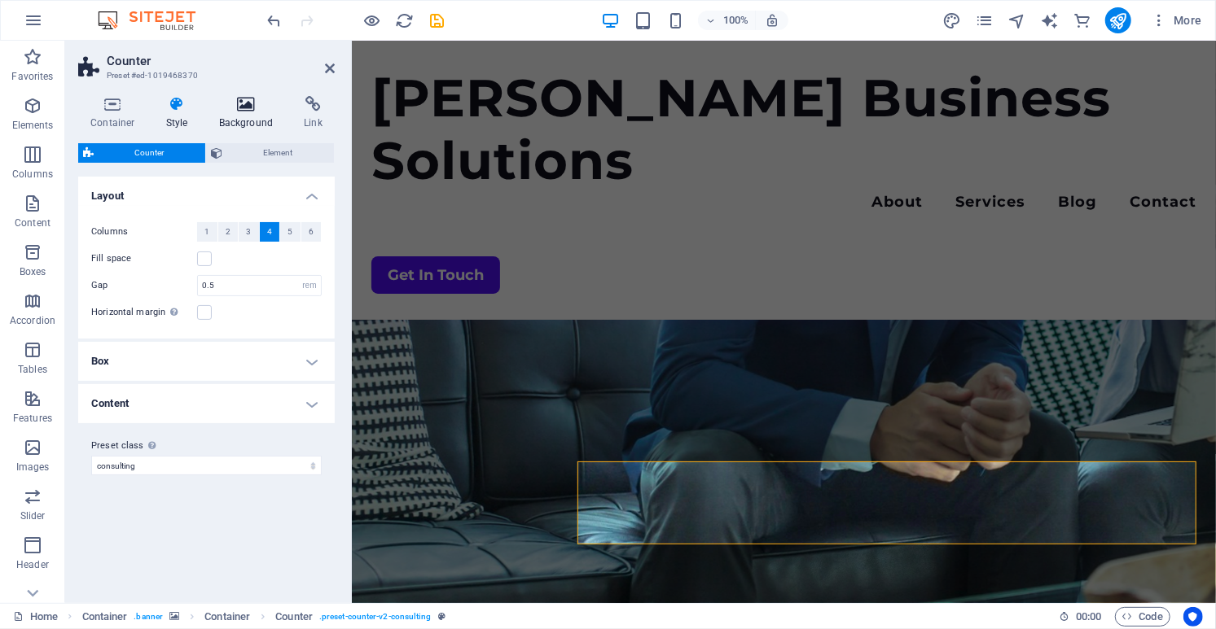
click at [235, 108] on icon at bounding box center [246, 104] width 79 height 16
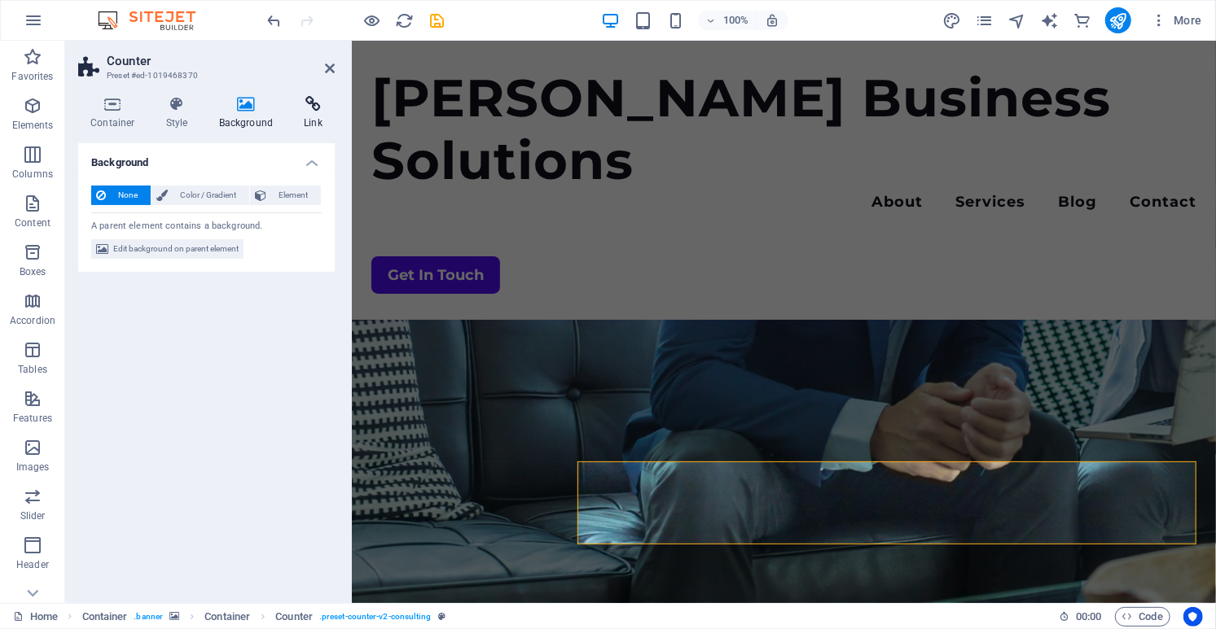
click at [299, 112] on icon at bounding box center [312, 104] width 43 height 16
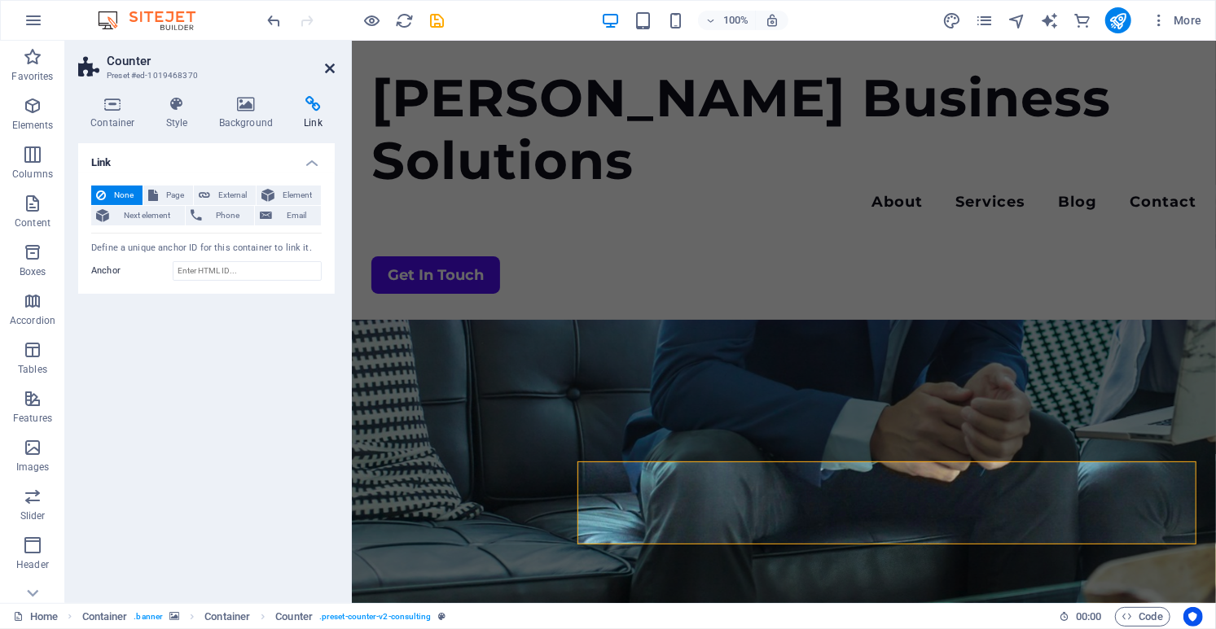
click at [331, 68] on icon at bounding box center [330, 68] width 10 height 13
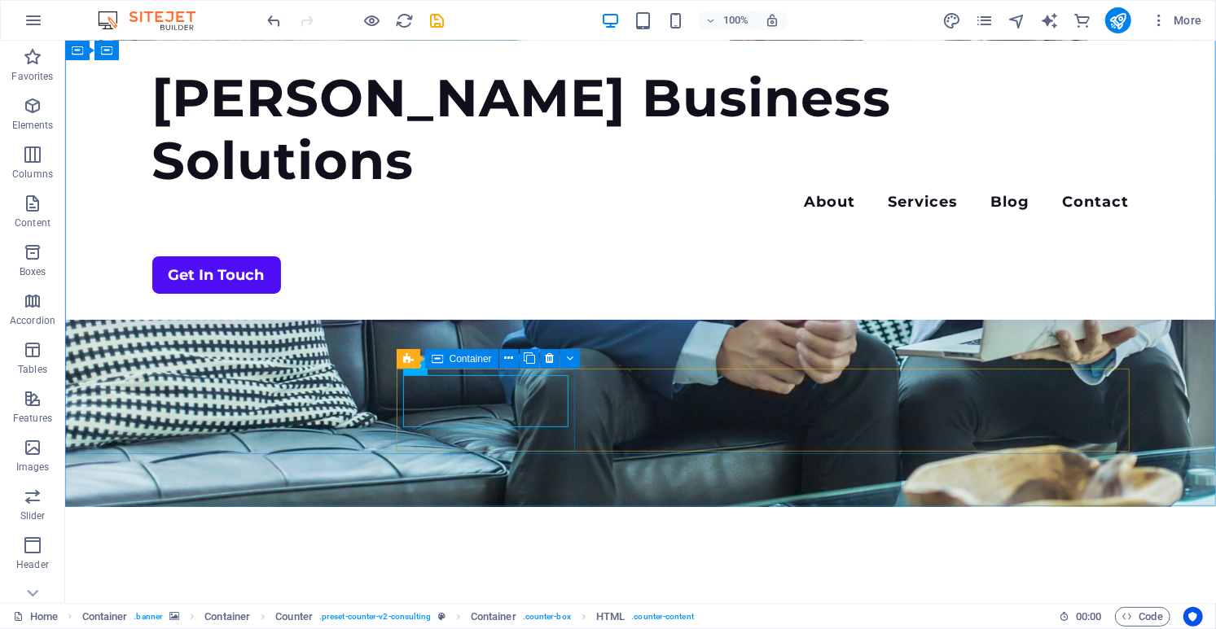
click at [449, 359] on span "Container" at bounding box center [470, 359] width 42 height 10
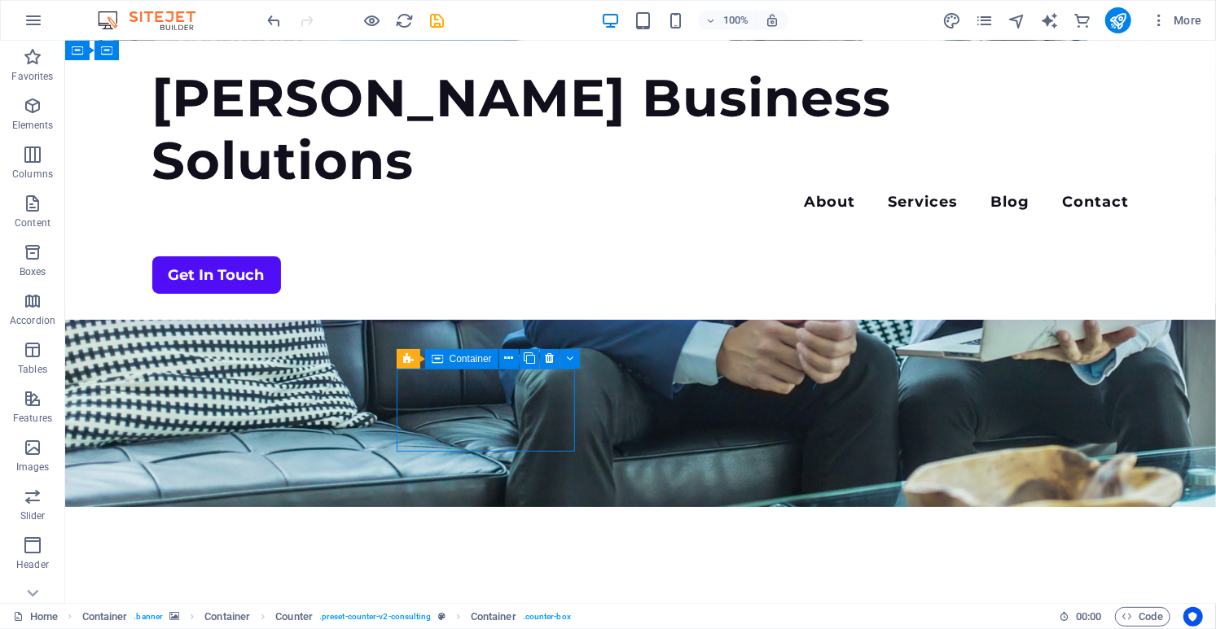
click at [462, 362] on span "Container" at bounding box center [470, 359] width 42 height 10
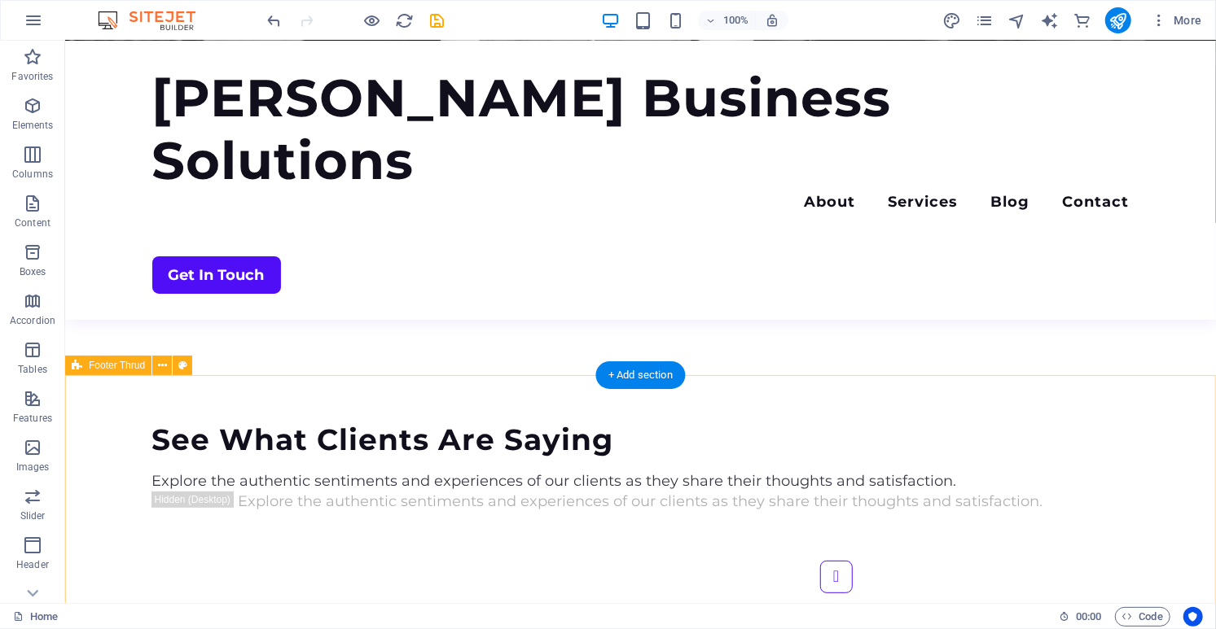
scroll to position [3886, 0]
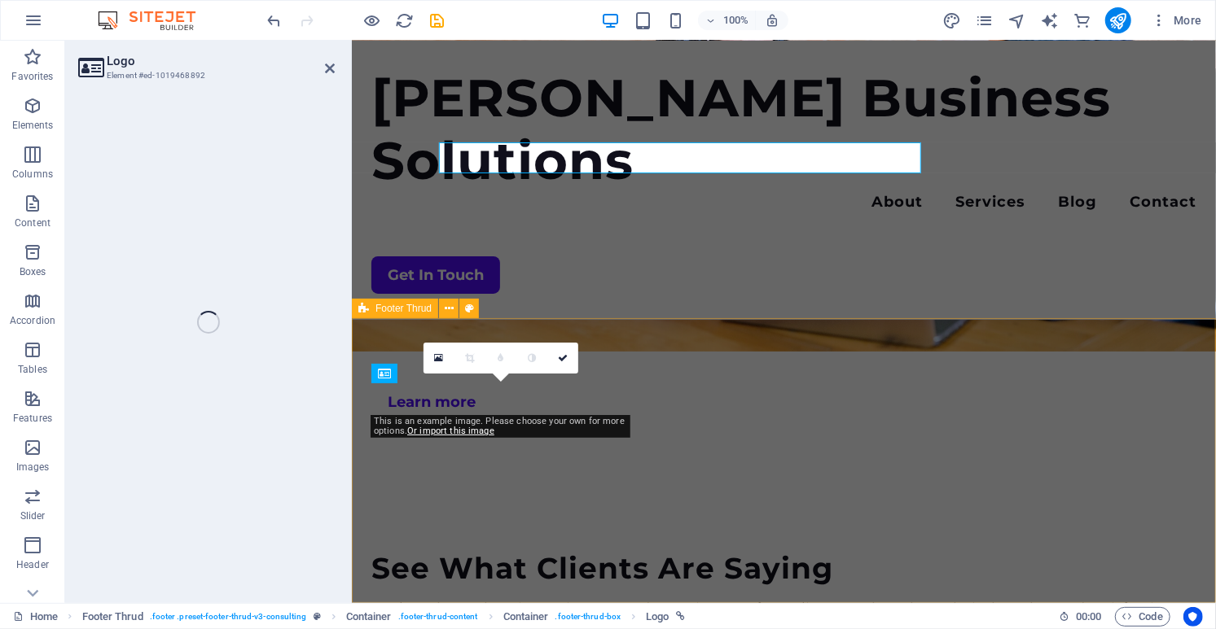
scroll to position [4127, 0]
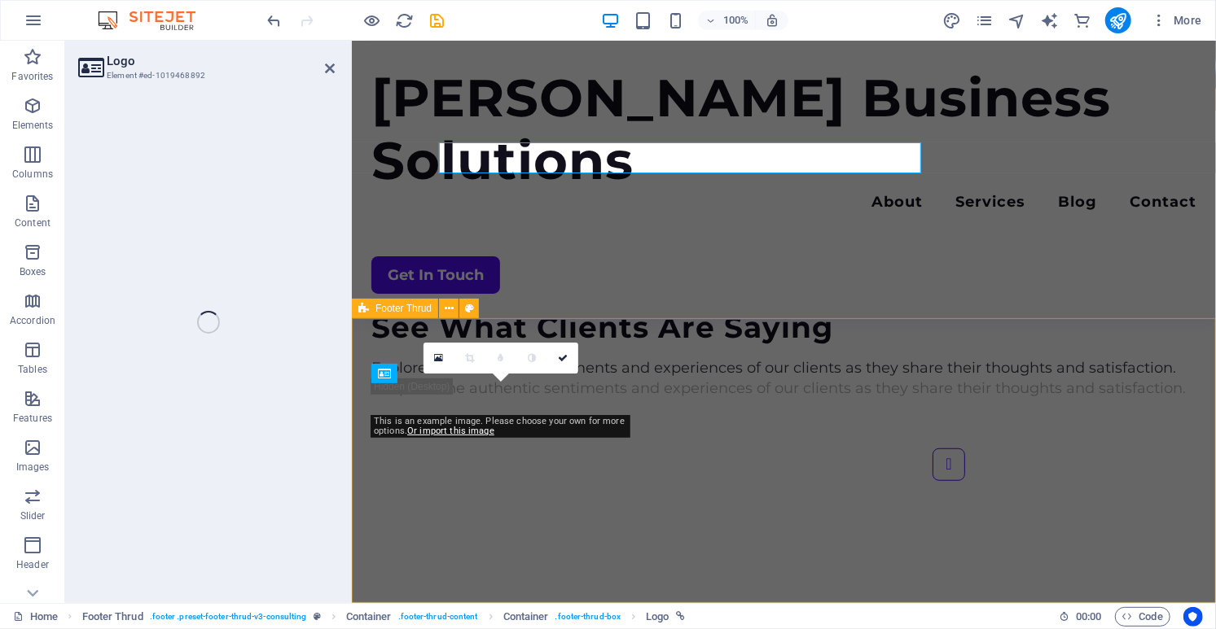
select select "px"
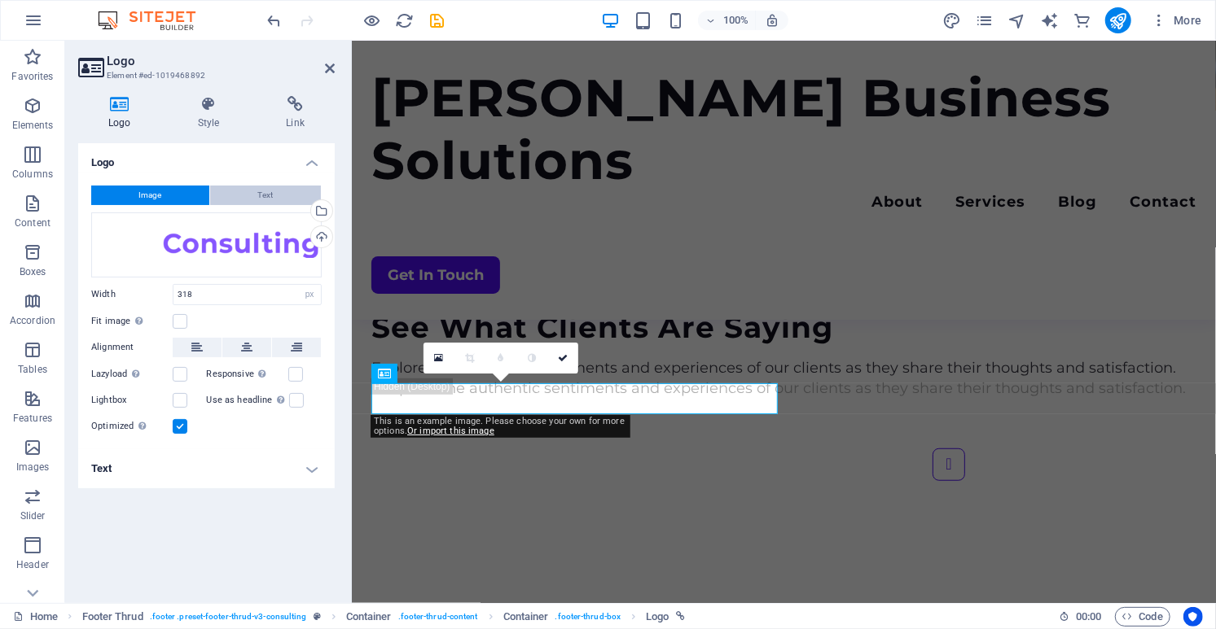
click at [256, 196] on button "Text" at bounding box center [265, 196] width 111 height 20
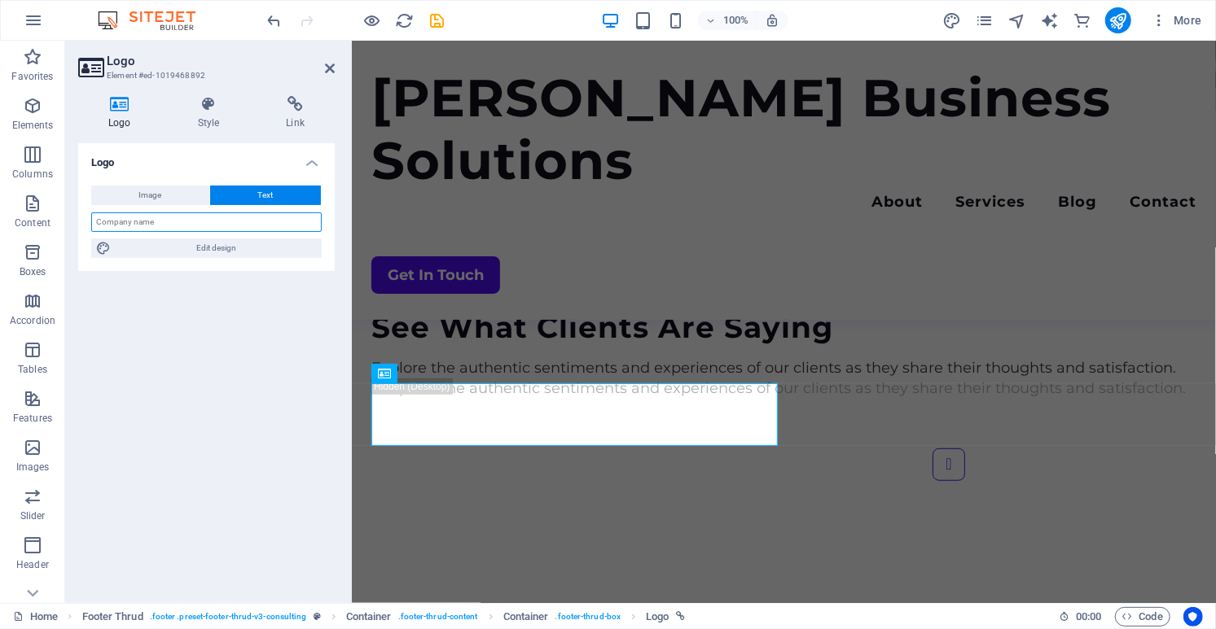
click at [189, 226] on input "text" at bounding box center [206, 223] width 230 height 20
type input "Reger Group"
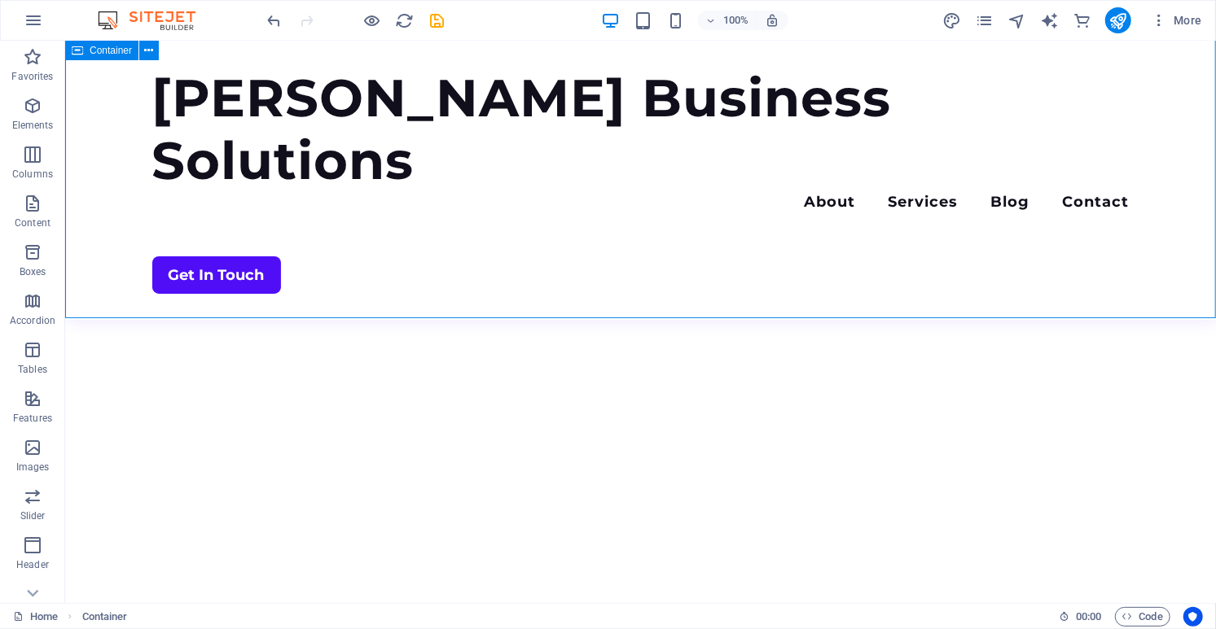
scroll to position [3886, 0]
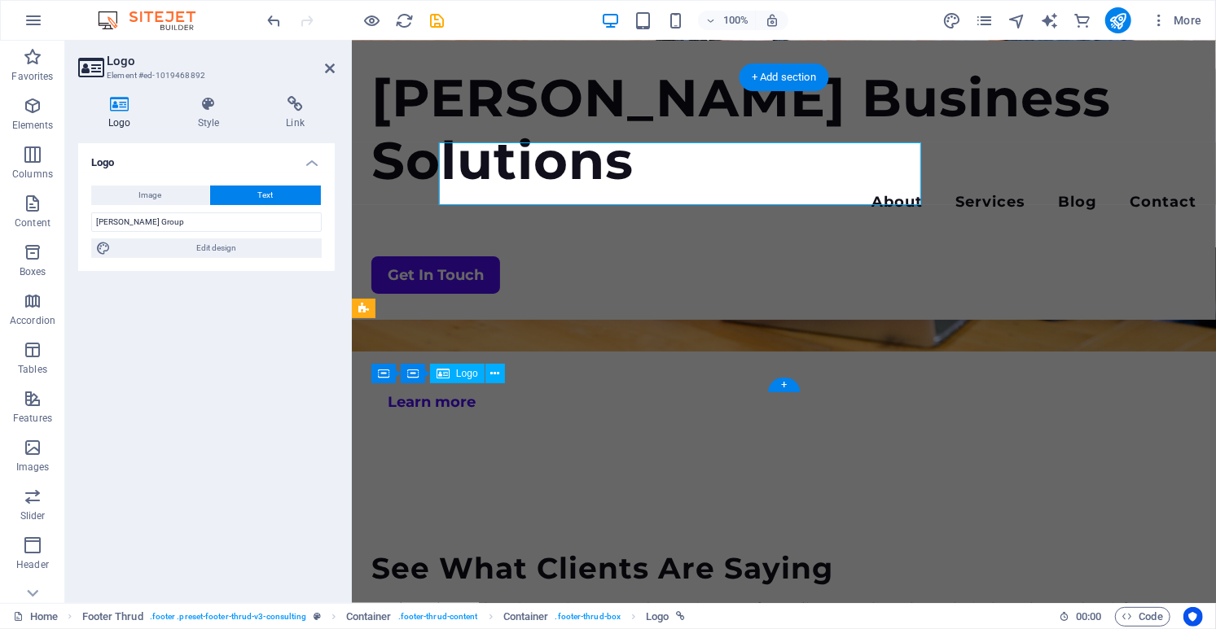
scroll to position [4127, 0]
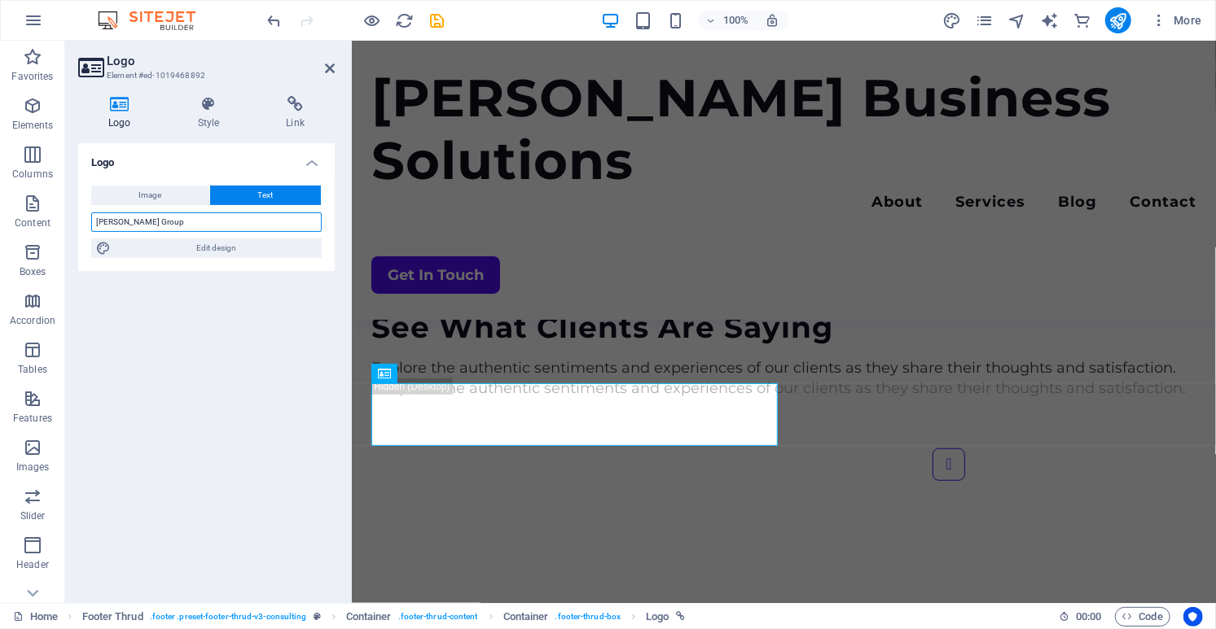
click at [196, 214] on input "Reger Group" at bounding box center [206, 223] width 230 height 20
type input "Reger"
click at [593, 189] on div "Reger Business Solutions Menu About Services Blog Contact Get In Touch" at bounding box center [783, 179] width 864 height 279
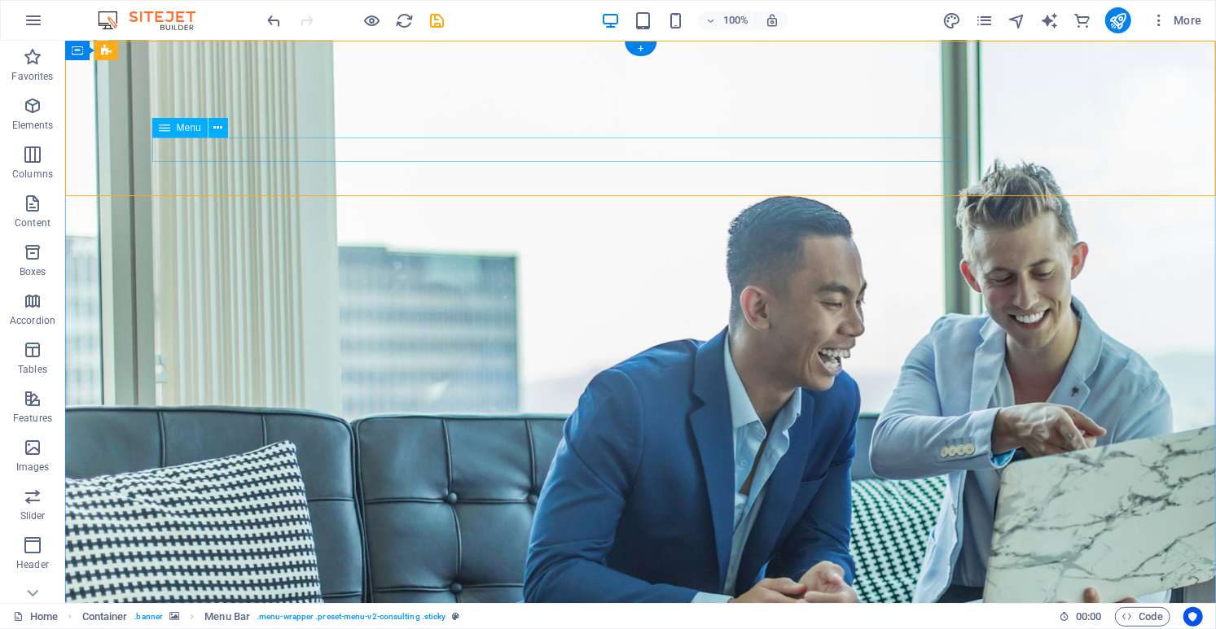
scroll to position [0, 0]
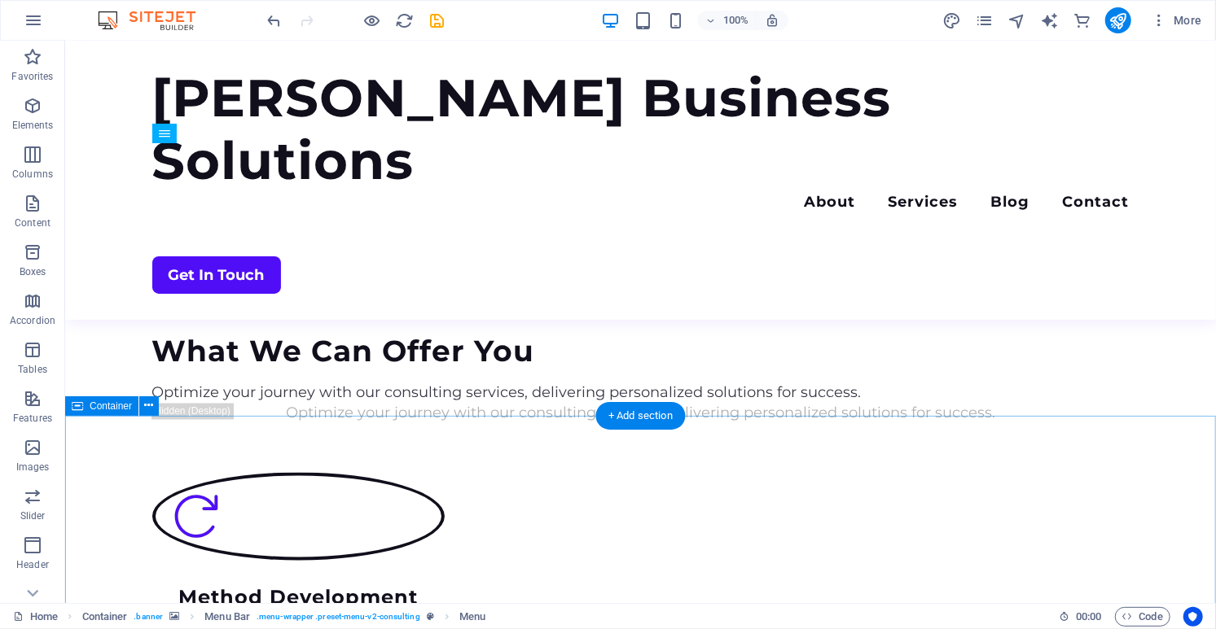
scroll to position [1524, 0]
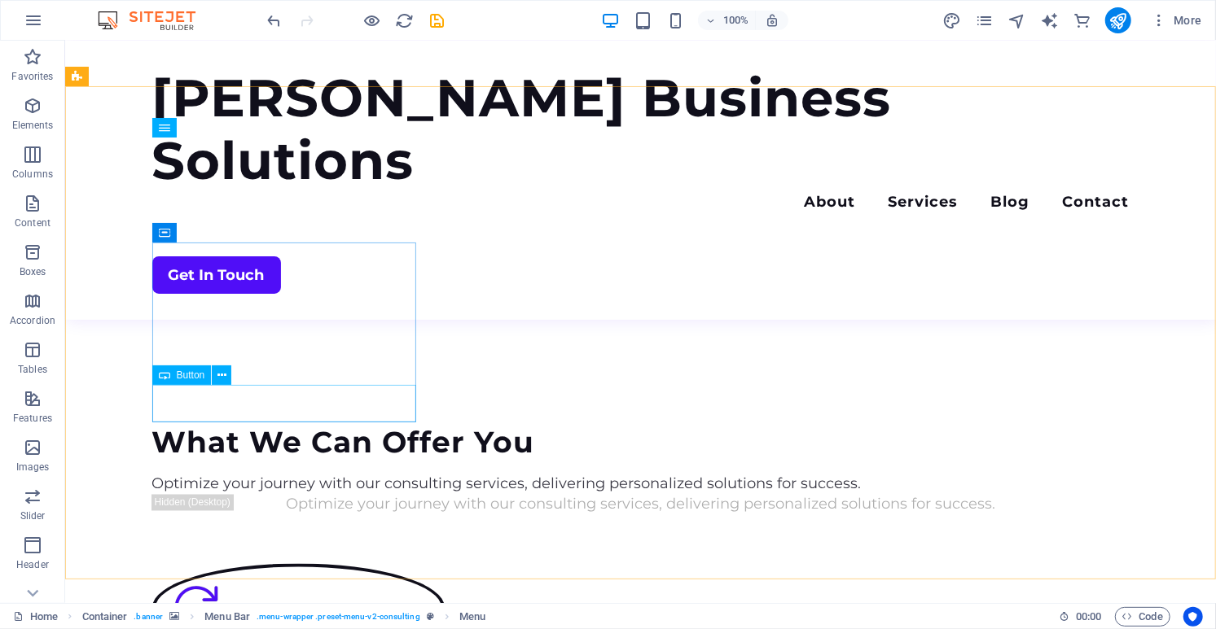
click at [188, 373] on span "Button" at bounding box center [191, 375] width 28 height 10
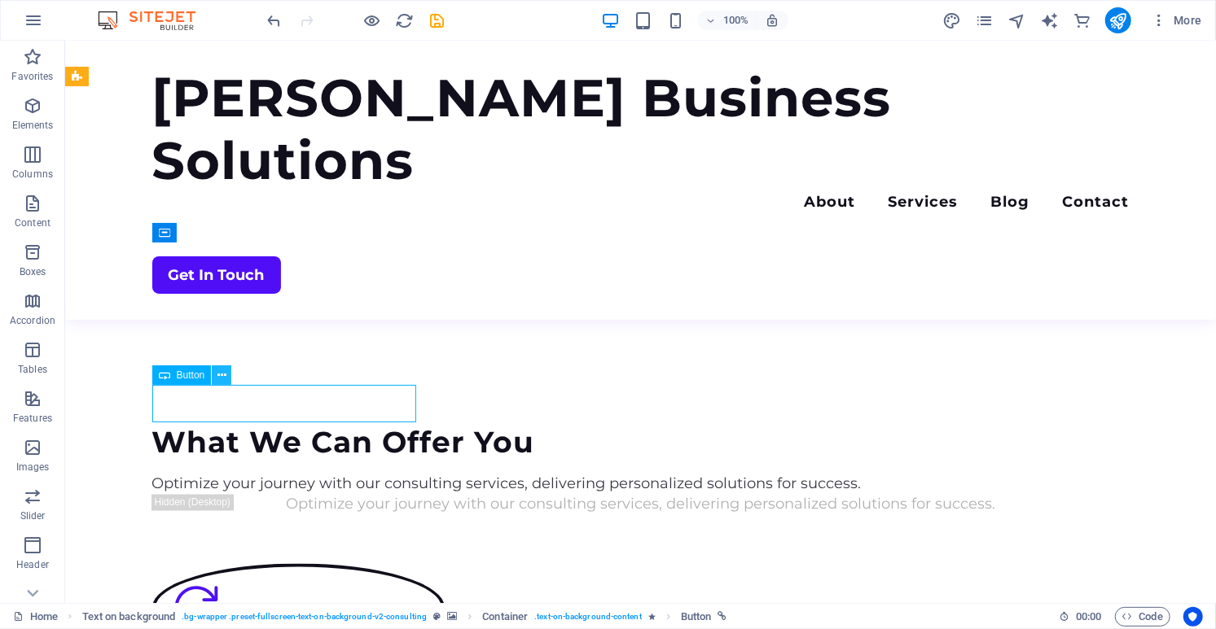
click at [221, 379] on icon at bounding box center [221, 375] width 9 height 17
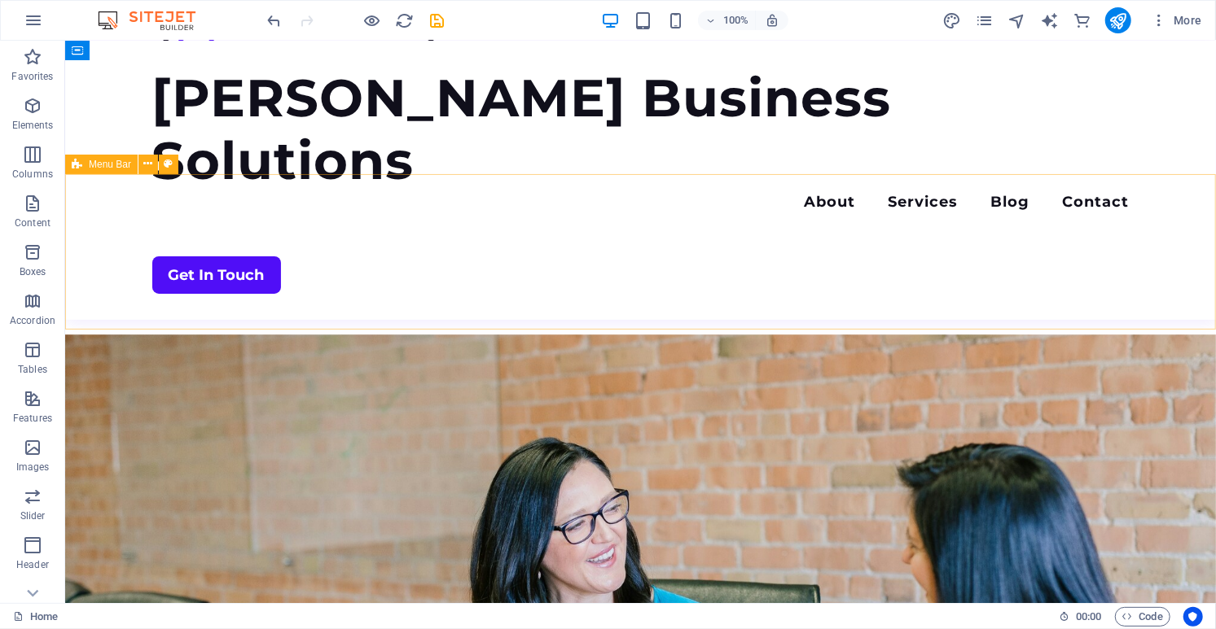
scroll to position [3071, 0]
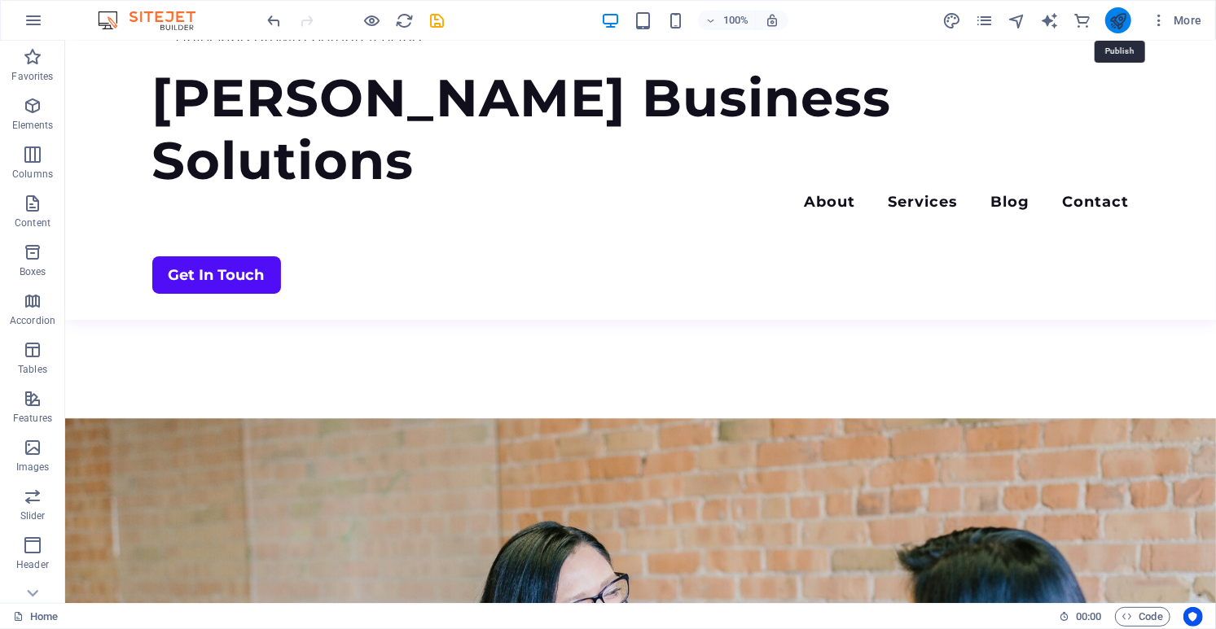
click at [1123, 22] on icon "publish" at bounding box center [1117, 20] width 19 height 19
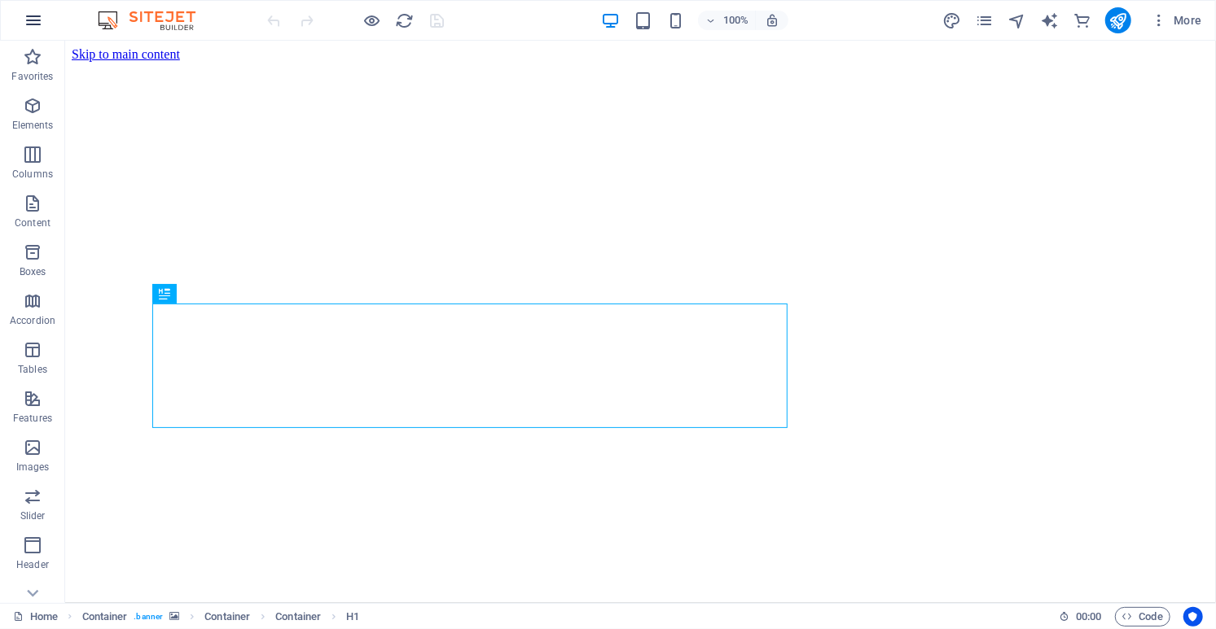
click at [27, 20] on icon "button" at bounding box center [34, 21] width 20 height 20
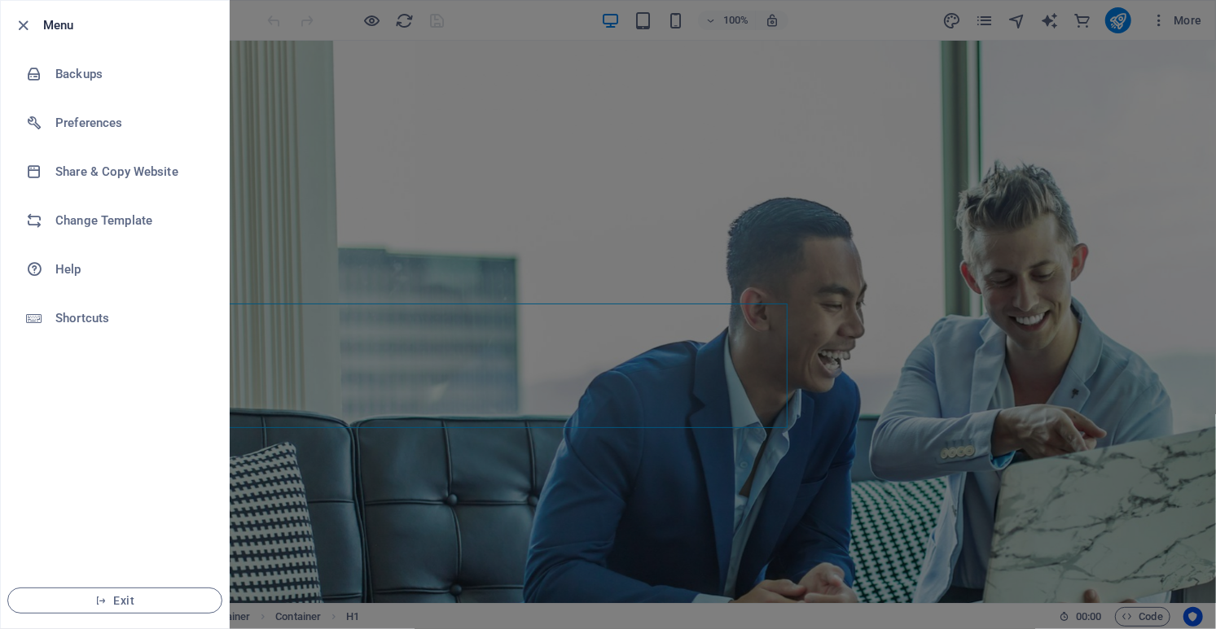
click at [541, 243] on div at bounding box center [608, 314] width 1216 height 629
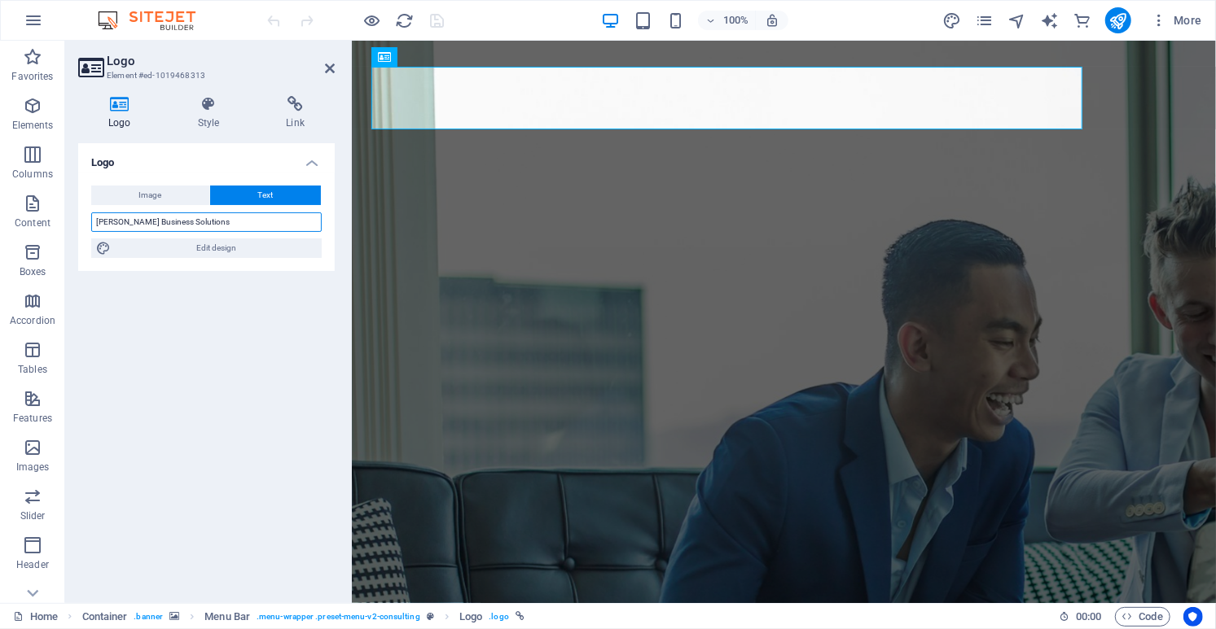
click at [210, 226] on input "[PERSON_NAME] Business Solutions" at bounding box center [206, 223] width 230 height 20
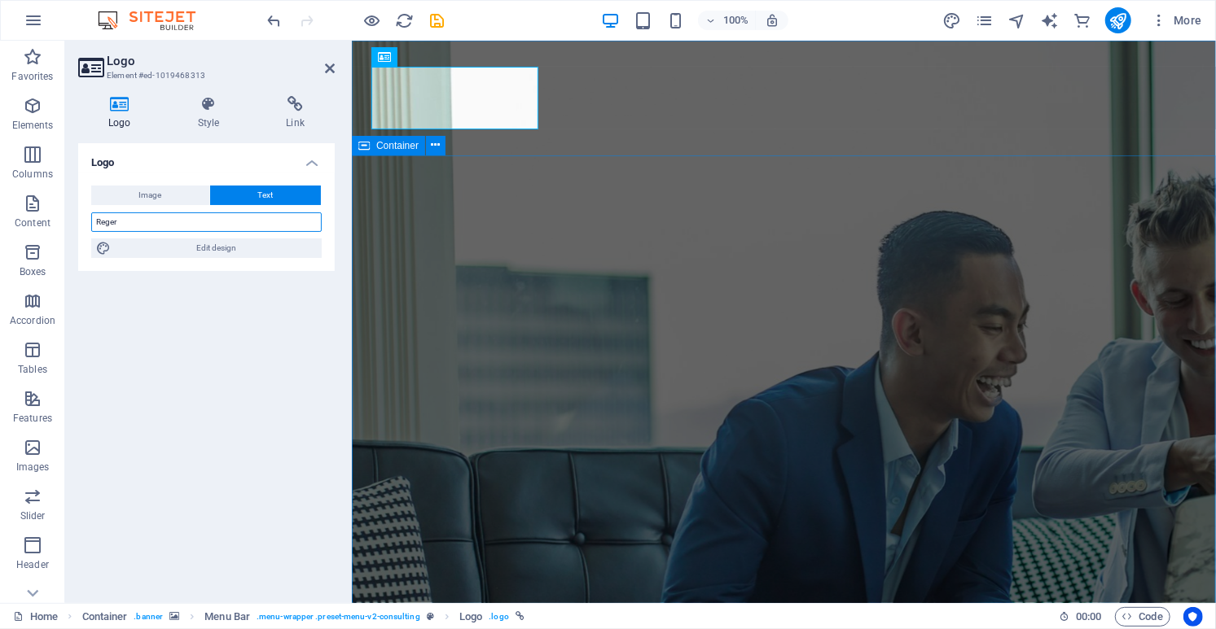
type input "Reger"
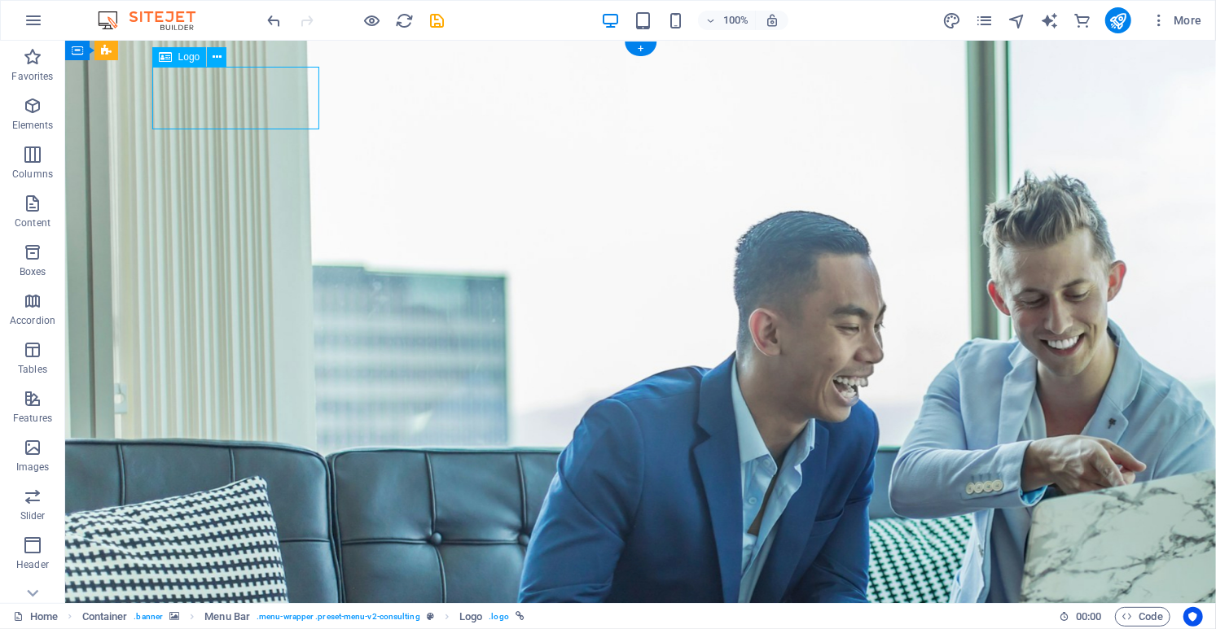
select select "px"
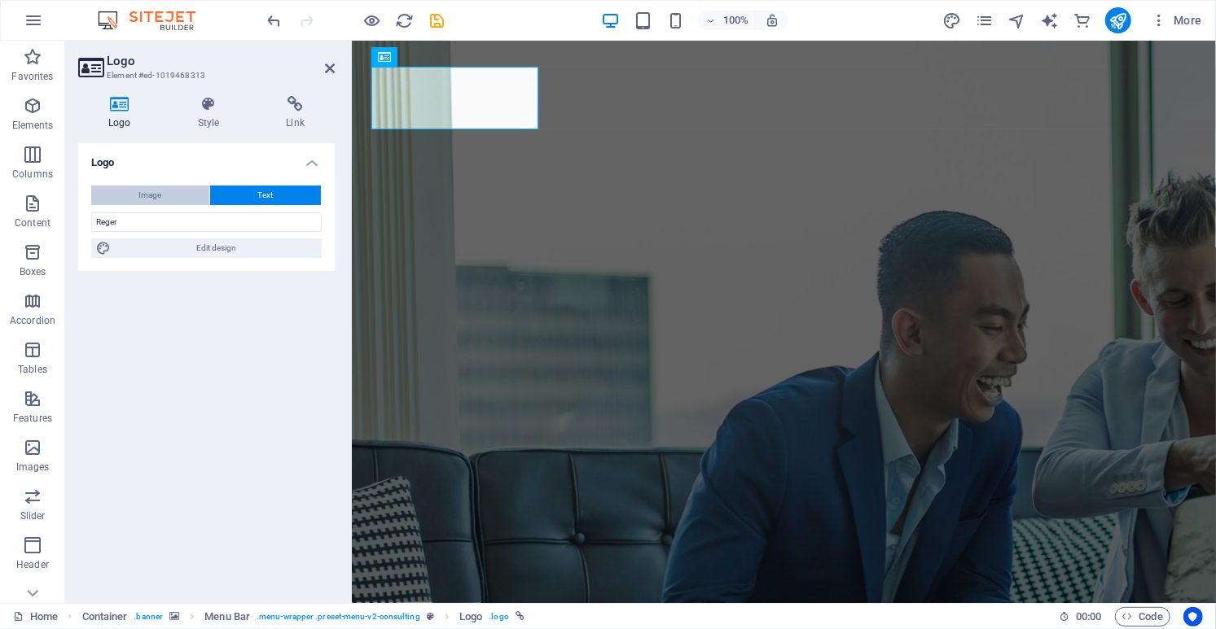
click at [136, 193] on button "Image" at bounding box center [150, 196] width 118 height 20
select select "DISABLED_OPTION_VALUE"
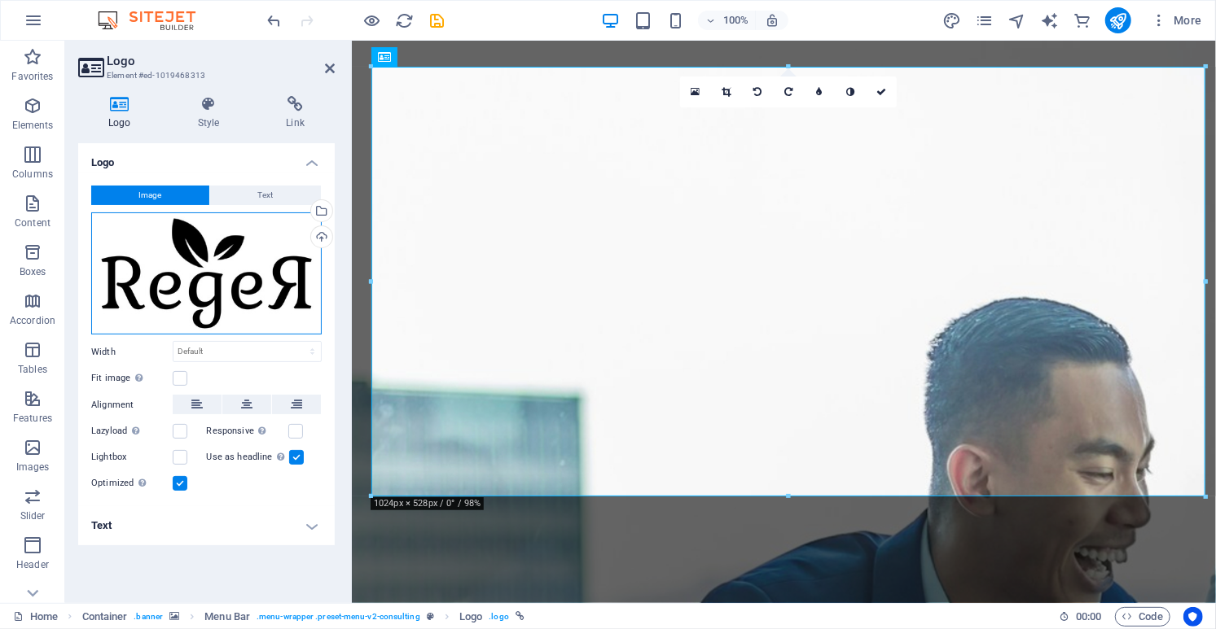
click at [189, 264] on div "Drag files here, click to choose files or select files from Files or our free s…" at bounding box center [206, 274] width 230 height 123
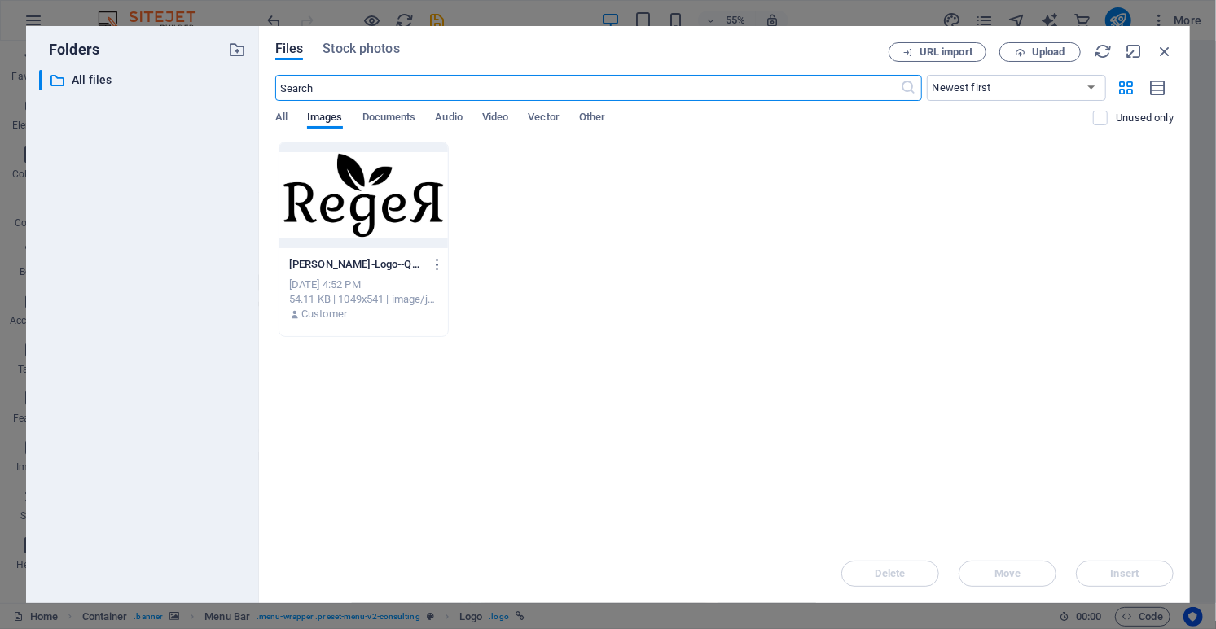
type input "`"
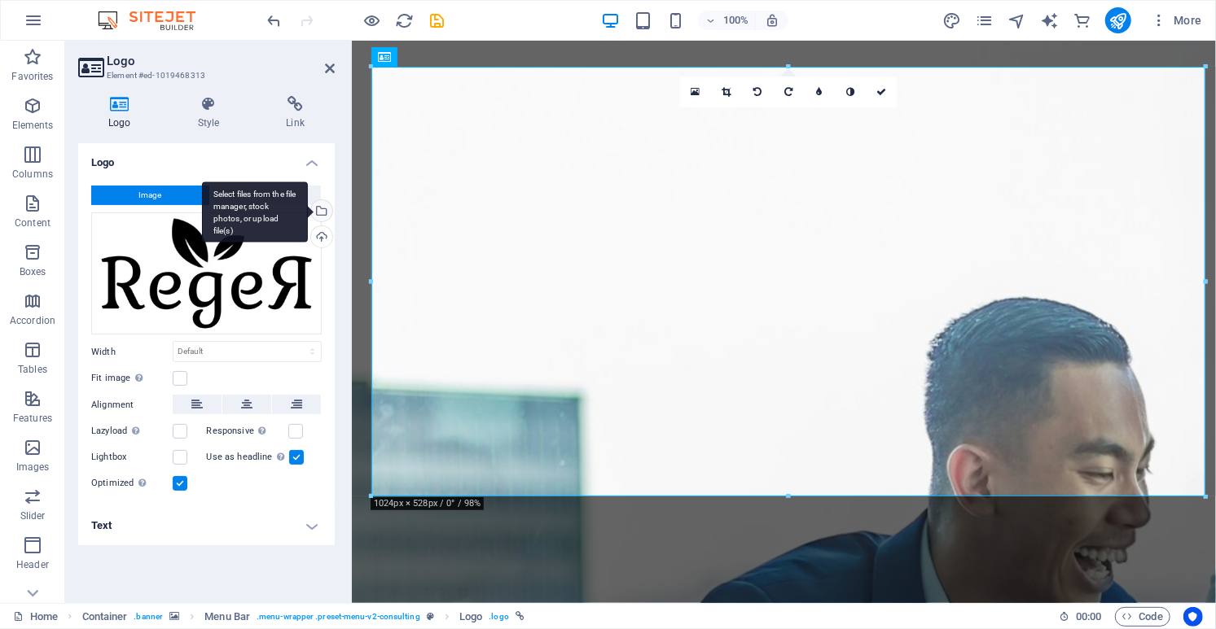
click at [266, 200] on div "Select files from the file manager, stock photos, or upload file(s)" at bounding box center [255, 212] width 106 height 61
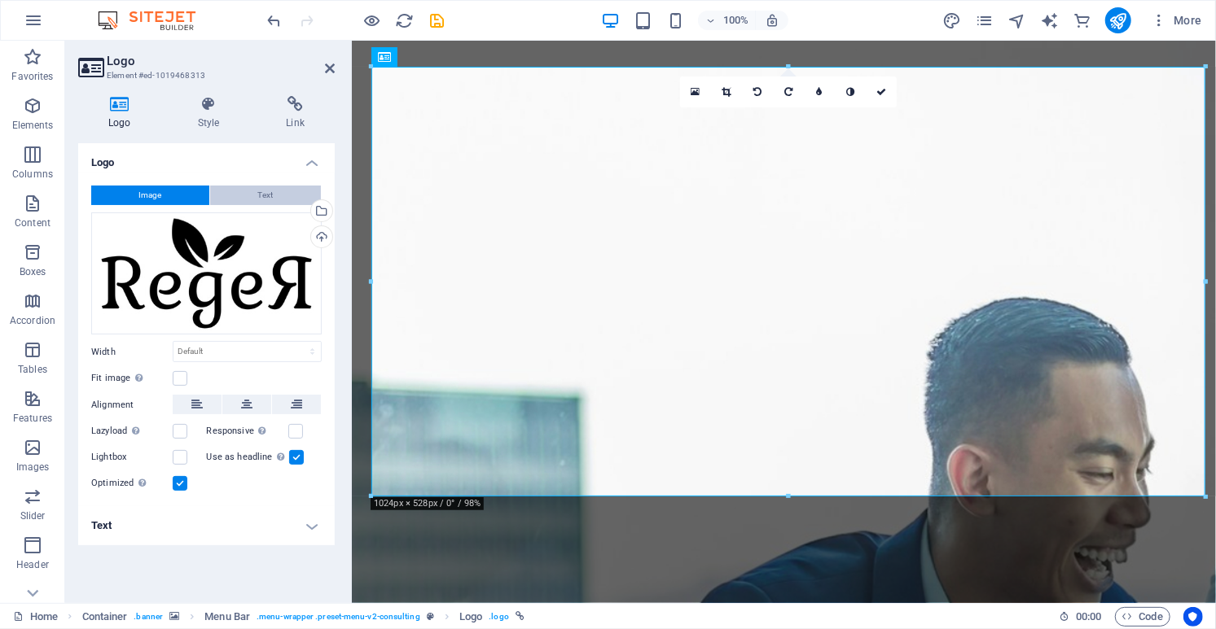
click at [274, 197] on button "Text" at bounding box center [265, 196] width 111 height 20
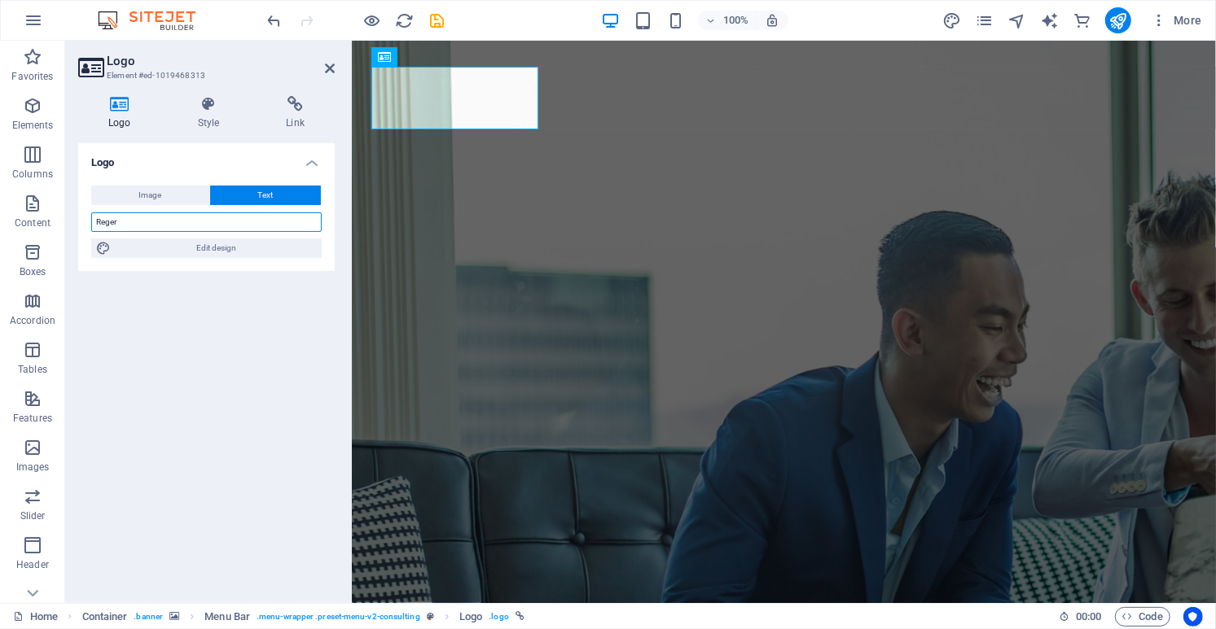
click at [165, 222] on input "Reger" at bounding box center [206, 223] width 230 height 20
click at [170, 198] on button "Image" at bounding box center [150, 196] width 118 height 20
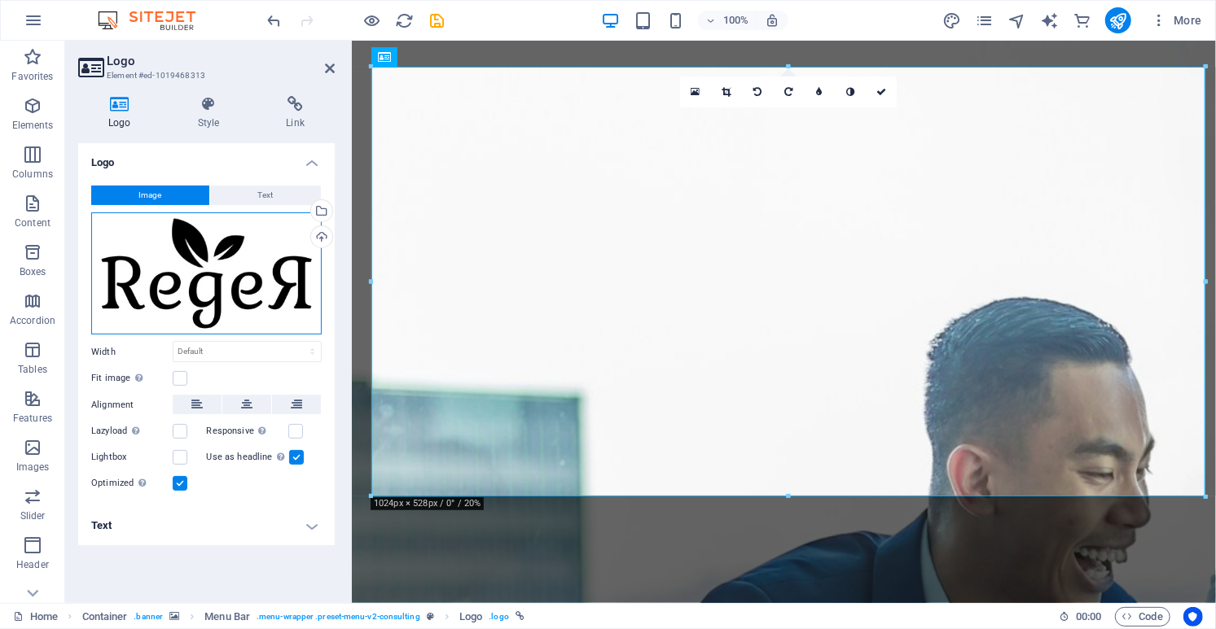
click at [166, 259] on div "Drag files here, click to choose files or select files from Files or our free s…" at bounding box center [206, 274] width 230 height 123
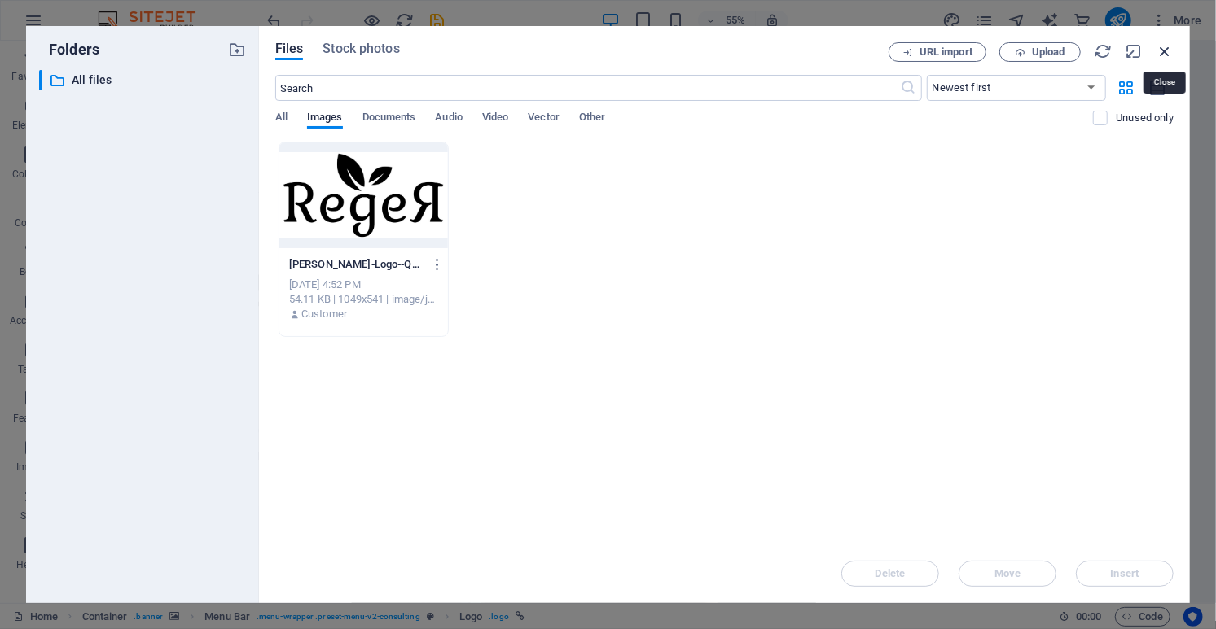
click at [1167, 55] on icon "button" at bounding box center [1164, 51] width 18 height 18
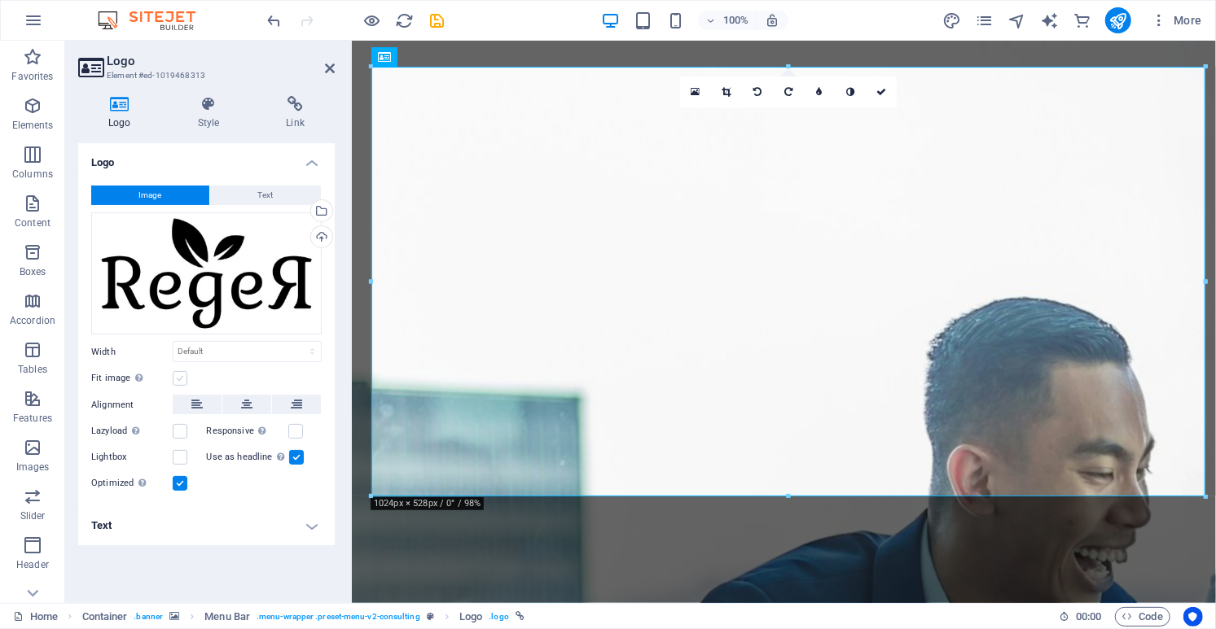
click at [180, 382] on label at bounding box center [180, 378] width 15 height 15
click at [0, 0] on input "Fit image Automatically fit image to a fixed width and height" at bounding box center [0, 0] width 0 height 0
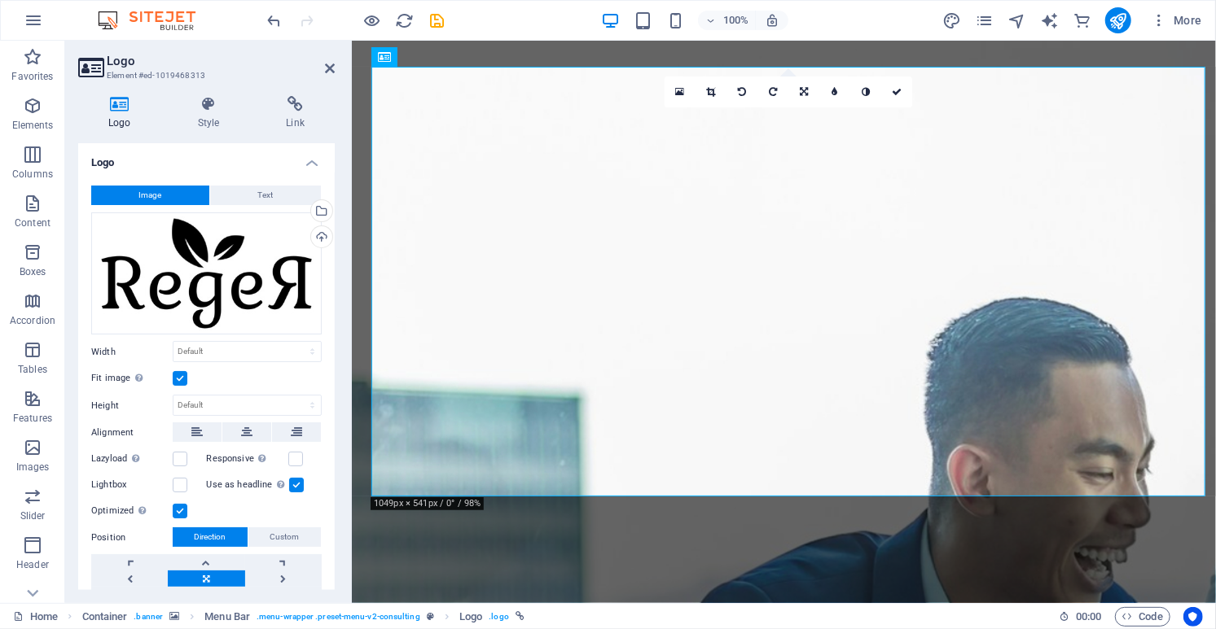
click at [180, 382] on label at bounding box center [180, 378] width 15 height 15
click at [0, 0] on input "Fit image Automatically fit image to a fixed width and height" at bounding box center [0, 0] width 0 height 0
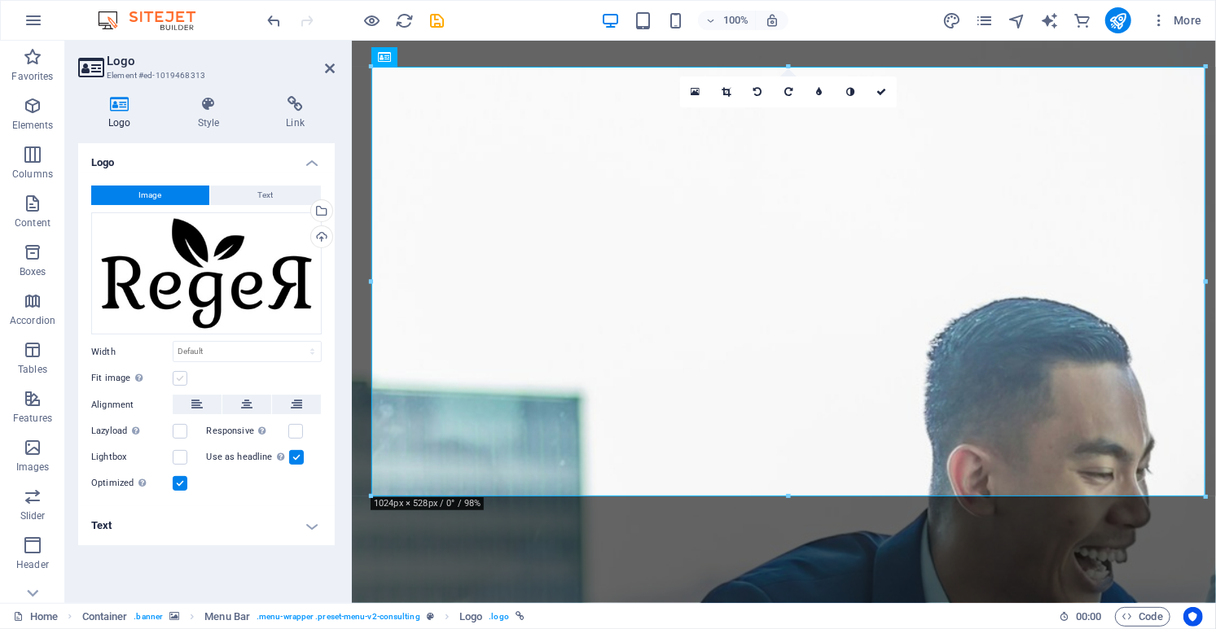
click at [180, 382] on label at bounding box center [180, 378] width 15 height 15
click at [0, 0] on input "Fit image Automatically fit image to a fixed width and height" at bounding box center [0, 0] width 0 height 0
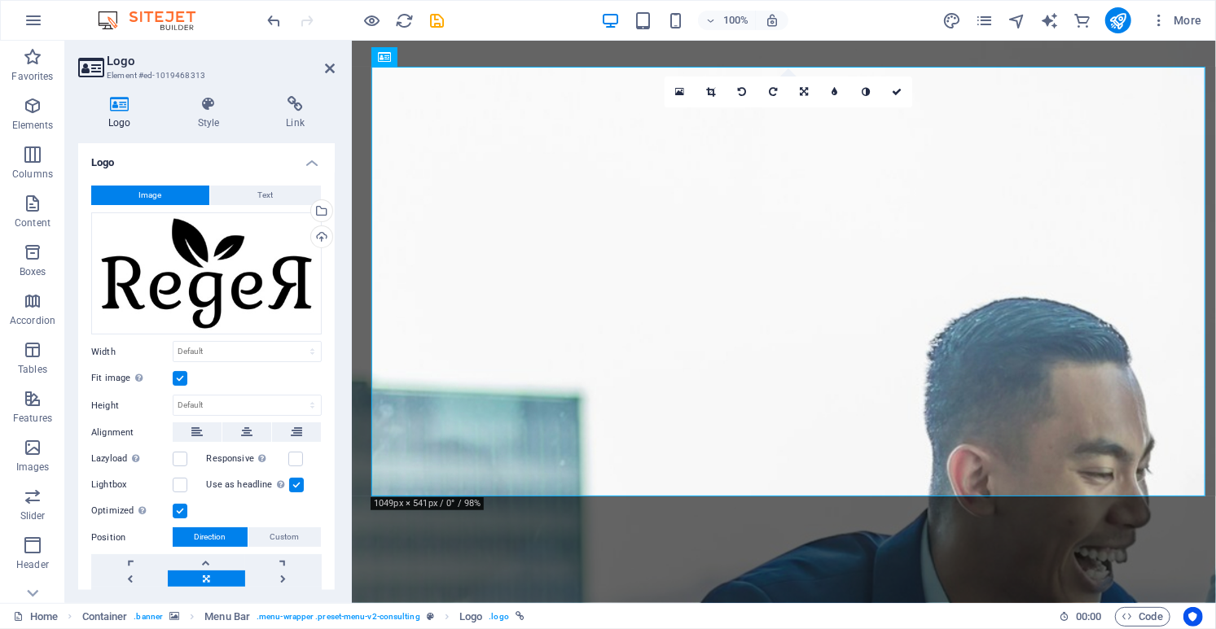
scroll to position [64, 0]
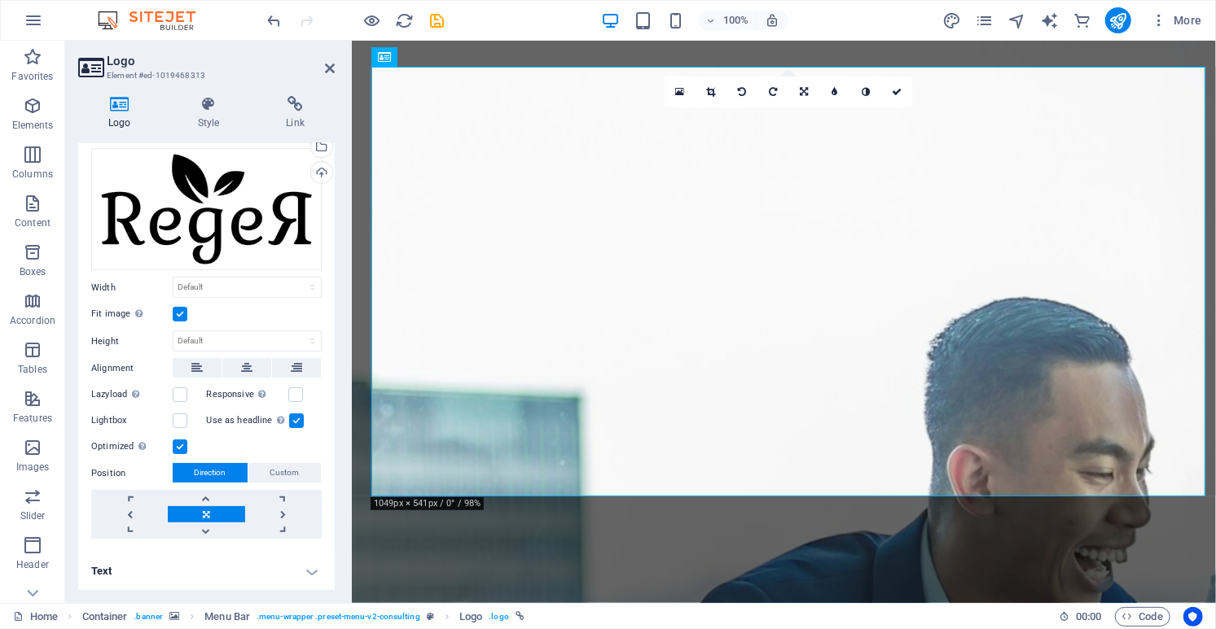
click at [302, 574] on h4 "Text" at bounding box center [206, 571] width 256 height 39
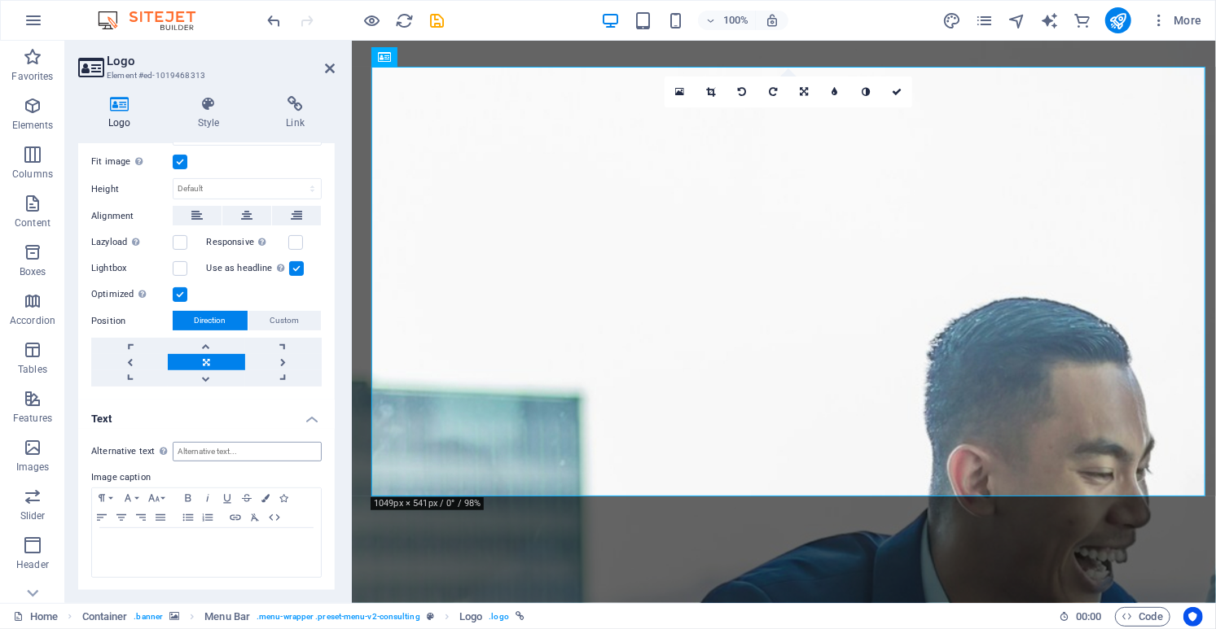
scroll to position [0, 0]
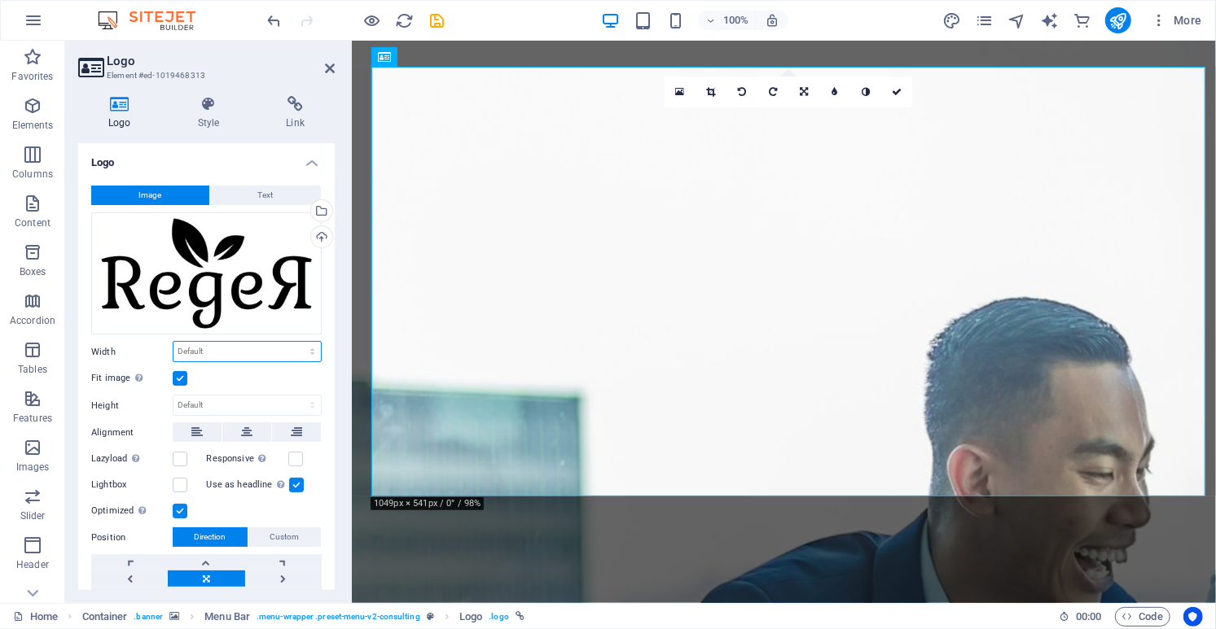
click at [173, 342] on select "Default auto px rem % em vh vw" at bounding box center [246, 352] width 147 height 20
click option "auto" at bounding box center [0, 0] width 0 height 0
select select "DISABLED_OPTION_VALUE"
click at [274, 193] on button "Text" at bounding box center [265, 196] width 111 height 20
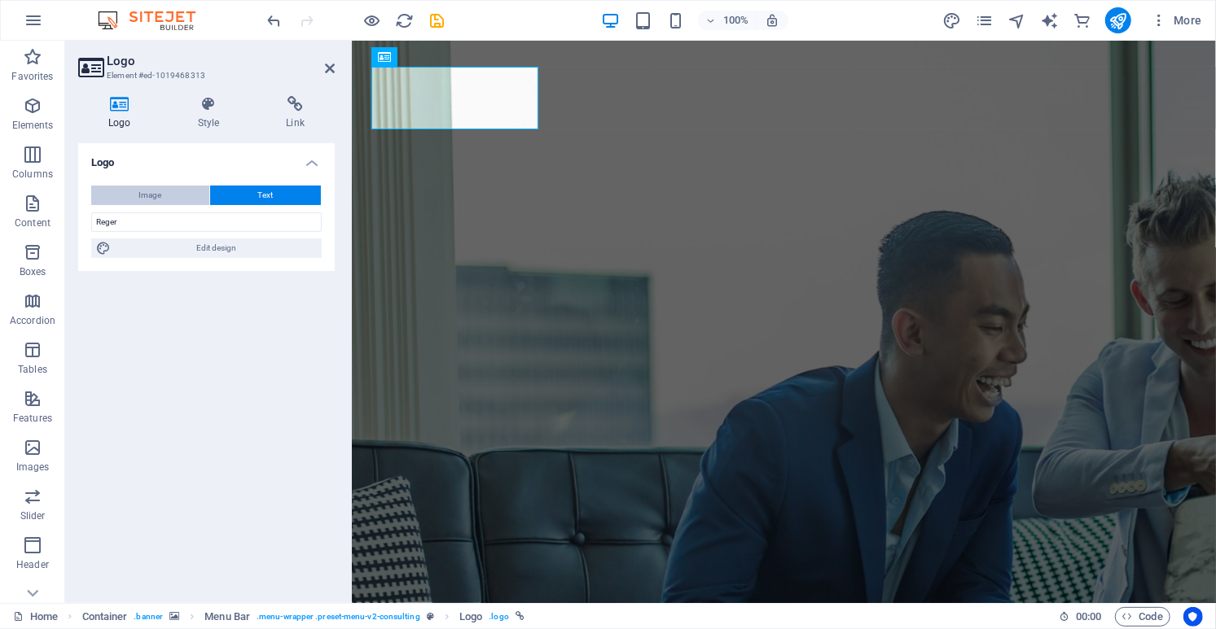
click at [146, 188] on span "Image" at bounding box center [150, 196] width 23 height 20
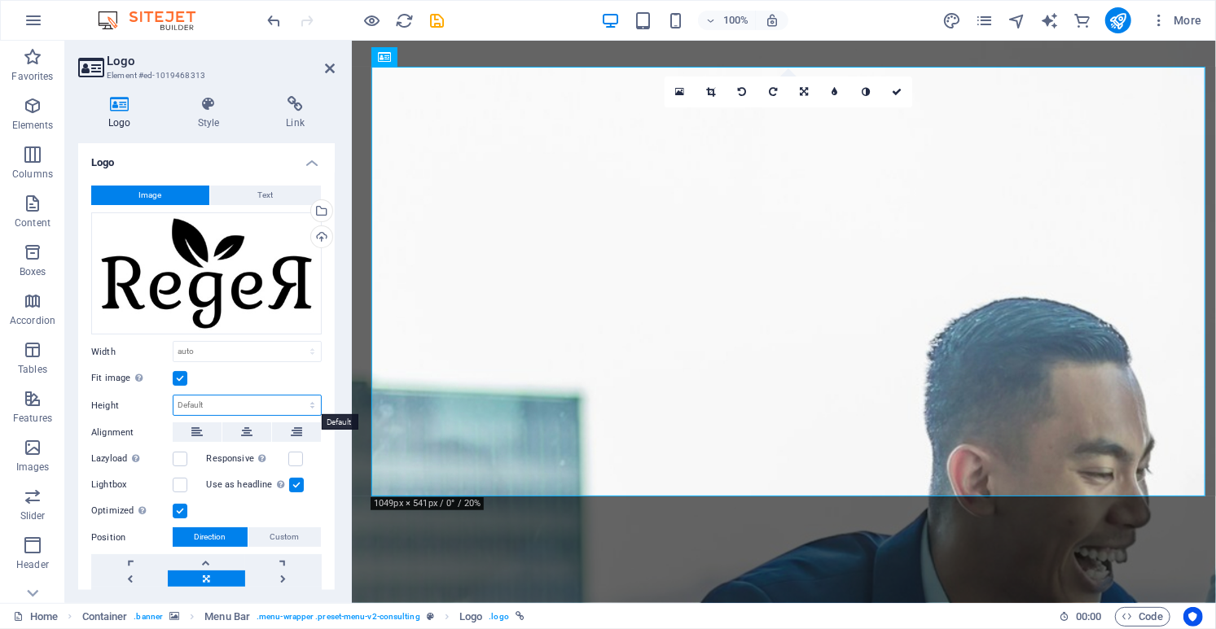
click at [173, 396] on select "Default auto px" at bounding box center [246, 406] width 147 height 20
click option "auto" at bounding box center [0, 0] width 0 height 0
select select "DISABLED_OPTION_VALUE"
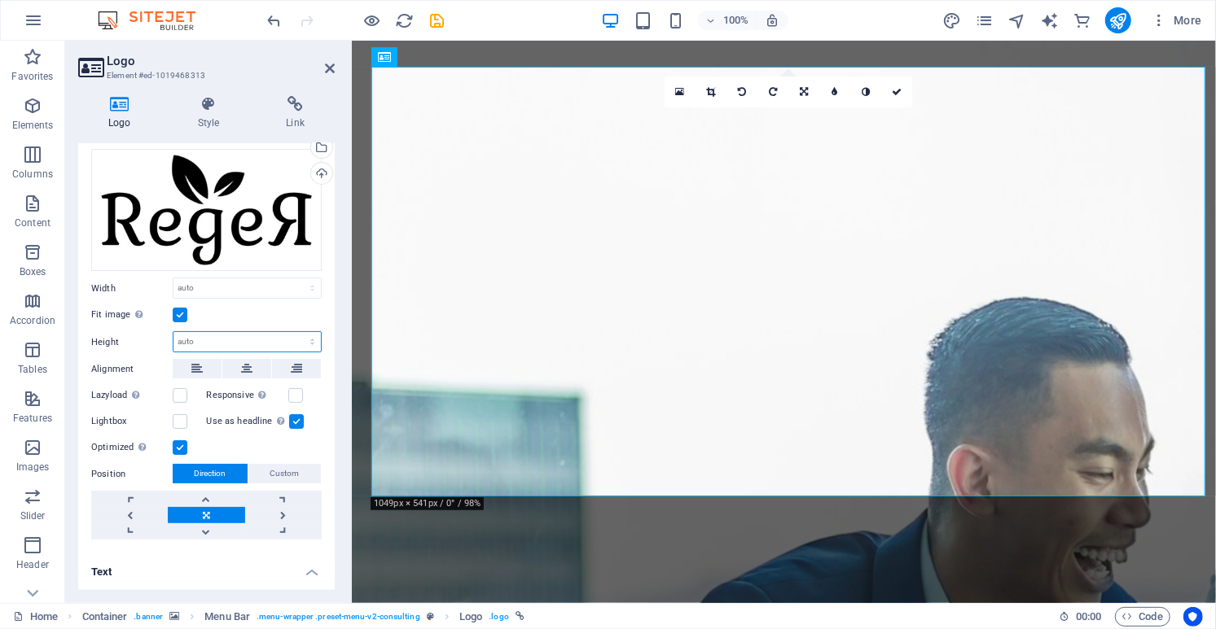
scroll to position [78, 0]
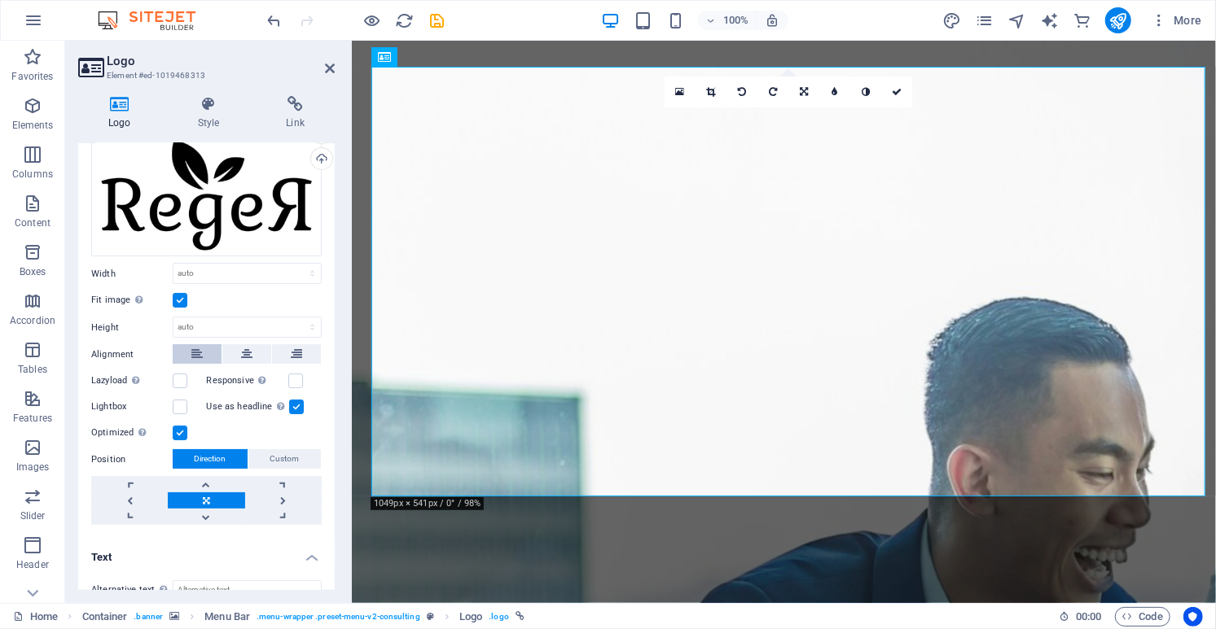
click at [194, 353] on icon at bounding box center [196, 354] width 11 height 20
click at [242, 353] on icon at bounding box center [246, 354] width 11 height 20
click at [279, 349] on button at bounding box center [296, 354] width 49 height 20
click at [243, 356] on icon at bounding box center [246, 354] width 11 height 20
click at [181, 375] on label at bounding box center [180, 381] width 15 height 15
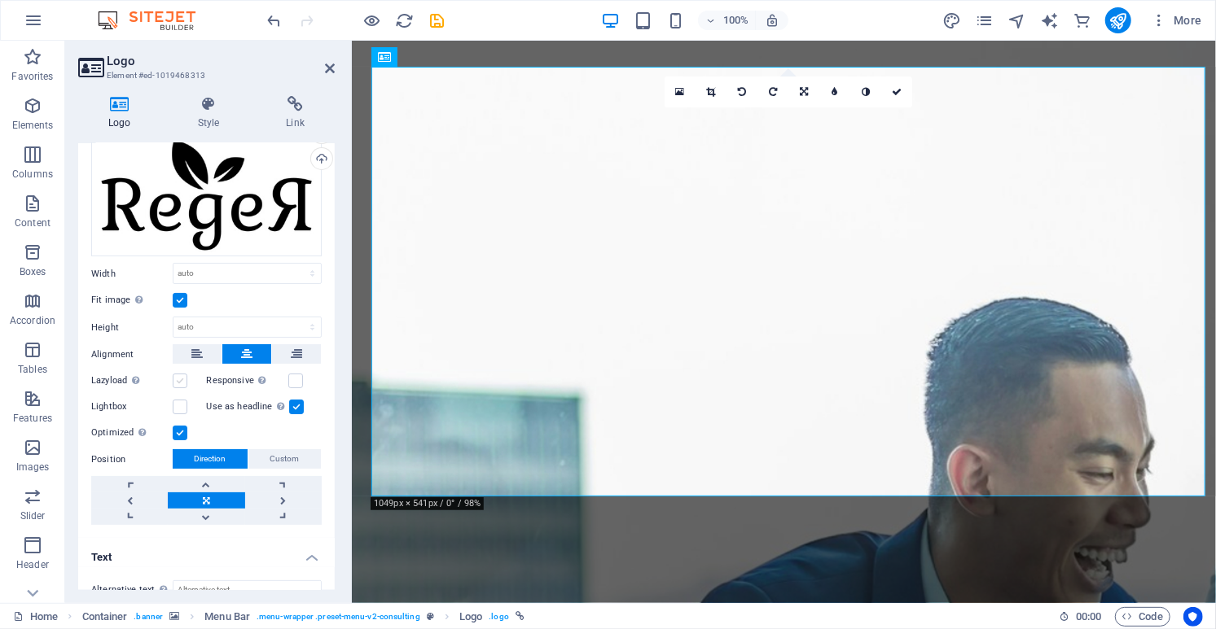
click at [0, 0] on input "Lazyload Loading images after the page loads improves page speed." at bounding box center [0, 0] width 0 height 0
click at [177, 405] on label at bounding box center [180, 407] width 15 height 15
click at [0, 0] on input "Lightbox" at bounding box center [0, 0] width 0 height 0
click at [300, 380] on label at bounding box center [295, 381] width 15 height 15
click at [0, 0] on input "Responsive Automatically load retina image and smartphone optimized sizes." at bounding box center [0, 0] width 0 height 0
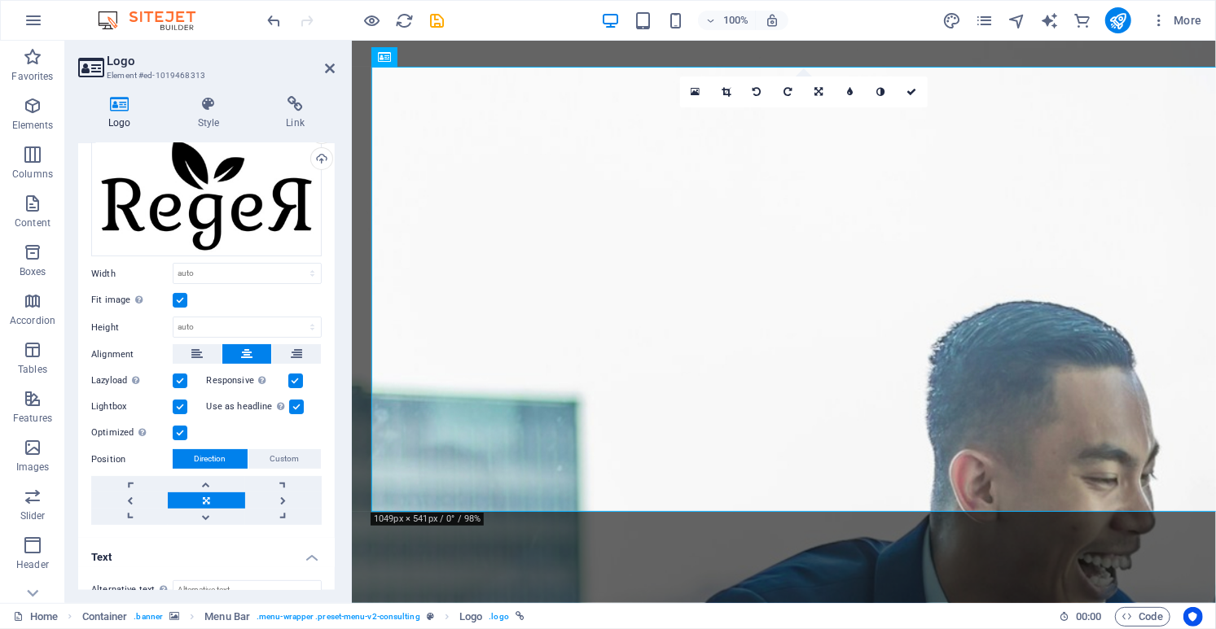
click at [300, 380] on label at bounding box center [295, 381] width 15 height 15
click at [0, 0] on input "Responsive Automatically load retina image and smartphone optimized sizes." at bounding box center [0, 0] width 0 height 0
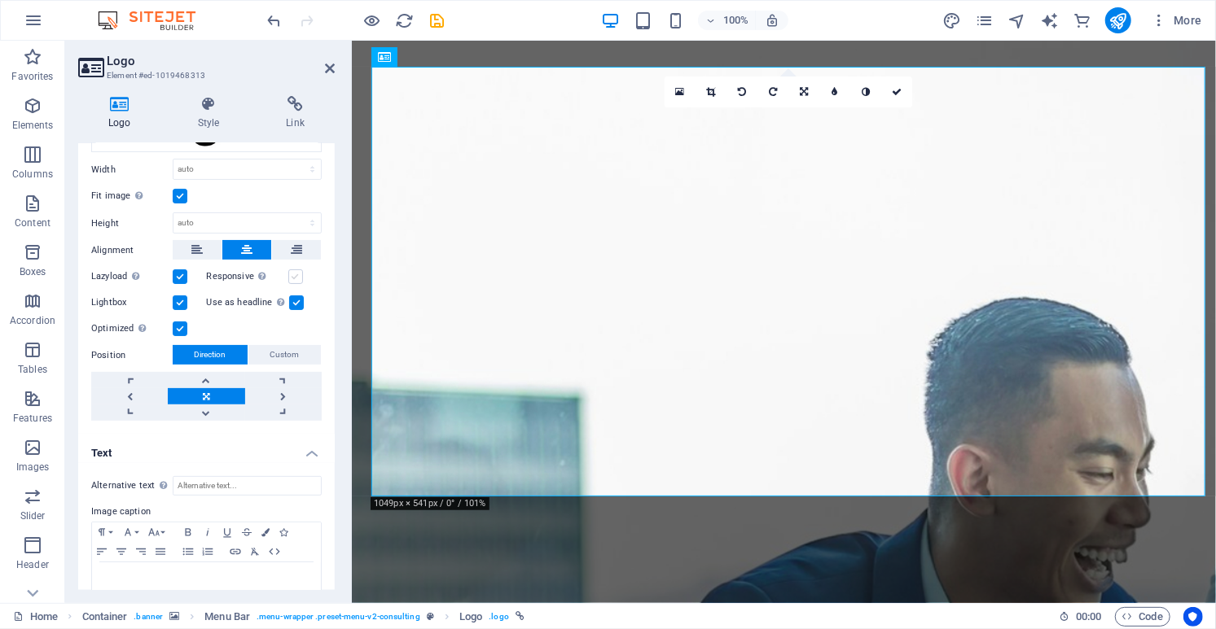
scroll to position [217, 0]
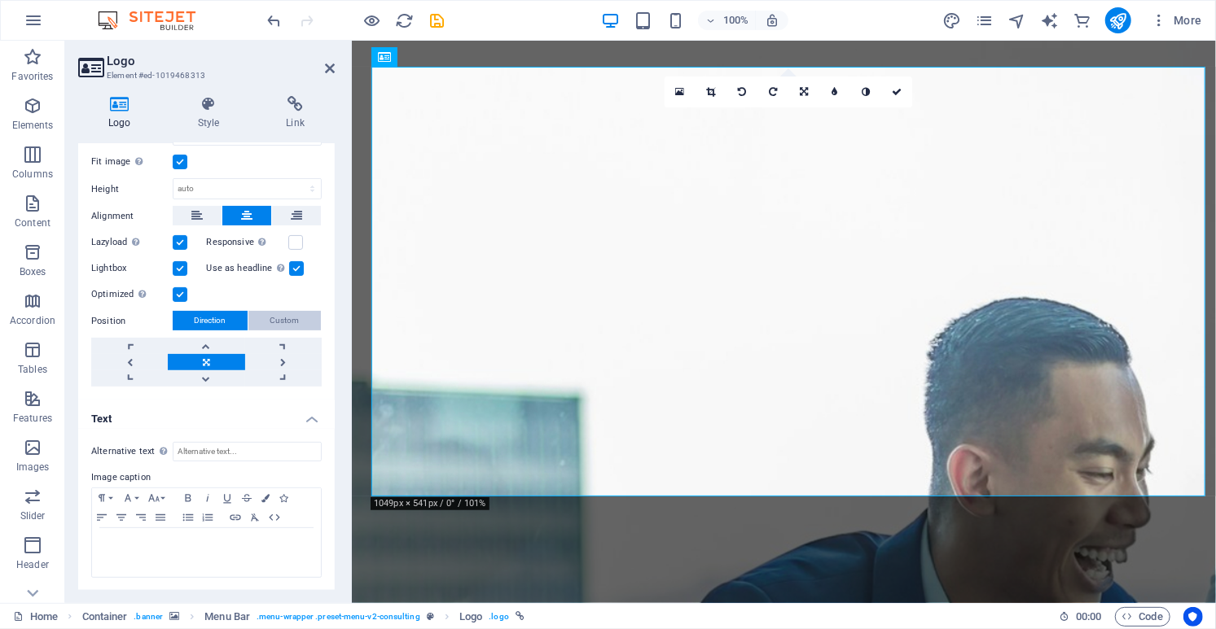
click at [298, 315] on span "Custom" at bounding box center [284, 321] width 29 height 20
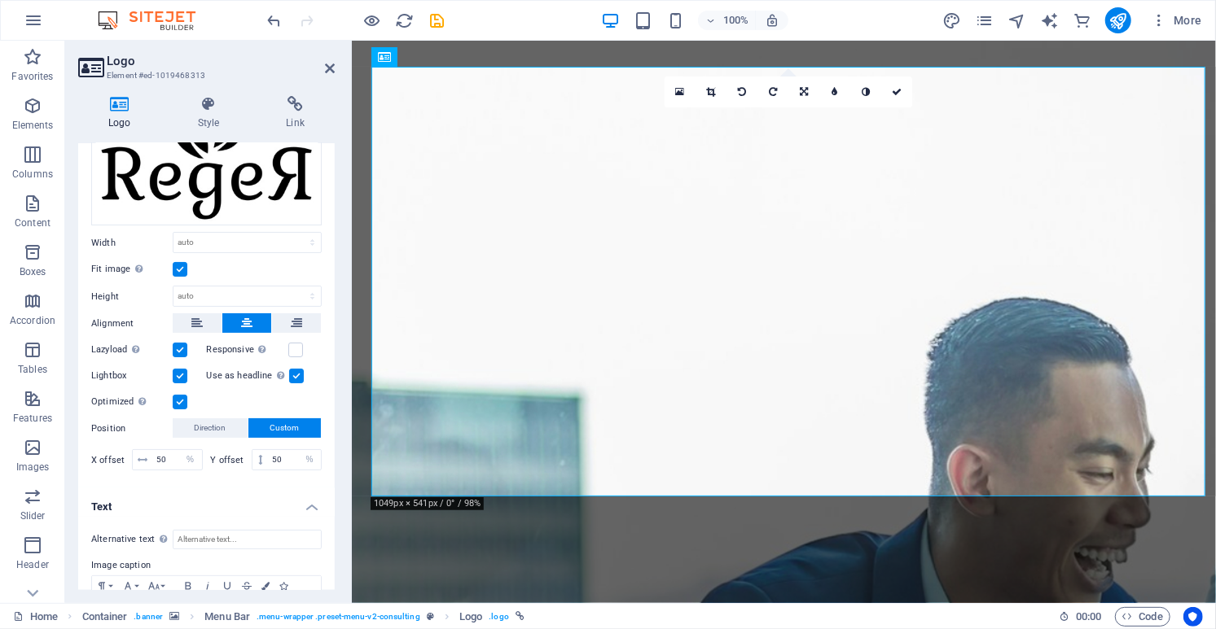
scroll to position [41, 0]
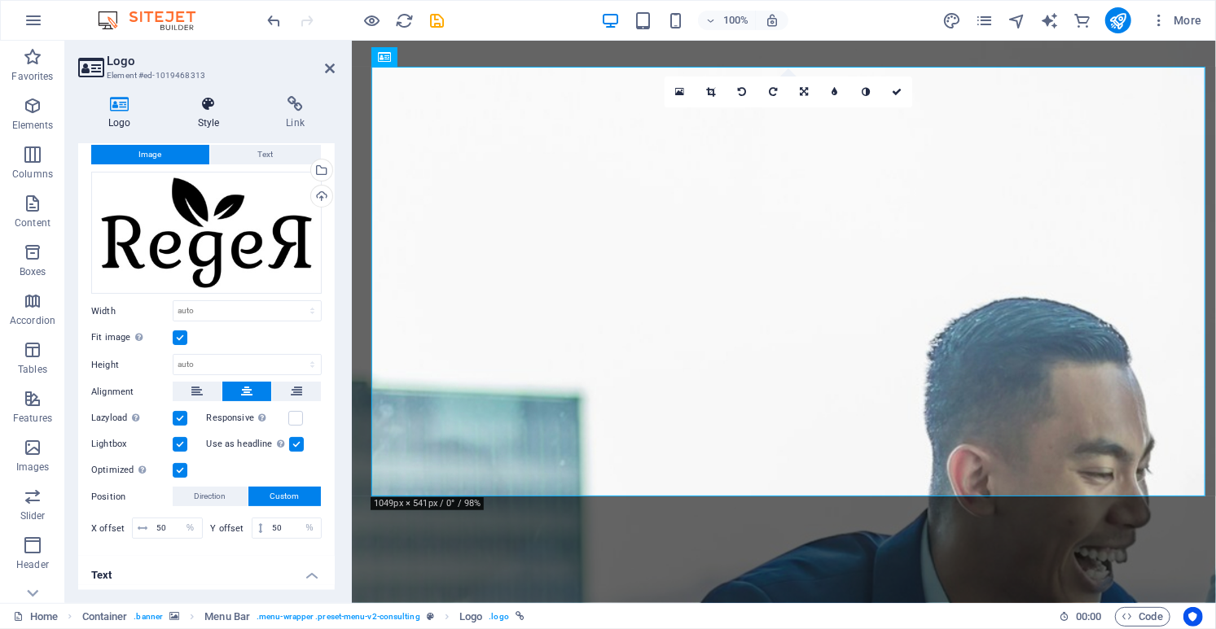
click at [203, 104] on icon at bounding box center [209, 104] width 82 height 16
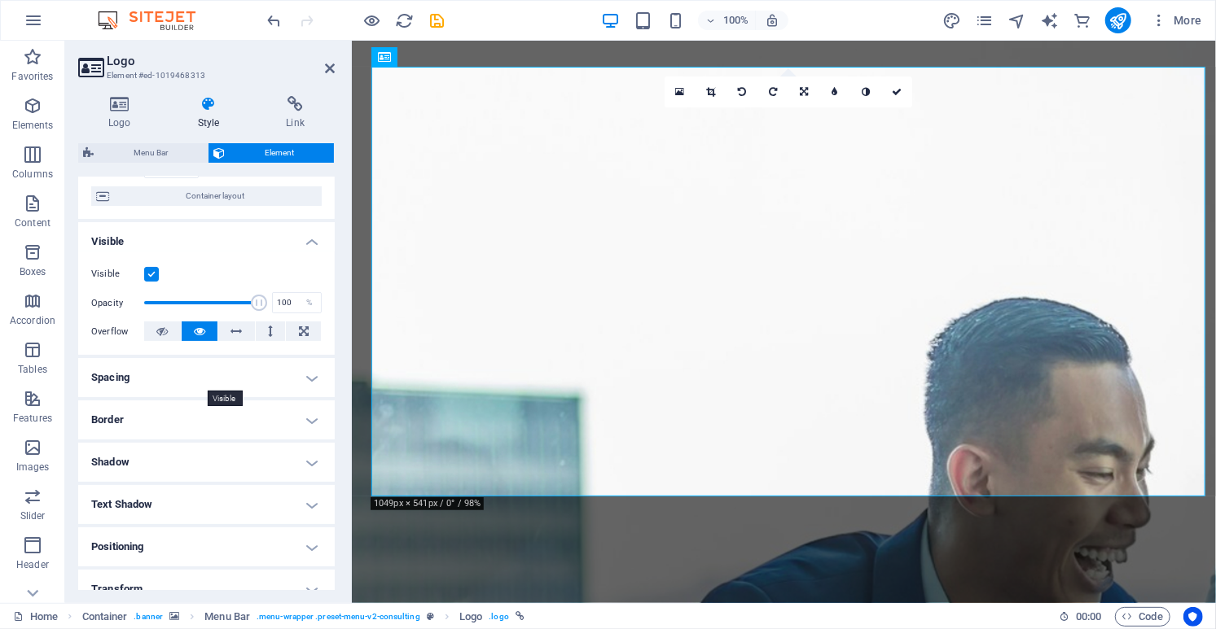
scroll to position [156, 0]
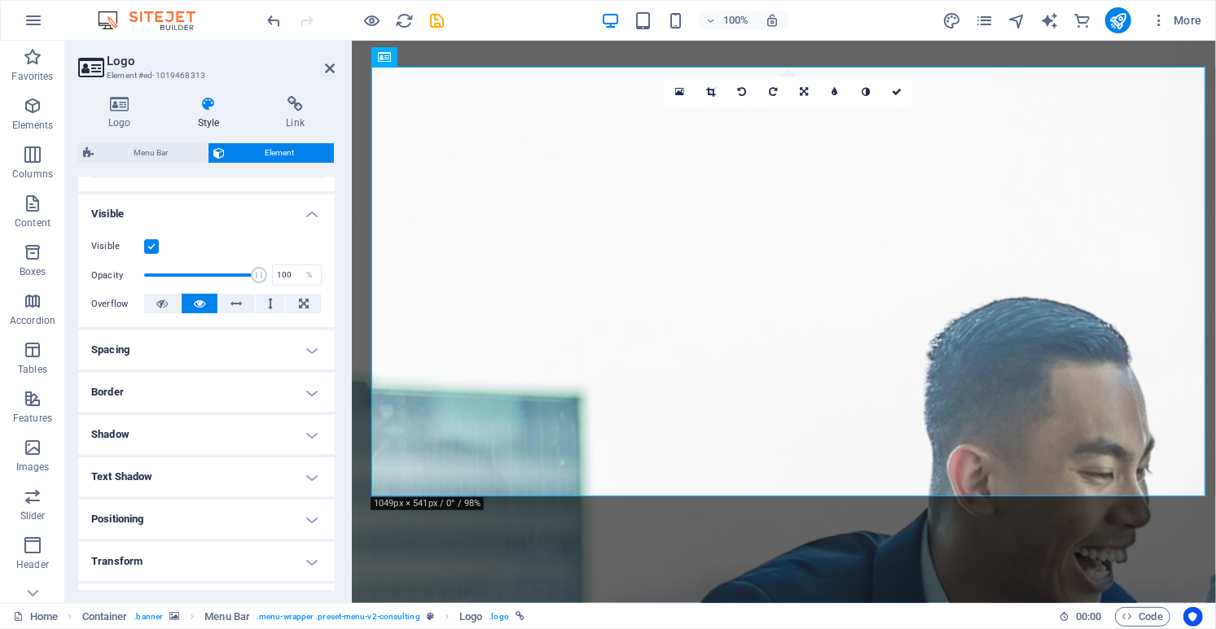
click at [164, 338] on h4 "Spacing" at bounding box center [206, 350] width 256 height 39
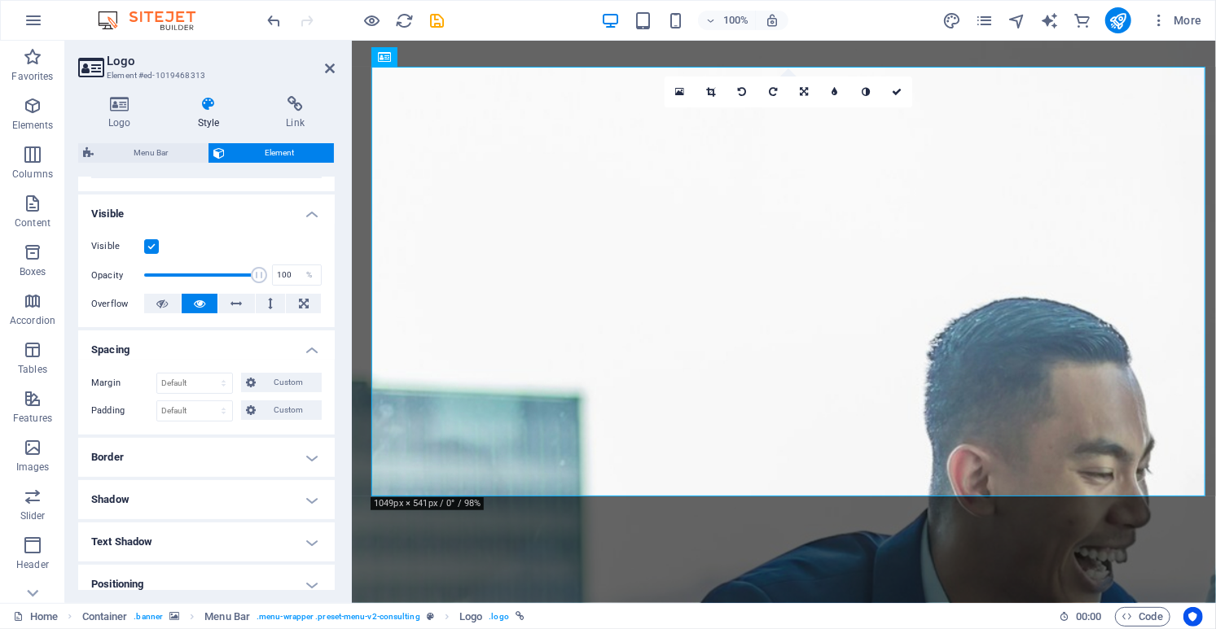
click at [164, 338] on h4 "Spacing" at bounding box center [206, 345] width 256 height 29
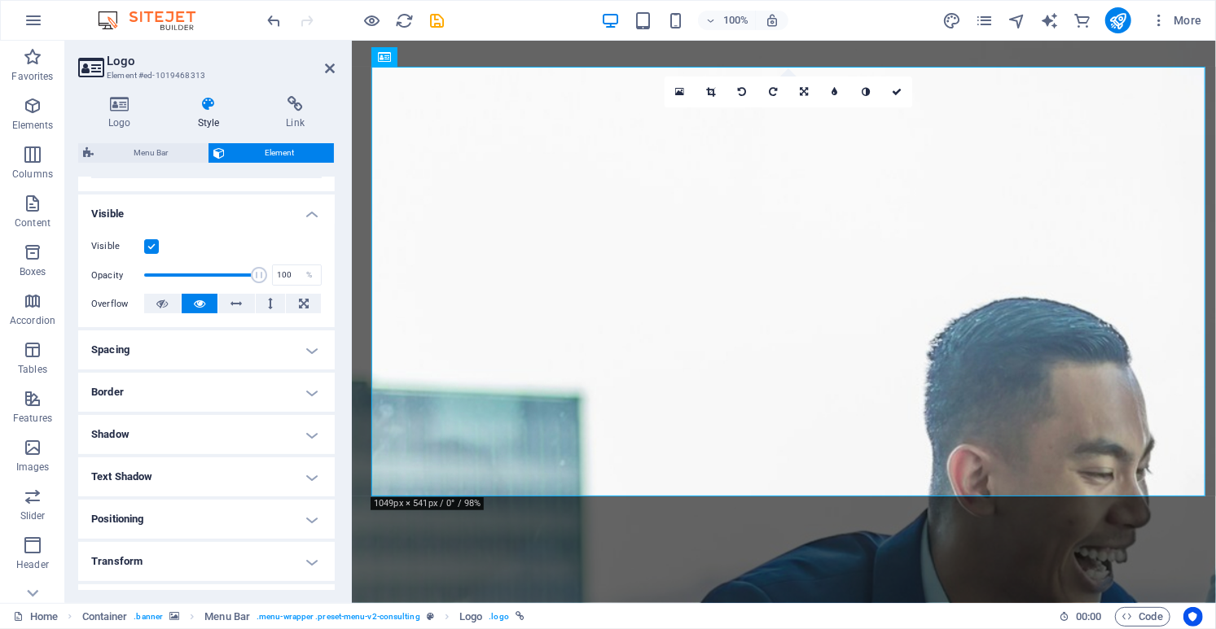
click at [147, 395] on h4 "Border" at bounding box center [206, 392] width 256 height 39
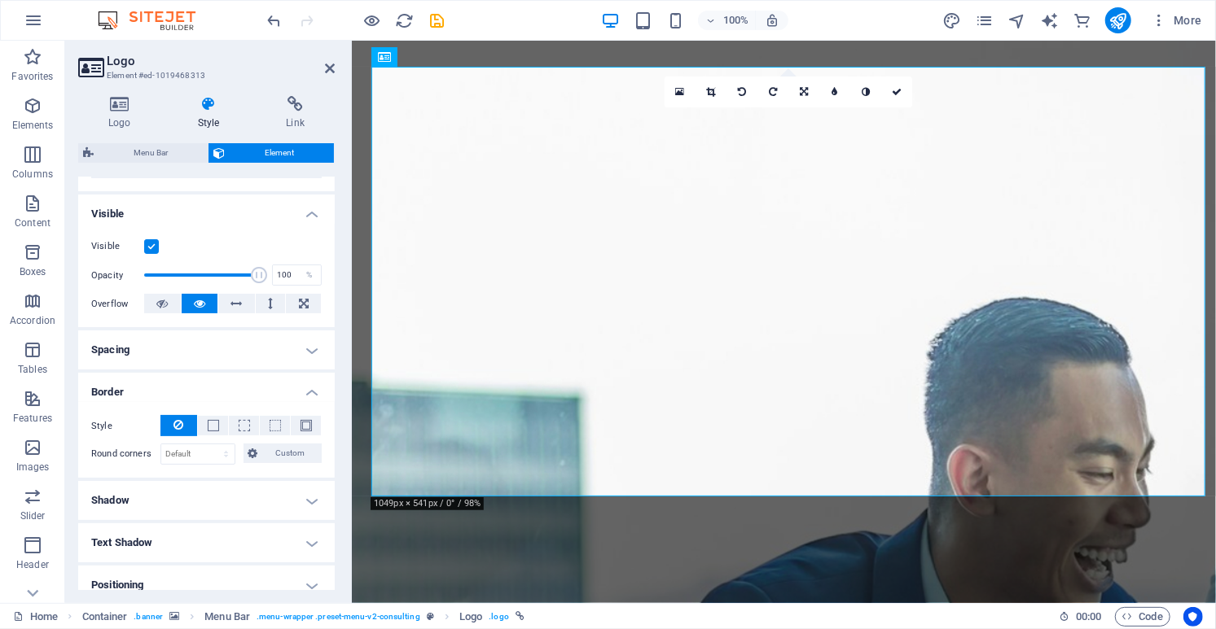
click at [147, 395] on h4 "Border" at bounding box center [206, 387] width 256 height 29
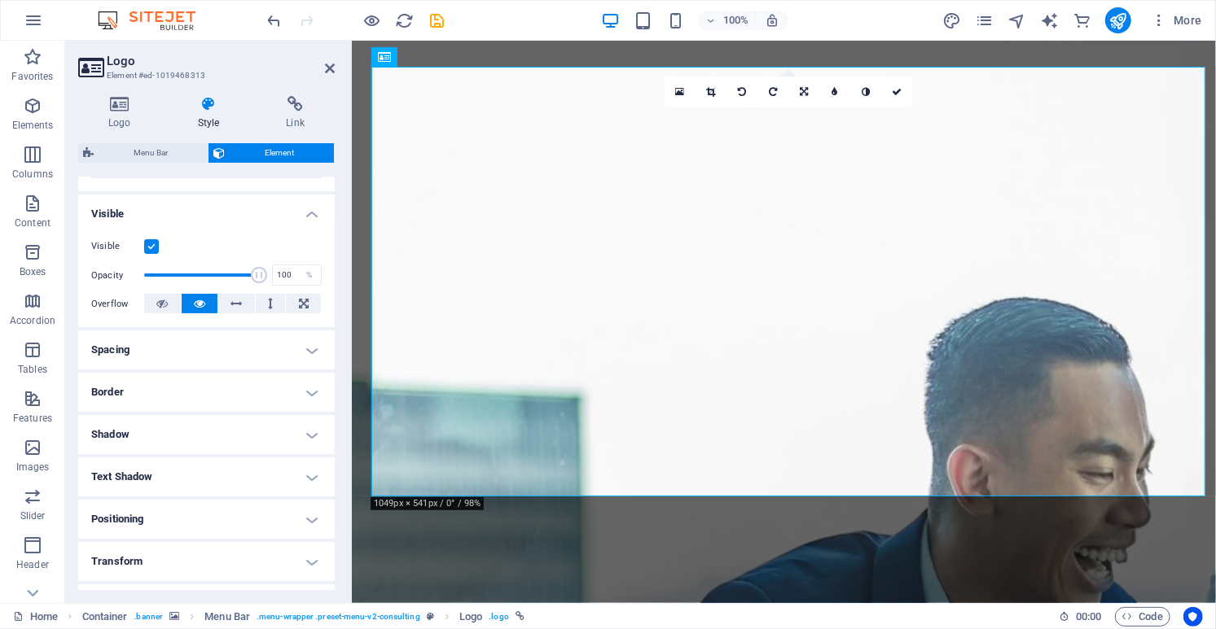
scroll to position [274, 0]
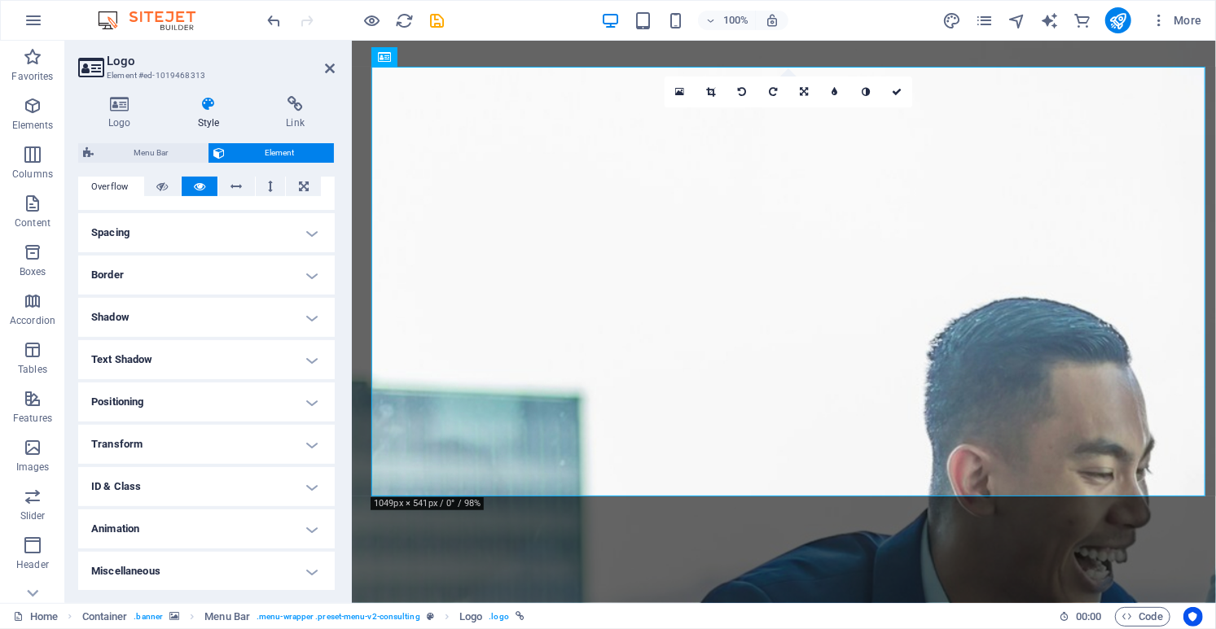
click at [162, 444] on h4 "Transform" at bounding box center [206, 444] width 256 height 39
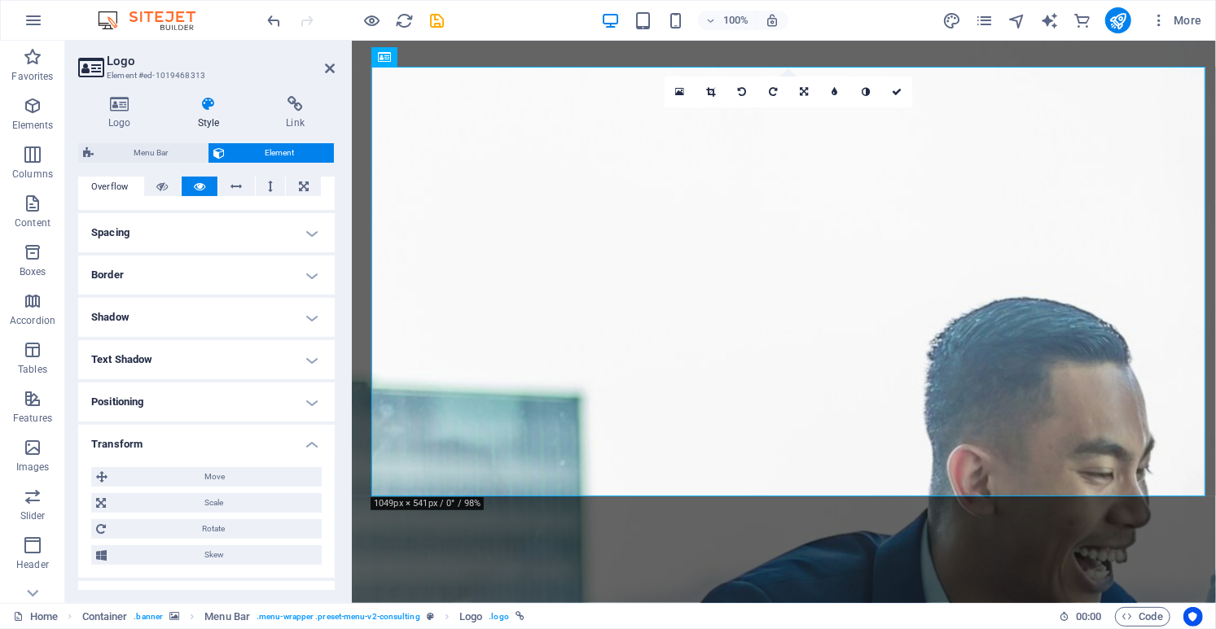
click at [162, 444] on h4 "Transform" at bounding box center [206, 439] width 256 height 29
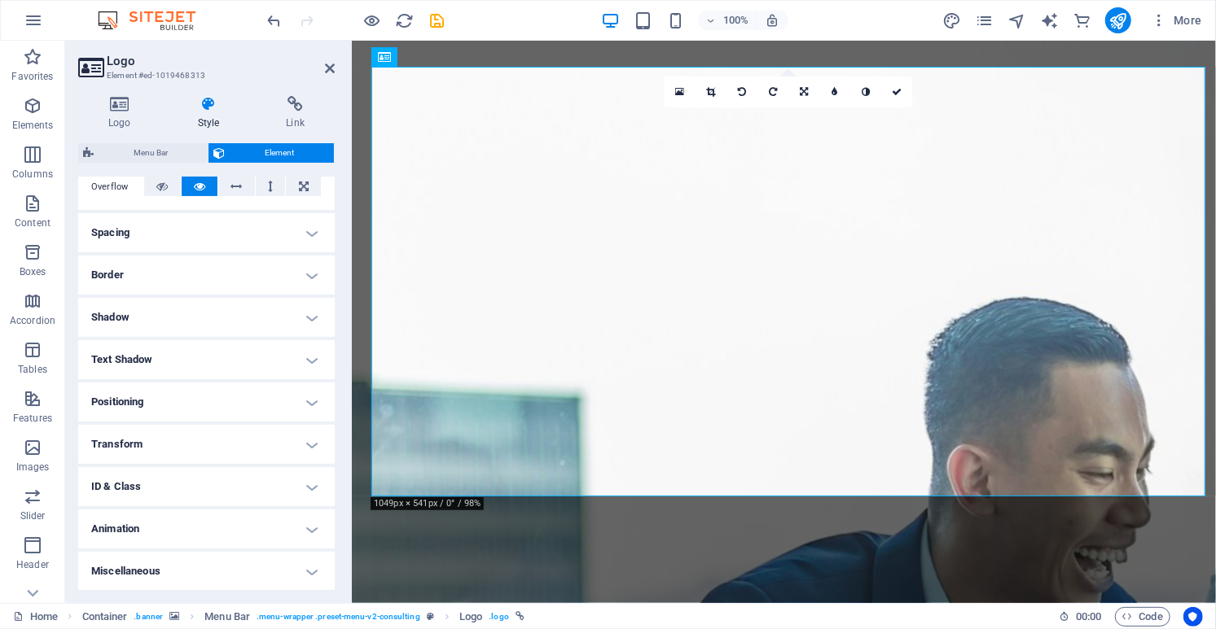
click at [151, 522] on h4 "Animation" at bounding box center [206, 529] width 256 height 39
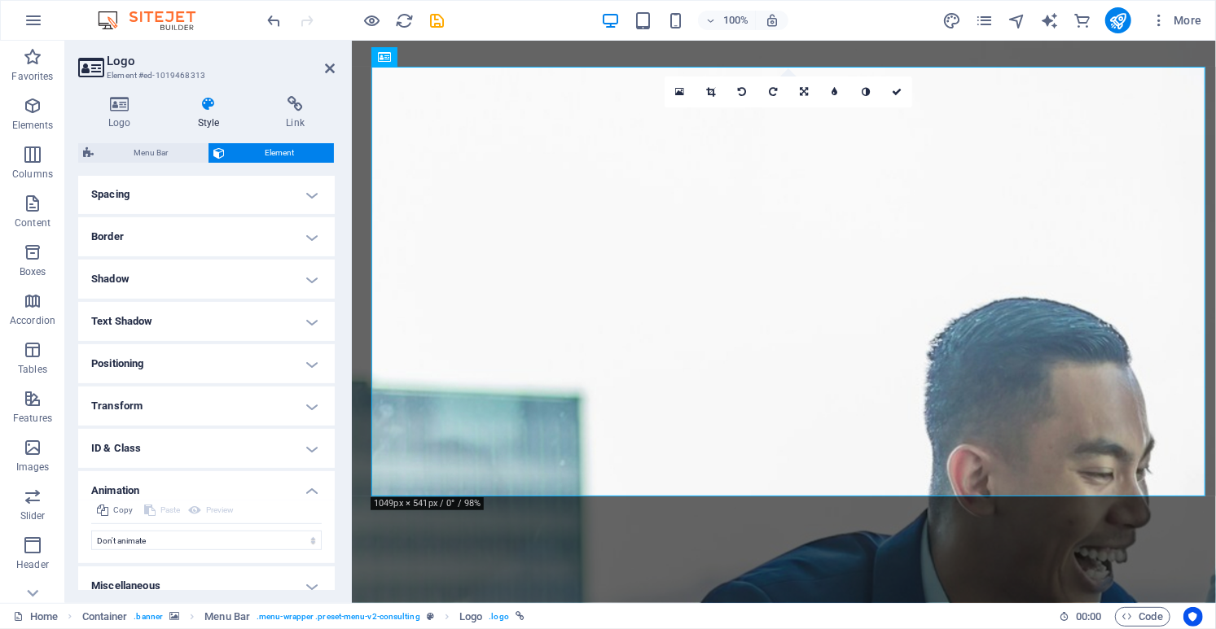
scroll to position [326, 0]
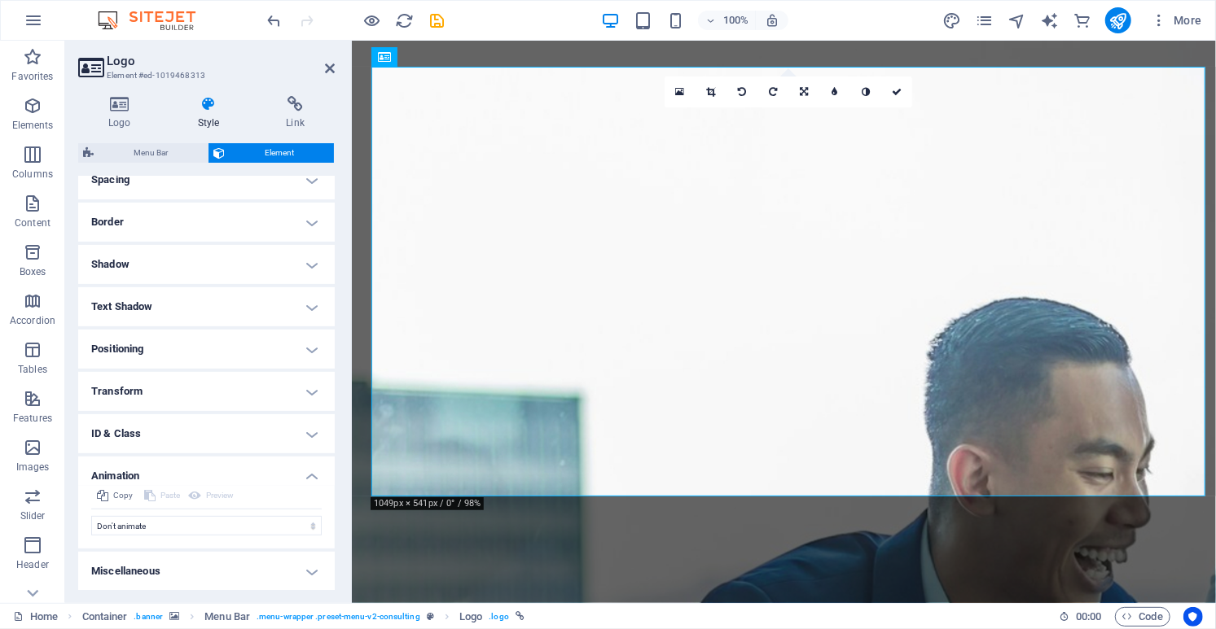
click at [175, 568] on h4 "Miscellaneous" at bounding box center [206, 571] width 256 height 39
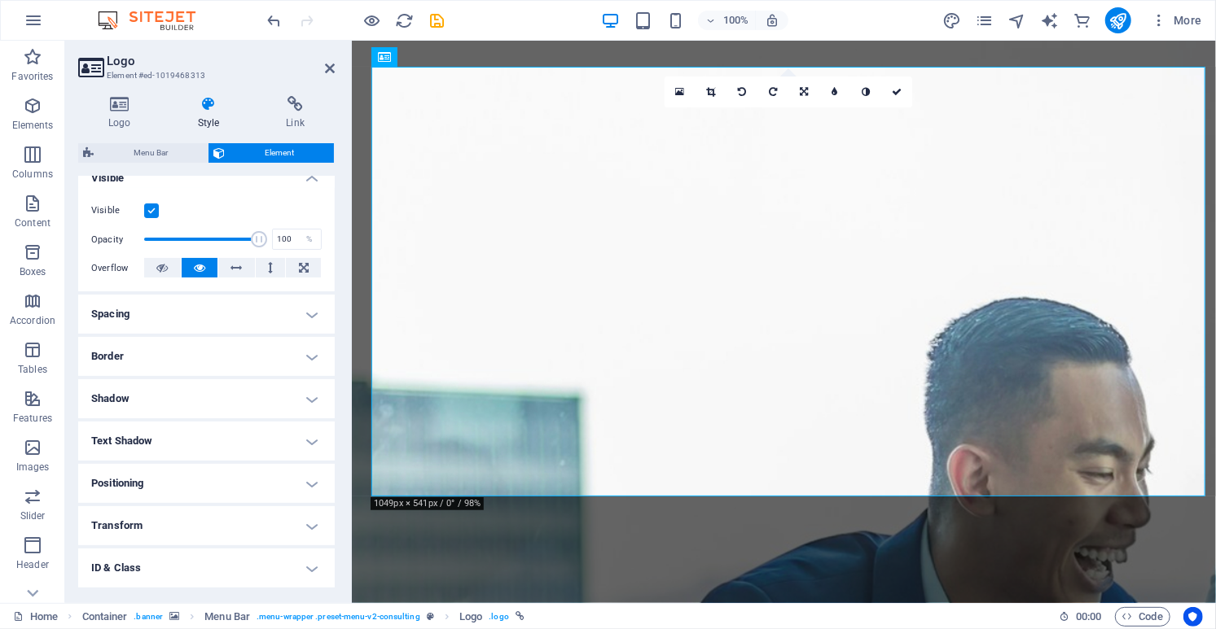
scroll to position [0, 0]
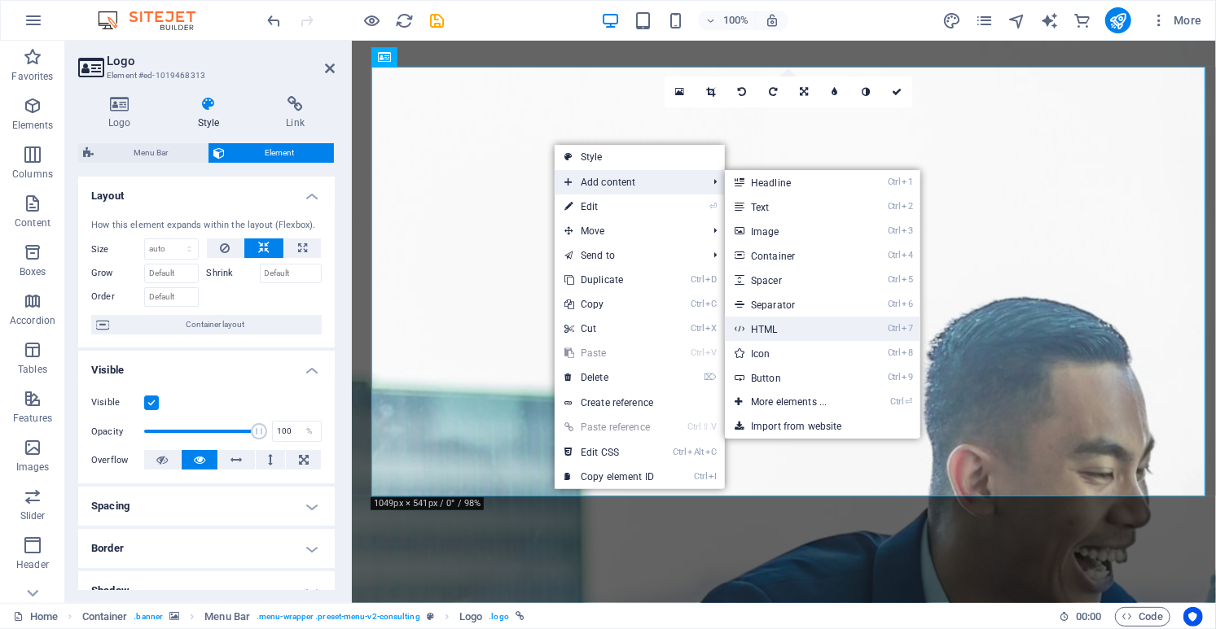
click at [825, 320] on link "Ctrl 7 HTML" at bounding box center [792, 329] width 134 height 24
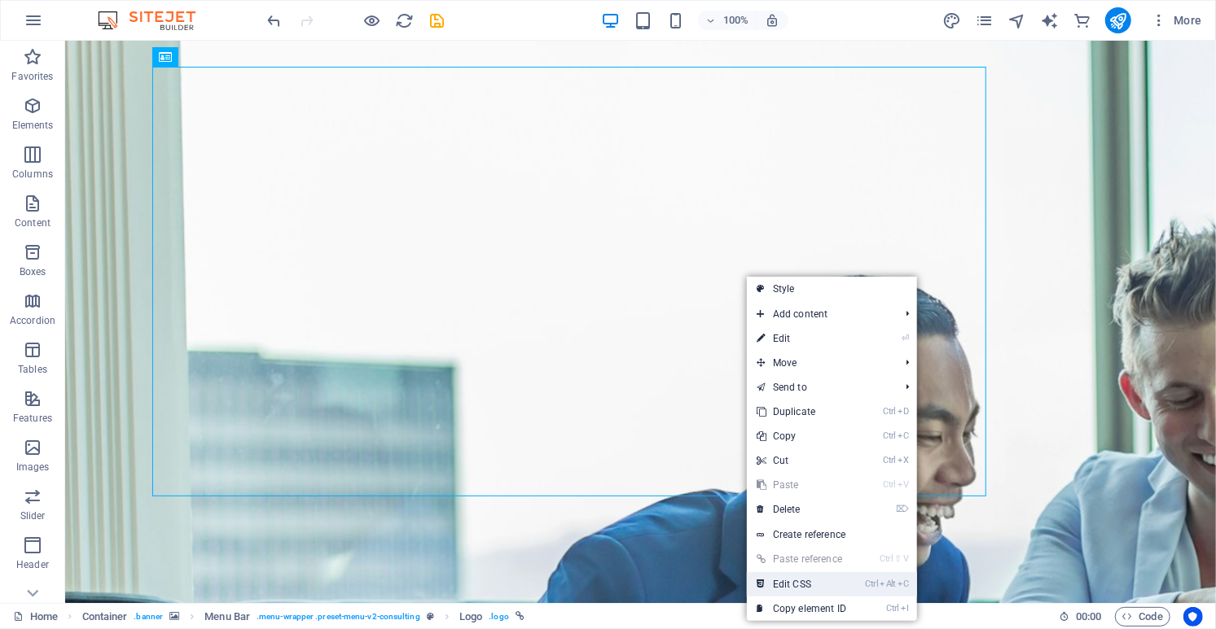
click at [789, 589] on link "Ctrl Alt C Edit CSS" at bounding box center [801, 584] width 109 height 24
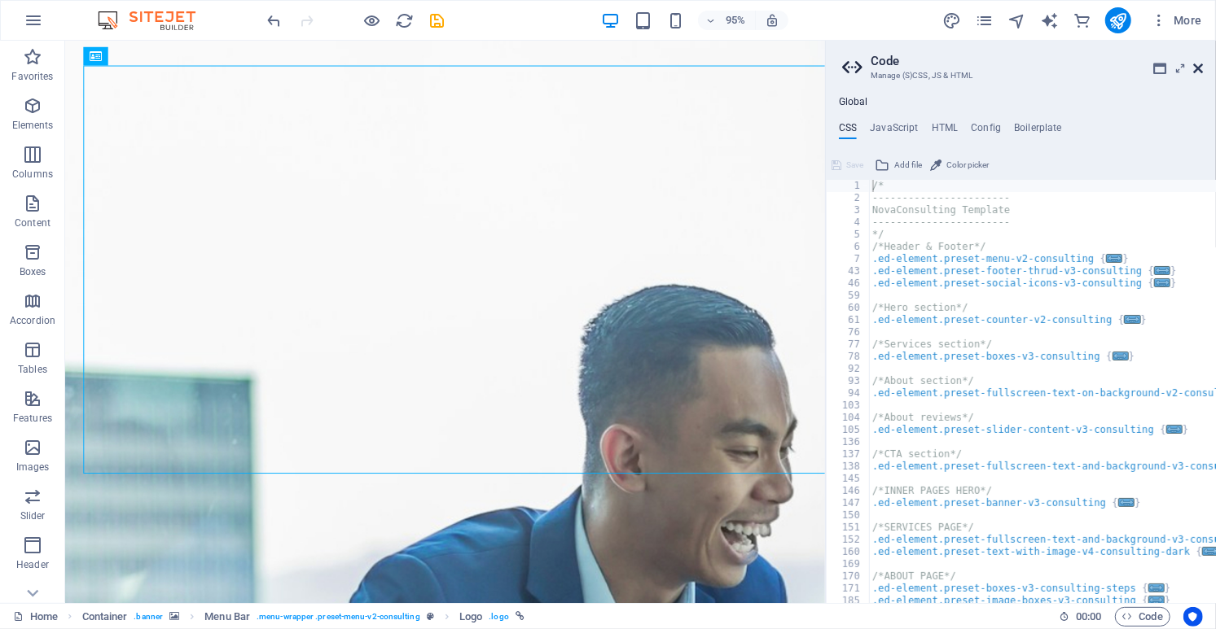
click at [1199, 70] on icon at bounding box center [1198, 68] width 10 height 13
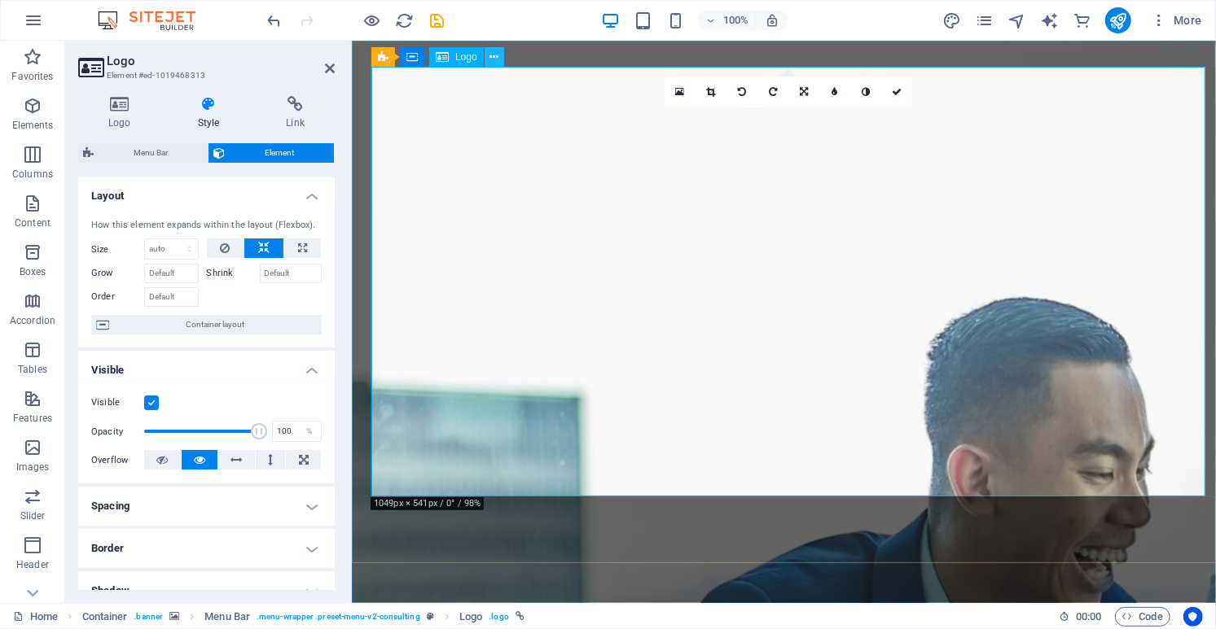
click at [496, 60] on icon at bounding box center [493, 57] width 9 height 17
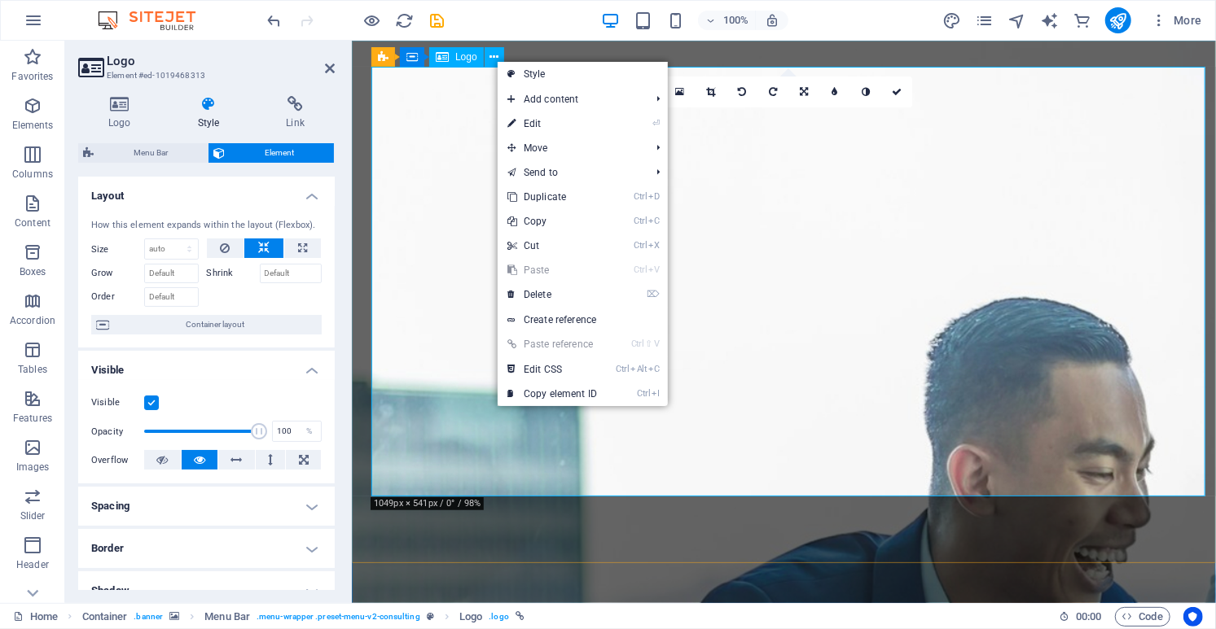
click at [466, 59] on span "Logo" at bounding box center [466, 57] width 22 height 10
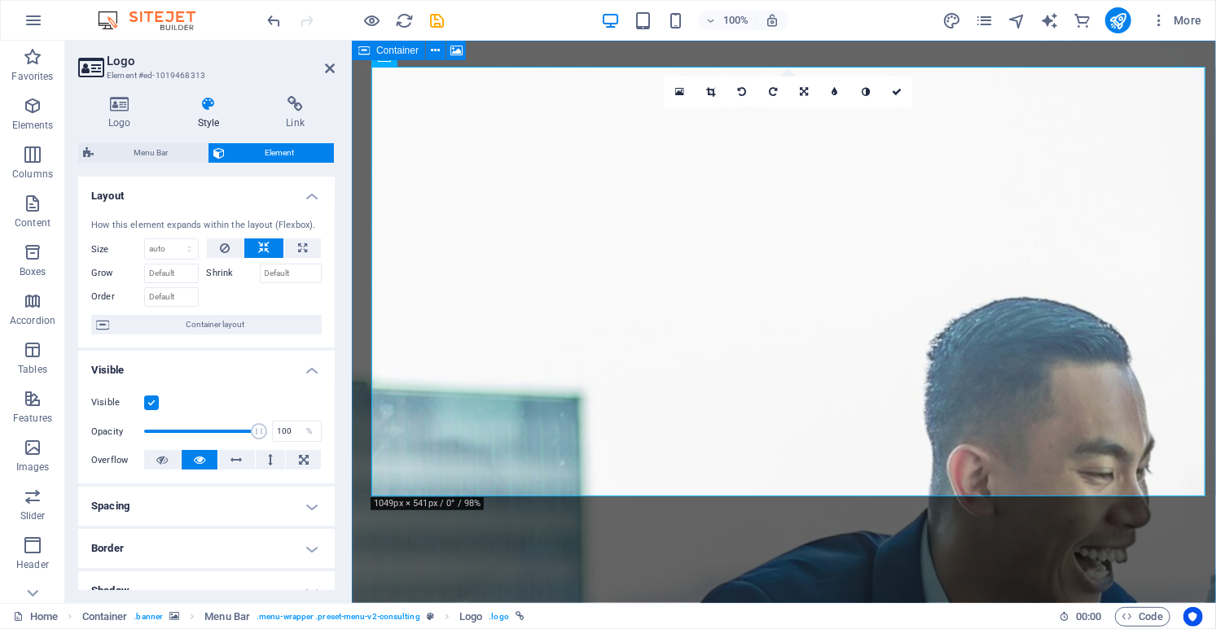
click at [385, 62] on icon at bounding box center [384, 57] width 13 height 20
click at [396, 54] on span "Container" at bounding box center [397, 51] width 42 height 10
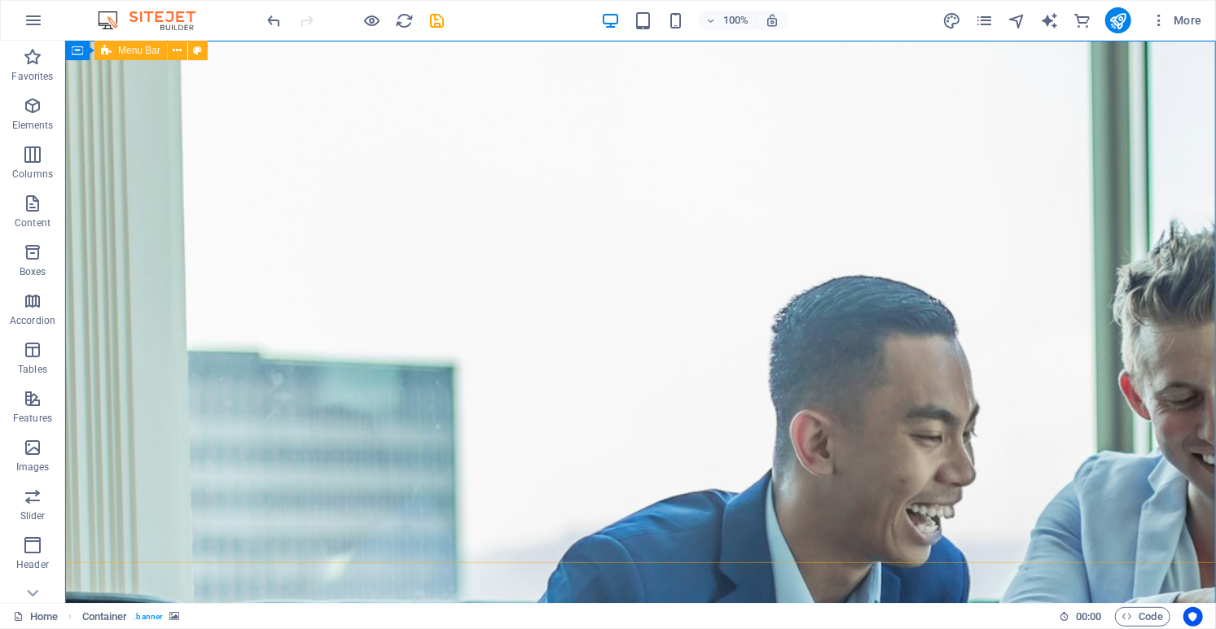
click at [107, 53] on icon at bounding box center [106, 51] width 11 height 20
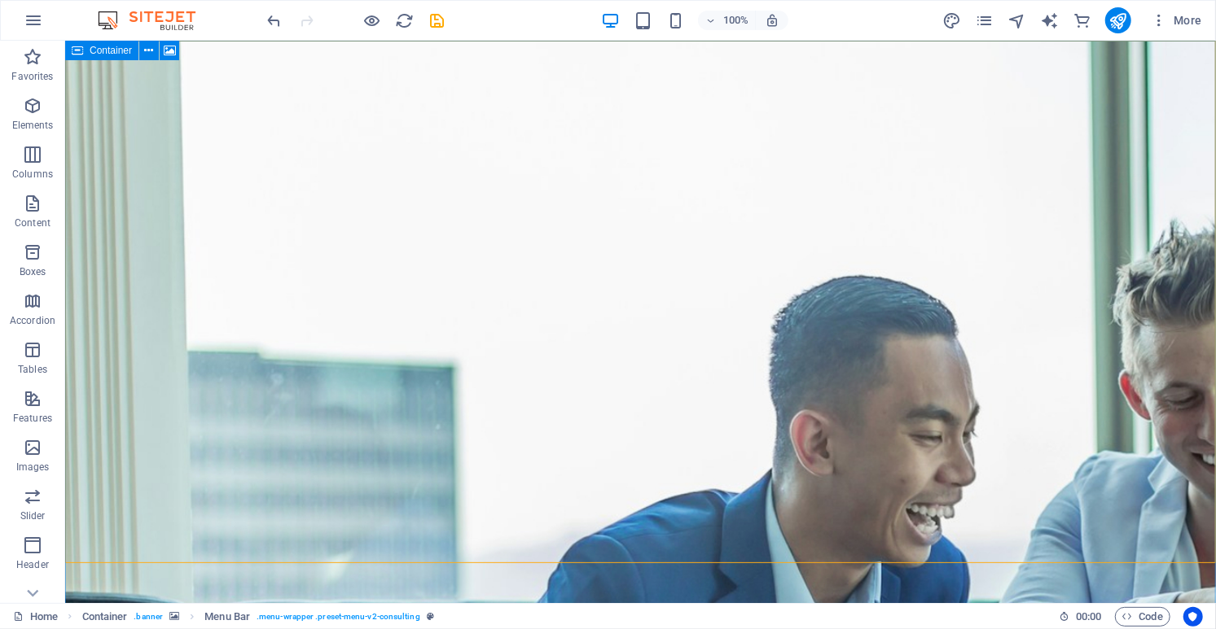
click at [76, 51] on icon at bounding box center [77, 51] width 11 height 20
